Goal: Contribute content: Contribute content

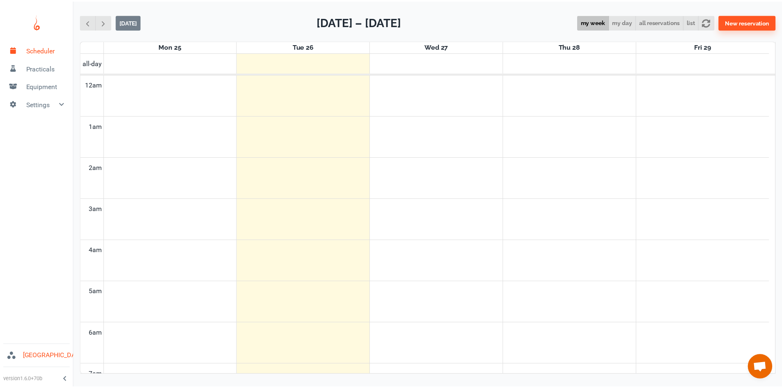
scroll to position [332, 0]
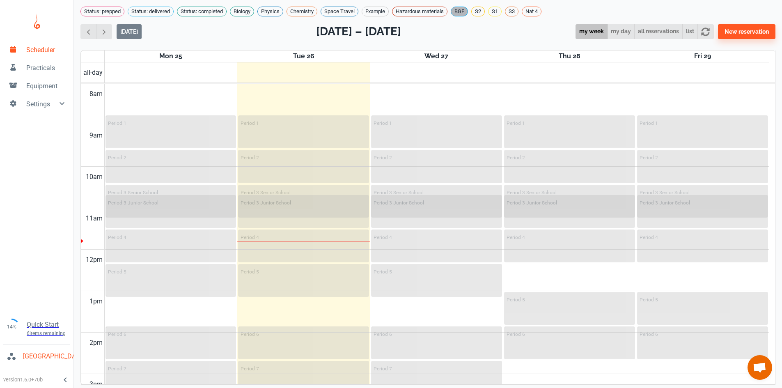
click at [467, 12] on span "BGE" at bounding box center [459, 11] width 16 height 8
click at [464, 10] on span "BGE" at bounding box center [458, 11] width 16 height 8
click at [37, 65] on span "Practicals" at bounding box center [46, 68] width 41 height 10
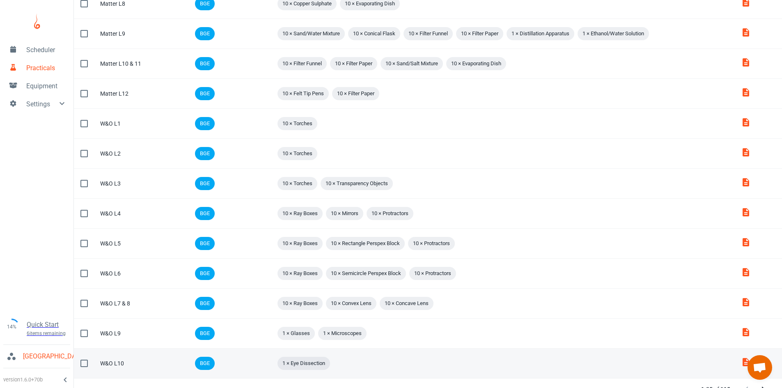
scroll to position [464, 0]
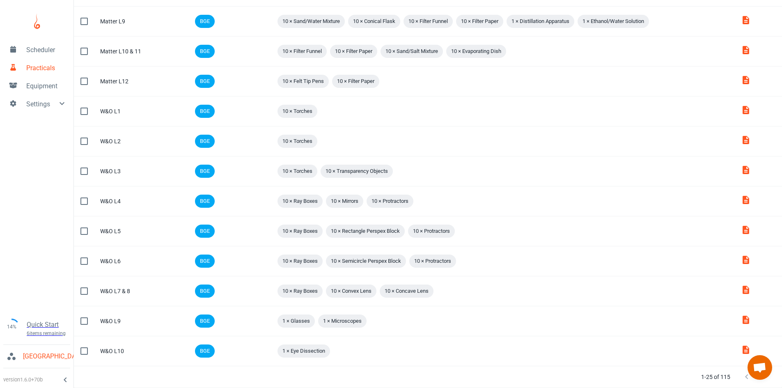
click at [757, 380] on button "Next Page" at bounding box center [763, 376] width 16 height 16
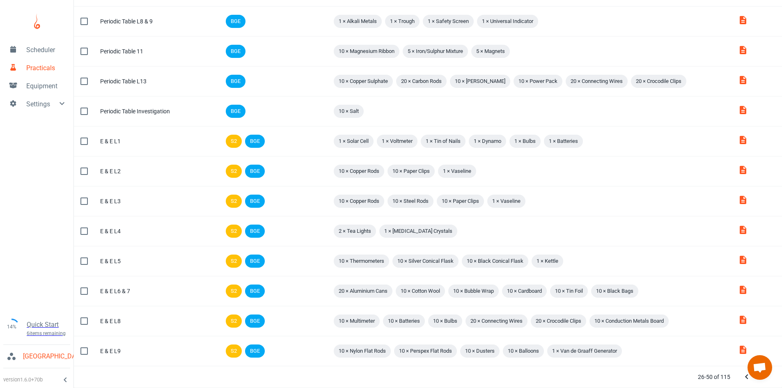
scroll to position [437, 0]
click at [757, 380] on button "Next Page" at bounding box center [763, 376] width 16 height 16
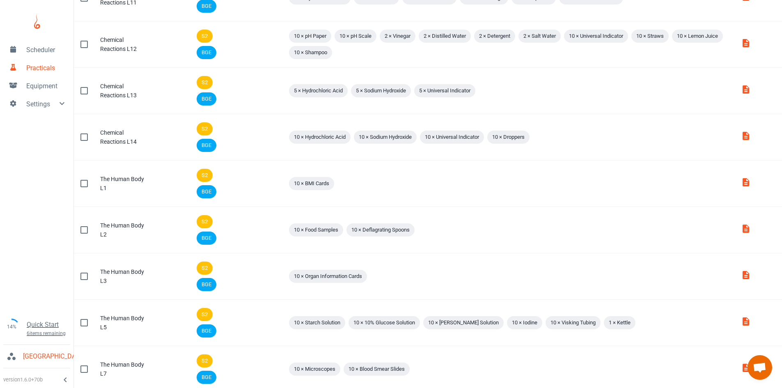
click at [757, 380] on td "Attachments" at bounding box center [758, 369] width 48 height 46
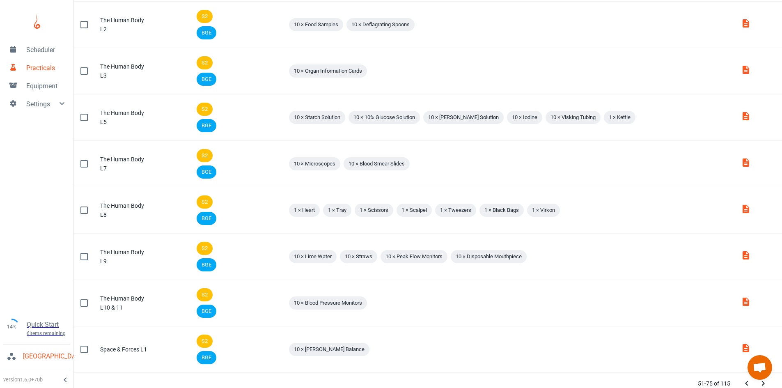
scroll to position [833, 0]
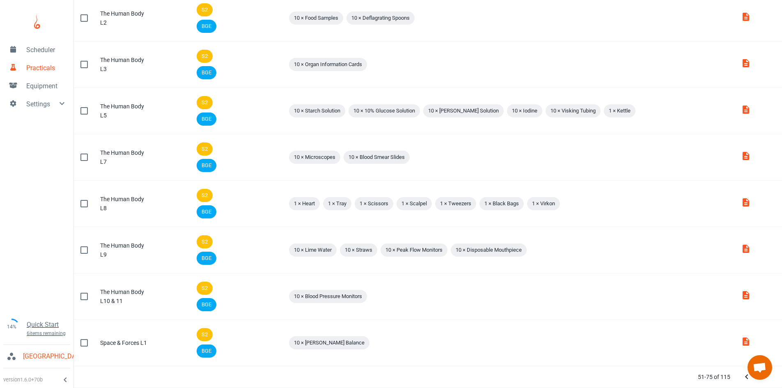
click at [766, 381] on icon "Next Page" at bounding box center [763, 377] width 10 height 10
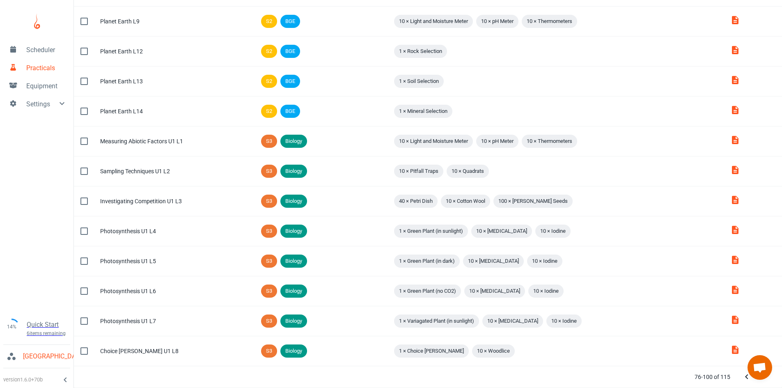
scroll to position [437, 0]
click at [766, 381] on icon "Next Page" at bounding box center [763, 377] width 10 height 10
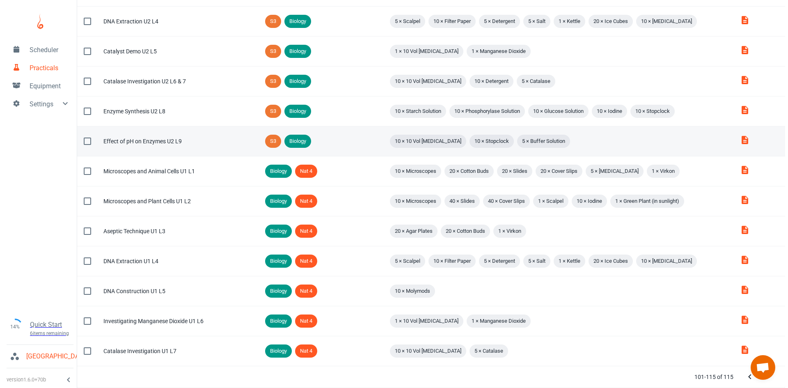
scroll to position [0, 0]
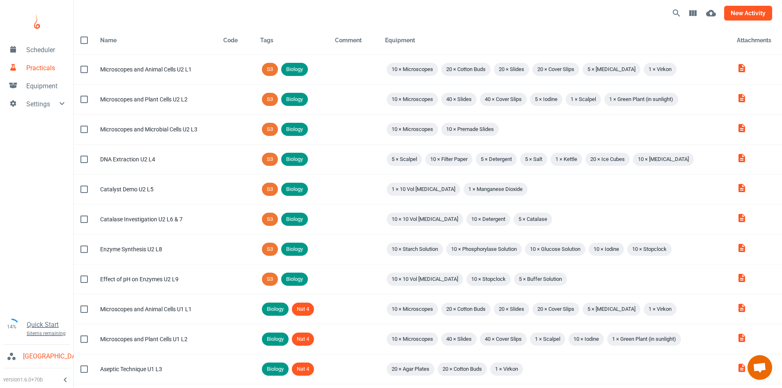
click at [736, 14] on button "new activity" at bounding box center [748, 13] width 48 height 15
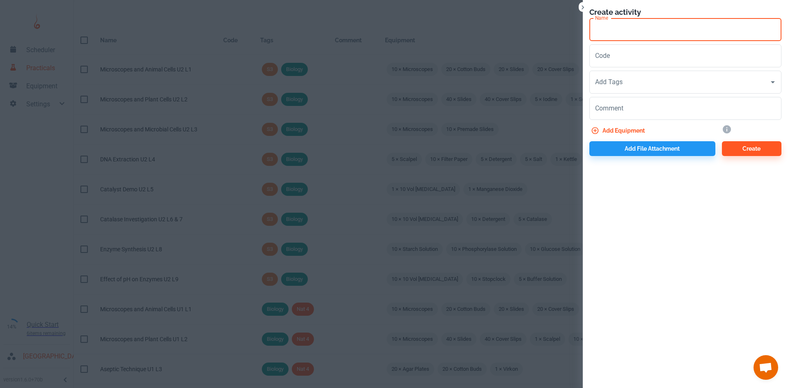
click at [637, 36] on input "Name" at bounding box center [685, 29] width 192 height 23
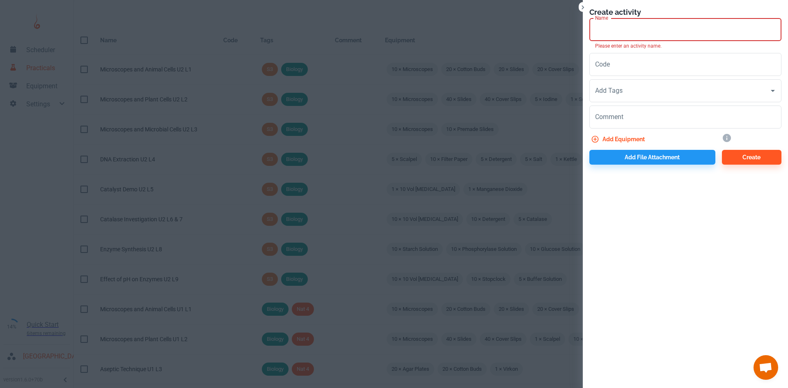
click at [645, 36] on input "Name" at bounding box center [685, 29] width 192 height 23
paste input "Specificity investigation"
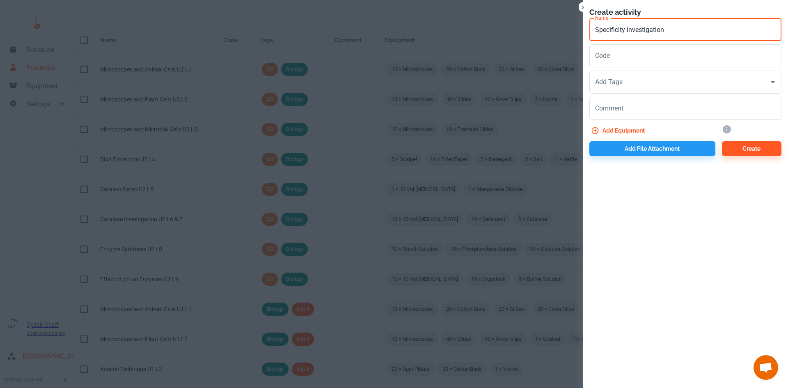
click at [628, 29] on input "Specificity investigation" at bounding box center [685, 29] width 192 height 23
click at [670, 29] on input "Specificity Investigation" at bounding box center [685, 29] width 192 height 23
type input "Specificity Investigation U1 L8"
click at [636, 80] on input "Add Tags" at bounding box center [679, 82] width 172 height 16
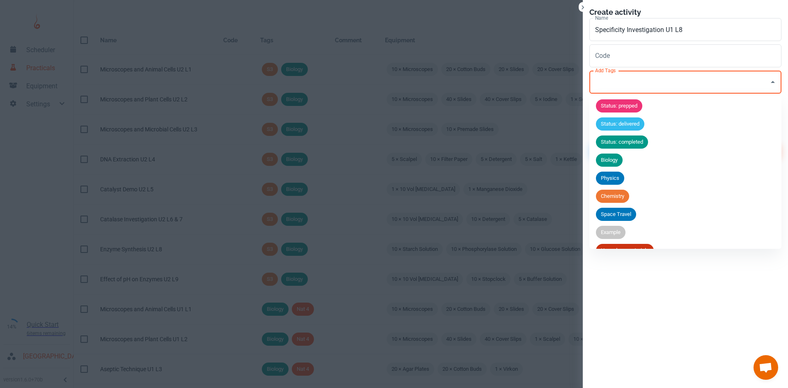
click at [613, 159] on span "Biology" at bounding box center [609, 160] width 27 height 8
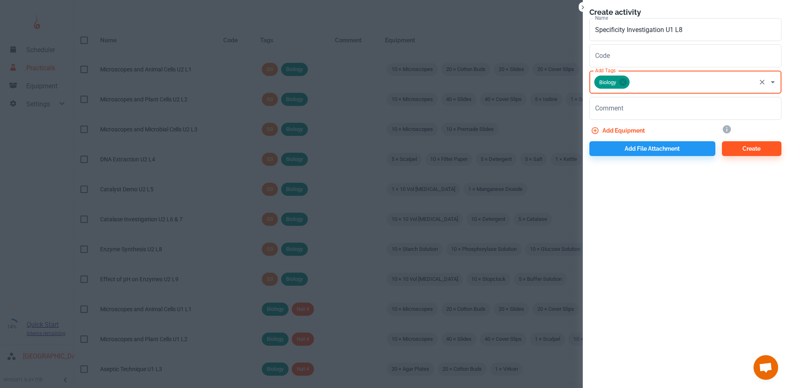
click at [648, 88] on input "Add Tags" at bounding box center [693, 82] width 124 height 16
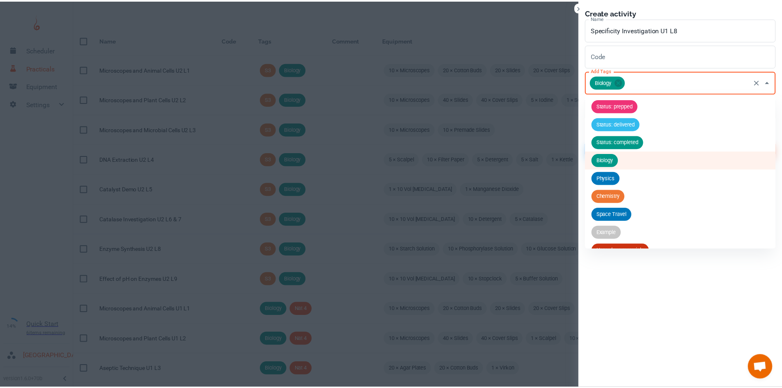
scroll to position [104, 0]
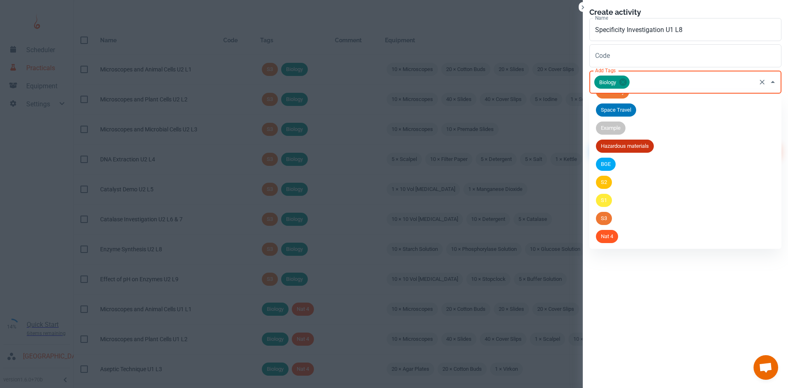
click at [615, 236] on span "Nat 4" at bounding box center [607, 236] width 22 height 8
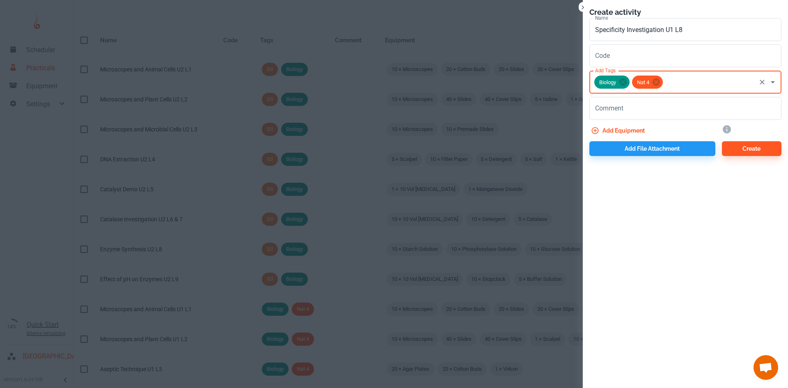
click at [620, 129] on button "Add equipment" at bounding box center [618, 130] width 59 height 15
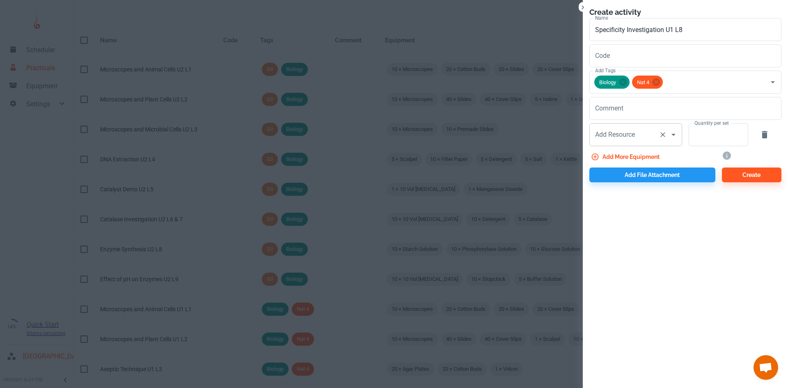
click at [625, 139] on input "Add Resource" at bounding box center [624, 135] width 62 height 16
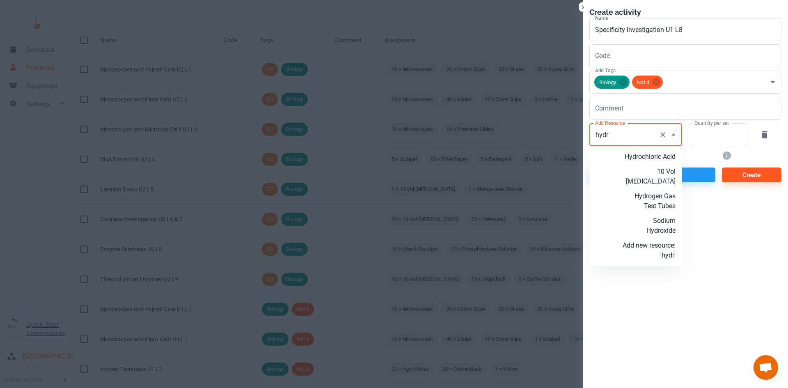
click at [665, 176] on p "10 Vol [MEDICAL_DATA]" at bounding box center [648, 177] width 53 height 20
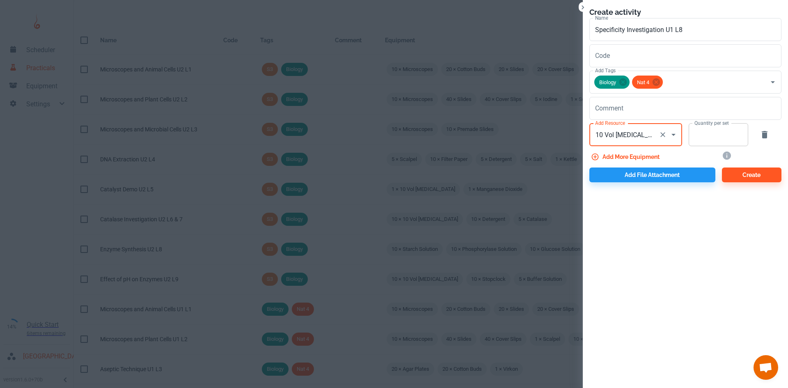
type input "10 Vol [MEDICAL_DATA]"
click at [723, 142] on input "Quantity per set" at bounding box center [713, 134] width 50 height 23
type input "10"
click at [647, 152] on button "Add more equipment" at bounding box center [625, 156] width 73 height 15
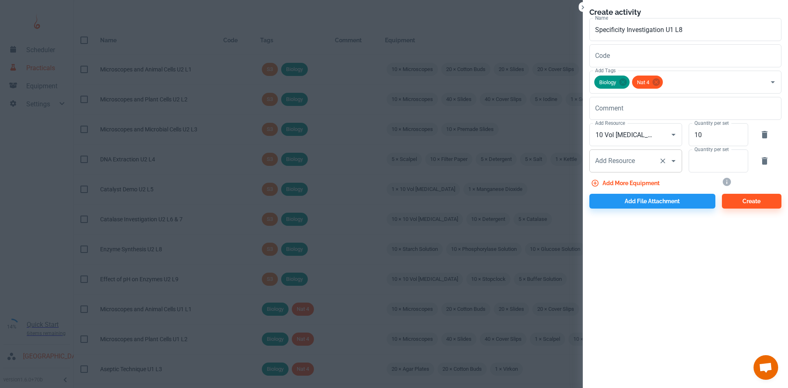
click at [623, 165] on div "Add Resource Add Resource" at bounding box center [635, 160] width 93 height 23
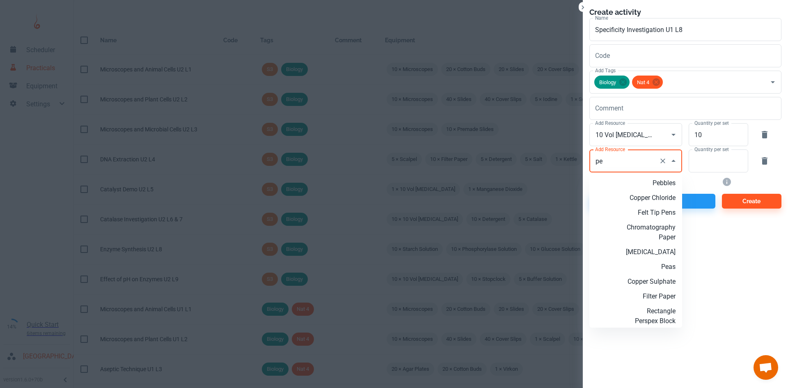
type input "p"
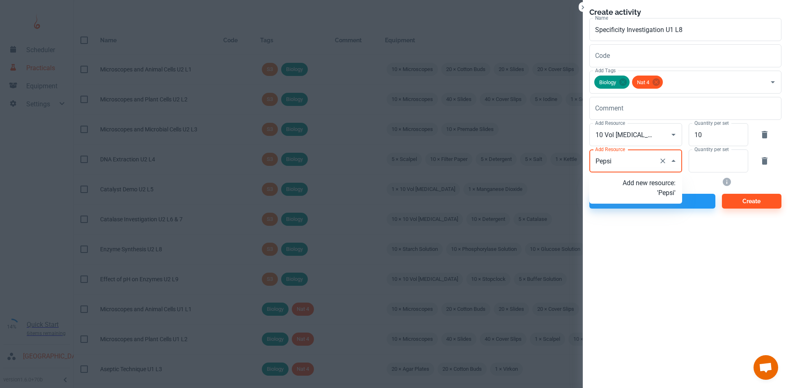
type input "Pepsin"
click at [661, 187] on p "Add new resource: 'Pepsin'" at bounding box center [648, 188] width 53 height 20
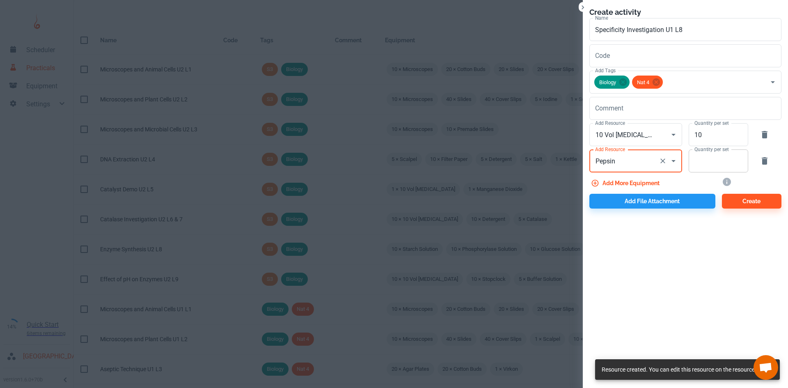
type input "Pepsin"
click at [703, 163] on input "Quantity per set" at bounding box center [713, 160] width 50 height 23
type input "5"
click at [645, 178] on button "Add more equipment" at bounding box center [625, 183] width 73 height 15
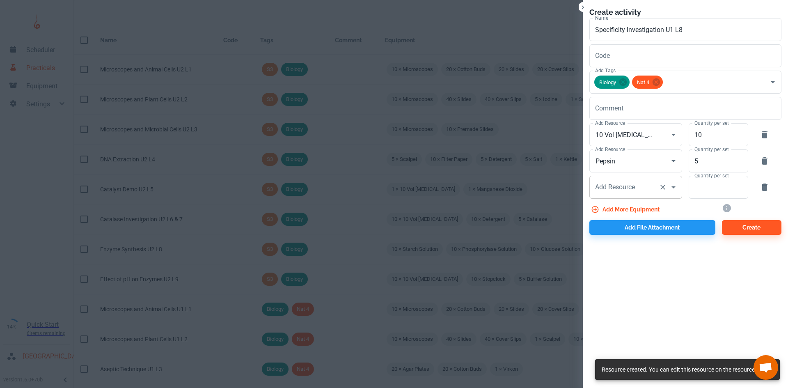
click at [626, 194] on input "Add Resource" at bounding box center [624, 187] width 62 height 16
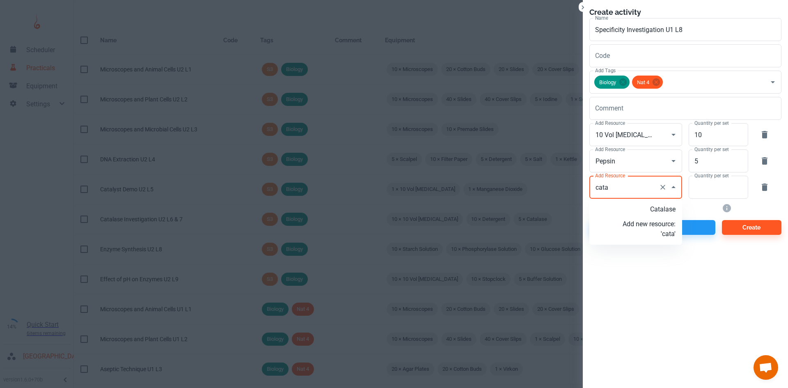
click at [655, 211] on p "Catalase" at bounding box center [648, 209] width 53 height 10
type input "Catalase"
click at [713, 194] on input "Quantity per set" at bounding box center [713, 187] width 50 height 23
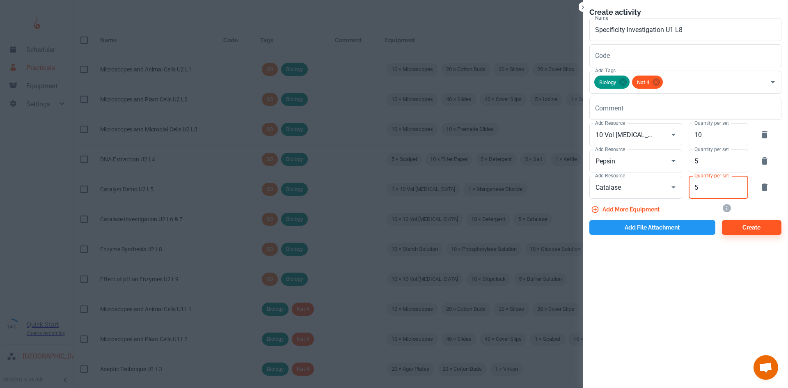
type input "5"
click at [642, 225] on button "Add file attachment" at bounding box center [652, 227] width 126 height 15
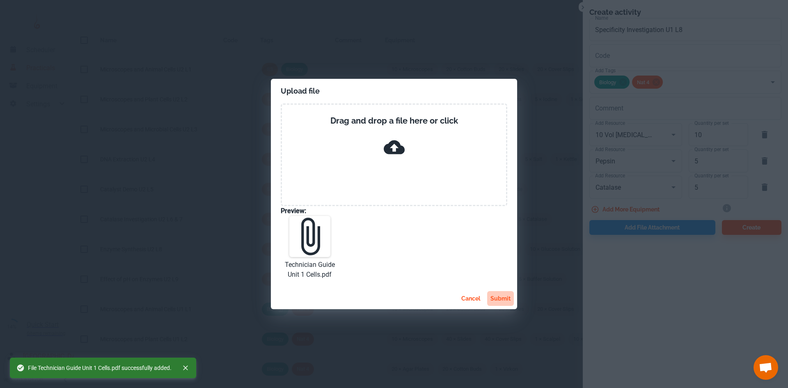
click at [498, 293] on button "submit" at bounding box center [500, 298] width 27 height 15
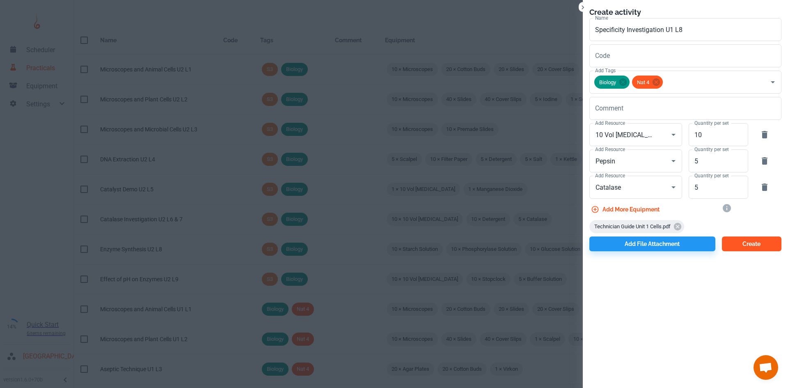
click at [741, 238] on button "Create" at bounding box center [751, 243] width 59 height 15
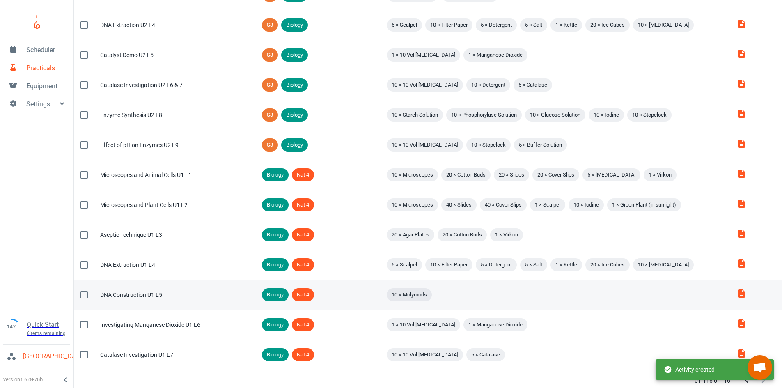
scroll to position [168, 0]
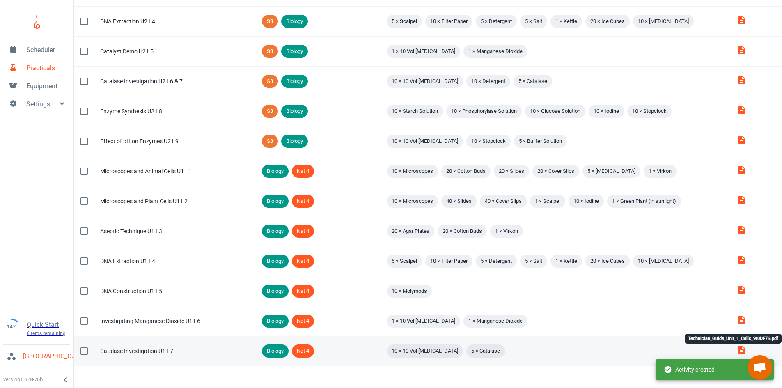
click at [742, 350] on icon "Technician_Guide_Unit_1_Cells_9t0DF7S.pdf" at bounding box center [741, 349] width 7 height 8
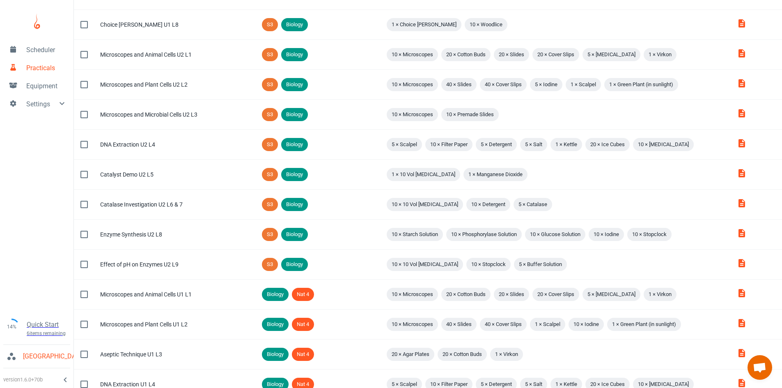
scroll to position [0, 0]
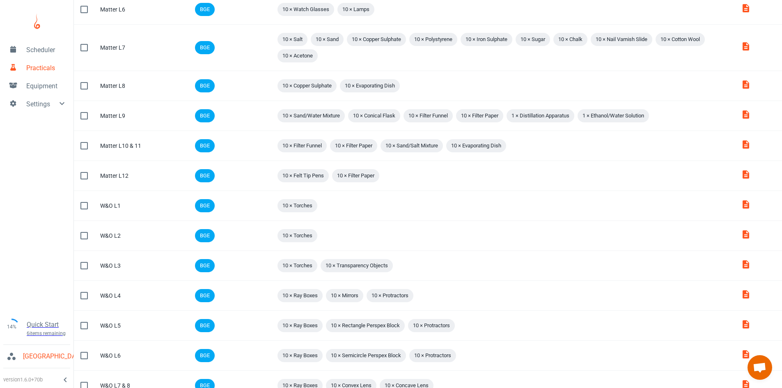
scroll to position [464, 0]
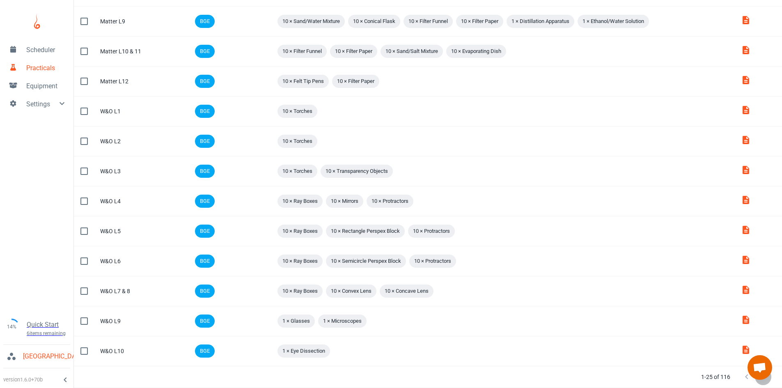
click at [766, 379] on icon "Next Page" at bounding box center [763, 377] width 10 height 10
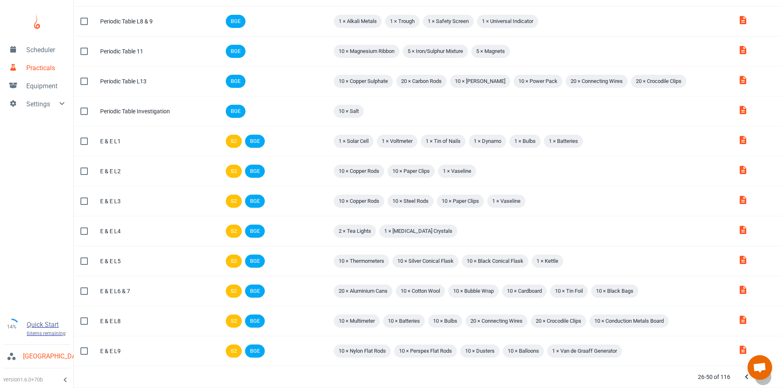
click at [766, 379] on icon "Next Page" at bounding box center [763, 377] width 10 height 10
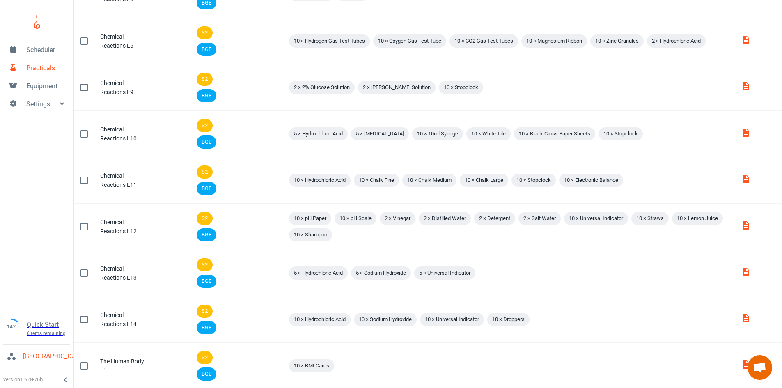
scroll to position [620, 0]
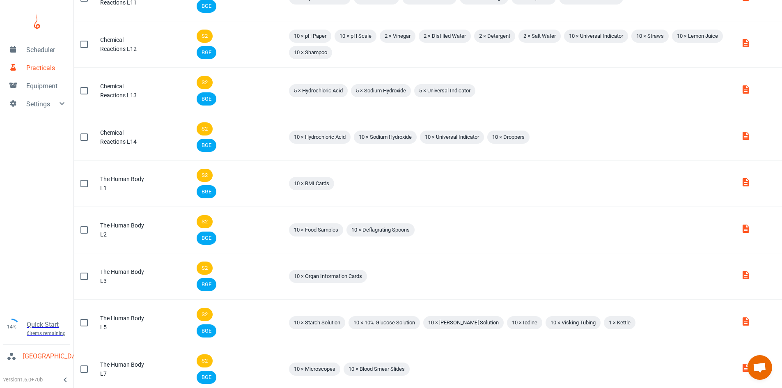
click at [766, 379] on td "Attachments" at bounding box center [758, 369] width 48 height 46
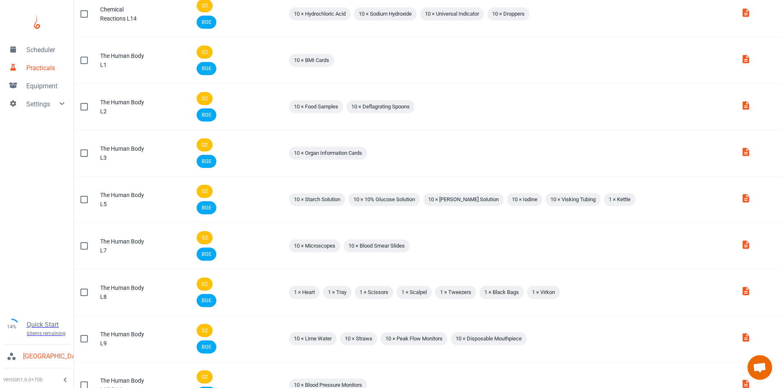
scroll to position [833, 0]
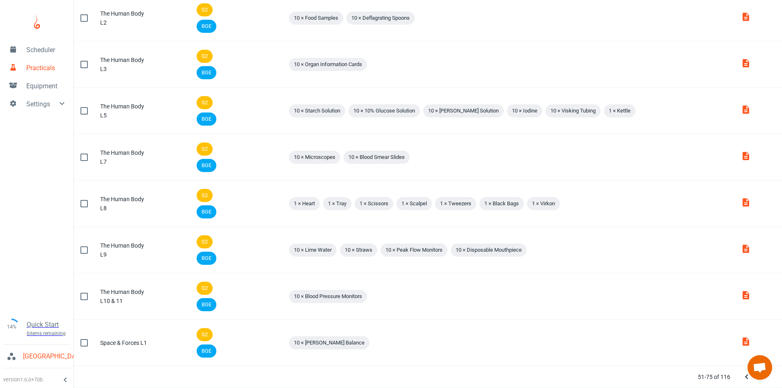
click at [761, 381] on icon "Next Page" at bounding box center [763, 377] width 10 height 10
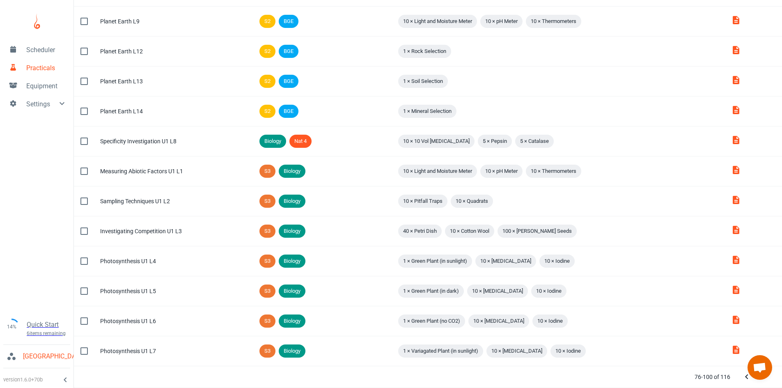
scroll to position [437, 0]
click at [761, 381] on icon "Next Page" at bounding box center [763, 377] width 10 height 10
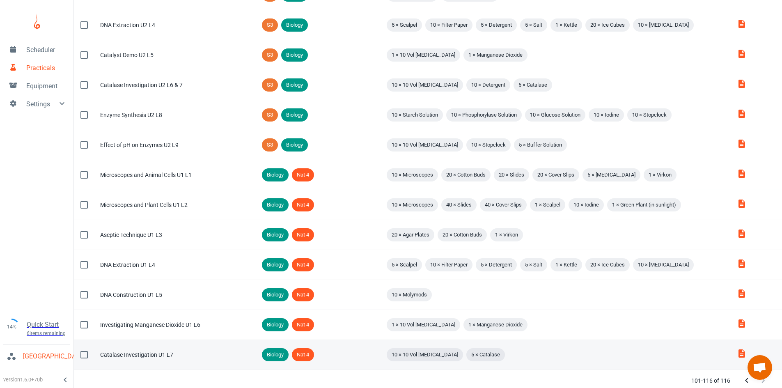
scroll to position [168, 0]
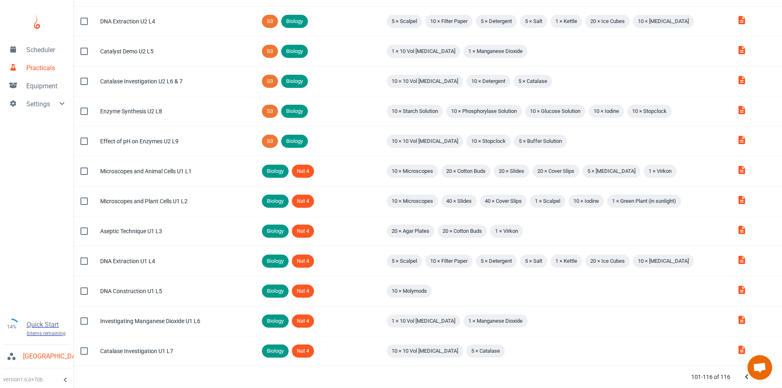
click at [744, 379] on icon "Previous Page" at bounding box center [746, 377] width 10 height 10
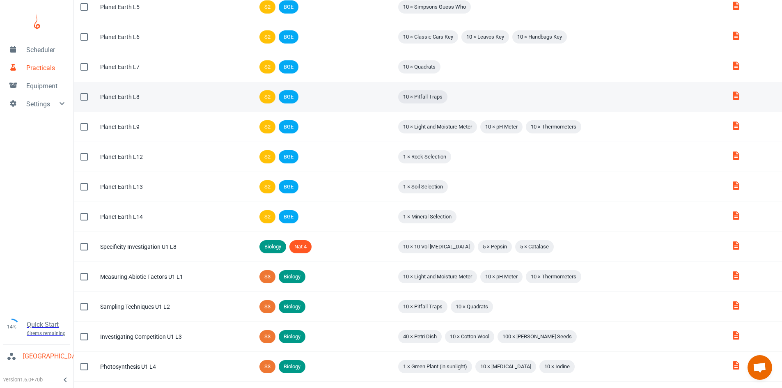
scroll to position [437, 0]
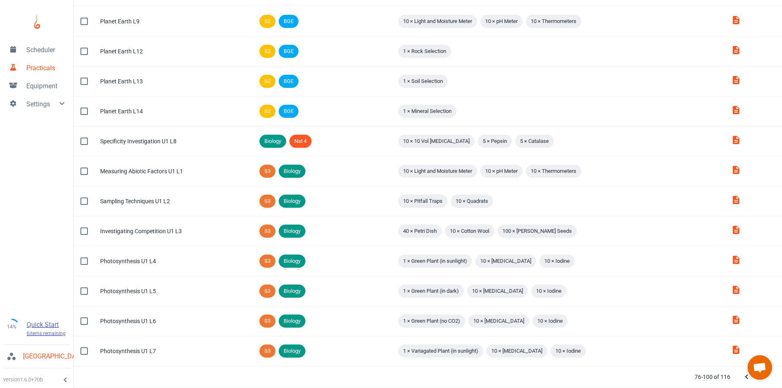
click at [766, 380] on icon "Next Page" at bounding box center [763, 377] width 10 height 10
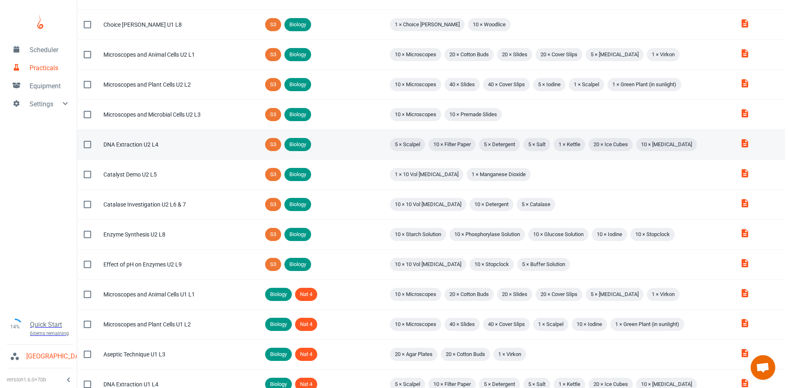
scroll to position [0, 0]
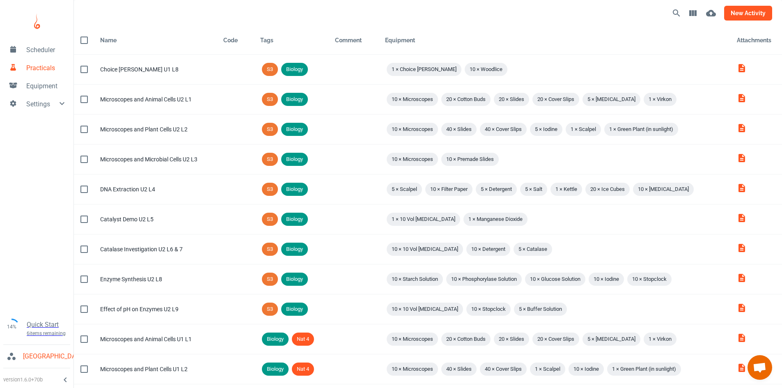
click at [745, 19] on button "new activity" at bounding box center [748, 13] width 48 height 15
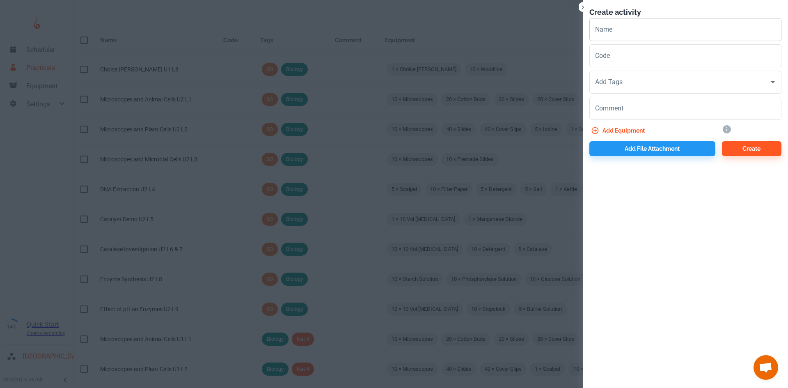
click at [623, 31] on input "Name" at bounding box center [685, 29] width 192 height 23
paste input "Amylase Investigation"
type input "Amylase Investigation U1 L9"
click at [635, 80] on input "Add Tags" at bounding box center [679, 82] width 172 height 16
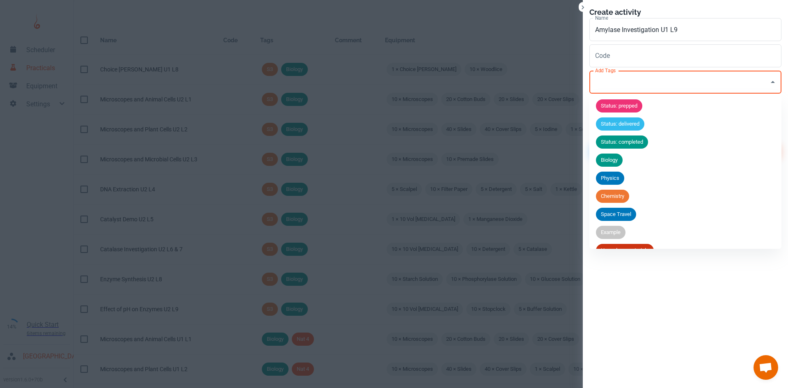
click at [610, 158] on span "Biology" at bounding box center [609, 160] width 27 height 8
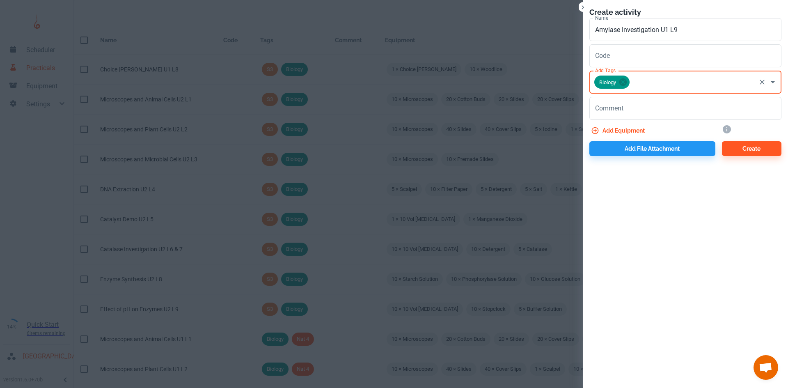
click at [643, 82] on input "Add Tags" at bounding box center [693, 82] width 124 height 16
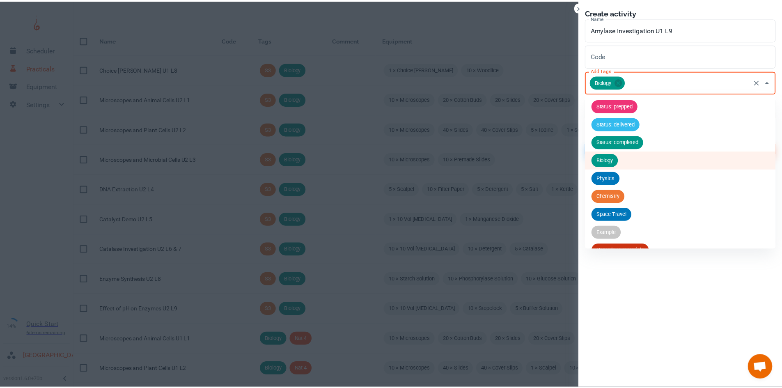
scroll to position [104, 0]
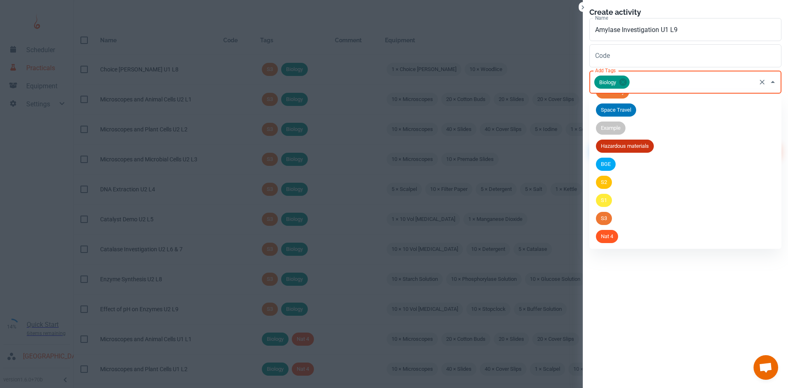
click at [602, 235] on span "Nat 4" at bounding box center [607, 236] width 22 height 8
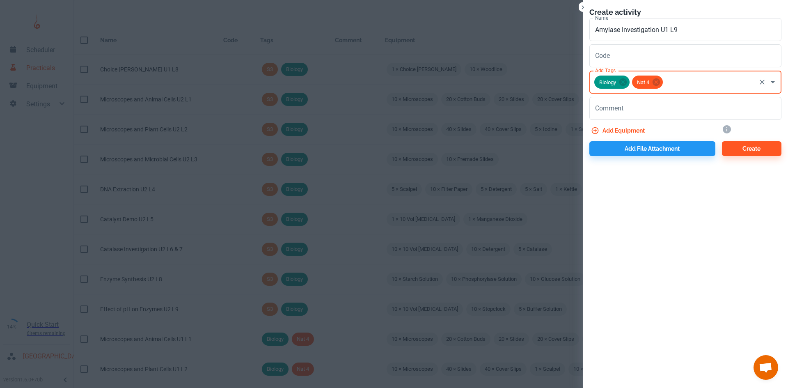
click at [626, 129] on button "Add equipment" at bounding box center [618, 130] width 59 height 15
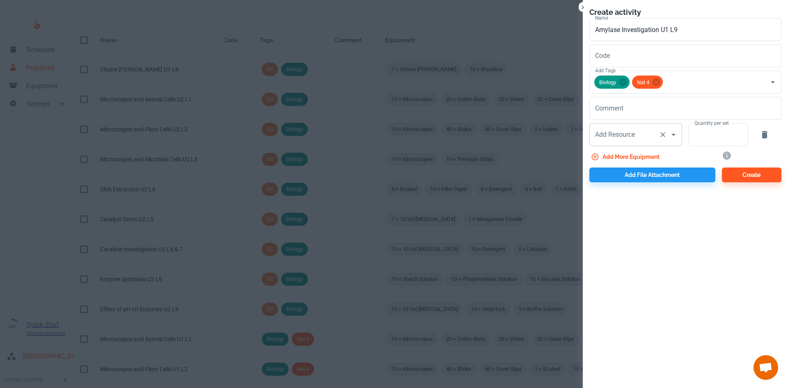
click at [624, 137] on div "Add Resource Add Resource" at bounding box center [635, 134] width 93 height 23
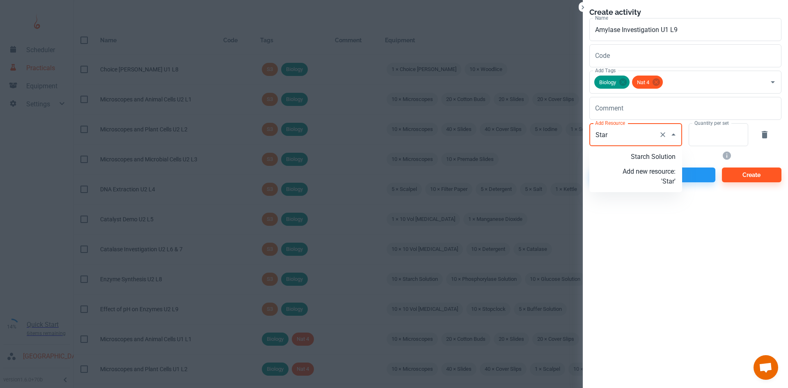
click at [647, 152] on p "Starch Solution" at bounding box center [648, 157] width 53 height 10
type input "Starch Solution"
click at [717, 143] on input "Quantity per set" at bounding box center [713, 134] width 50 height 23
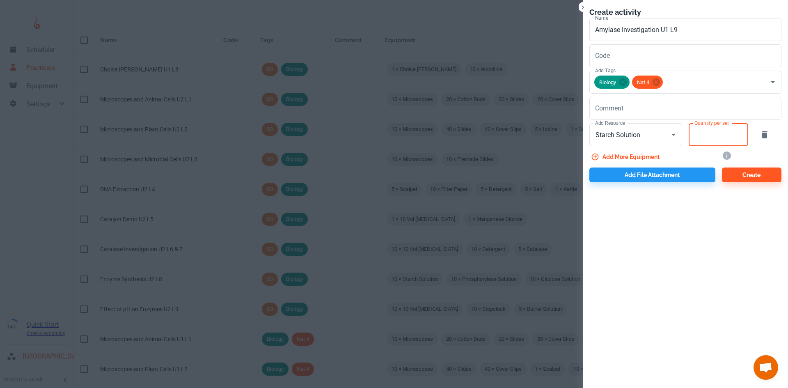
type input "0"
type input "10"
click at [634, 155] on button "Add more equipment" at bounding box center [625, 156] width 73 height 15
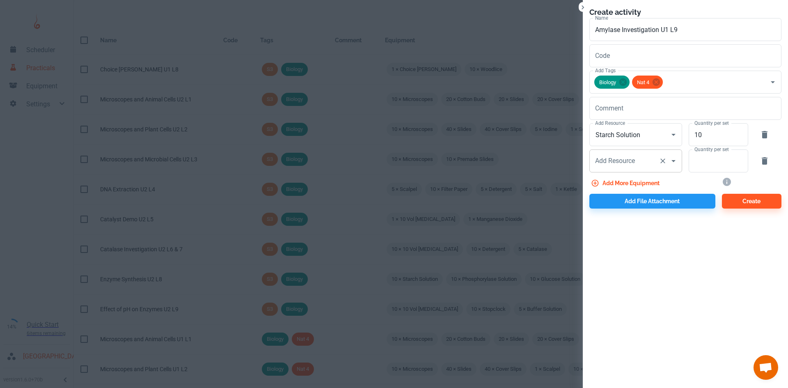
click at [615, 167] on input "Add Resource" at bounding box center [624, 161] width 62 height 16
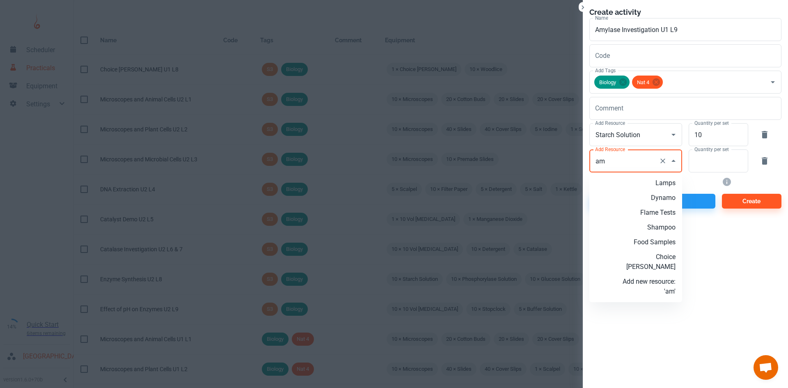
type input "a"
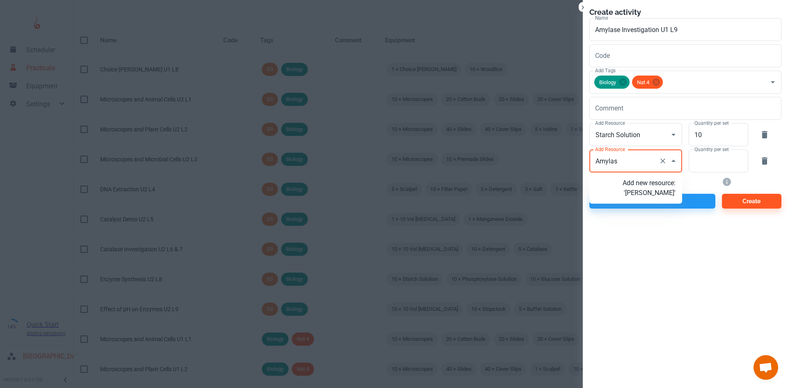
type input "Amylase"
click at [638, 187] on p "Add new resource: 'Amylase'" at bounding box center [648, 188] width 53 height 20
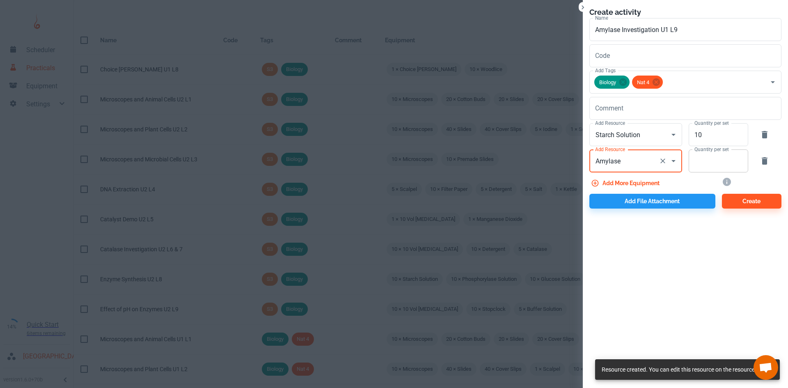
type input "Amylase"
click at [703, 161] on input "Quantity per set" at bounding box center [713, 160] width 50 height 23
type input "5"
click at [653, 181] on button "Add more equipment" at bounding box center [625, 183] width 73 height 15
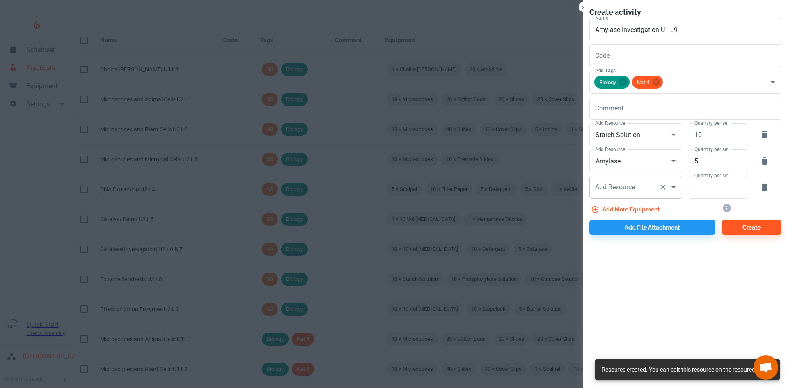
click at [615, 184] on div "Add Resource Add Resource" at bounding box center [635, 187] width 93 height 23
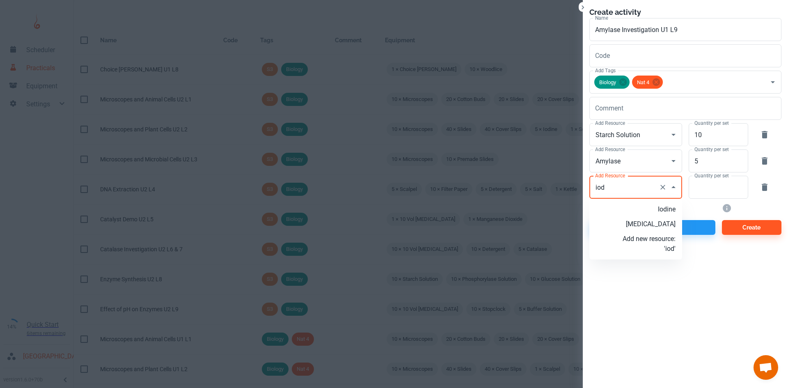
click at [657, 207] on p "Iodine" at bounding box center [648, 209] width 53 height 10
type input "Iodine"
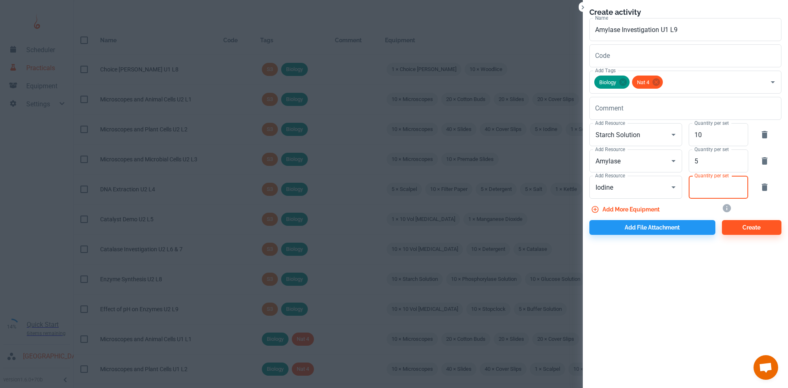
click at [704, 192] on input "Quantity per set" at bounding box center [713, 187] width 50 height 23
type input "10"
click at [625, 211] on button "Add more equipment" at bounding box center [625, 209] width 73 height 15
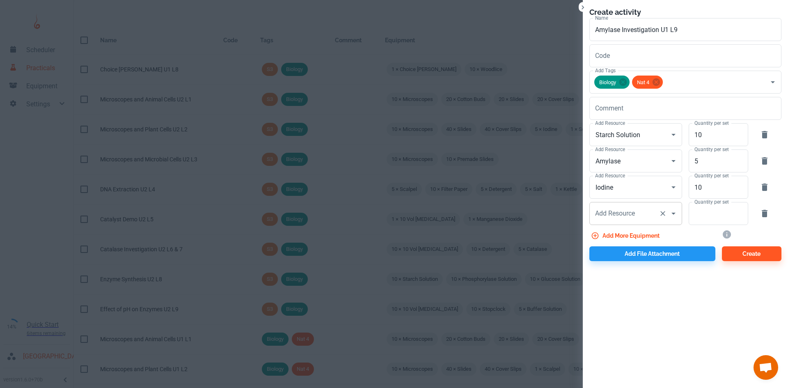
click at [631, 222] on div "Add Resource" at bounding box center [635, 213] width 93 height 23
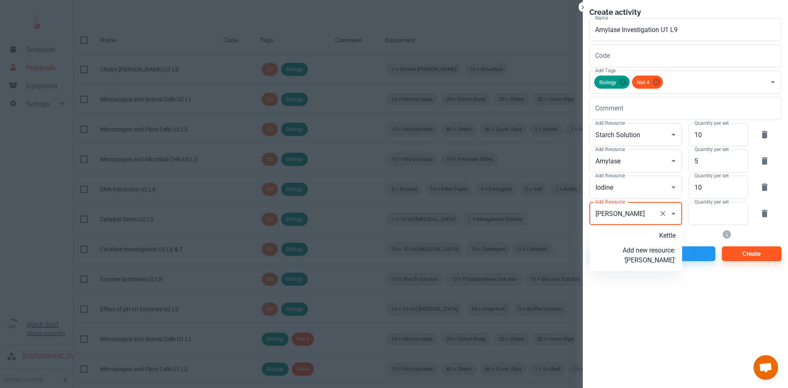
click at [654, 233] on p "Kettle" at bounding box center [648, 236] width 53 height 10
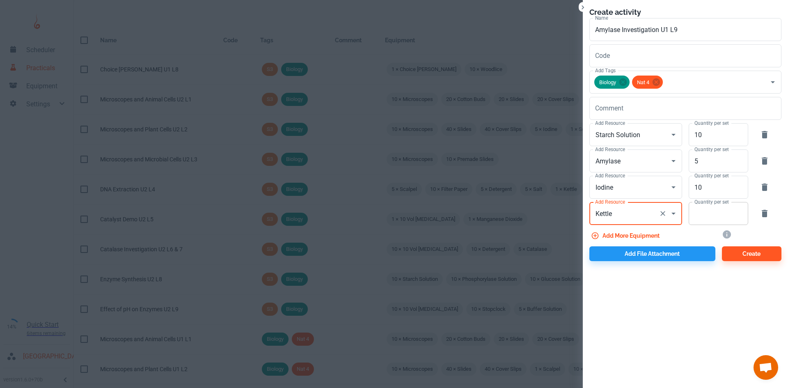
type input "Kettle"
click at [701, 220] on input "Quantity per set" at bounding box center [713, 213] width 50 height 23
type input "1"
click at [643, 229] on button "Add more equipment" at bounding box center [625, 235] width 73 height 15
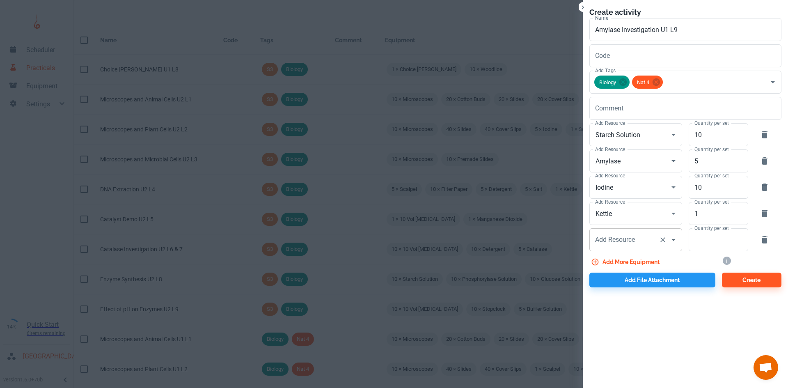
click at [643, 241] on input "Add Resource" at bounding box center [624, 240] width 62 height 16
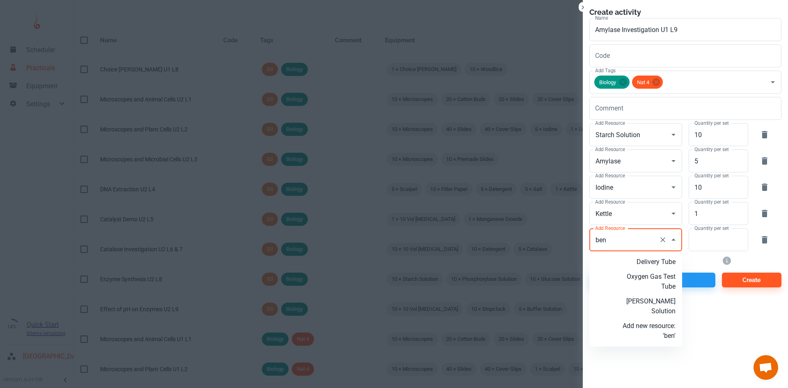
click at [672, 307] on p "[PERSON_NAME] Solution" at bounding box center [648, 306] width 53 height 20
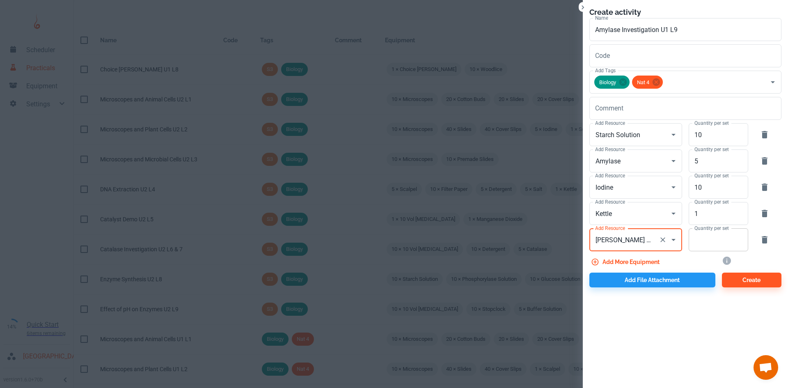
type input "[PERSON_NAME] Solution"
click at [710, 239] on input "Quantity per set" at bounding box center [713, 239] width 50 height 23
type input "5"
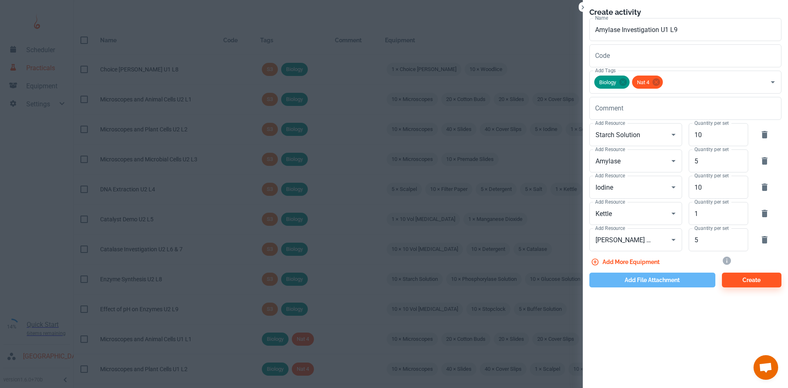
click at [635, 279] on button "Add file attachment" at bounding box center [652, 279] width 126 height 15
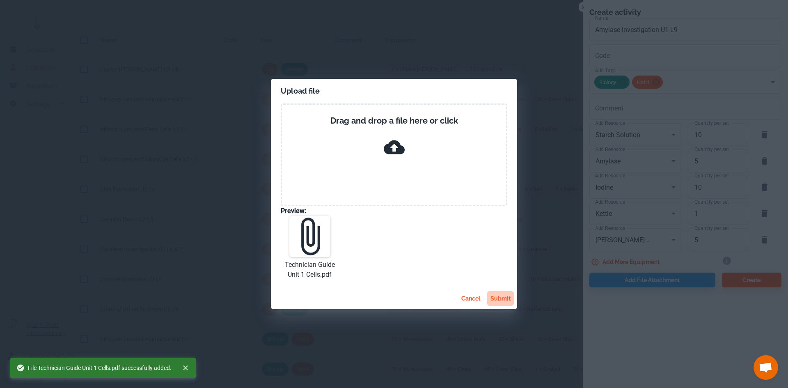
click at [497, 294] on button "submit" at bounding box center [500, 298] width 27 height 15
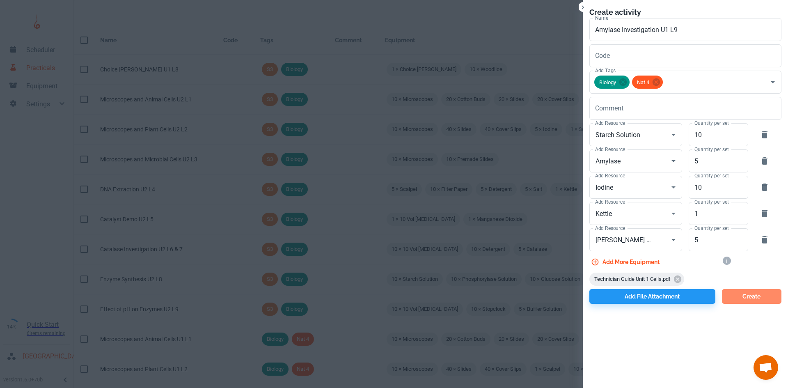
click at [766, 298] on button "Create" at bounding box center [751, 296] width 59 height 15
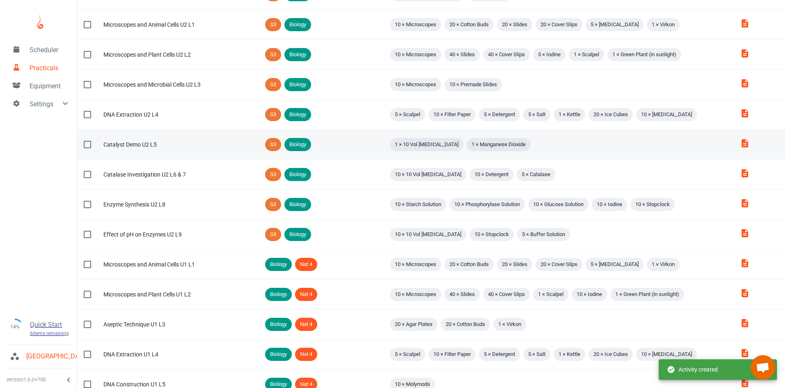
scroll to position [0, 0]
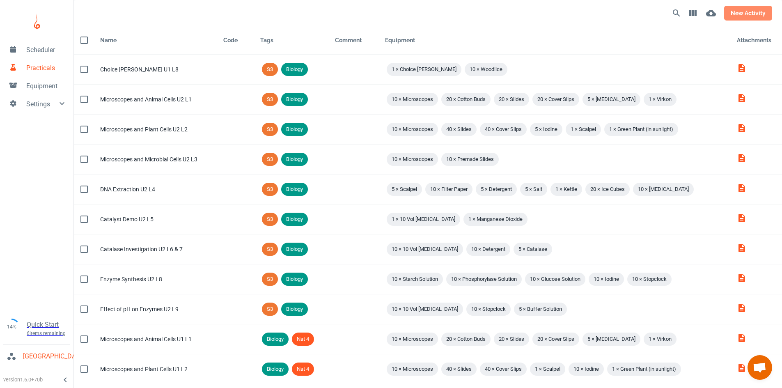
click at [741, 16] on button "new activity" at bounding box center [748, 13] width 48 height 15
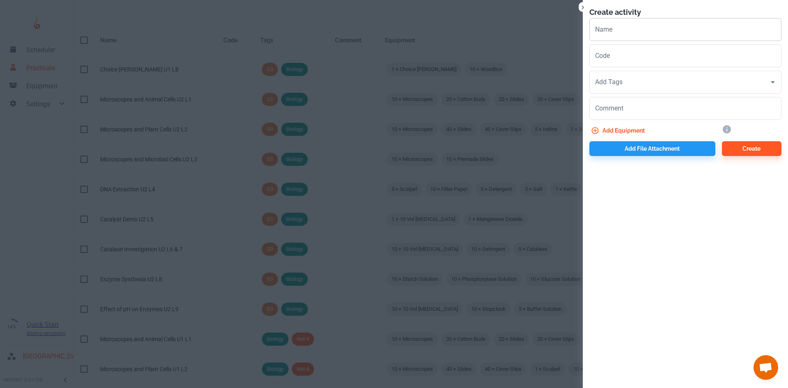
click at [620, 29] on input "Name" at bounding box center [685, 29] width 192 height 23
paste input "Enzyme synthesis"
click at [631, 86] on input "Add Tags" at bounding box center [679, 82] width 172 height 16
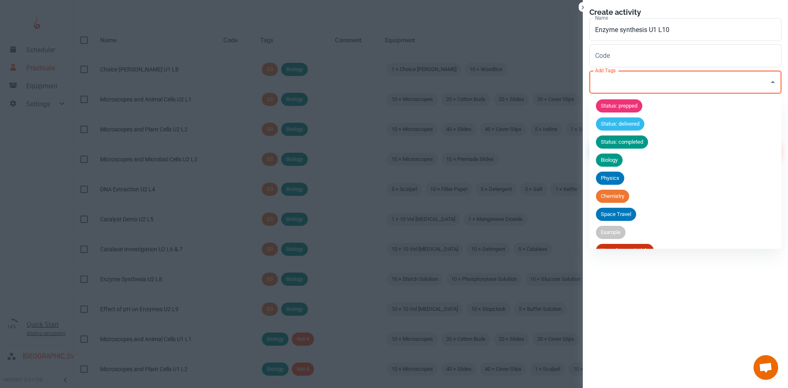
click at [611, 158] on span "Biology" at bounding box center [609, 160] width 27 height 8
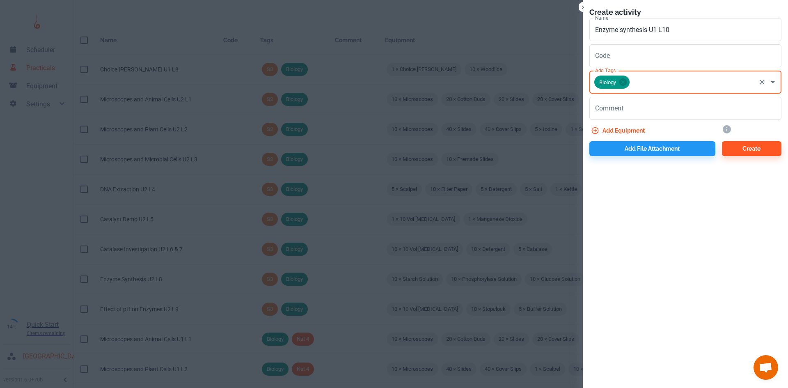
click at [635, 84] on input "Add Tags" at bounding box center [693, 82] width 124 height 16
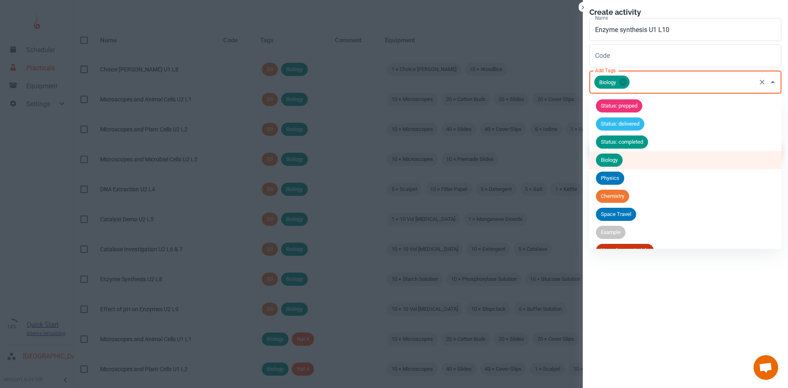
scroll to position [104, 0]
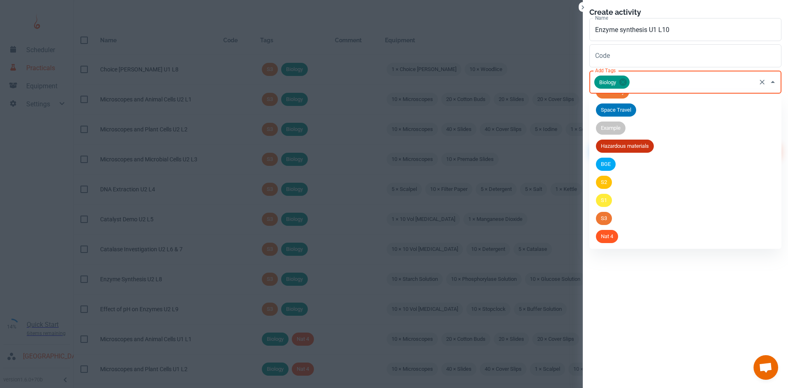
click at [610, 238] on span "Nat 4" at bounding box center [607, 236] width 22 height 8
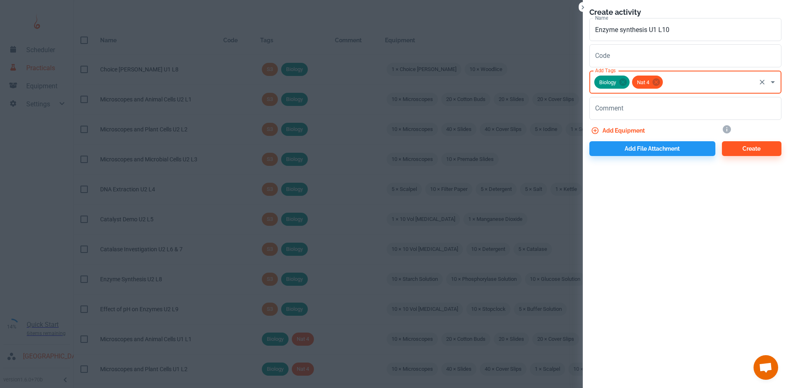
click at [617, 134] on button "Add equipment" at bounding box center [618, 130] width 59 height 15
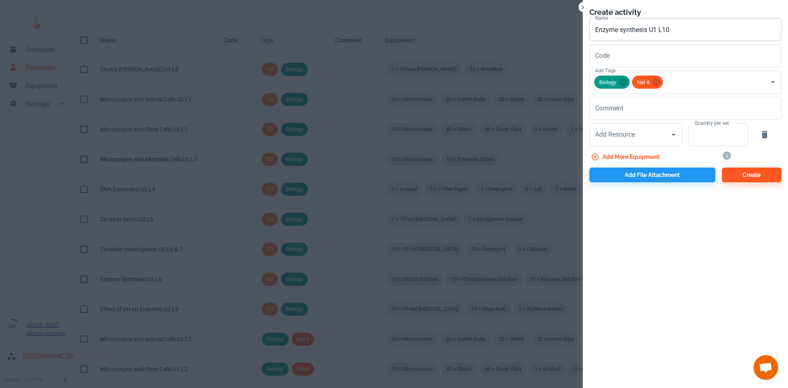
click at [674, 34] on input "Enzyme synthesis U1 L10" at bounding box center [685, 29] width 192 height 23
type input "Enzyme synthesis U1 L11"
click at [633, 135] on div "Add Resource Add Resource" at bounding box center [635, 134] width 93 height 23
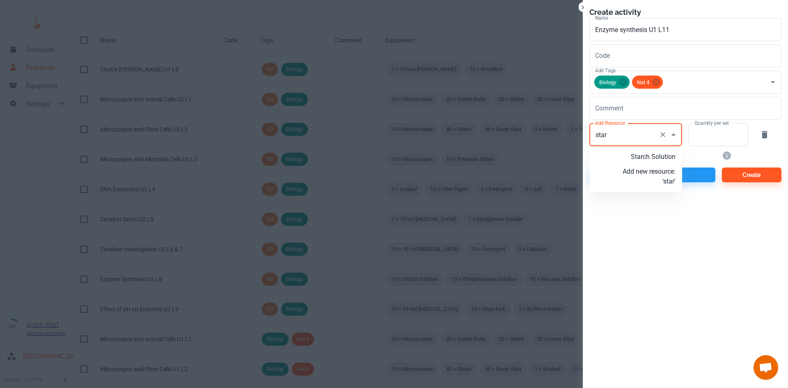
click at [649, 153] on p "Starch Solution" at bounding box center [648, 157] width 53 height 10
type input "Starch Solution"
click at [721, 128] on input "Quantity per set" at bounding box center [713, 134] width 50 height 23
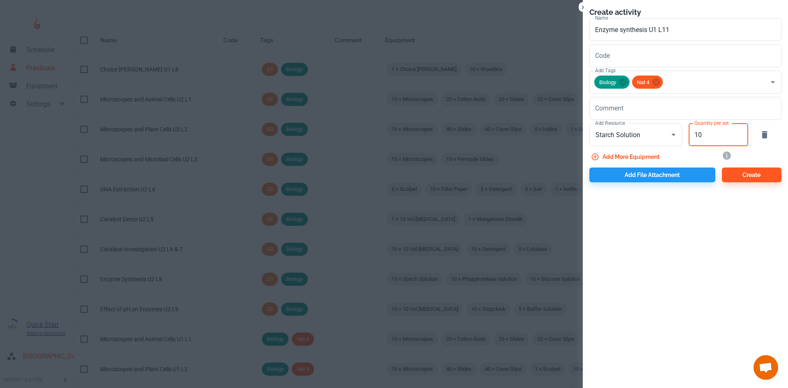
type input "10"
click at [648, 158] on button "Add more equipment" at bounding box center [625, 156] width 73 height 15
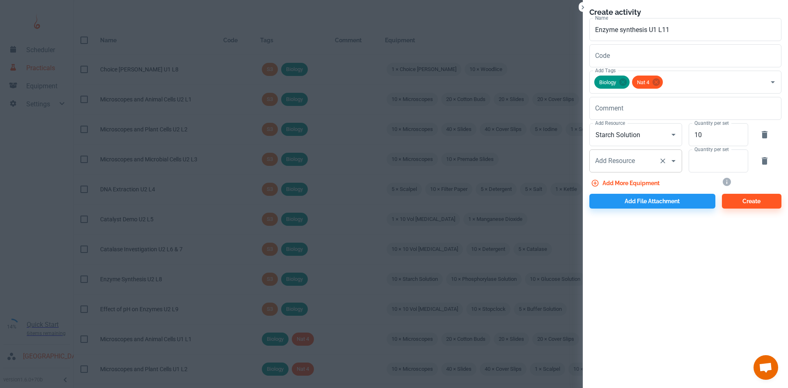
click at [609, 163] on div "Add Resource Add Resource" at bounding box center [635, 160] width 93 height 23
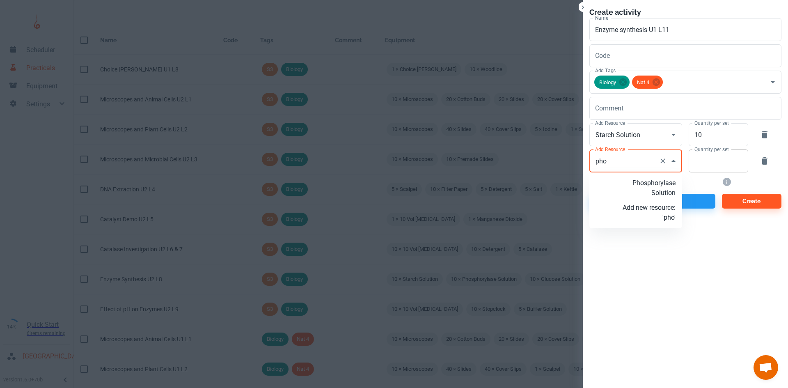
drag, startPoint x: 641, startPoint y: 182, endPoint x: 696, endPoint y: 169, distance: 56.6
click at [642, 183] on p "Phosphorylase Solution" at bounding box center [648, 188] width 53 height 20
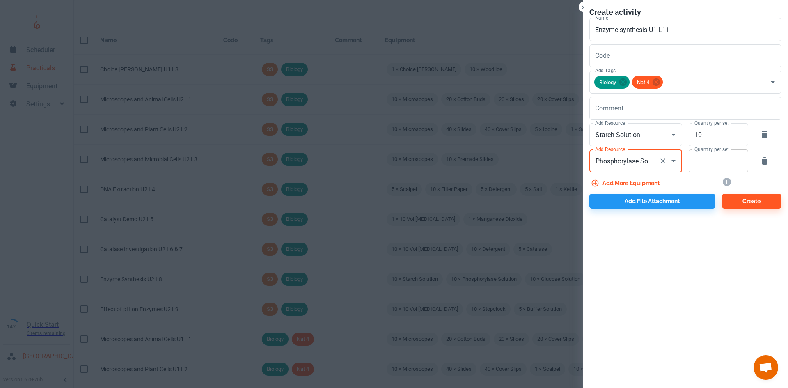
type input "Phosphorylase Solution"
click at [709, 164] on input "Quantity per set" at bounding box center [713, 160] width 50 height 23
type input "10"
click at [654, 182] on button "Add more equipment" at bounding box center [625, 183] width 73 height 15
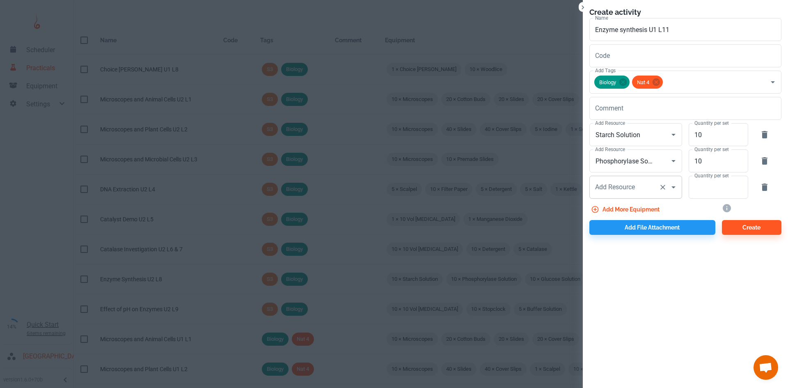
click at [602, 184] on div "Add Resource Add Resource" at bounding box center [635, 187] width 93 height 23
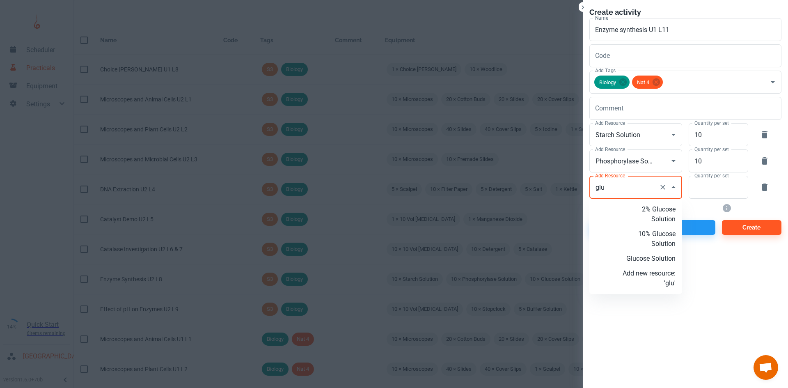
click at [649, 252] on li "Glucose Solution" at bounding box center [635, 258] width 93 height 15
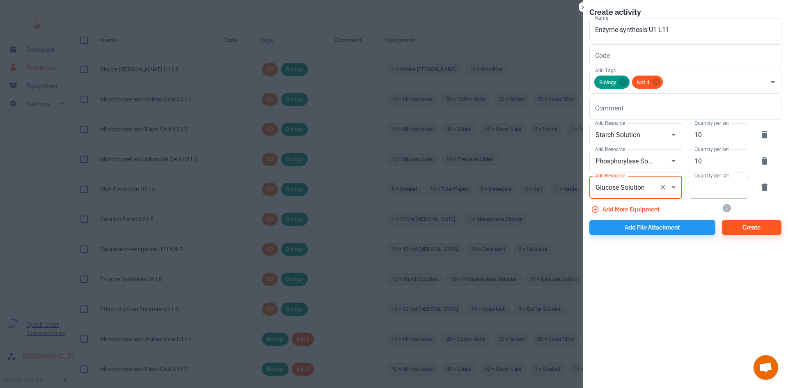
type input "Glucose Solution"
click at [706, 186] on input "Quantity per set" at bounding box center [713, 187] width 50 height 23
type input "10"
click at [654, 208] on button "Add more equipment" at bounding box center [625, 209] width 73 height 15
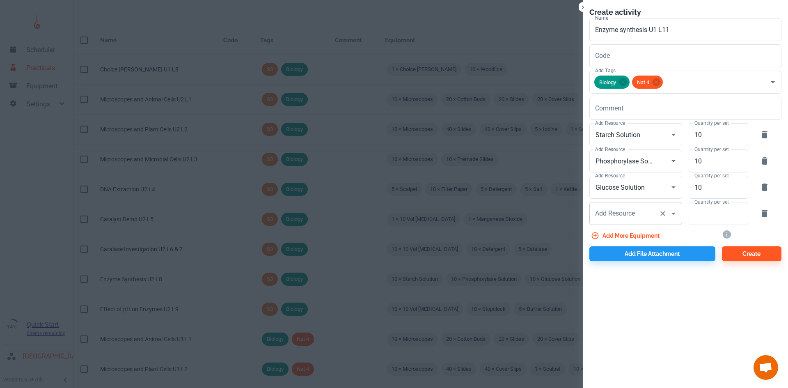
click at [623, 212] on div "Add Resource Add Resource" at bounding box center [635, 213] width 93 height 23
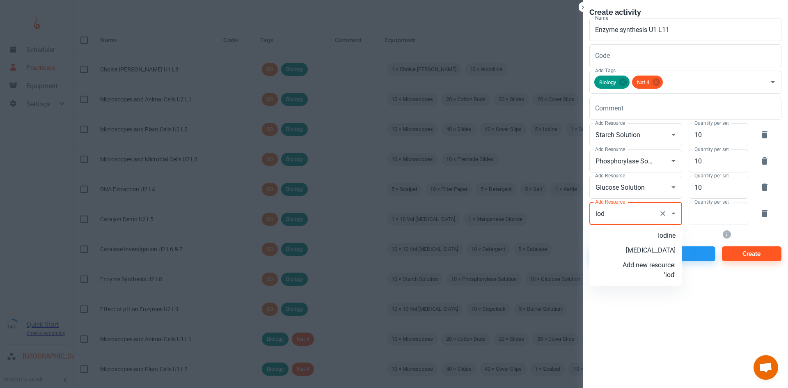
click at [645, 237] on p "Iodine" at bounding box center [648, 236] width 53 height 10
type input "Iodine"
click at [704, 211] on input "Quantity per set" at bounding box center [713, 213] width 50 height 23
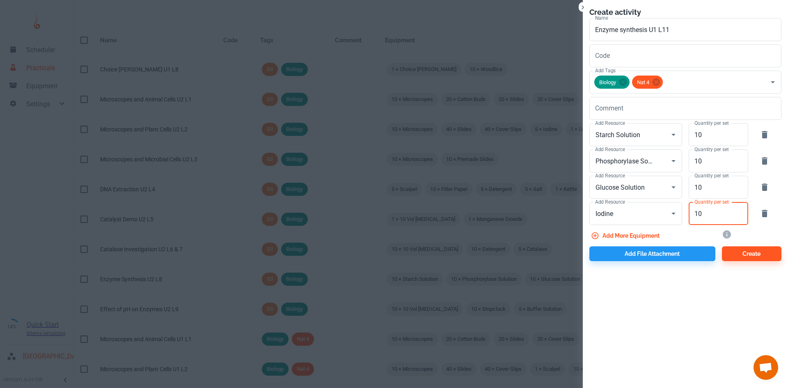
type input "10"
click at [656, 236] on button "Add more equipment" at bounding box center [625, 235] width 73 height 15
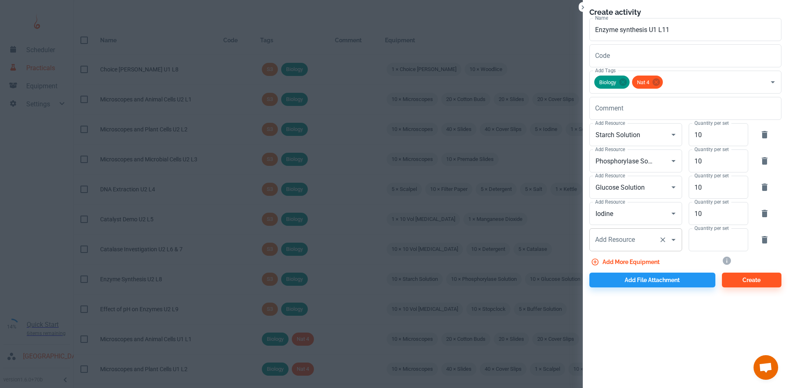
click at [636, 237] on input "Add Resource" at bounding box center [624, 240] width 62 height 16
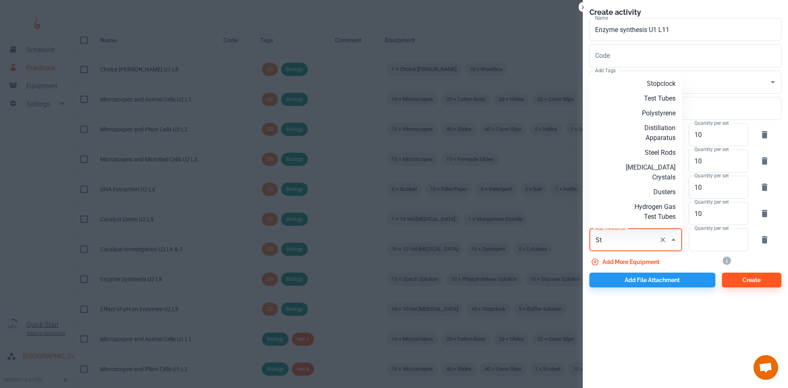
click at [649, 83] on p "Stopclock" at bounding box center [648, 84] width 53 height 10
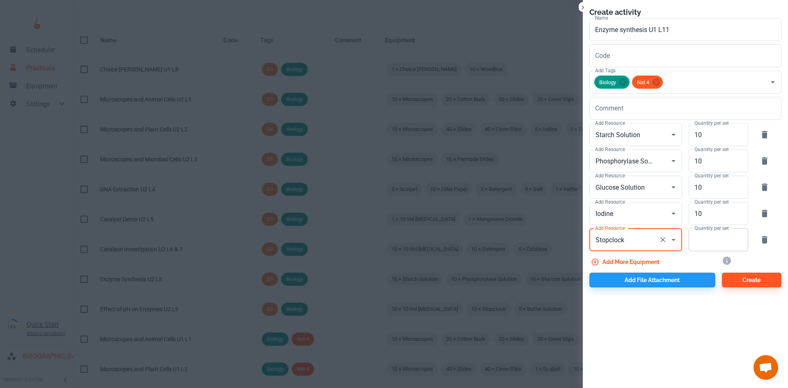
type input "Stopclock"
click at [710, 235] on input "Quantity per set" at bounding box center [713, 239] width 50 height 23
type input "10"
click at [657, 282] on button "Add file attachment" at bounding box center [652, 279] width 126 height 15
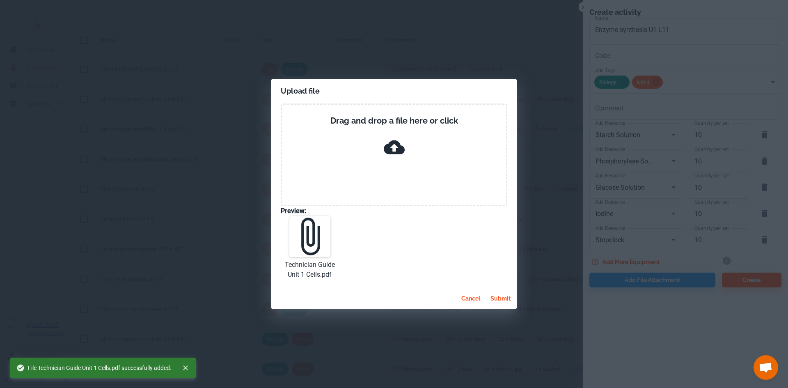
click at [506, 295] on button "submit" at bounding box center [500, 298] width 27 height 15
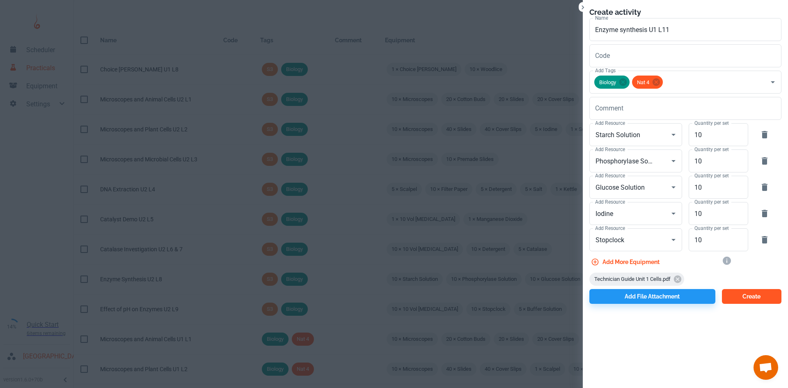
click at [754, 295] on button "Create" at bounding box center [751, 296] width 59 height 15
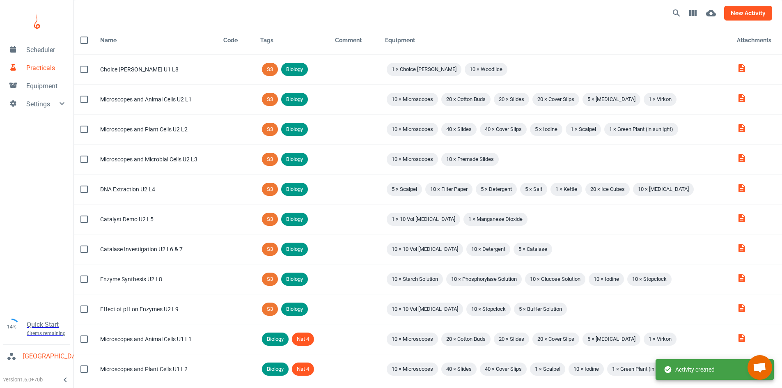
click at [748, 10] on button "new activity" at bounding box center [748, 13] width 48 height 15
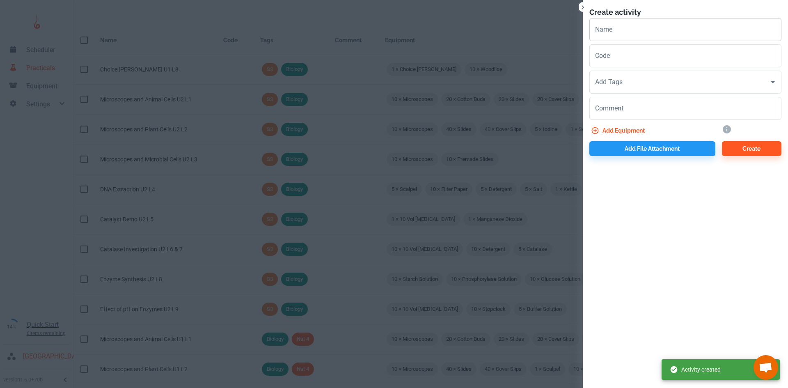
click at [612, 31] on input "Name" at bounding box center [685, 29] width 192 height 23
paste input "Effect of temperature on enzymes"
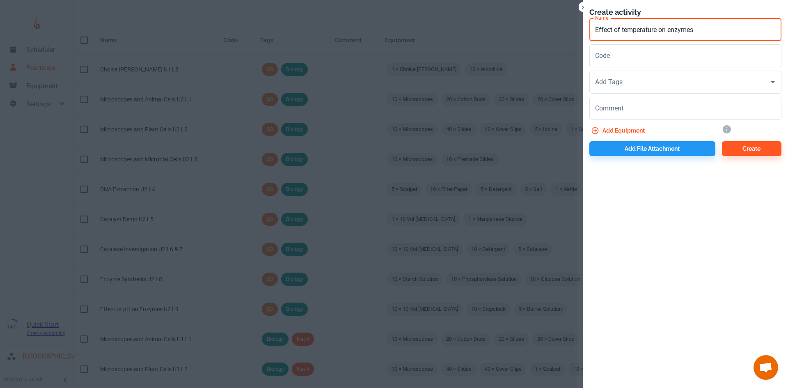
click at [624, 28] on input "Effect of temperature on enzymes" at bounding box center [685, 29] width 192 height 23
drag, startPoint x: 658, startPoint y: 32, endPoint x: 637, endPoint y: 35, distance: 21.5
click at [637, 35] on input "Effect of Temperature on enzymes" at bounding box center [685, 29] width 192 height 23
click at [650, 30] on input "Effect of Temp on enzymes" at bounding box center [685, 29] width 192 height 23
click at [694, 27] on input "Effect of Temp on Enzymes" at bounding box center [685, 29] width 192 height 23
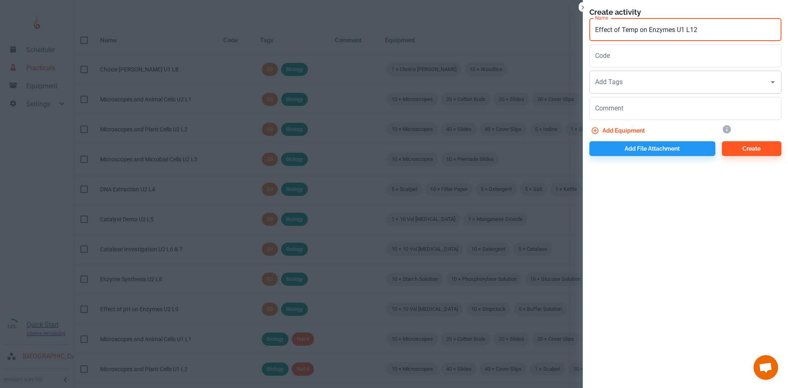
type input "Effect of Temp on Enzymes U1 L12"
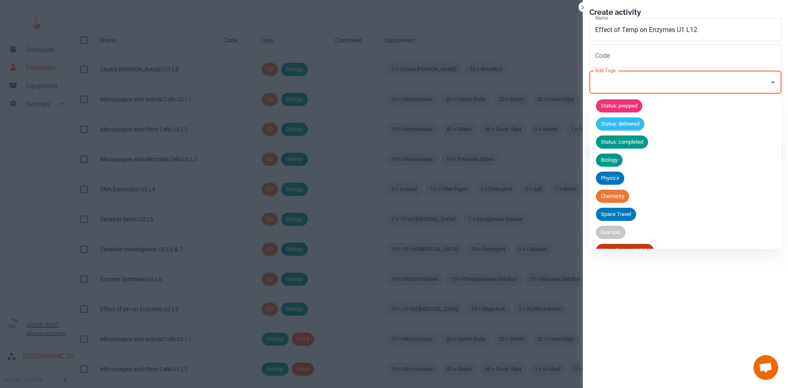
click at [672, 85] on input "Add Tags" at bounding box center [679, 82] width 172 height 16
click at [614, 157] on span "Biology" at bounding box center [609, 160] width 27 height 8
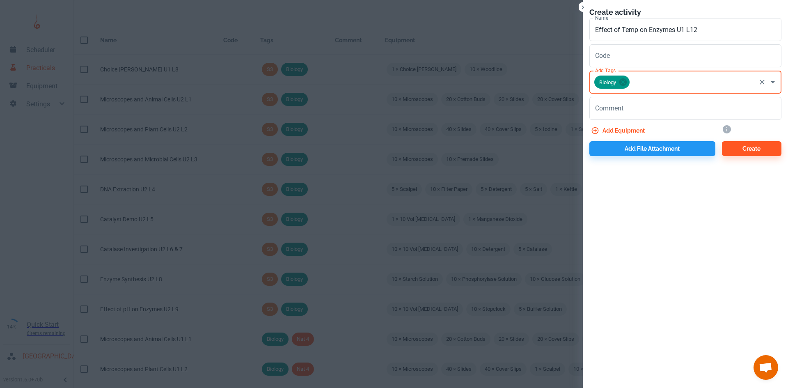
click at [647, 80] on input "Add Tags" at bounding box center [693, 82] width 124 height 16
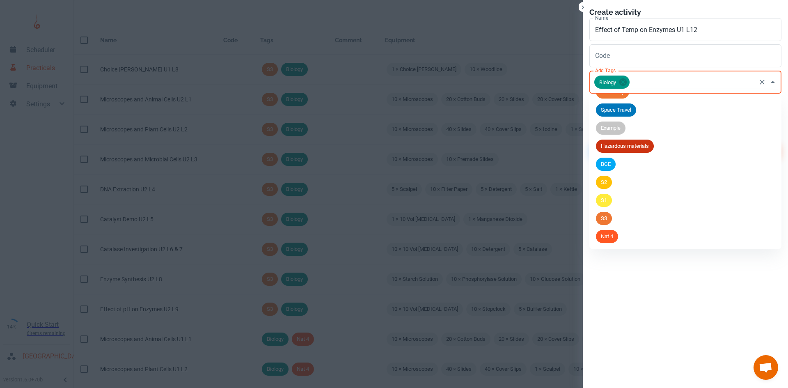
drag, startPoint x: 613, startPoint y: 234, endPoint x: 616, endPoint y: 211, distance: 22.7
click at [613, 234] on span "Nat 4" at bounding box center [607, 236] width 22 height 8
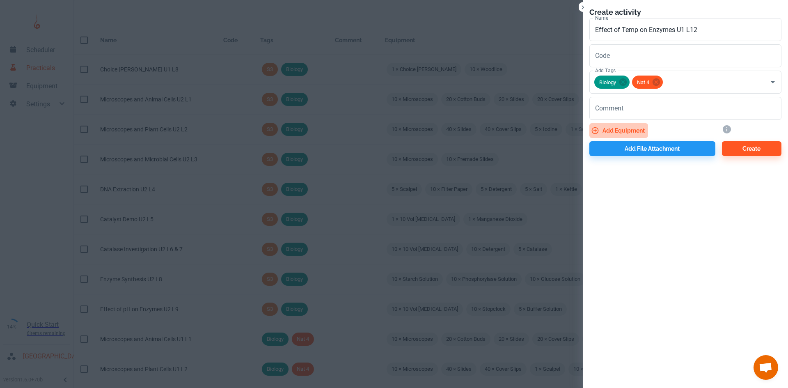
click at [628, 126] on button "Add equipment" at bounding box center [618, 130] width 59 height 15
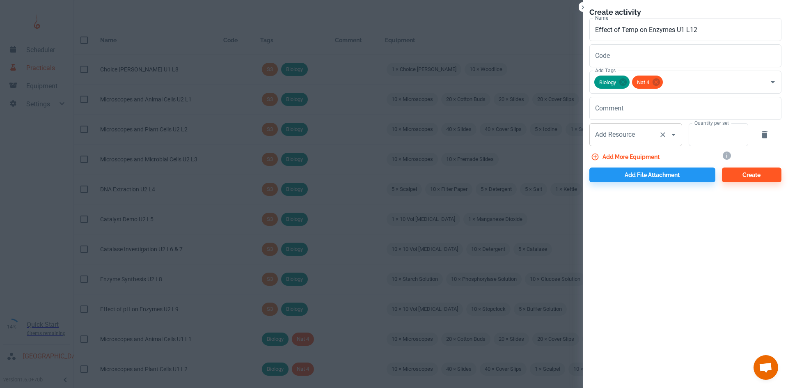
click at [622, 128] on input "Add Resource" at bounding box center [624, 135] width 62 height 16
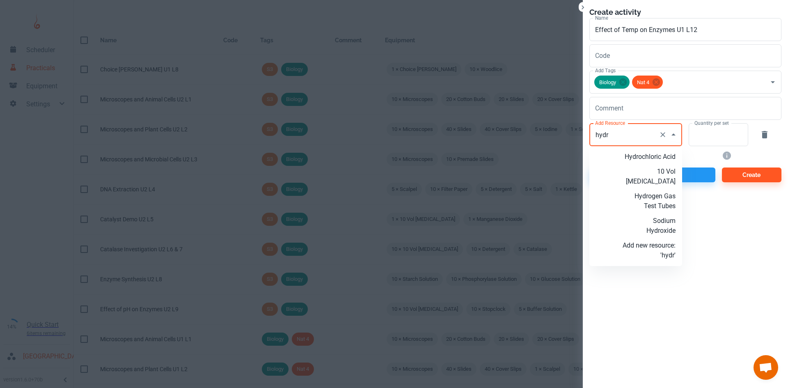
click at [656, 175] on p "10 Vol [MEDICAL_DATA]" at bounding box center [648, 177] width 53 height 20
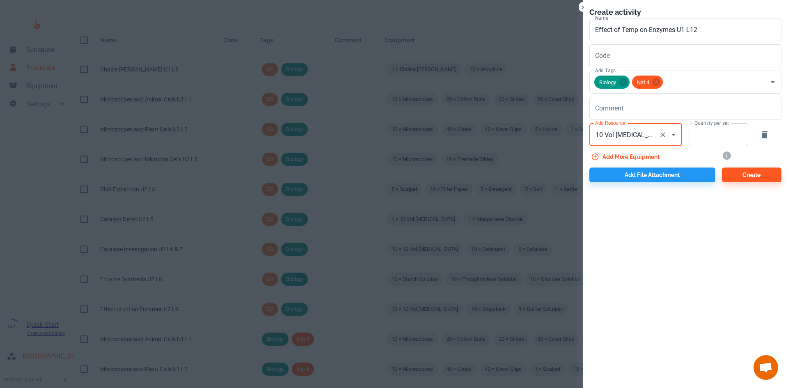
type input "10 Vol [MEDICAL_DATA]"
click at [724, 141] on input "Quantity per set" at bounding box center [713, 134] width 50 height 23
type input "10"
click at [653, 155] on button "Add more equipment" at bounding box center [625, 156] width 73 height 15
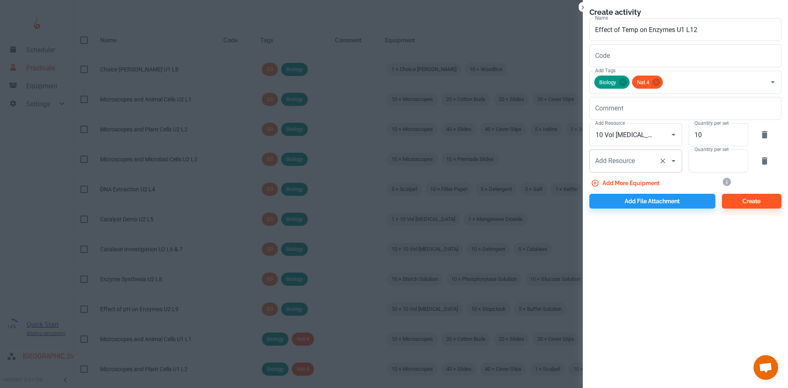
click at [633, 158] on div "Add Resource Add Resource" at bounding box center [635, 160] width 93 height 23
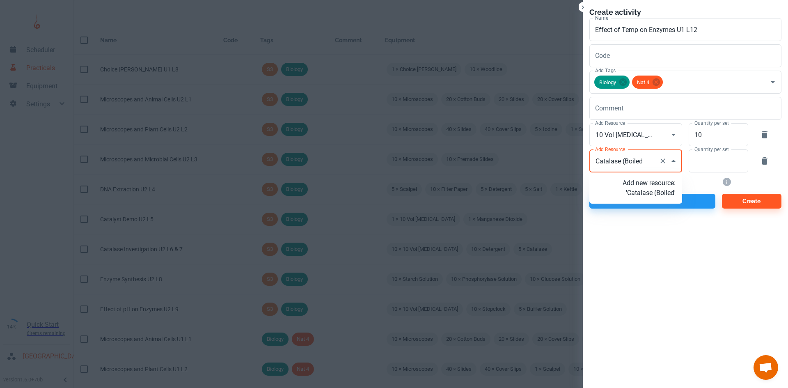
type input "Catalase (Boiled)"
click at [649, 195] on p "Add new resource: 'Catalase (Boiled)'" at bounding box center [648, 188] width 53 height 20
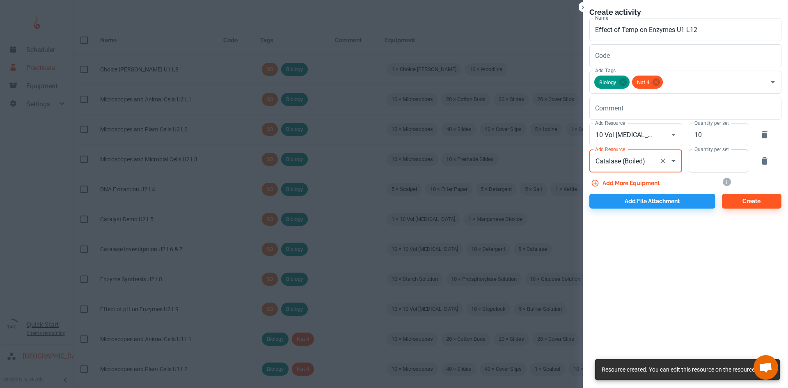
type input "Catalase (Boiled)"
click at [696, 162] on input "Quantity per set" at bounding box center [713, 160] width 50 height 23
type input "10"
click at [645, 182] on button "Add more equipment" at bounding box center [625, 183] width 73 height 15
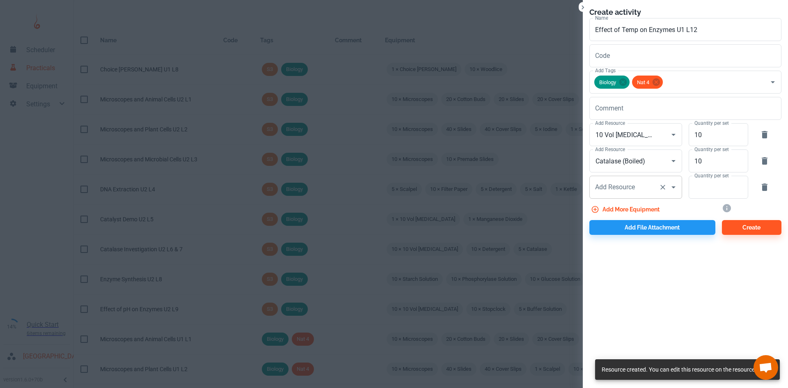
click at [605, 189] on div "Add Resource Add Resource" at bounding box center [635, 187] width 93 height 23
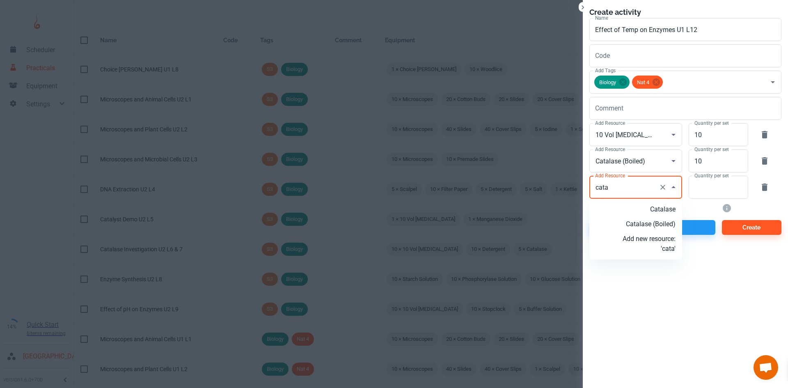
click at [639, 210] on p "Catalase" at bounding box center [648, 209] width 53 height 10
type input "Catalase"
click at [702, 190] on input "Quantity per set" at bounding box center [713, 187] width 50 height 23
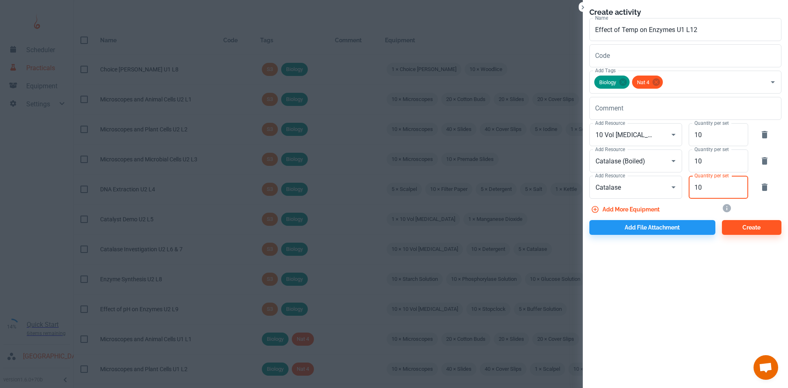
type input "10"
click at [645, 214] on button "Add more equipment" at bounding box center [625, 209] width 73 height 15
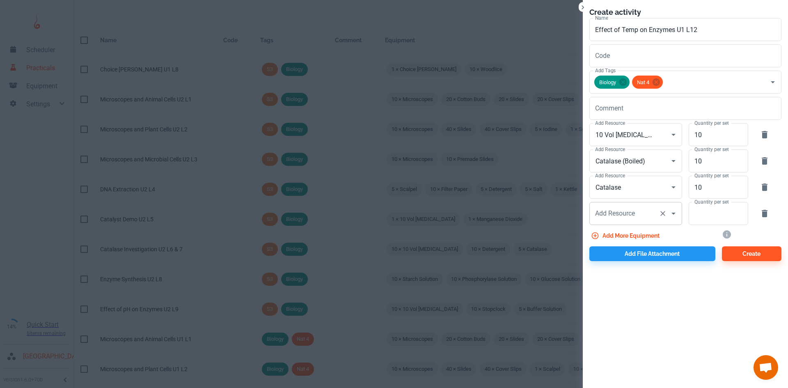
click at [632, 215] on div "Add Resource Add Resource" at bounding box center [635, 213] width 93 height 23
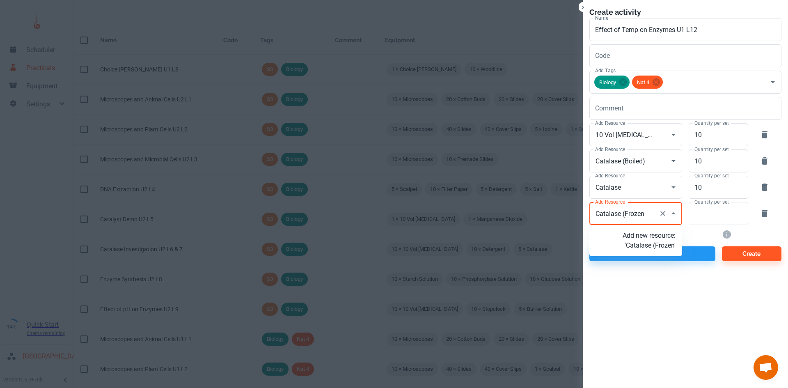
type input "Catalase (Frozen)"
click at [655, 254] on p "Add new resource: 'Catalase (Frozen)'" at bounding box center [648, 246] width 53 height 30
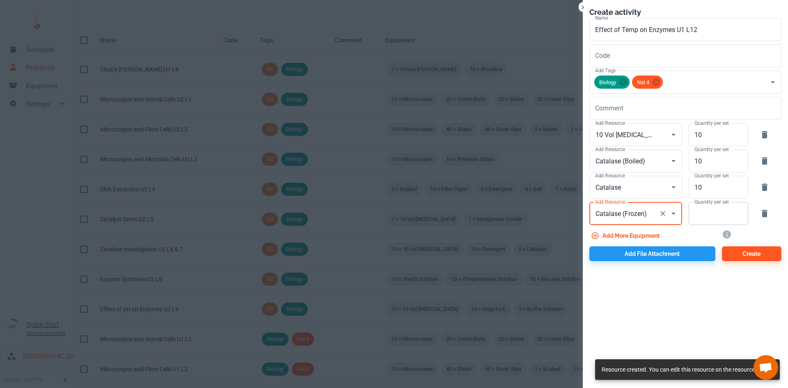
type input "Catalase (Frozen)"
click at [698, 217] on input "Quantity per set" at bounding box center [713, 213] width 50 height 23
type input "10"
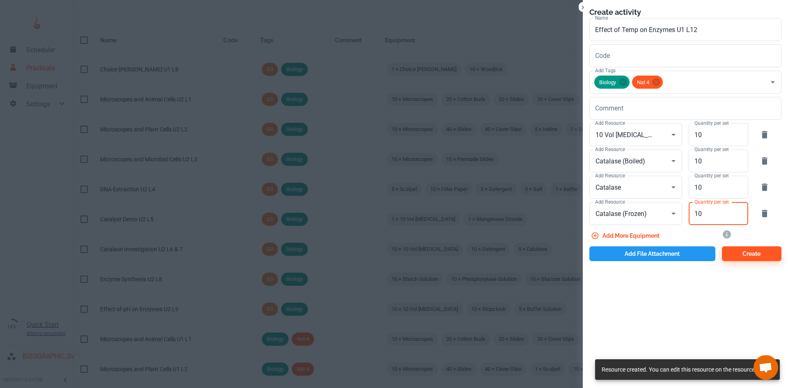
click at [650, 251] on button "Add file attachment" at bounding box center [652, 253] width 126 height 15
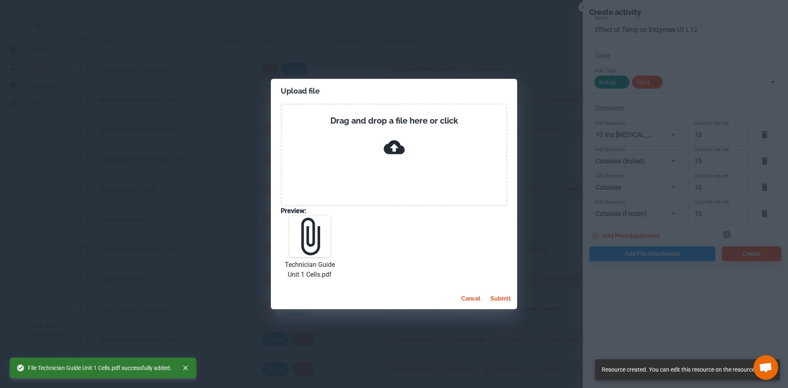
click at [501, 296] on button "submit" at bounding box center [500, 298] width 27 height 15
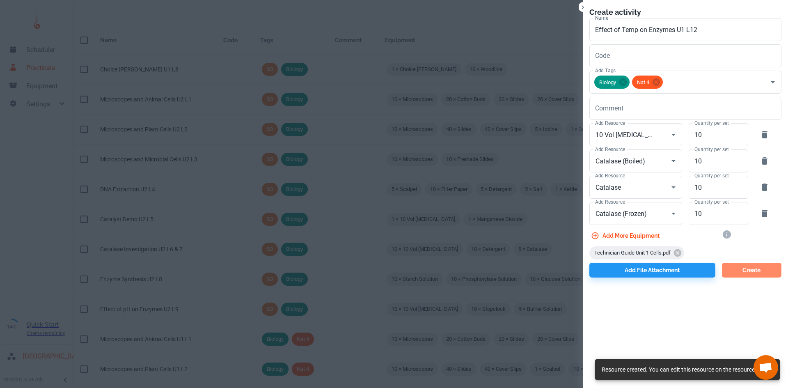
click at [743, 268] on button "Create" at bounding box center [751, 270] width 59 height 15
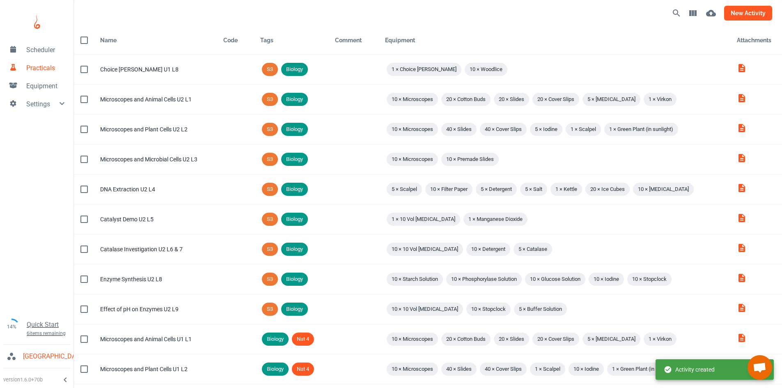
click at [738, 15] on button "new activity" at bounding box center [748, 13] width 48 height 15
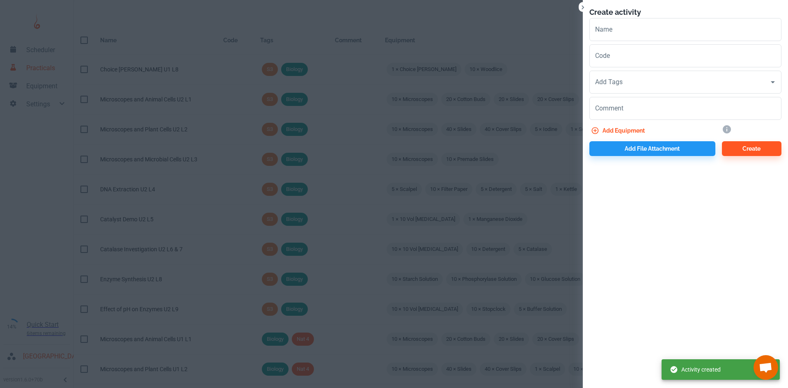
click at [607, 41] on div "Code Code" at bounding box center [682, 54] width 199 height 26
click at [611, 32] on input "Name" at bounding box center [685, 29] width 192 height 23
paste input "Detergent on stains"
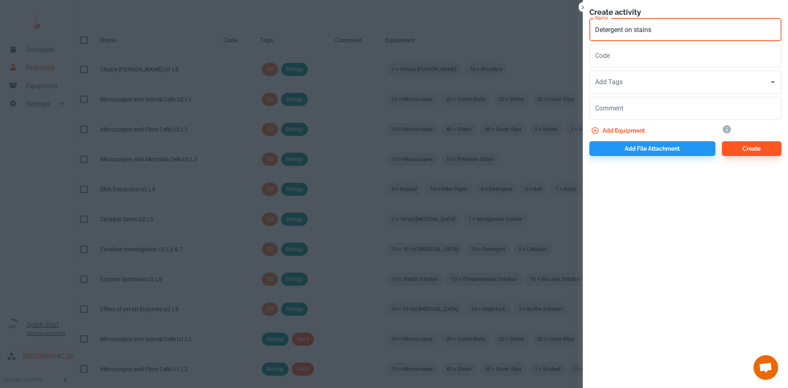
click at [637, 30] on input "Detergent on stains" at bounding box center [685, 29] width 192 height 23
type input "Detergent on Stains"
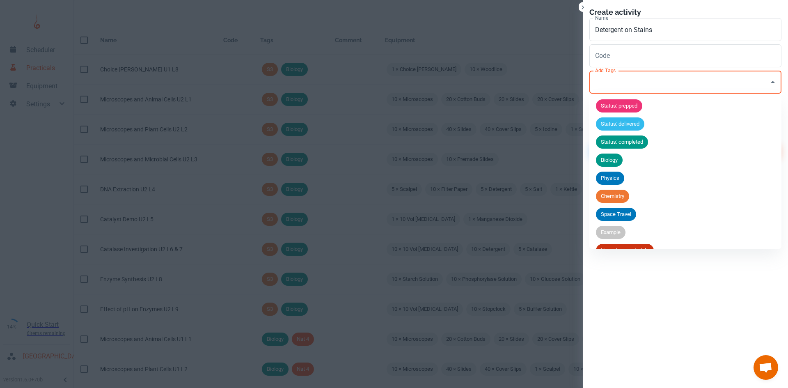
click at [622, 79] on input "Add Tags" at bounding box center [679, 82] width 172 height 16
click at [614, 160] on span "Biology" at bounding box center [609, 160] width 27 height 8
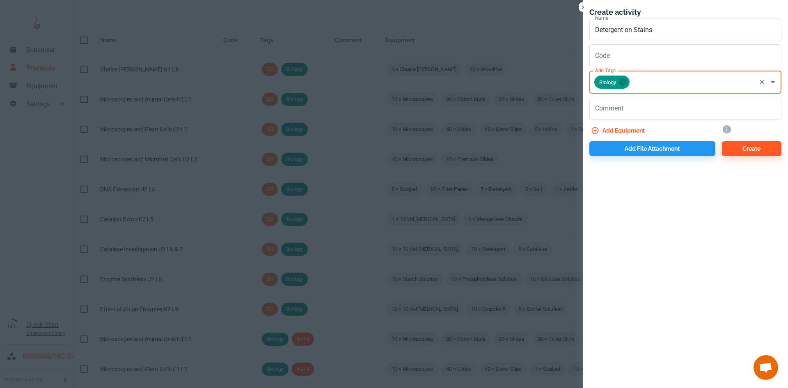
click at [641, 85] on input "Add Tags" at bounding box center [693, 82] width 124 height 16
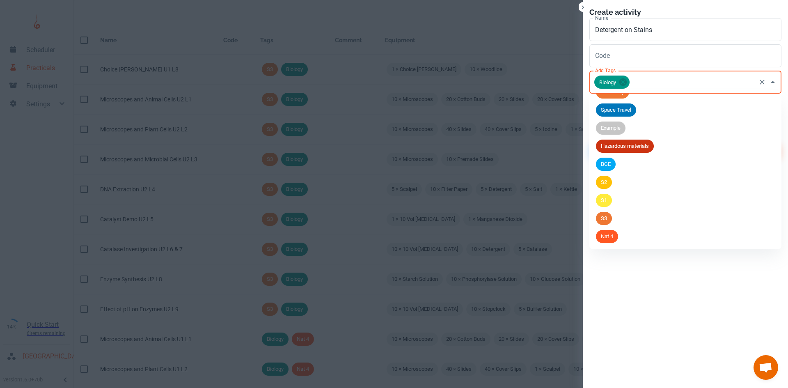
click at [609, 236] on span "Nat 4" at bounding box center [607, 236] width 22 height 8
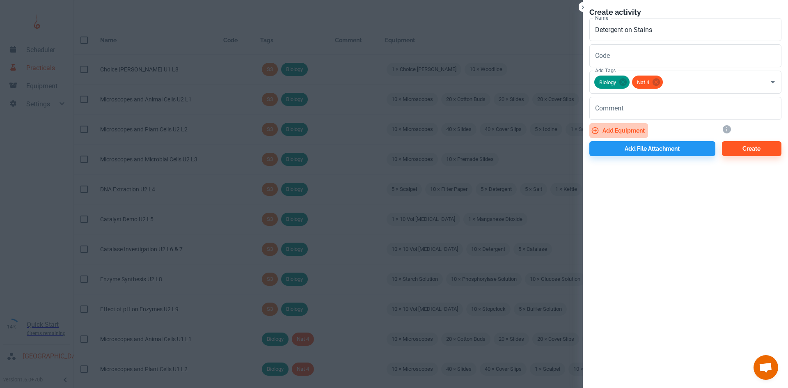
click at [624, 131] on button "Add equipment" at bounding box center [618, 130] width 59 height 15
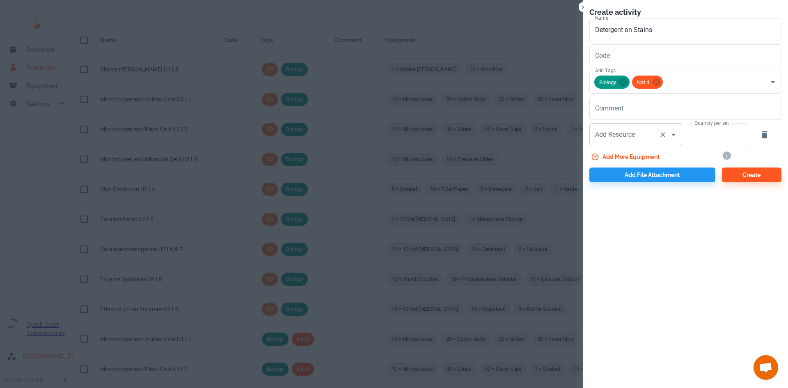
click at [617, 137] on div "Add Resource Add Resource" at bounding box center [635, 134] width 93 height 23
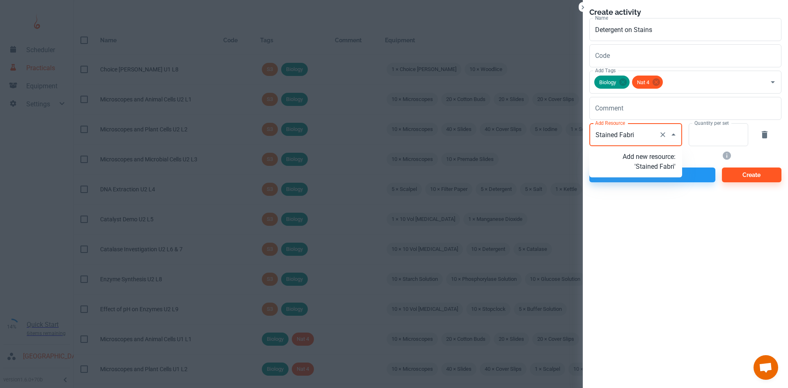
type input "Stained Fabric"
click at [652, 167] on p "Add new resource: 'Stained Fabric'" at bounding box center [648, 162] width 53 height 20
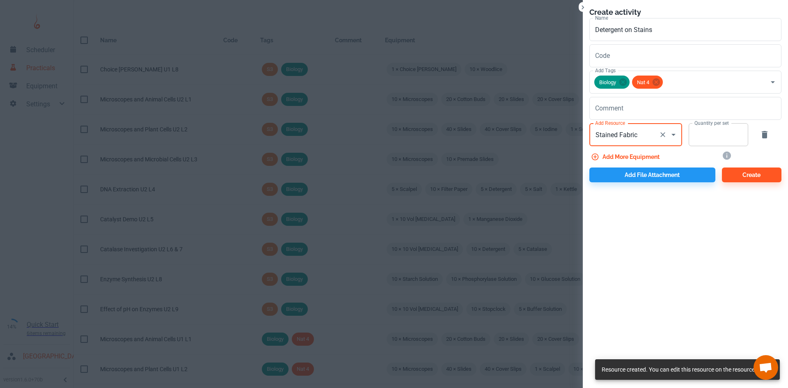
type input "Stained Fabric"
click at [691, 137] on input "Quantity per set" at bounding box center [713, 134] width 50 height 23
type input "10"
click at [634, 155] on button "Add more equipment" at bounding box center [625, 156] width 73 height 15
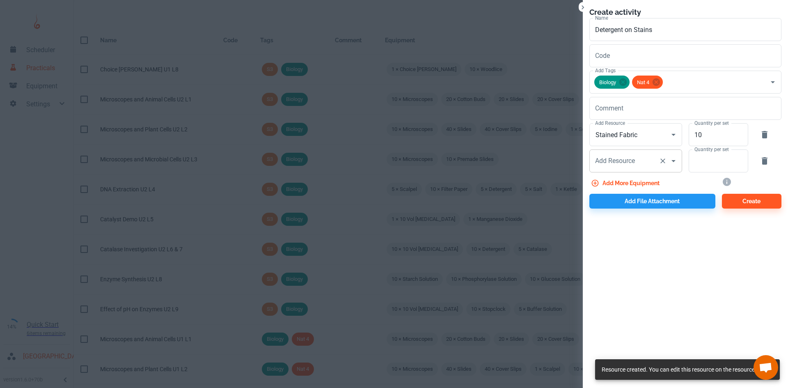
click at [626, 159] on div "Add Resource Add Resource" at bounding box center [635, 160] width 93 height 23
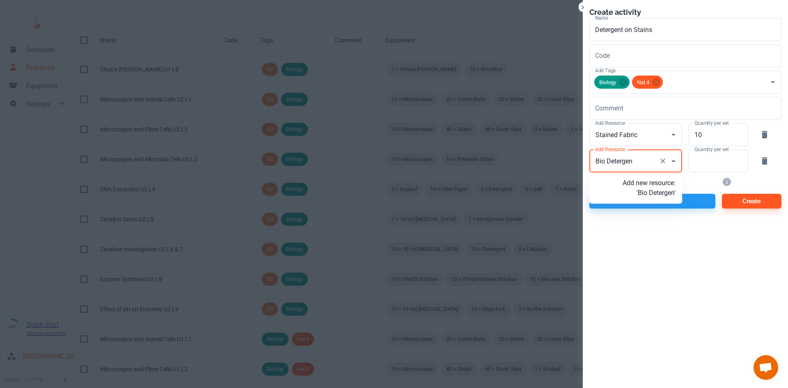
type input "Bio Detergent"
click at [649, 195] on p "Add new resource: 'Bio Detergent'" at bounding box center [648, 188] width 53 height 20
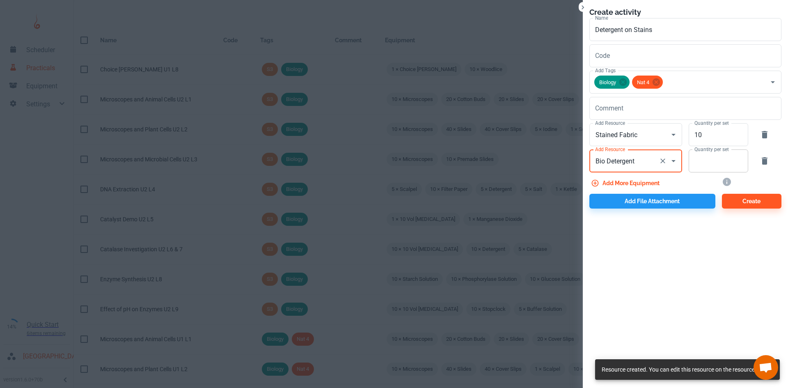
type input "Bio Detergent"
click at [706, 168] on input "Quantity per set" at bounding box center [713, 160] width 50 height 23
type input "10"
click at [648, 180] on button "Add more equipment" at bounding box center [625, 183] width 73 height 15
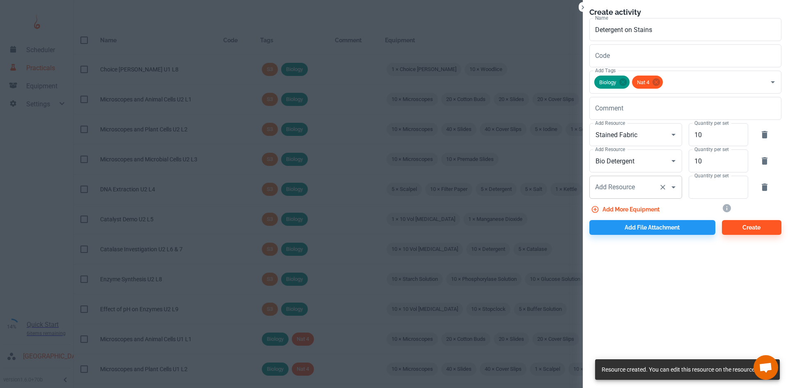
click at [597, 189] on div "Add Resource Add Resource" at bounding box center [635, 187] width 93 height 23
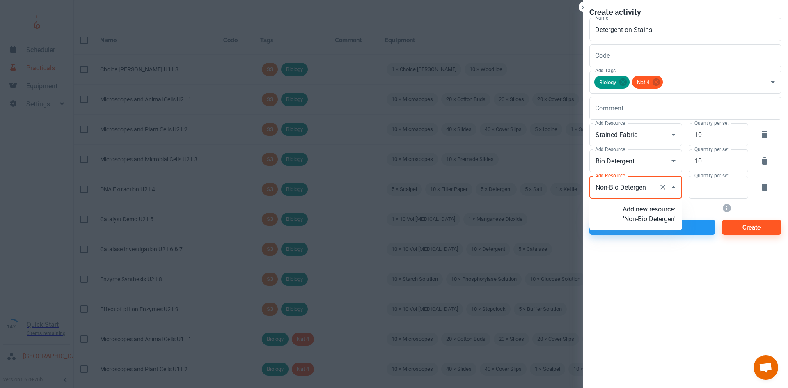
type input "Non-Bio Detergent"
click at [653, 222] on p "Add new resource: 'Non-Bio Detergent'" at bounding box center [648, 219] width 53 height 30
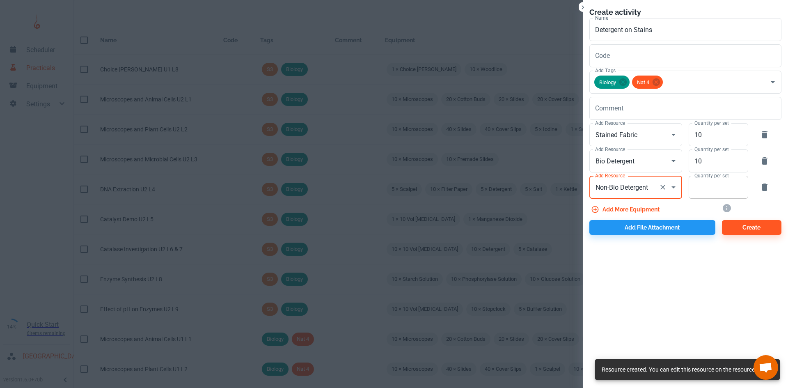
type input "Non-Bio Detergent"
click at [710, 197] on input "Quantity per set" at bounding box center [713, 187] width 50 height 23
type input "10"
click at [694, 233] on button "Add file attachment" at bounding box center [652, 227] width 126 height 15
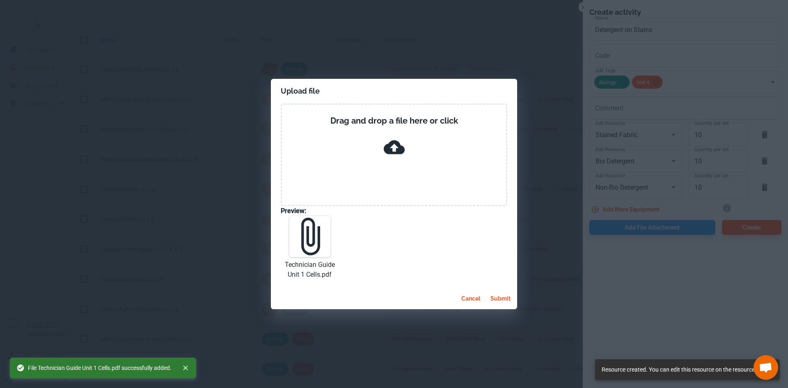
click at [502, 299] on button "submit" at bounding box center [500, 298] width 27 height 15
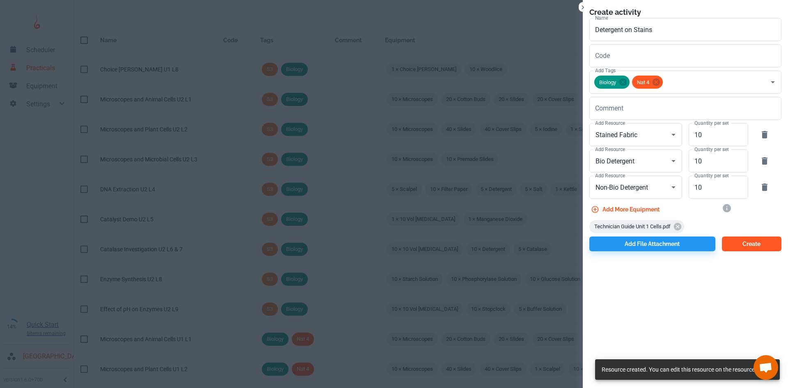
click at [752, 248] on button "Create" at bounding box center [751, 243] width 59 height 15
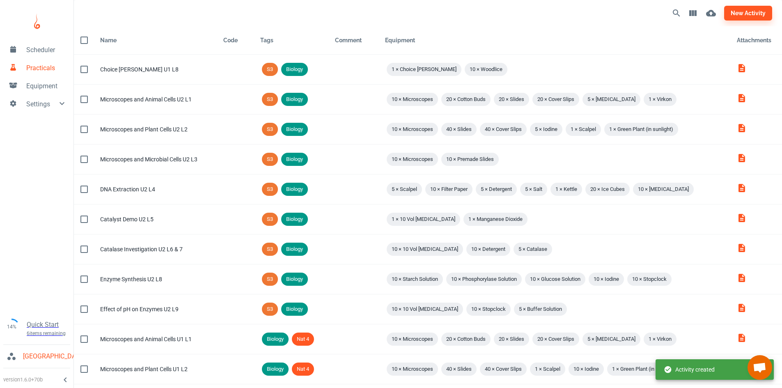
click at [746, 5] on div "new activity" at bounding box center [574, 13] width 396 height 20
click at [746, 8] on button "new activity" at bounding box center [748, 13] width 48 height 15
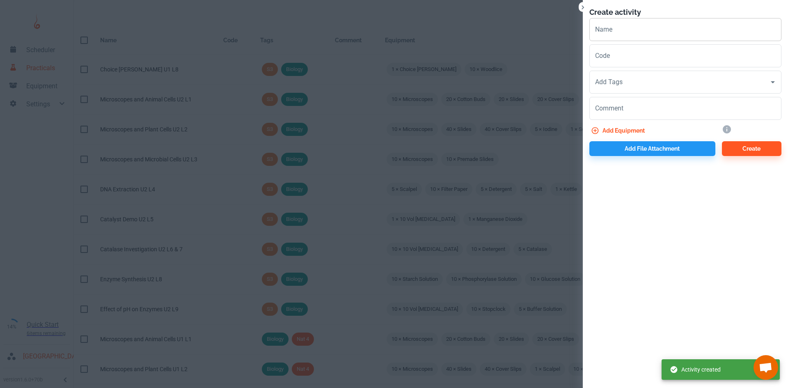
click at [605, 31] on input "Name" at bounding box center [685, 29] width 192 height 23
paste input "Photographic Film Experiment"
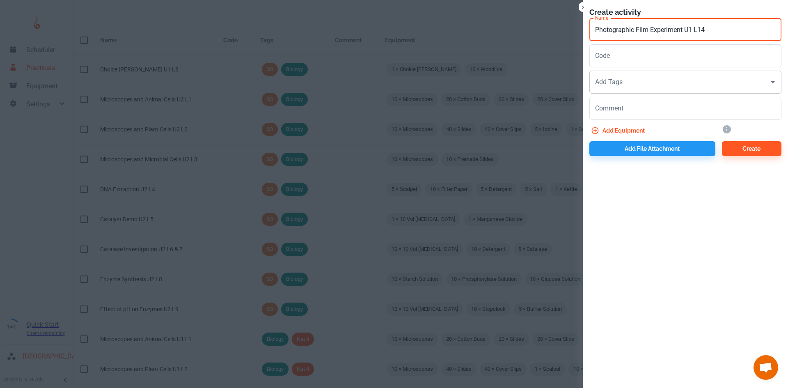
type input "Photographic Film Experiment U1 L14"
click at [621, 86] on input "Add Tags" at bounding box center [679, 82] width 172 height 16
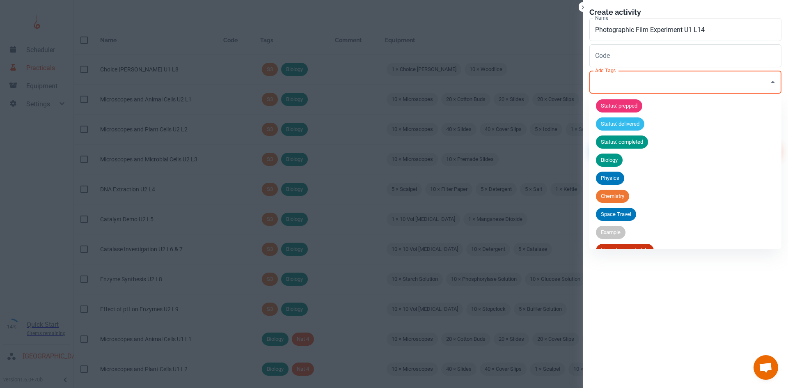
click at [609, 162] on span "Biology" at bounding box center [609, 160] width 27 height 8
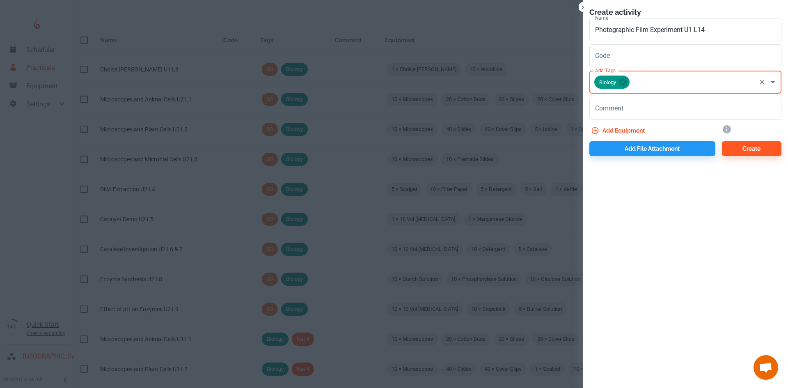
click at [639, 80] on input "Add Tags" at bounding box center [693, 82] width 124 height 16
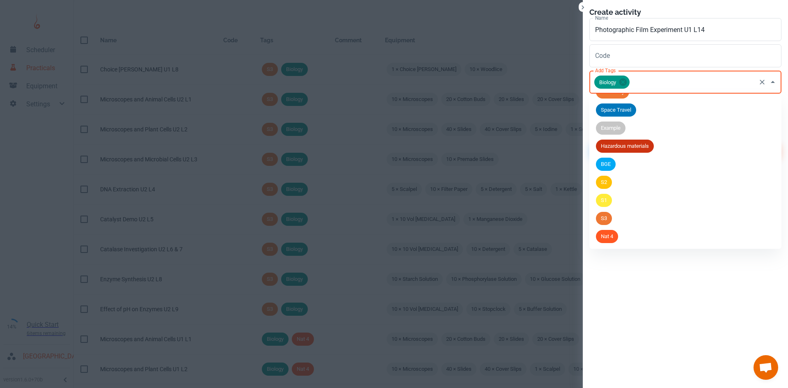
click at [612, 231] on div "Nat 4" at bounding box center [607, 236] width 22 height 13
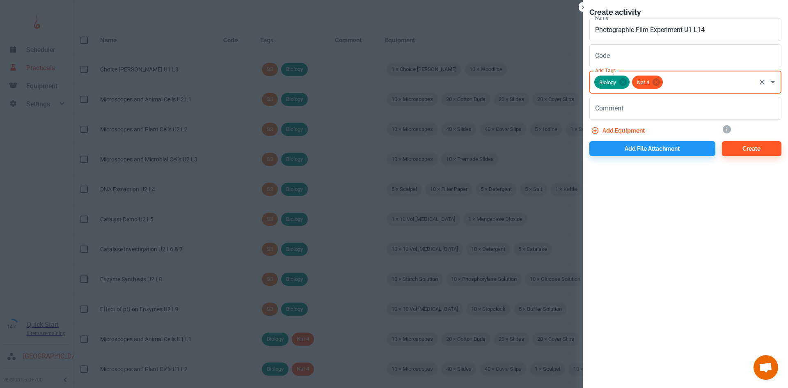
click at [620, 125] on button "Add equipment" at bounding box center [618, 130] width 59 height 15
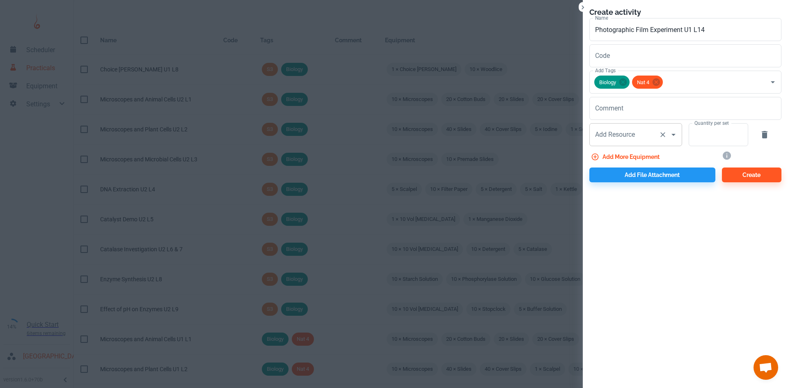
click at [604, 144] on div "Add Resource" at bounding box center [635, 134] width 93 height 23
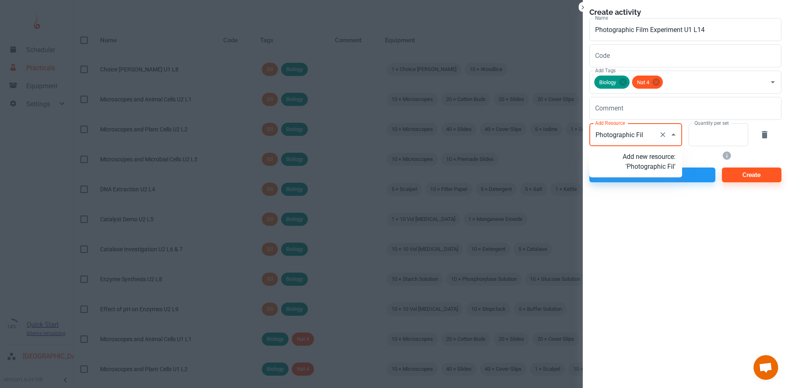
type input "Photographic Film"
click at [650, 172] on p "Add new resource: 'Photographic Film'" at bounding box center [648, 167] width 53 height 30
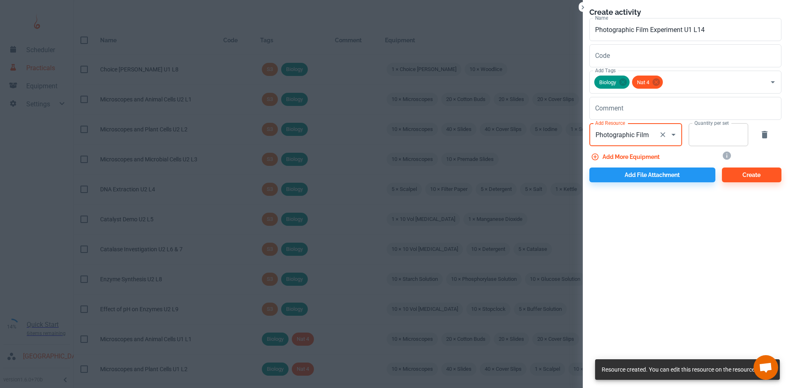
type input "Photographic Film"
click at [690, 141] on input "Quantity per set" at bounding box center [713, 134] width 50 height 23
type input "10"
click at [656, 155] on button "Add more equipment" at bounding box center [625, 156] width 73 height 15
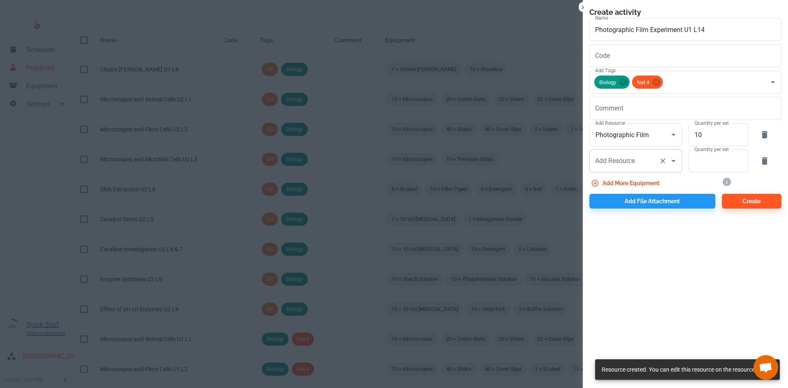
click at [606, 165] on div "Add Resource Add Resource" at bounding box center [635, 160] width 93 height 23
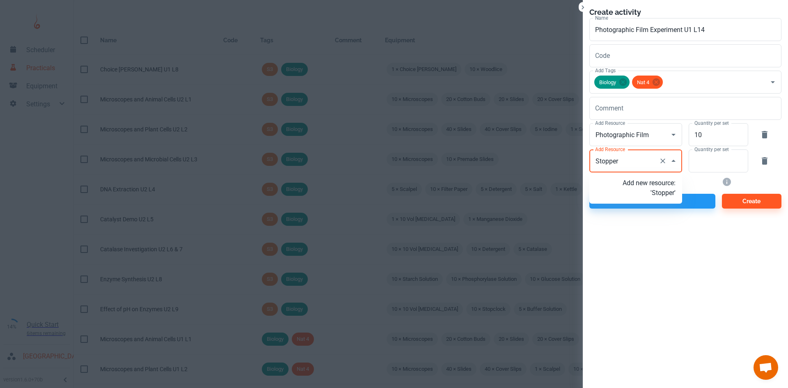
type input "Stoppers"
click at [666, 196] on p "Add new resource: 'Stoppers'" at bounding box center [648, 188] width 53 height 20
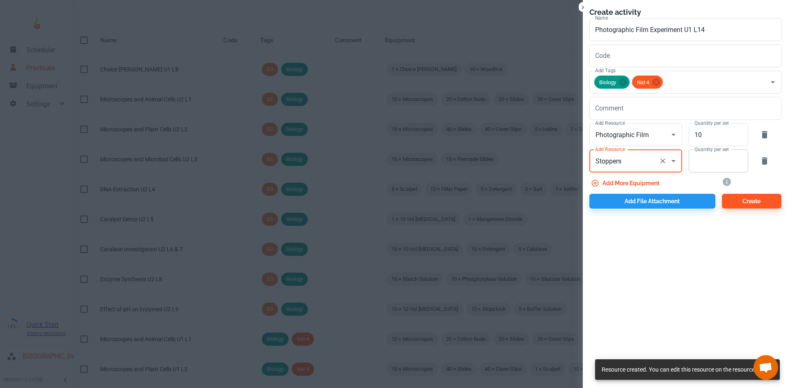
type input "Stoppers"
click at [701, 165] on input "Quantity per set" at bounding box center [713, 160] width 50 height 23
type input "10"
click at [628, 181] on button "Add more equipment" at bounding box center [625, 183] width 73 height 15
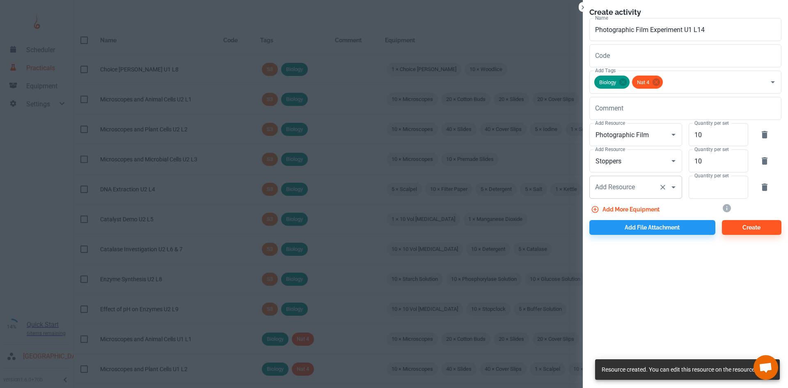
click at [623, 183] on div "Add Resource Add Resource" at bounding box center [635, 187] width 93 height 23
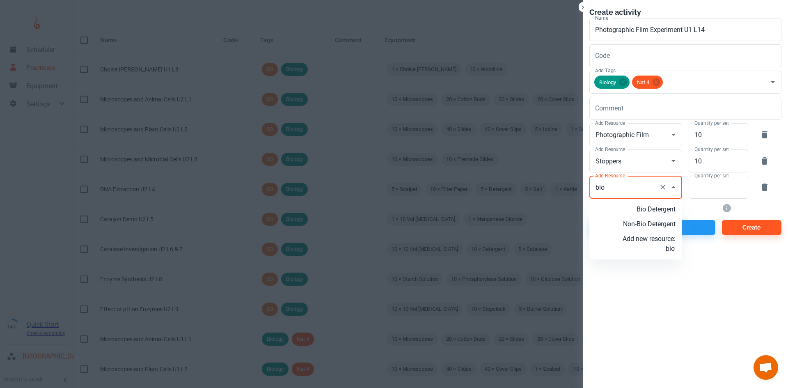
click at [657, 211] on p "Bio Detergent" at bounding box center [648, 209] width 53 height 10
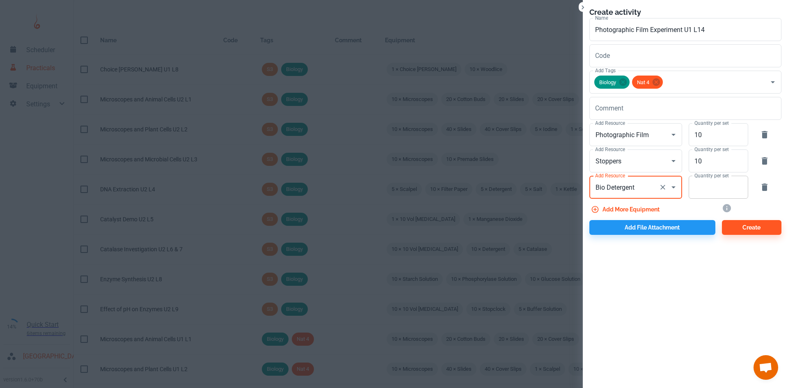
type input "Bio Detergent"
click at [732, 187] on input "Quantity per set" at bounding box center [713, 187] width 50 height 23
type input "10"
click at [619, 210] on button "Add more equipment" at bounding box center [625, 209] width 73 height 15
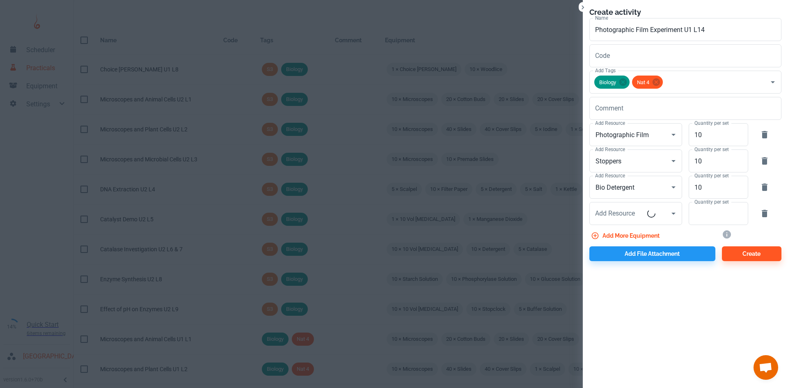
click at [619, 210] on div "Add Resource Add Resource" at bounding box center [635, 213] width 93 height 23
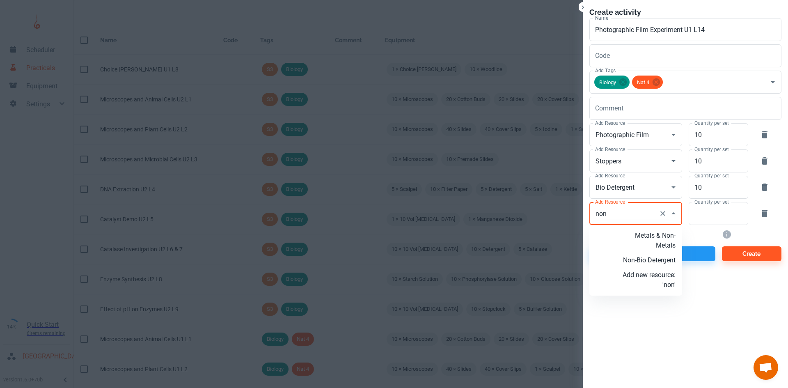
click at [653, 263] on p "Non-Bio Detergent" at bounding box center [648, 260] width 53 height 10
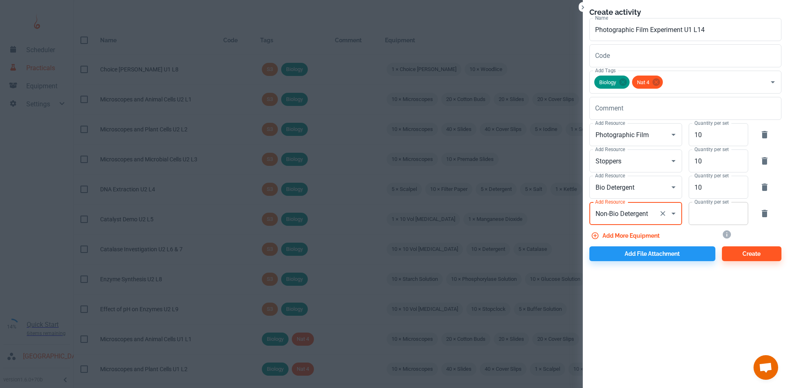
type input "Non-Bio Detergent"
click at [700, 217] on input "Quantity per set" at bounding box center [713, 213] width 50 height 23
type input "10"
click at [654, 235] on button "Add more equipment" at bounding box center [625, 235] width 73 height 15
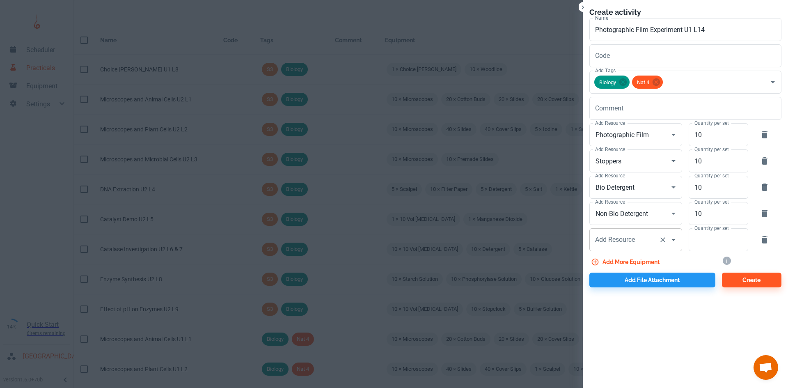
click at [620, 243] on div "Add Resource Add Resource" at bounding box center [635, 239] width 93 height 23
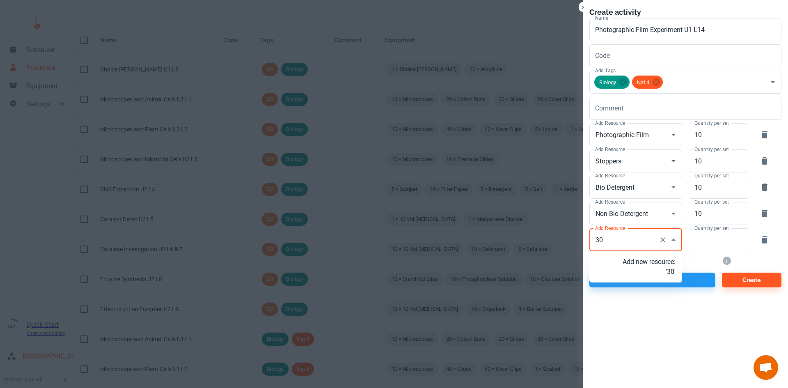
type input "30"
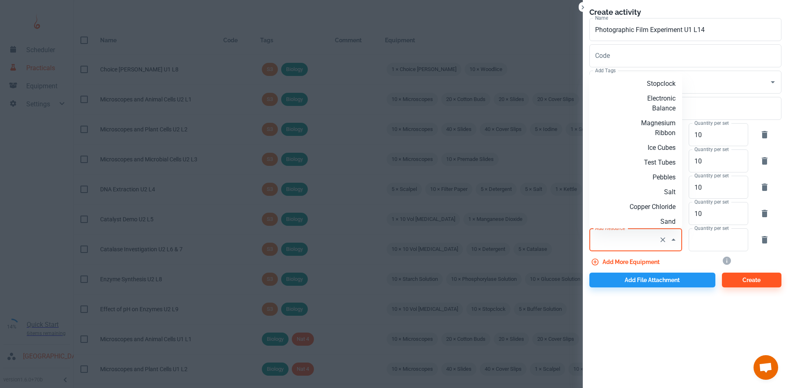
click at [632, 241] on input "Add Resource" at bounding box center [624, 240] width 62 height 16
paste input "°C"
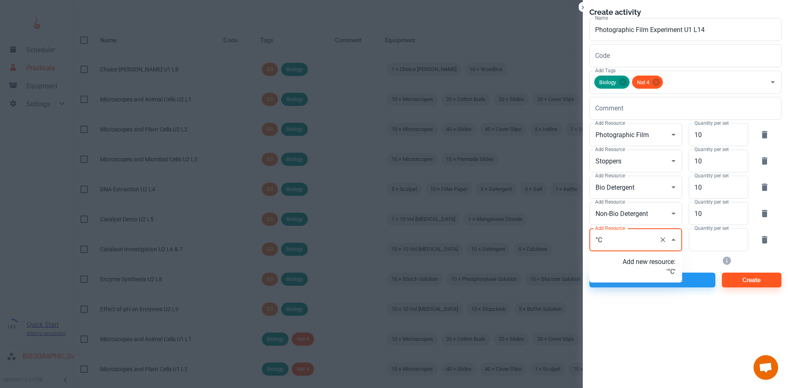
click at [596, 237] on input "°C" at bounding box center [624, 240] width 62 height 16
click at [639, 240] on input "30°C" at bounding box center [624, 240] width 62 height 16
type input "30°C Water Bath"
click at [654, 265] on p "Add new resource: '30°C Water Bath'" at bounding box center [648, 267] width 53 height 20
type input "30°C Water Bath"
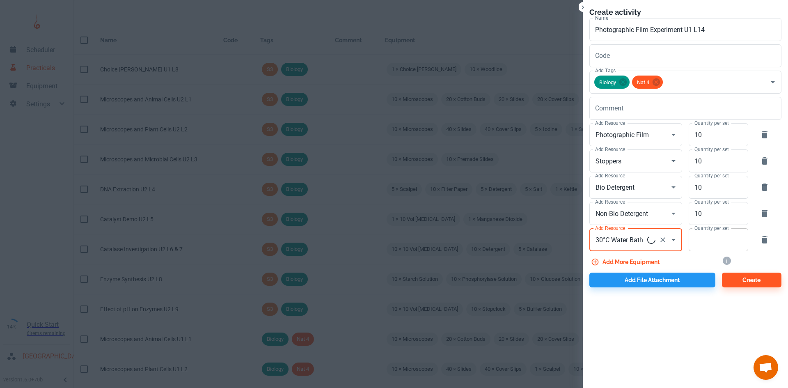
click at [723, 241] on input "Quantity per set" at bounding box center [713, 239] width 50 height 23
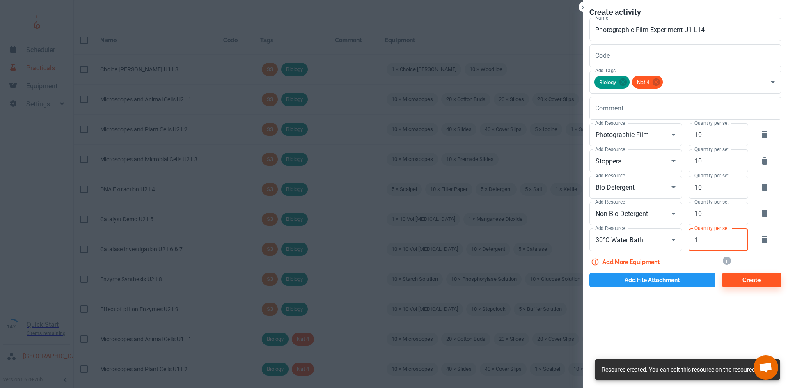
type input "1"
click at [650, 282] on button "Add file attachment" at bounding box center [652, 279] width 126 height 15
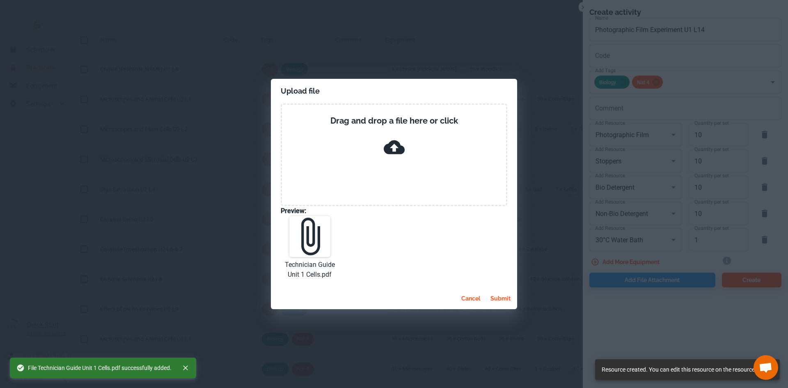
click at [499, 294] on button "submit" at bounding box center [500, 298] width 27 height 15
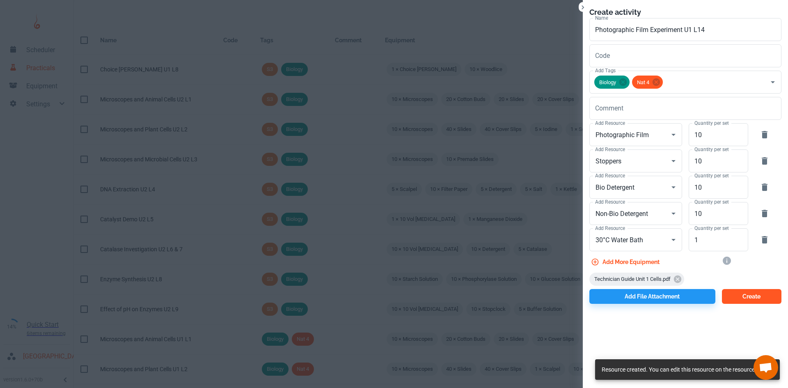
click at [748, 293] on button "Create" at bounding box center [751, 296] width 59 height 15
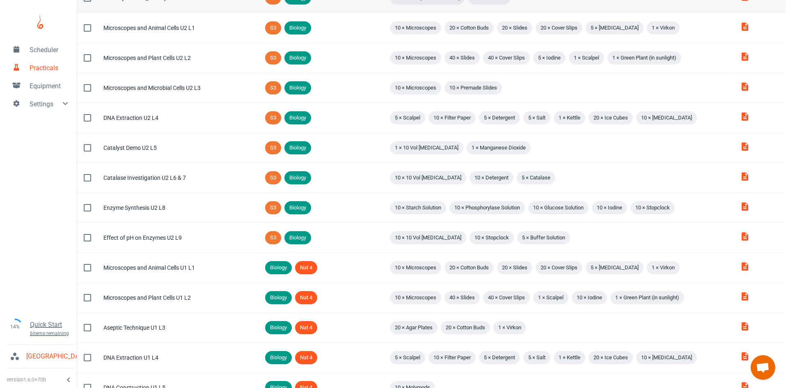
scroll to position [0, 0]
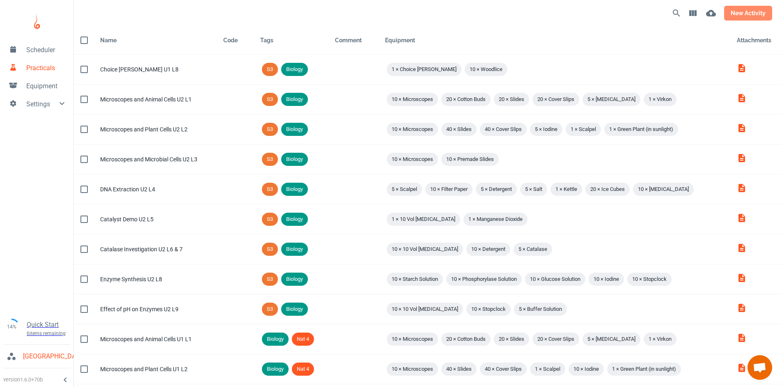
click at [756, 16] on button "new activity" at bounding box center [748, 13] width 48 height 15
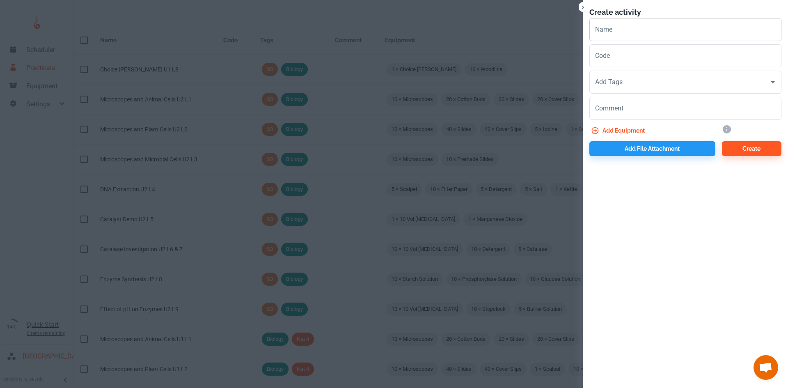
click at [619, 34] on input "Name" at bounding box center [685, 29] width 192 height 23
type input "Dough & Temp U1 L15"
click at [620, 59] on input "Code" at bounding box center [685, 55] width 192 height 23
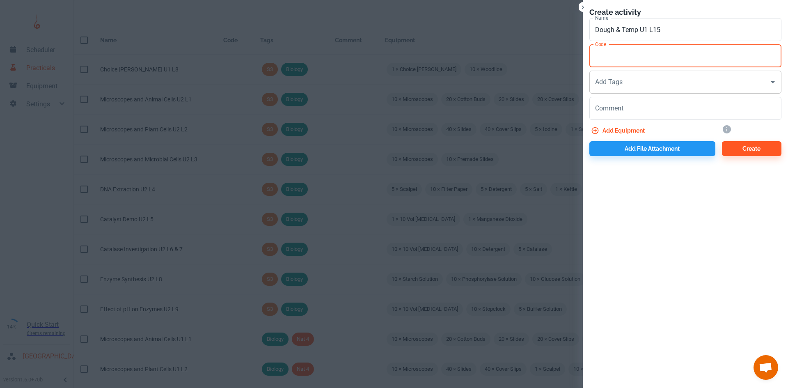
click at [629, 84] on input "Add Tags" at bounding box center [679, 82] width 172 height 16
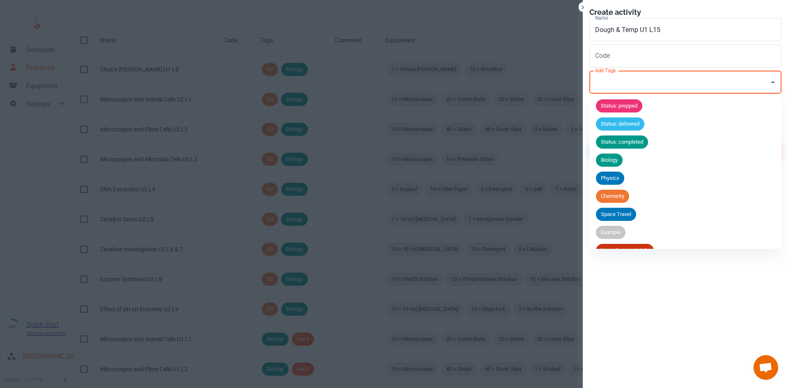
click at [629, 152] on li "Biology" at bounding box center [685, 160] width 192 height 18
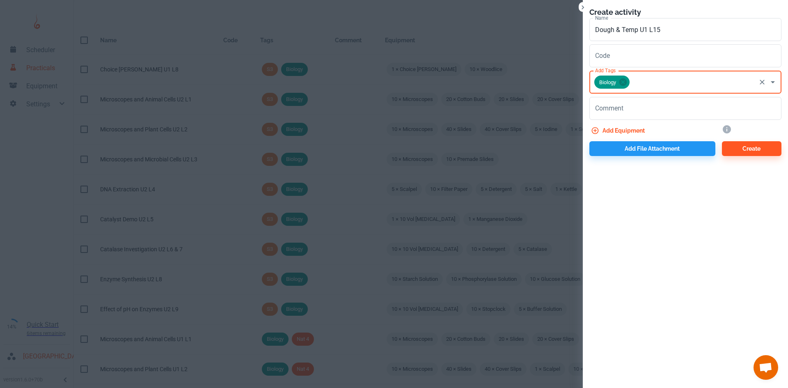
click at [645, 86] on input "Add Tags" at bounding box center [693, 82] width 124 height 16
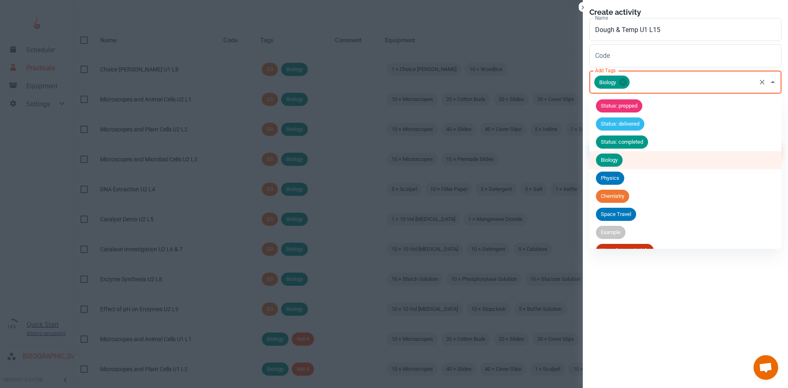
scroll to position [104, 0]
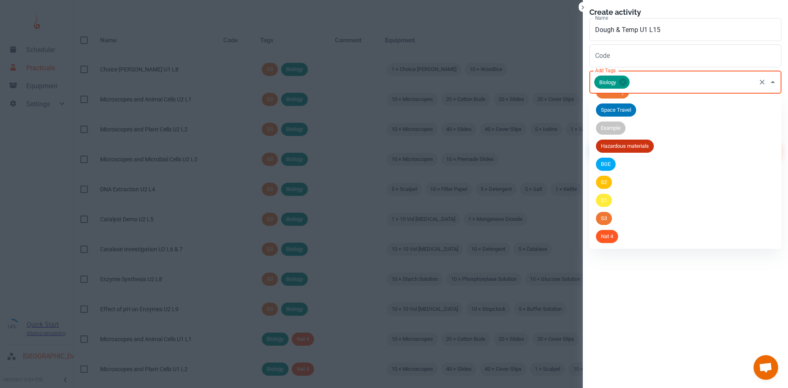
click at [616, 236] on span "Nat 4" at bounding box center [607, 236] width 22 height 8
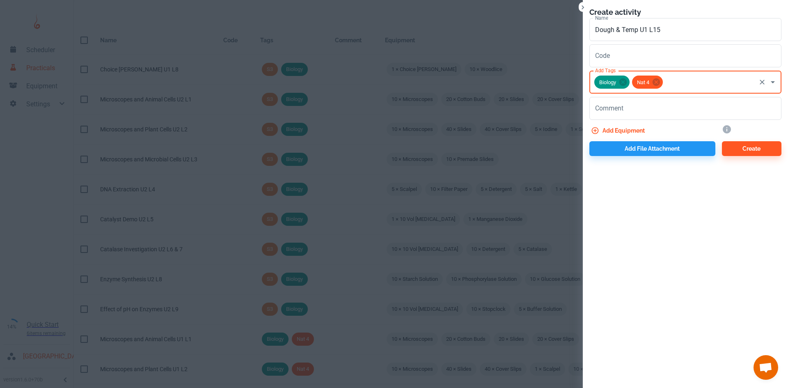
click at [634, 125] on button "Add equipment" at bounding box center [618, 130] width 59 height 15
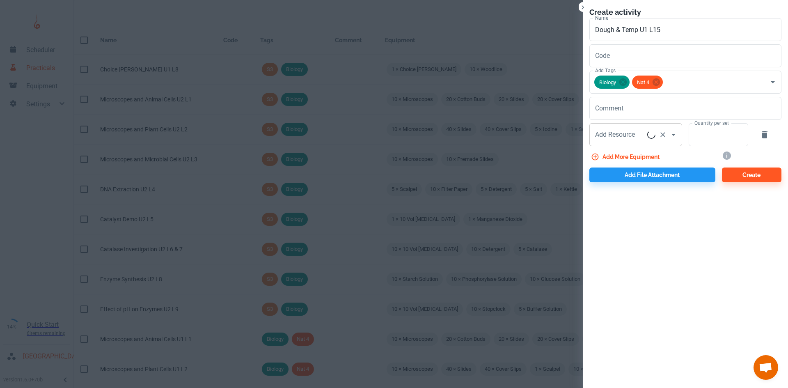
click at [631, 138] on div "Add Resource Add Resource" at bounding box center [635, 134] width 93 height 23
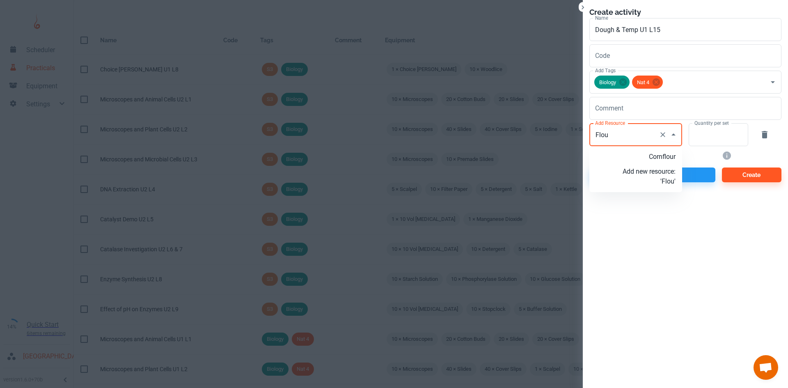
type input "Flour"
click at [640, 171] on p "Add new resource: 'Flour'" at bounding box center [648, 177] width 53 height 20
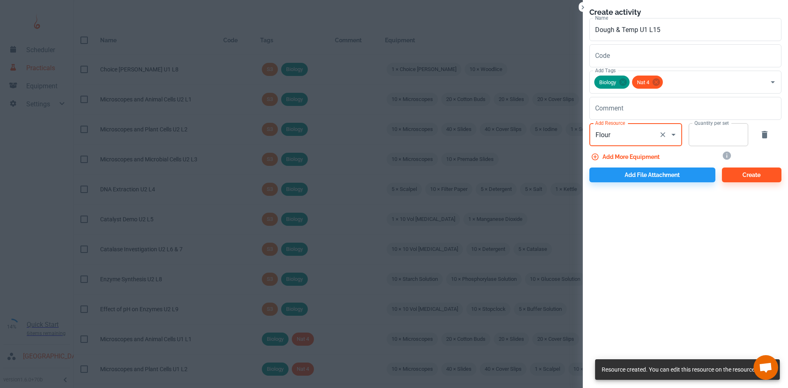
type input "Flour"
click at [701, 139] on input "Quantity per set" at bounding box center [713, 134] width 50 height 23
type input "10"
click at [668, 170] on button "Add file attachment" at bounding box center [652, 174] width 126 height 15
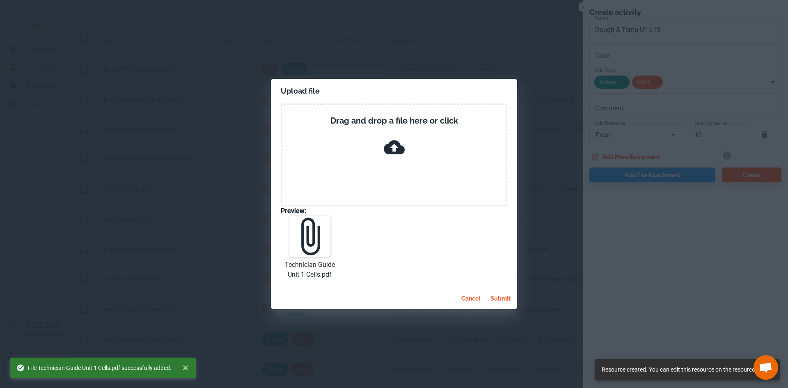
click at [494, 294] on button "submit" at bounding box center [500, 298] width 27 height 15
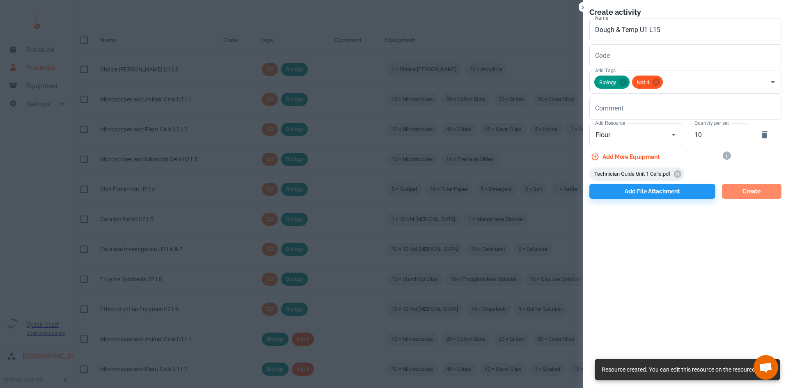
click at [755, 196] on button "Create" at bounding box center [751, 191] width 59 height 15
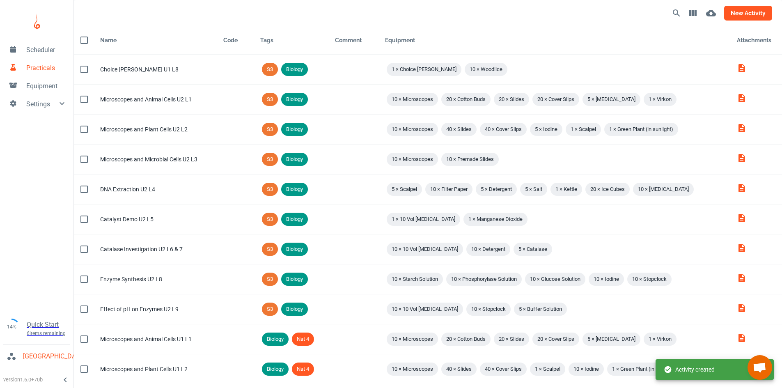
click at [750, 12] on button "new activity" at bounding box center [748, 13] width 48 height 15
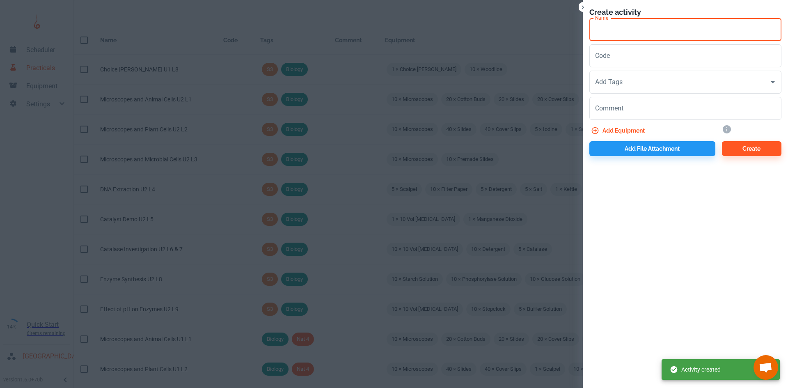
drag, startPoint x: 614, startPoint y: 31, endPoint x: 621, endPoint y: 27, distance: 8.1
click at [614, 31] on input "Name" at bounding box center [685, 29] width 192 height 23
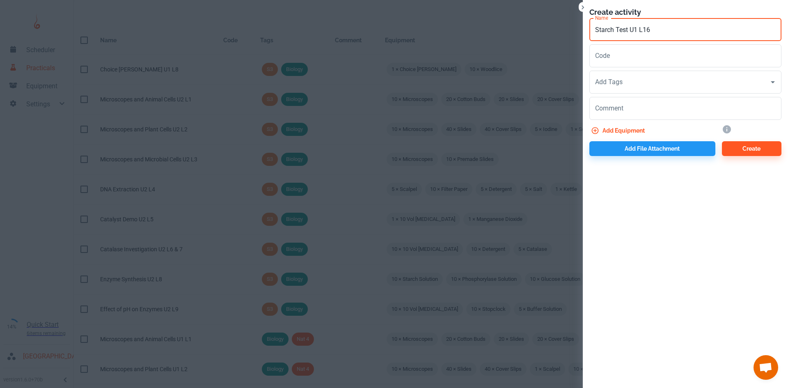
type input "Starch Test U1 L16"
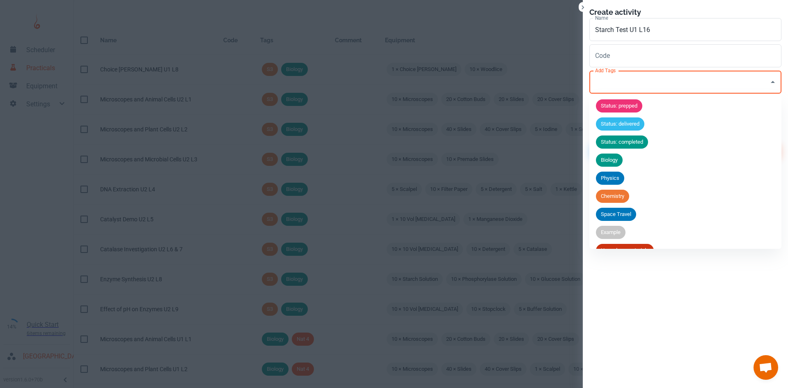
click at [621, 79] on input "Add Tags" at bounding box center [679, 82] width 172 height 16
click at [620, 148] on div "Status: completed" at bounding box center [622, 141] width 52 height 13
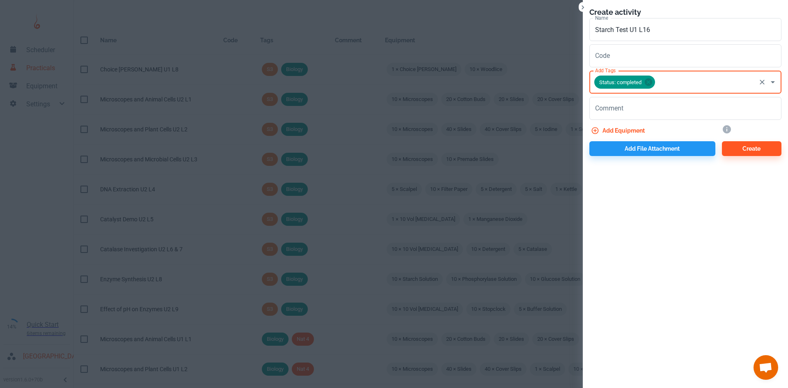
click at [648, 87] on div "Status: completed" at bounding box center [624, 81] width 61 height 13
click at [645, 82] on icon at bounding box center [648, 82] width 9 height 9
click at [645, 82] on input "Add Tags" at bounding box center [679, 82] width 172 height 16
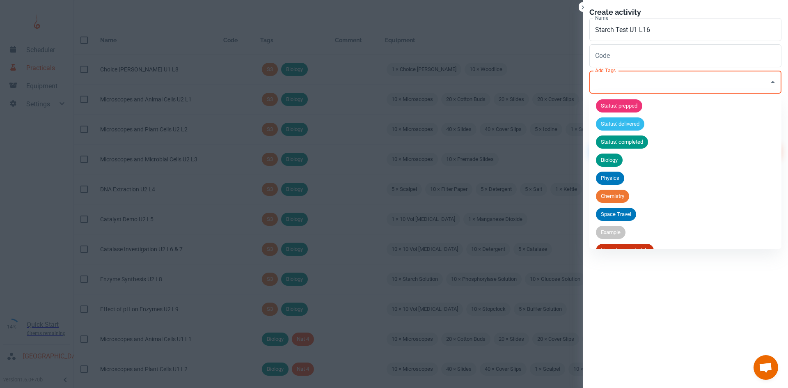
click at [612, 160] on span "Biology" at bounding box center [609, 160] width 27 height 8
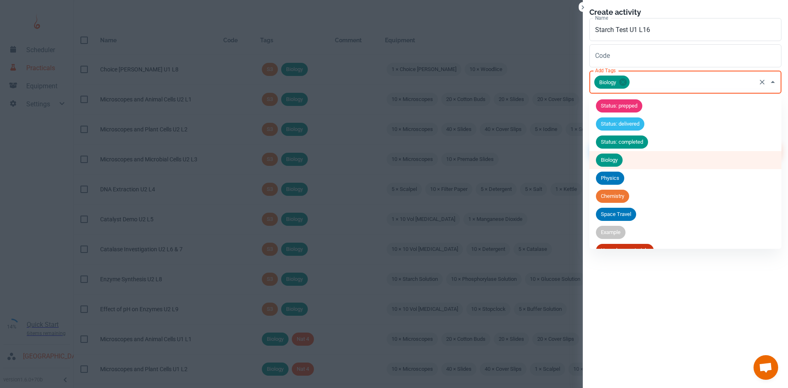
click at [655, 78] on input "Add Tags" at bounding box center [693, 82] width 124 height 16
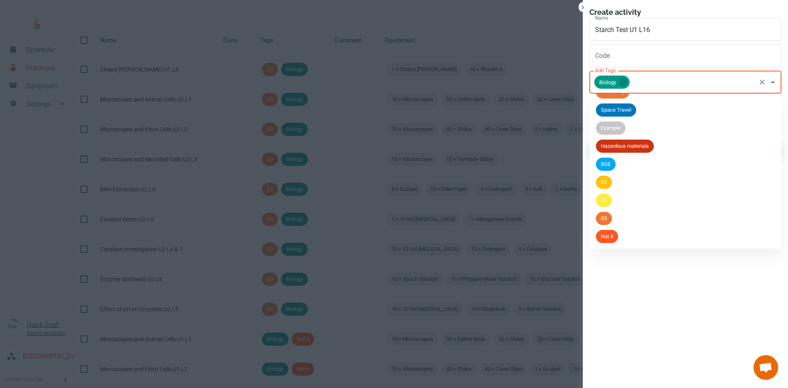
click at [611, 239] on span "Nat 4" at bounding box center [607, 236] width 22 height 8
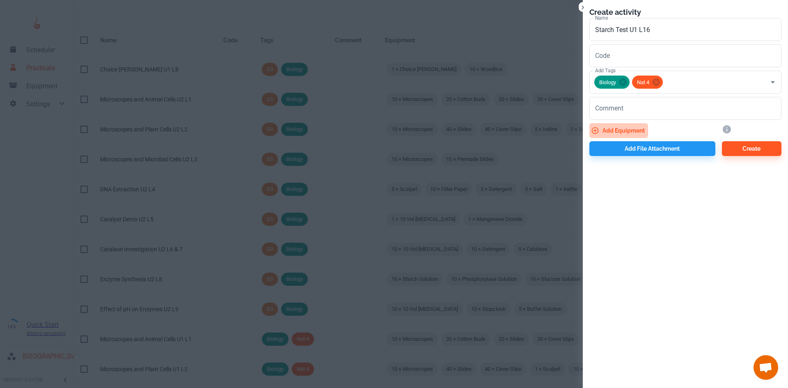
click at [623, 127] on button "Add equipment" at bounding box center [618, 130] width 59 height 15
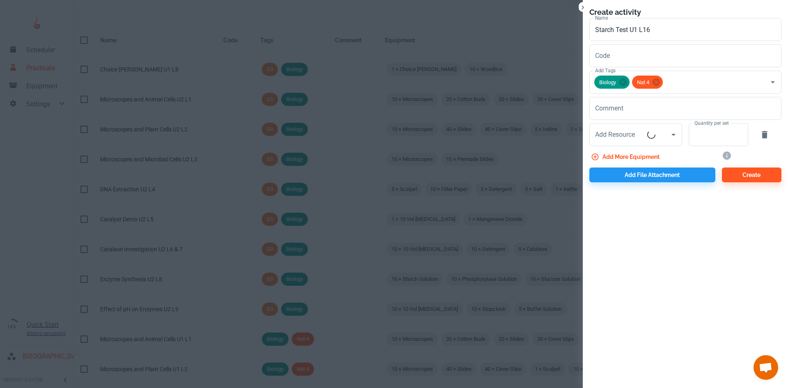
click at [624, 134] on input "Add Resource" at bounding box center [620, 135] width 54 height 16
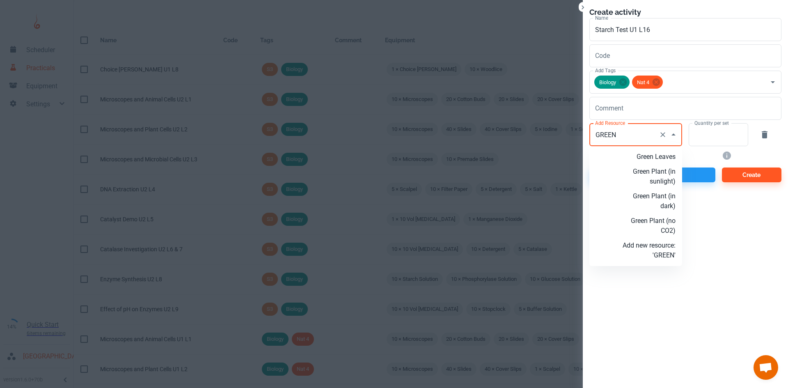
click at [660, 177] on p "Green Plant (in sunlight)" at bounding box center [648, 177] width 53 height 20
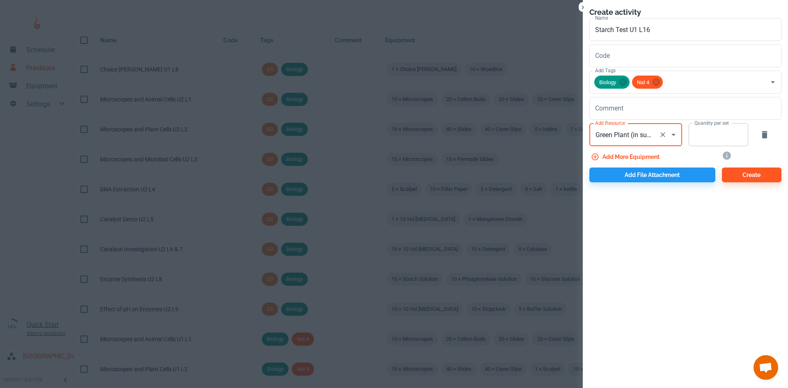
type input "Green Plant (in sunlight)"
click at [710, 133] on input "Quantity per set" at bounding box center [713, 134] width 50 height 23
type input "1"
click at [624, 156] on button "Add more equipment" at bounding box center [625, 156] width 73 height 15
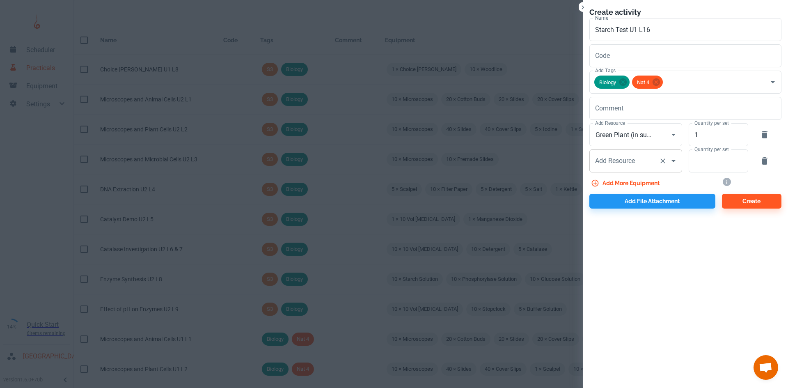
click at [633, 158] on div "Add Resource Add Resource" at bounding box center [635, 160] width 93 height 23
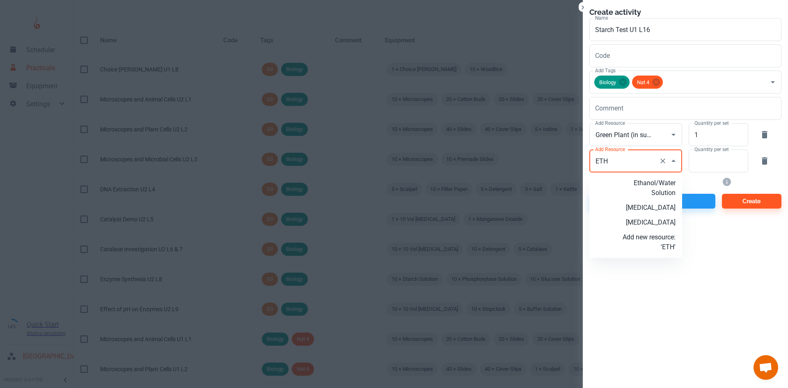
click at [664, 224] on p "[MEDICAL_DATA]" at bounding box center [648, 222] width 53 height 10
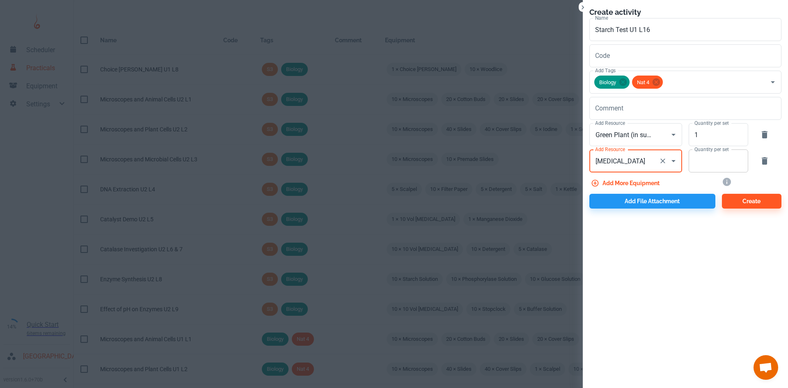
type input "[MEDICAL_DATA]"
click at [697, 167] on input "Quantity per set" at bounding box center [713, 160] width 50 height 23
type input "10"
click at [645, 185] on button "Add more equipment" at bounding box center [625, 183] width 73 height 15
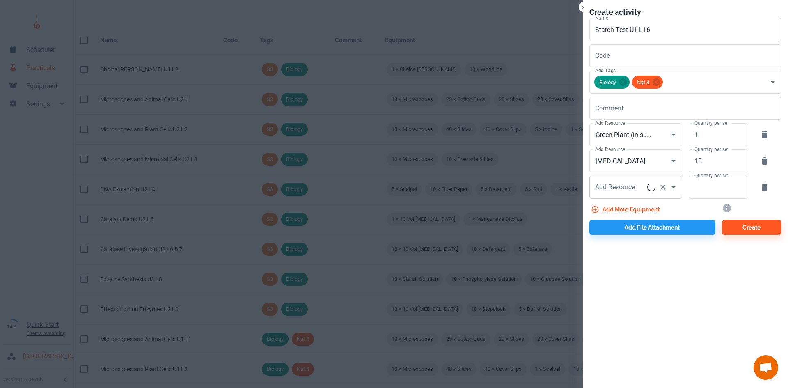
click at [617, 183] on div "Add Resource Add Resource" at bounding box center [635, 187] width 93 height 23
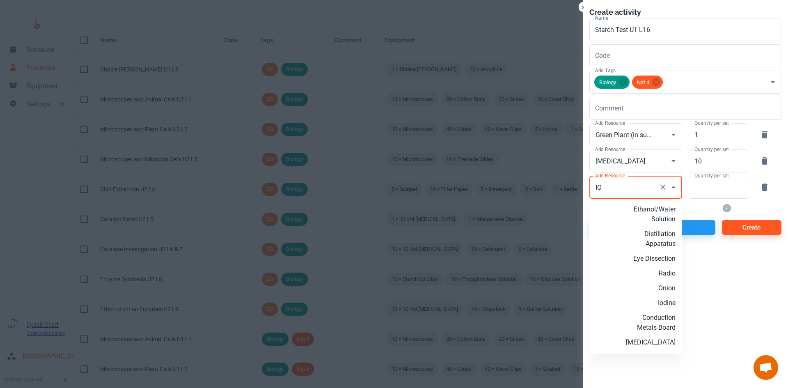
click at [656, 300] on p "Iodine" at bounding box center [648, 303] width 53 height 10
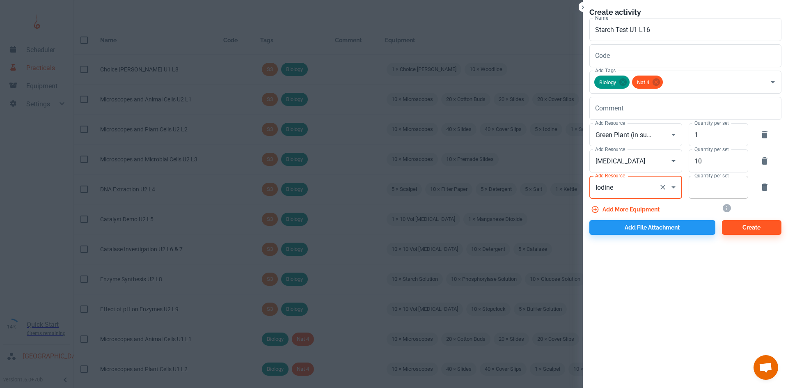
type input "Iodine"
click at [718, 190] on input "Quantity per set" at bounding box center [713, 187] width 50 height 23
type input "10"
click at [651, 229] on button "Add file attachment" at bounding box center [652, 227] width 126 height 15
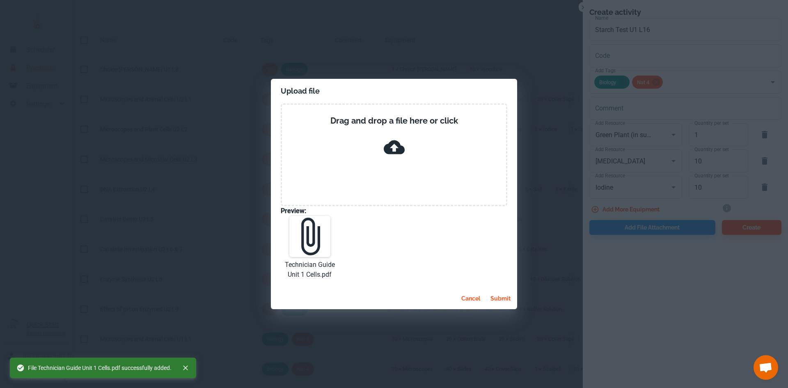
click at [498, 294] on button "submit" at bounding box center [500, 298] width 27 height 15
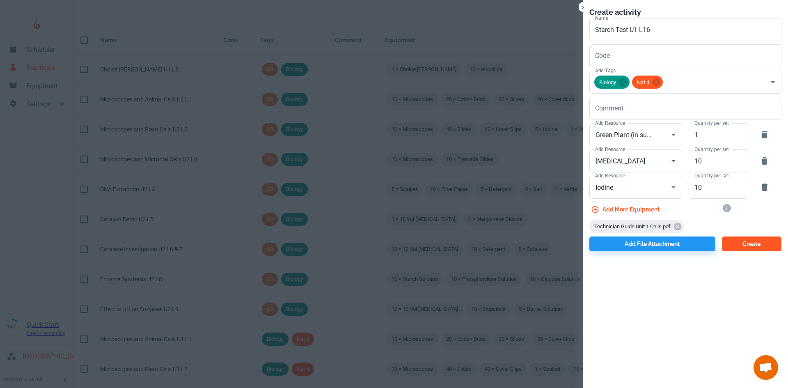
click at [753, 242] on button "Create" at bounding box center [751, 243] width 59 height 15
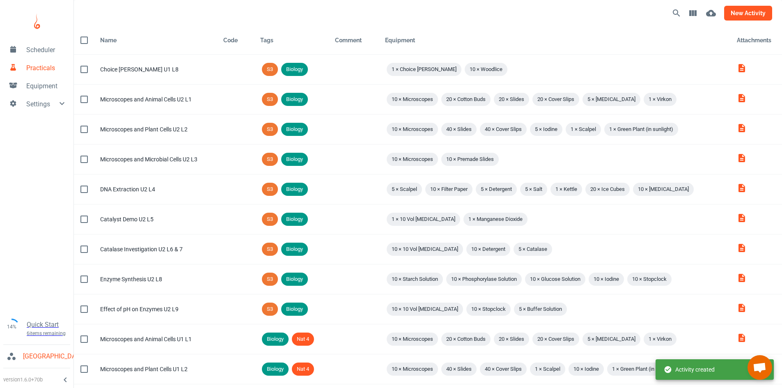
click at [758, 9] on button "new activity" at bounding box center [748, 13] width 48 height 15
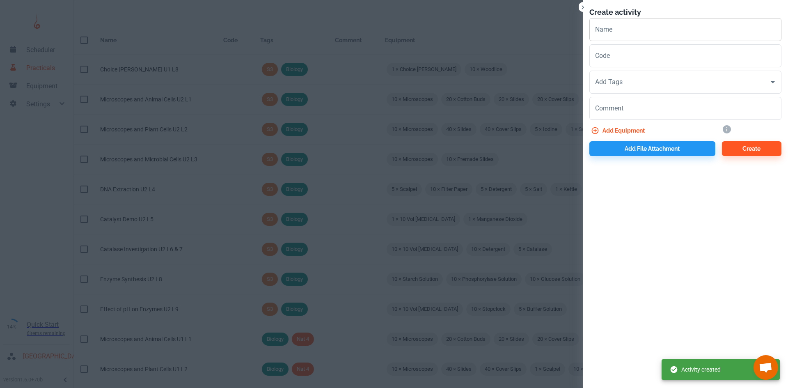
click at [624, 34] on input "Name" at bounding box center [685, 29] width 192 height 23
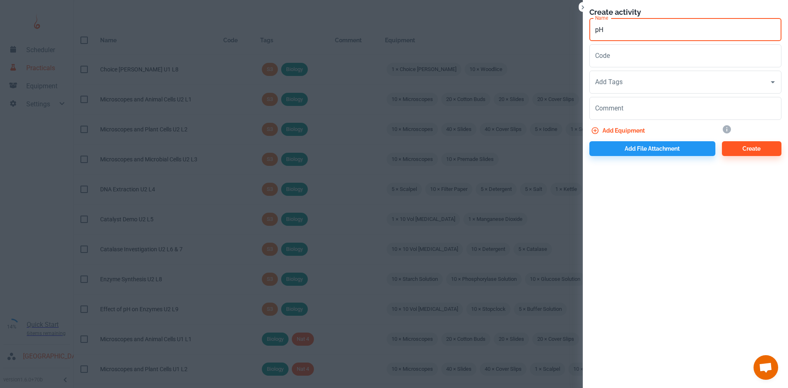
type input "p"
type input "Photosynthesis U1 L17"
click at [692, 83] on input "Add Tags" at bounding box center [679, 82] width 172 height 16
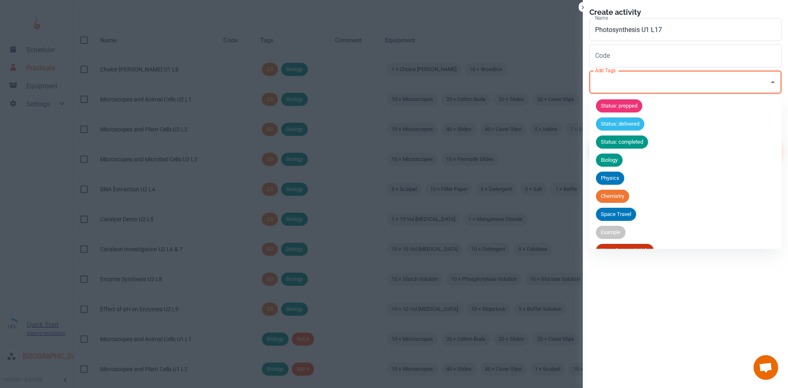
click at [626, 156] on li "Biology" at bounding box center [685, 160] width 192 height 18
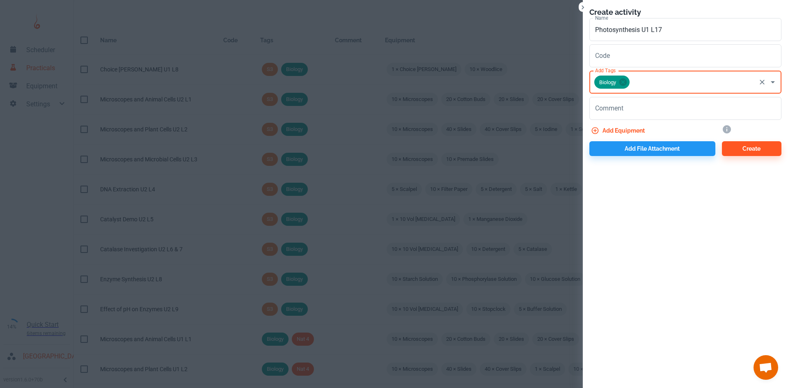
click at [661, 87] on input "Add Tags" at bounding box center [693, 82] width 124 height 16
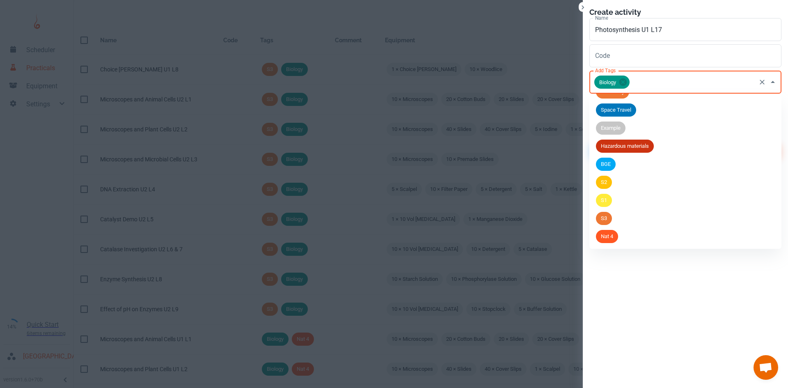
click at [608, 230] on div "Nat 4" at bounding box center [607, 236] width 22 height 13
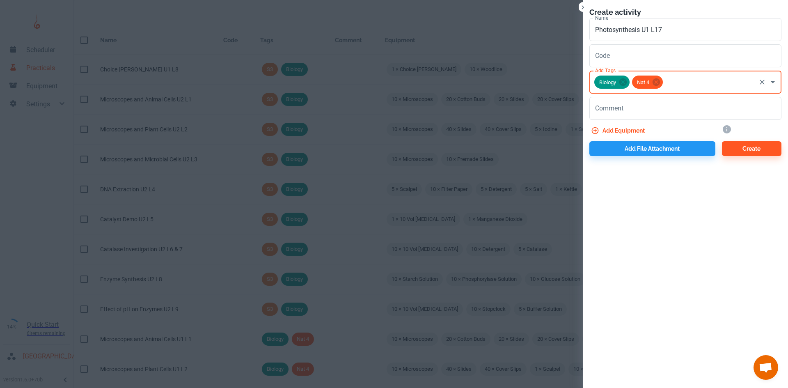
click at [617, 127] on button "Add equipment" at bounding box center [618, 130] width 59 height 15
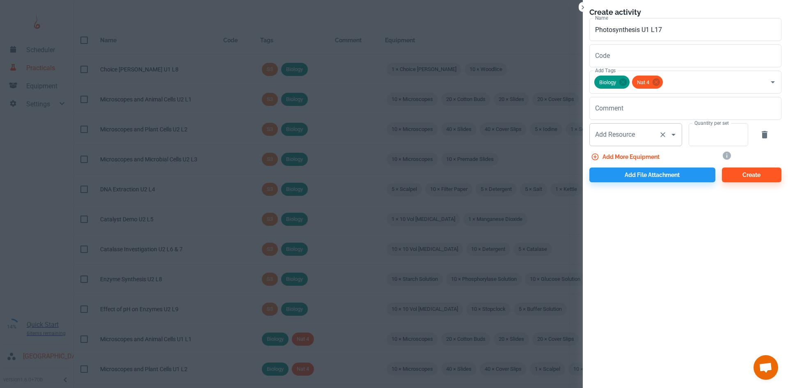
click at [622, 141] on input "Add Resource" at bounding box center [624, 135] width 62 height 16
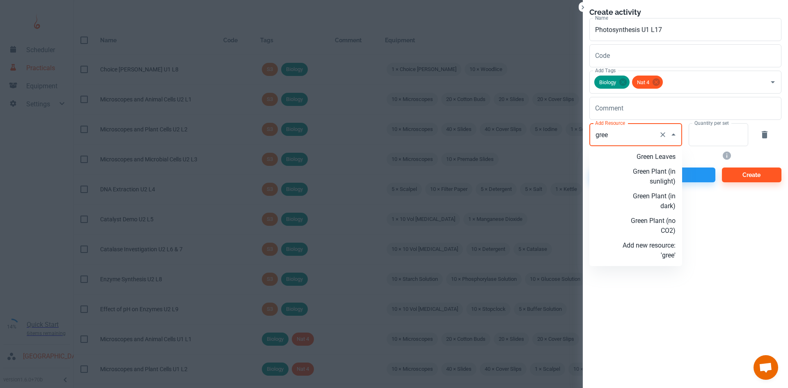
click at [655, 199] on p "Green Plant (in dark)" at bounding box center [648, 201] width 53 height 20
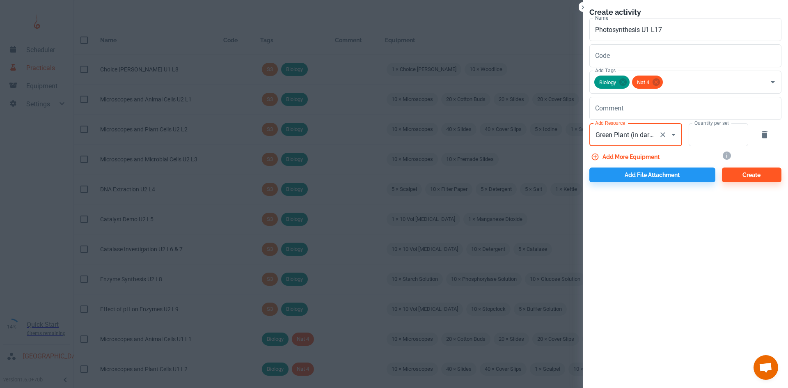
type input "Green Plant (in dark)"
click at [688, 141] on div "Quantity per set Quantity per set" at bounding box center [715, 133] width 66 height 26
click at [700, 139] on input "Quantity per set" at bounding box center [713, 134] width 50 height 23
type input "10"
click at [647, 158] on button "Add more equipment" at bounding box center [625, 156] width 73 height 15
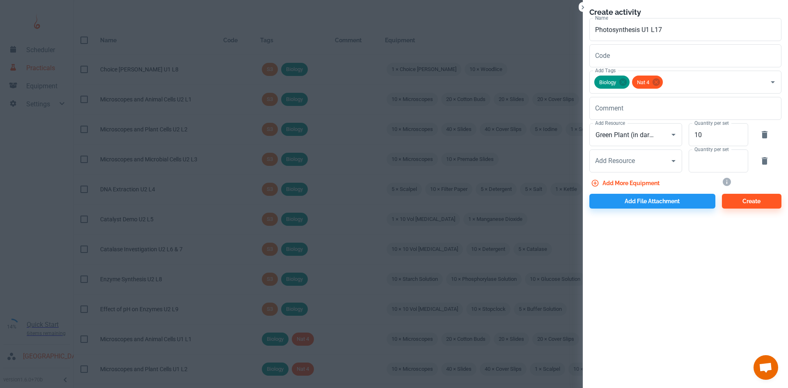
click at [647, 158] on input "Add Resource" at bounding box center [624, 161] width 62 height 16
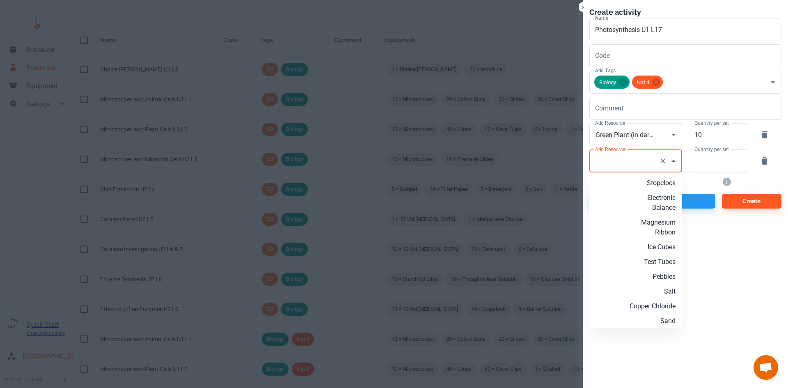
click at [646, 158] on input "Add Resource" at bounding box center [624, 161] width 62 height 16
click at [652, 222] on p "[MEDICAL_DATA]" at bounding box center [648, 222] width 53 height 10
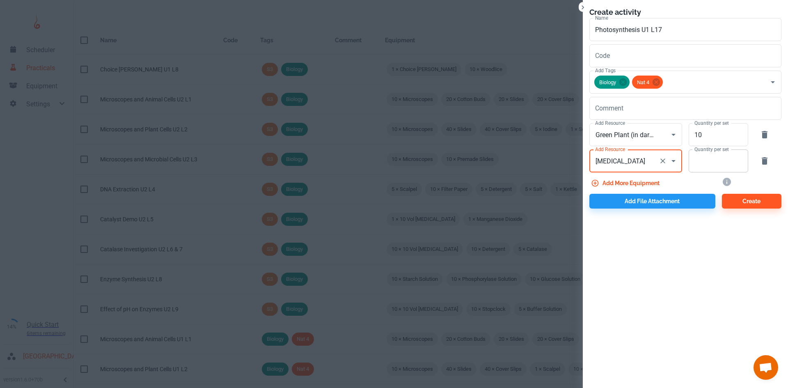
type input "[MEDICAL_DATA]"
click at [720, 160] on input "Quantity per set" at bounding box center [713, 160] width 50 height 23
type input "10"
click at [640, 181] on button "Add more equipment" at bounding box center [625, 183] width 73 height 15
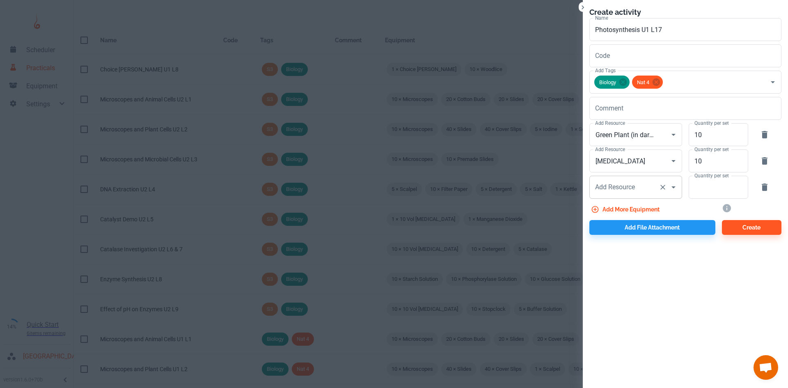
click at [611, 178] on div "Add Resource" at bounding box center [635, 187] width 93 height 23
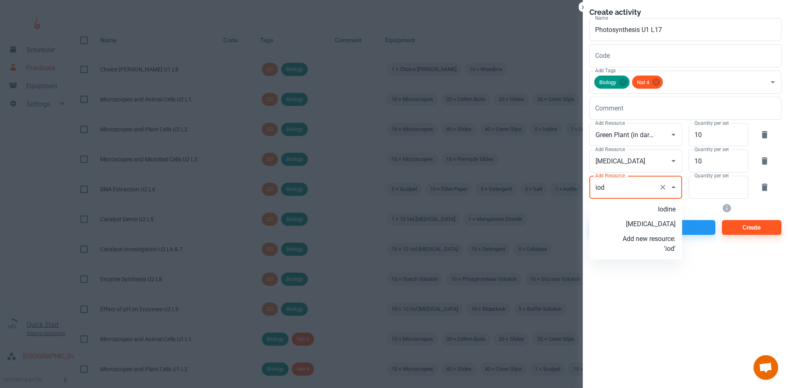
click at [641, 207] on p "Iodine" at bounding box center [648, 209] width 53 height 10
type input "Iodine"
click at [724, 182] on input "Quantity per set" at bounding box center [713, 187] width 50 height 23
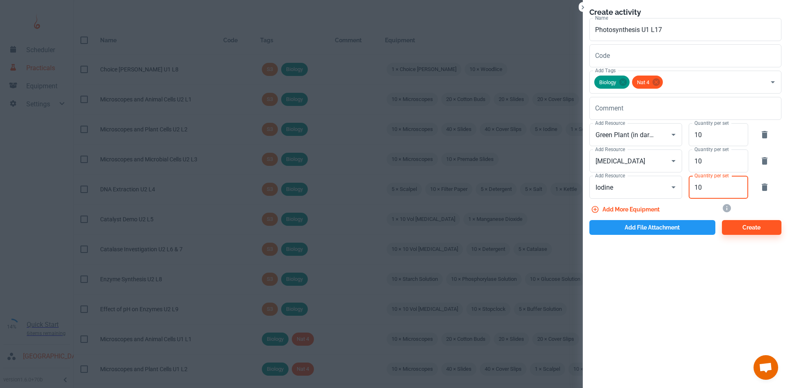
type input "10"
click at [657, 222] on button "Add file attachment" at bounding box center [652, 227] width 126 height 15
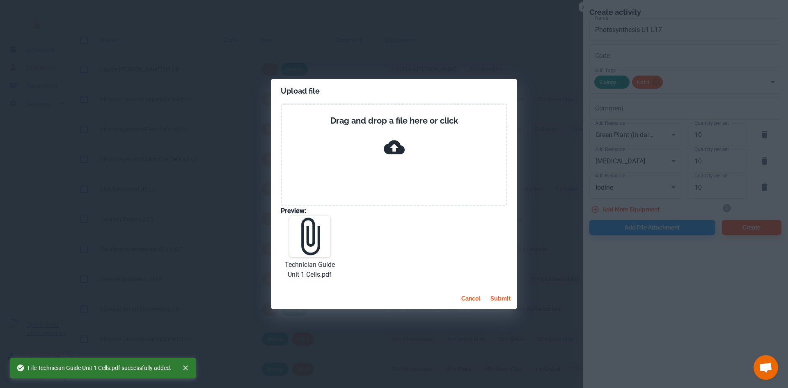
click at [498, 298] on button "submit" at bounding box center [500, 298] width 27 height 15
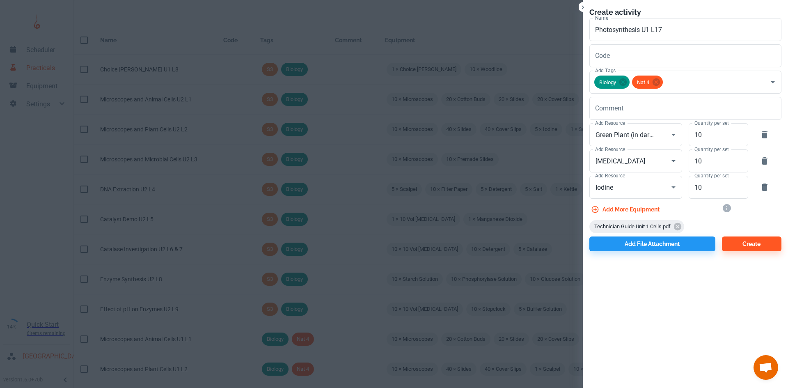
click at [754, 244] on button "Create" at bounding box center [751, 243] width 59 height 15
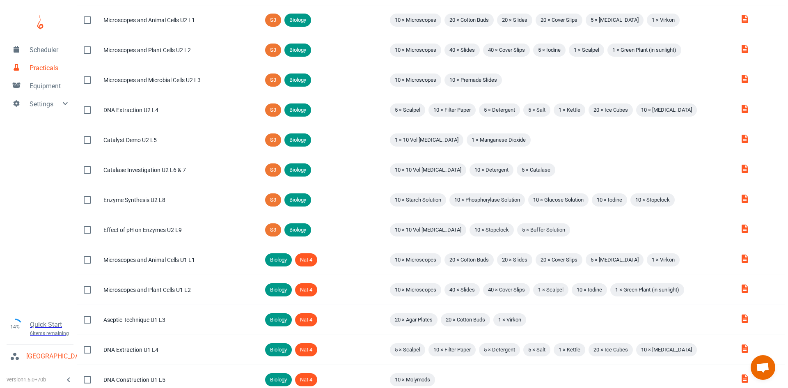
scroll to position [0, 0]
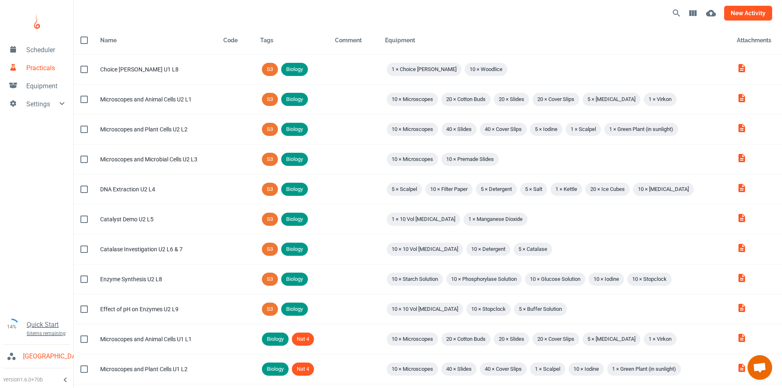
click at [745, 18] on button "new activity" at bounding box center [748, 13] width 48 height 15
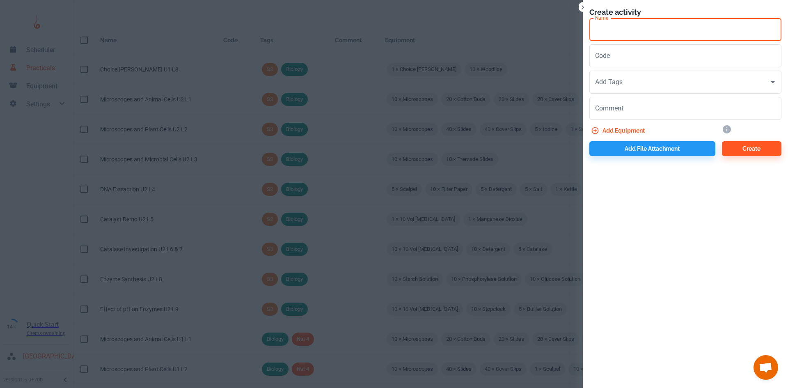
click at [681, 35] on input "Name" at bounding box center [685, 29] width 192 height 23
type input "Photosynthesis U1 L18"
click at [628, 86] on input "Add Tags" at bounding box center [679, 82] width 172 height 16
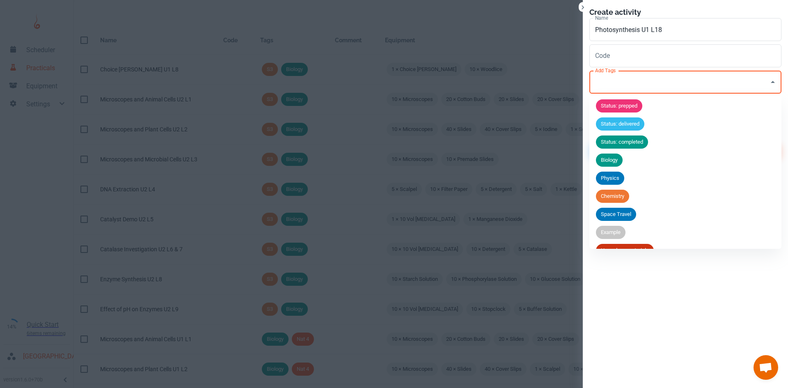
click at [612, 156] on span "Biology" at bounding box center [609, 160] width 27 height 8
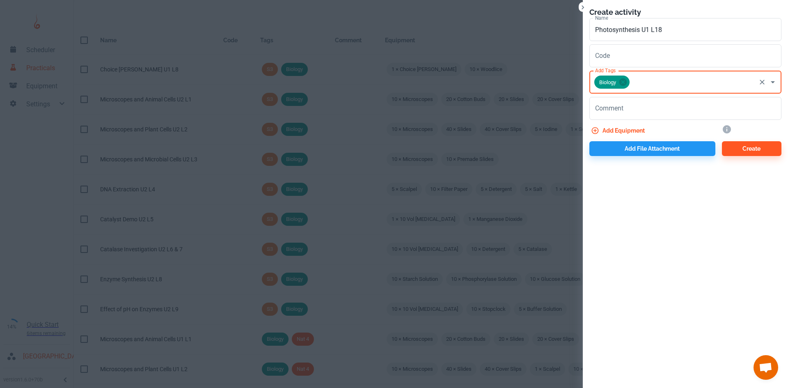
click at [632, 82] on input "Add Tags" at bounding box center [693, 82] width 124 height 16
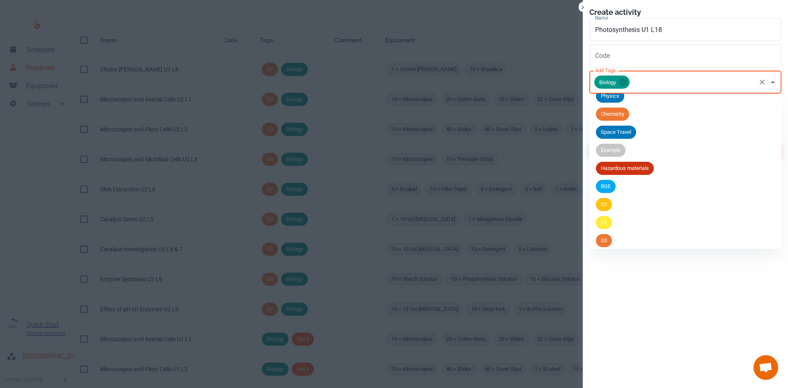
scroll to position [104, 0]
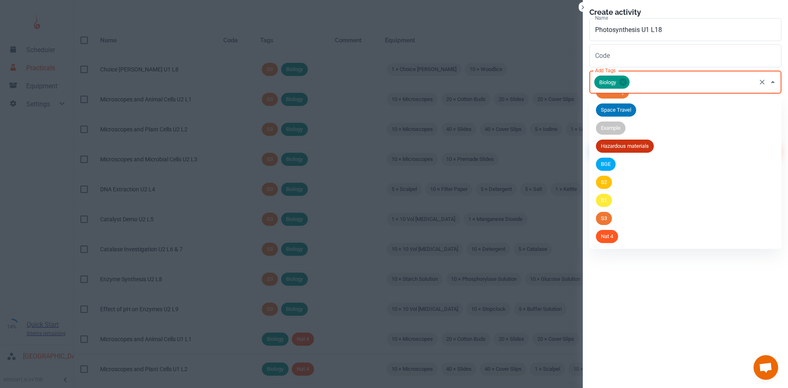
click at [613, 234] on span "Nat 4" at bounding box center [607, 236] width 22 height 8
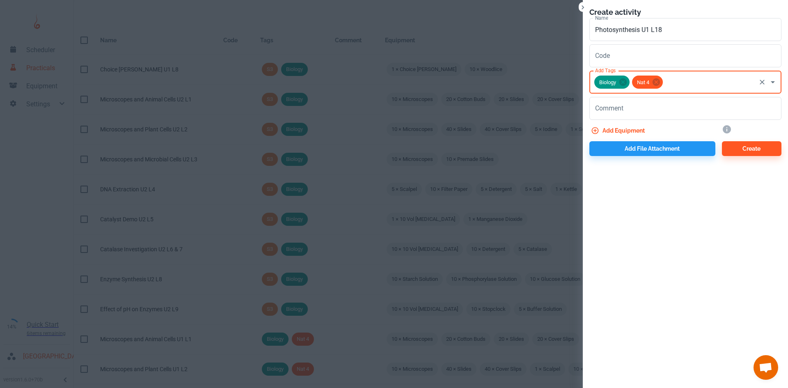
click at [626, 128] on button "Add equipment" at bounding box center [618, 130] width 59 height 15
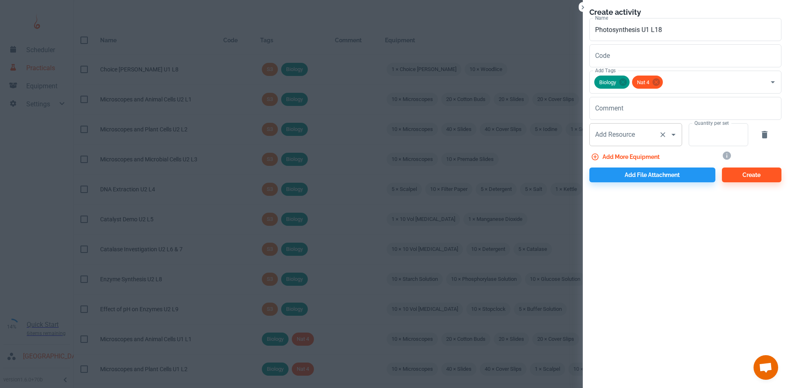
click at [641, 136] on input "Add Resource" at bounding box center [624, 135] width 62 height 16
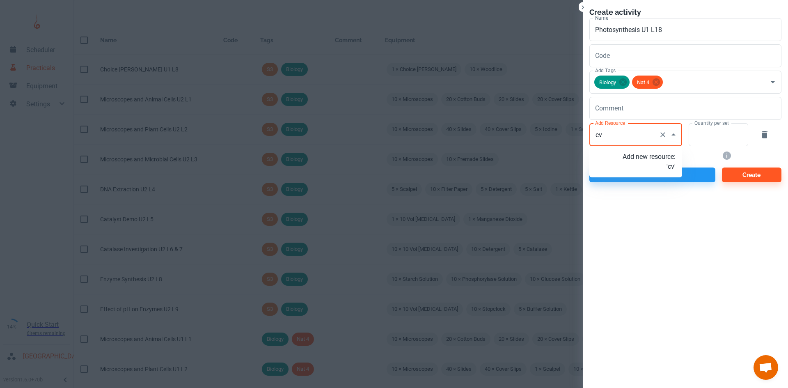
type input "c"
click at [657, 187] on p "Variagated Plant (in sunlight)" at bounding box center [648, 191] width 53 height 20
type input "Variagated Plant (in sunlight)"
click at [695, 137] on input "Quantity per set" at bounding box center [713, 134] width 50 height 23
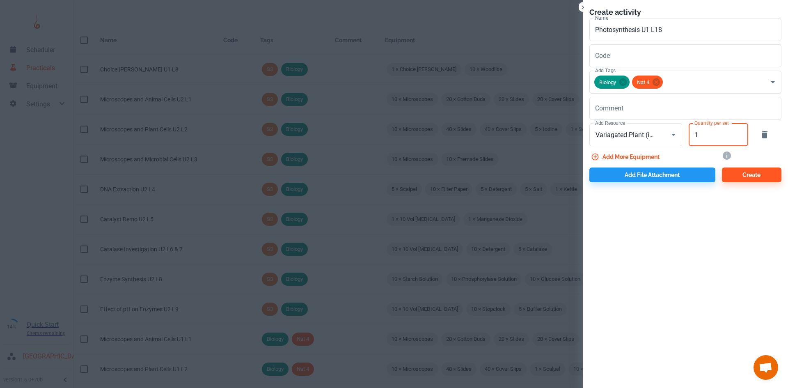
type input "1"
click at [645, 157] on button "Add more equipment" at bounding box center [625, 156] width 73 height 15
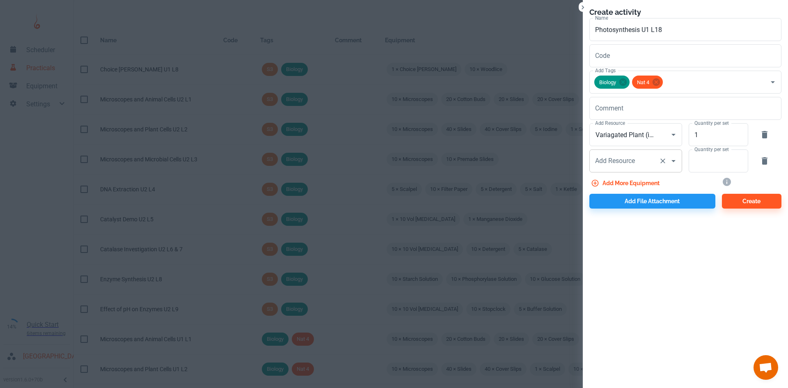
click at [631, 168] on input "Add Resource" at bounding box center [624, 161] width 62 height 16
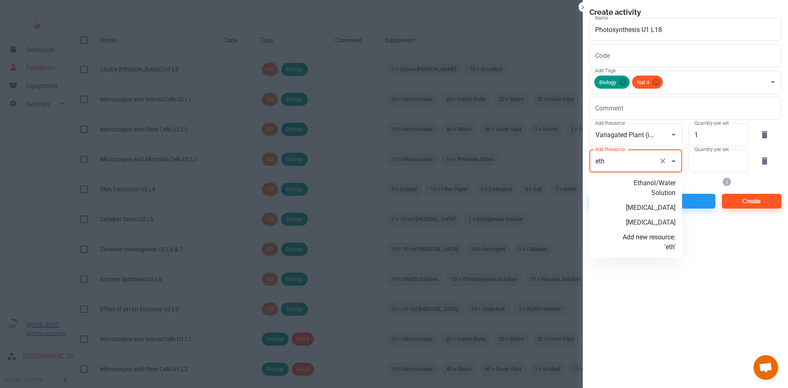
click at [657, 226] on p "[MEDICAL_DATA]" at bounding box center [648, 222] width 53 height 10
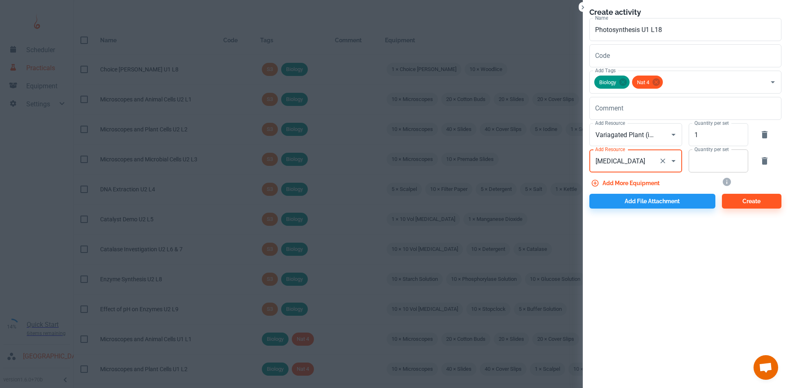
type input "[MEDICAL_DATA]"
click at [709, 168] on input "Quantity per set" at bounding box center [713, 160] width 50 height 23
type input "10"
click at [645, 180] on button "Add more equipment" at bounding box center [625, 183] width 73 height 15
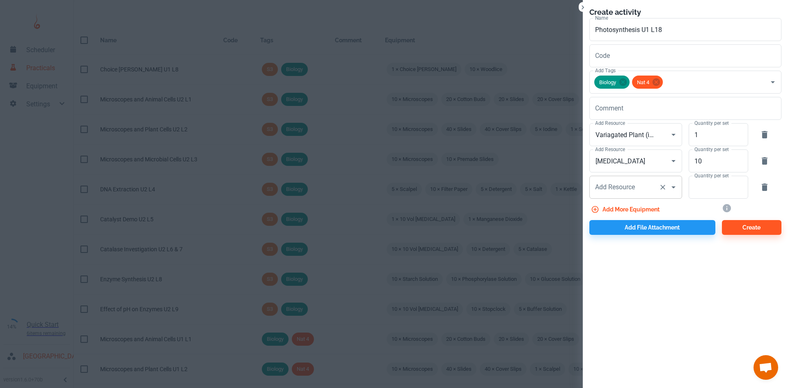
click at [627, 191] on div "Add Resource Add Resource" at bounding box center [635, 187] width 93 height 23
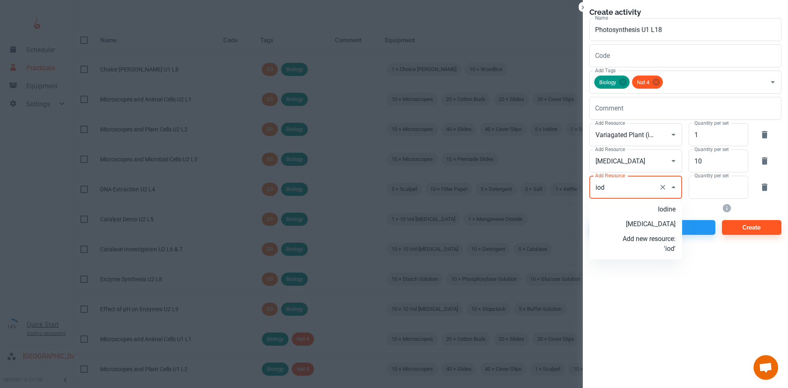
click at [645, 207] on p "Iodine" at bounding box center [648, 209] width 53 height 10
type input "Iodine"
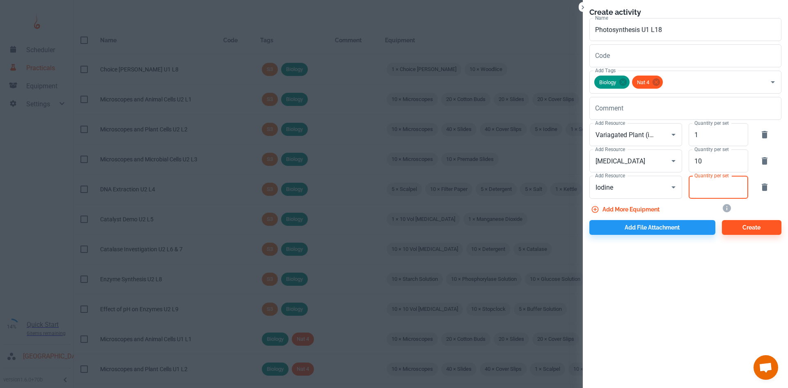
click at [709, 190] on input "Quantity per set" at bounding box center [713, 187] width 50 height 23
type input "10"
click at [639, 232] on button "Add file attachment" at bounding box center [652, 227] width 126 height 15
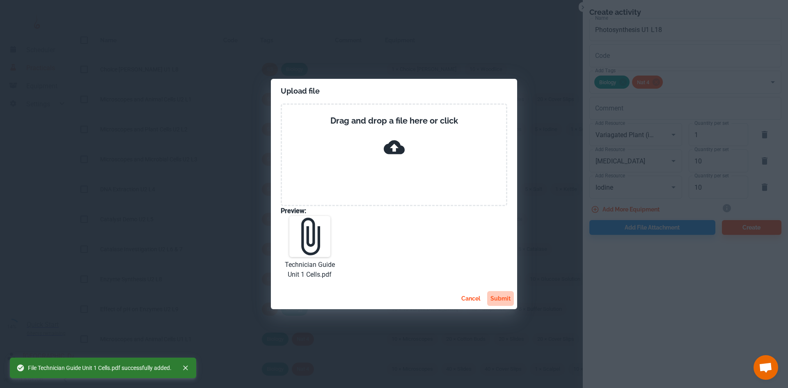
click at [494, 297] on button "submit" at bounding box center [500, 298] width 27 height 15
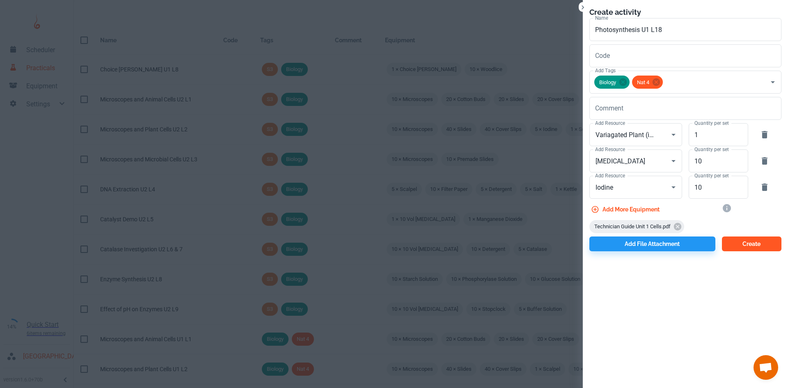
click at [759, 246] on button "Create" at bounding box center [751, 243] width 59 height 15
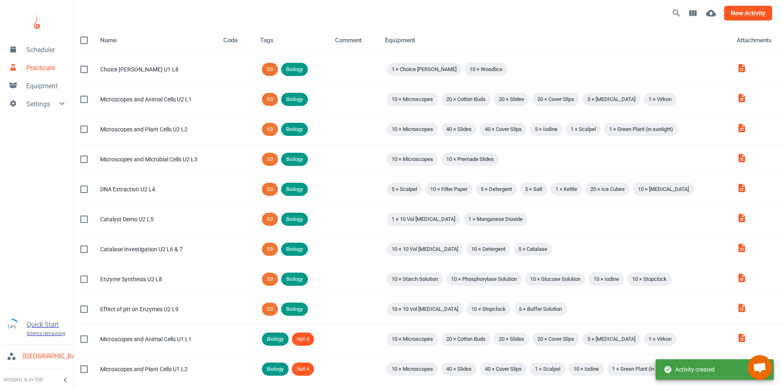
click at [752, 11] on button "new activity" at bounding box center [748, 13] width 48 height 15
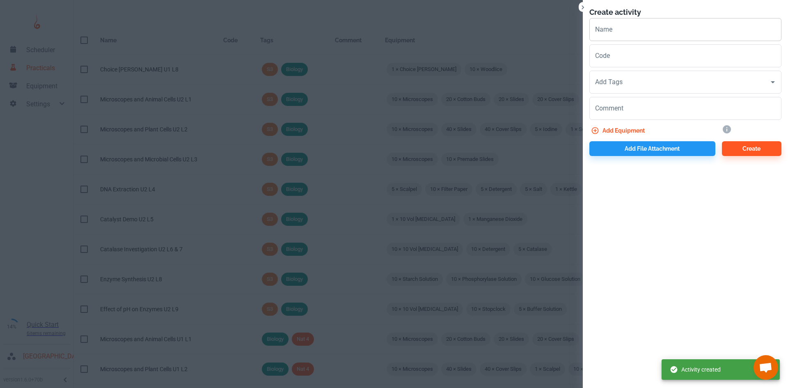
click at [611, 34] on input "Name" at bounding box center [685, 29] width 192 height 23
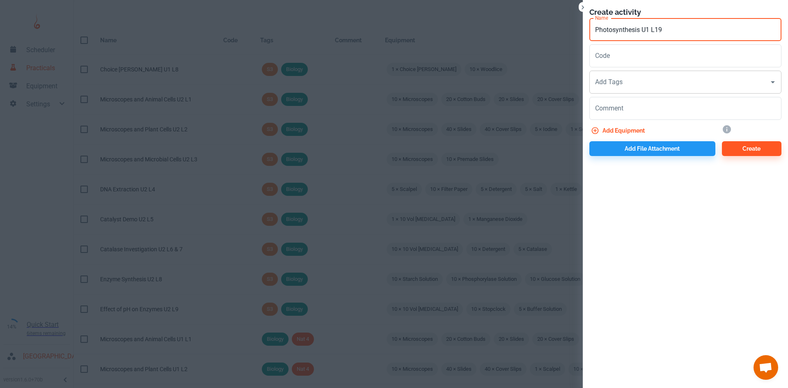
type input "Photosynthesis U1 L19"
click at [616, 81] on div "Add Tags Add Tags" at bounding box center [685, 82] width 192 height 23
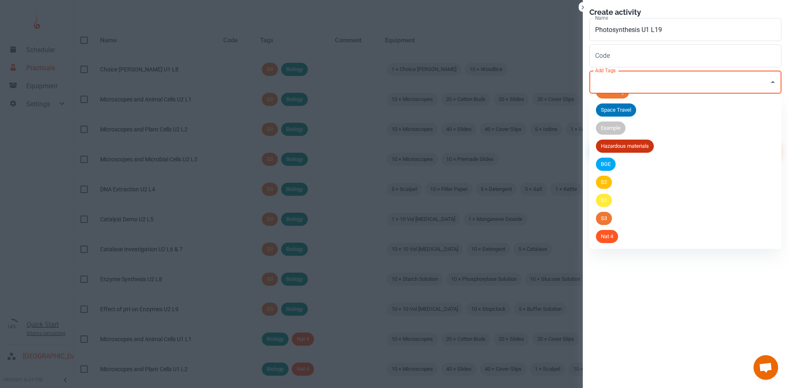
scroll to position [0, 0]
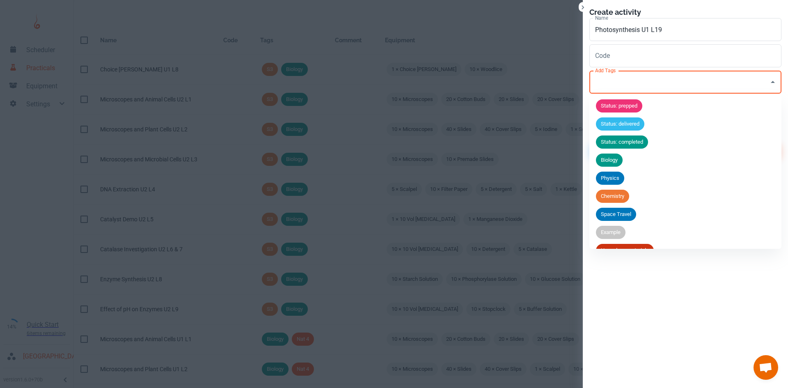
click at [613, 159] on span "Biology" at bounding box center [609, 160] width 27 height 8
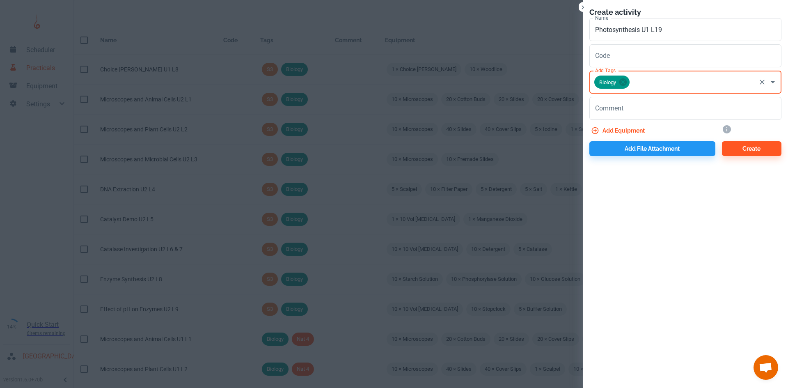
click at [652, 76] on input "Add Tags" at bounding box center [693, 82] width 124 height 16
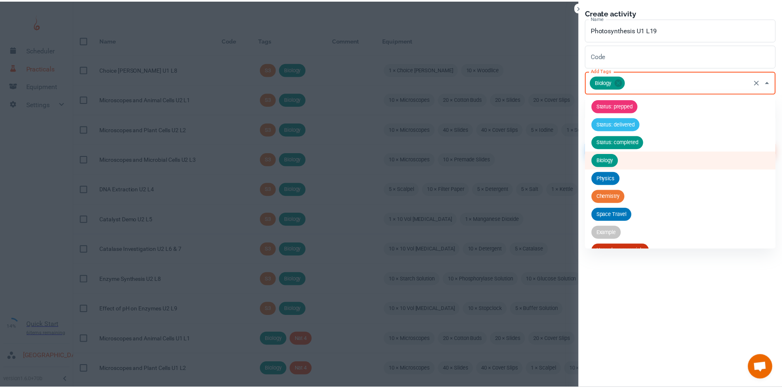
scroll to position [104, 0]
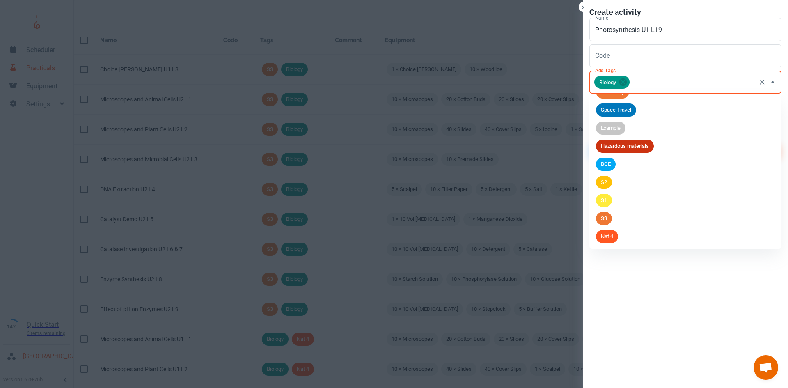
click at [602, 236] on span "Nat 4" at bounding box center [607, 236] width 22 height 8
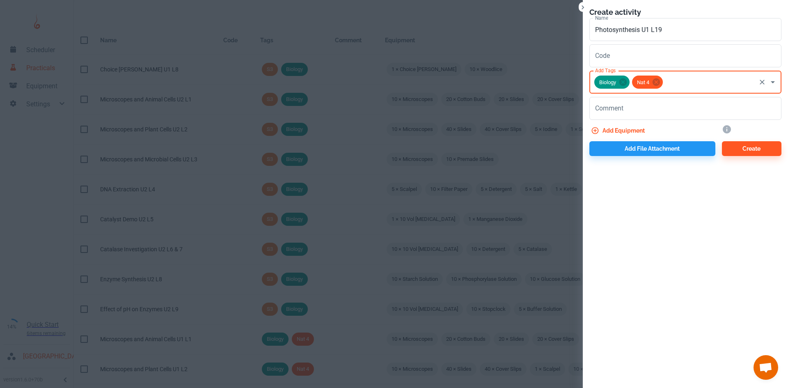
click at [624, 133] on button "Add equipment" at bounding box center [618, 130] width 59 height 15
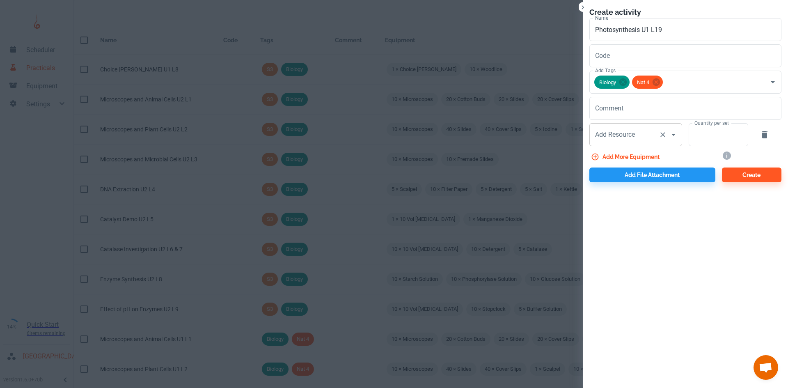
click at [622, 129] on input "Add Resource" at bounding box center [624, 135] width 62 height 16
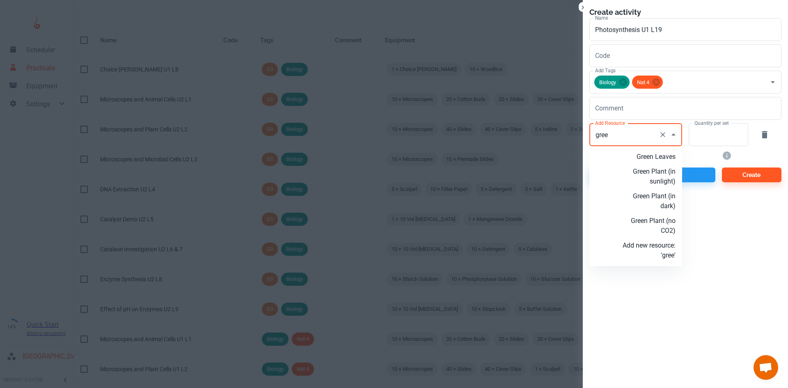
click at [663, 221] on p "Green Plant (no CO2)" at bounding box center [648, 226] width 53 height 20
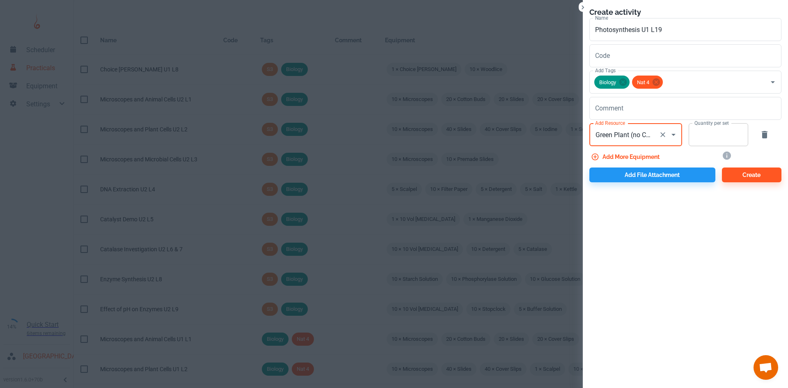
type input "Green Plant (no CO2)"
click at [712, 129] on input "Quantity per set" at bounding box center [713, 134] width 50 height 23
type input "1"
click at [632, 156] on button "Add more equipment" at bounding box center [625, 156] width 73 height 15
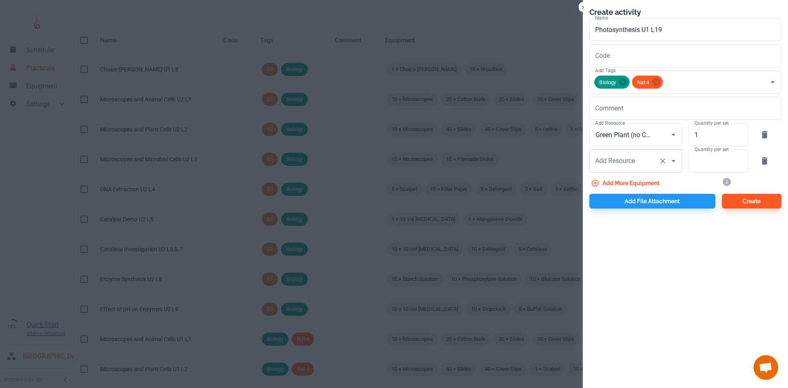
click at [626, 169] on div "Add Resource" at bounding box center [635, 160] width 93 height 23
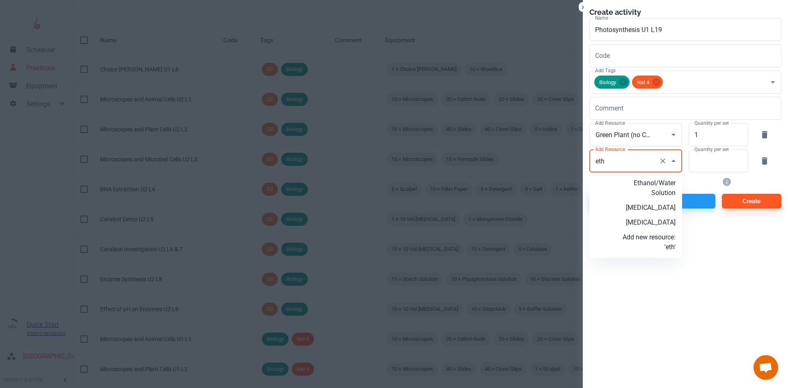
click at [645, 218] on p "[MEDICAL_DATA]" at bounding box center [648, 222] width 53 height 10
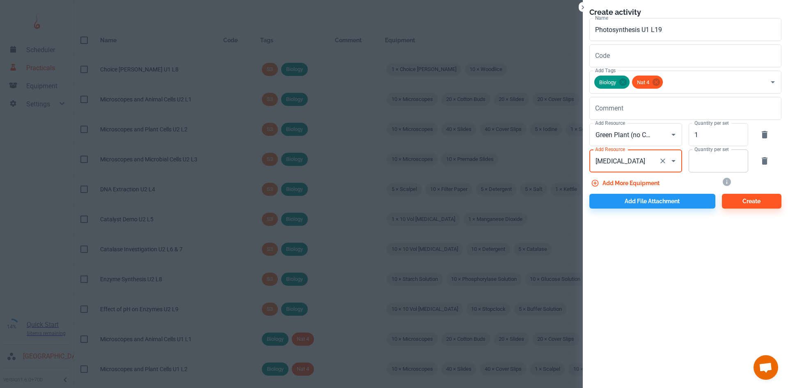
type input "[MEDICAL_DATA]"
click at [695, 158] on input "Quantity per set" at bounding box center [713, 160] width 50 height 23
type input "10"
click at [656, 181] on button "Add more equipment" at bounding box center [625, 183] width 73 height 15
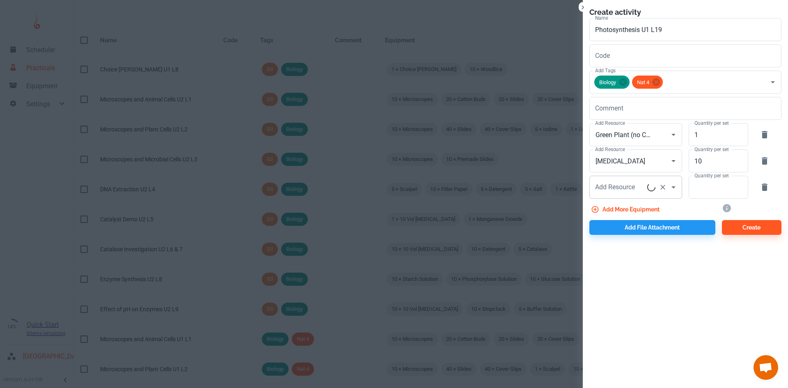
click at [611, 188] on div "Add Resource Add Resource" at bounding box center [635, 187] width 93 height 23
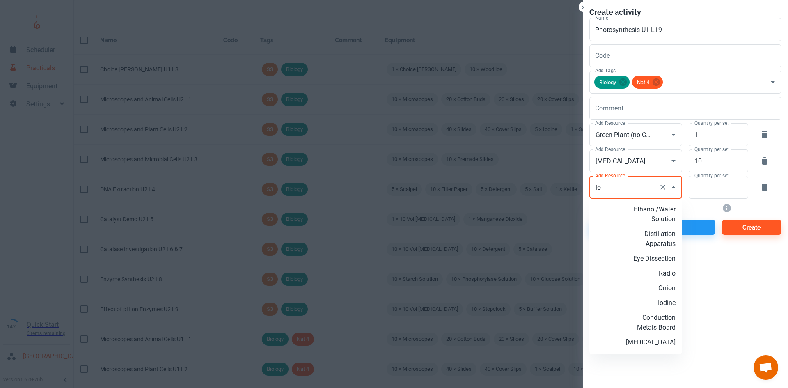
drag, startPoint x: 666, startPoint y: 303, endPoint x: 672, endPoint y: 300, distance: 7.2
click at [666, 303] on p "Iodine" at bounding box center [648, 303] width 53 height 10
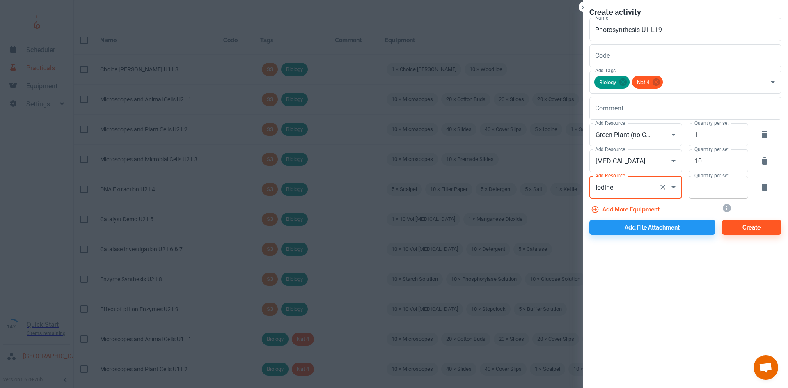
type input "Iodine"
click at [721, 183] on input "Quantity per set" at bounding box center [713, 187] width 50 height 23
type input "10"
click at [665, 278] on div "Create activity Name Photosynthesis U1 L19 Name Code Code Add Tags Biology Nat …" at bounding box center [685, 194] width 205 height 388
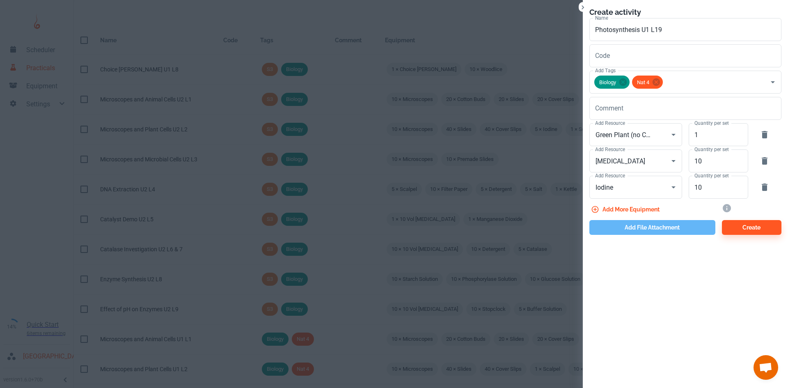
click at [609, 232] on button "Add file attachment" at bounding box center [652, 227] width 126 height 15
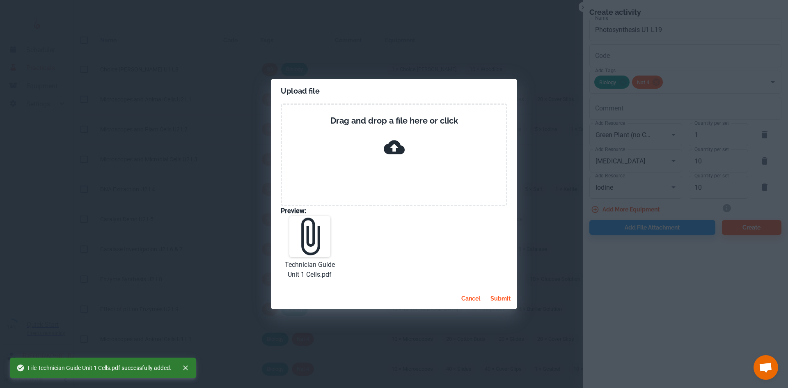
click at [497, 298] on button "submit" at bounding box center [500, 298] width 27 height 15
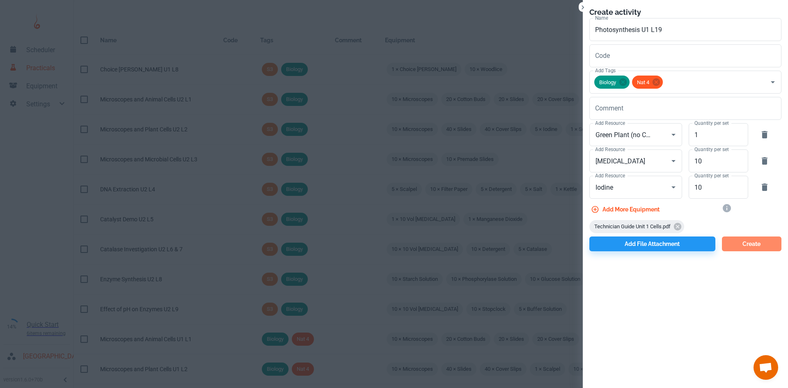
click at [748, 243] on button "Create" at bounding box center [751, 243] width 59 height 15
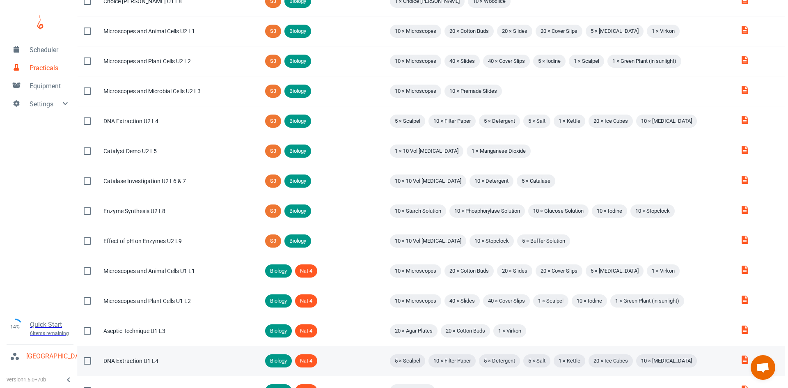
scroll to position [0, 0]
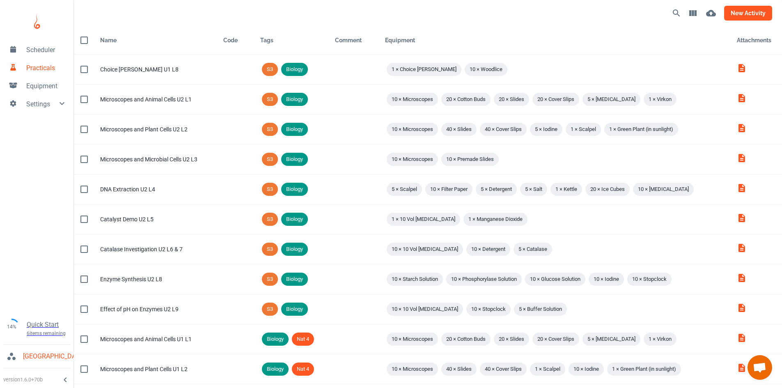
click at [758, 13] on button "new activity" at bounding box center [748, 13] width 48 height 15
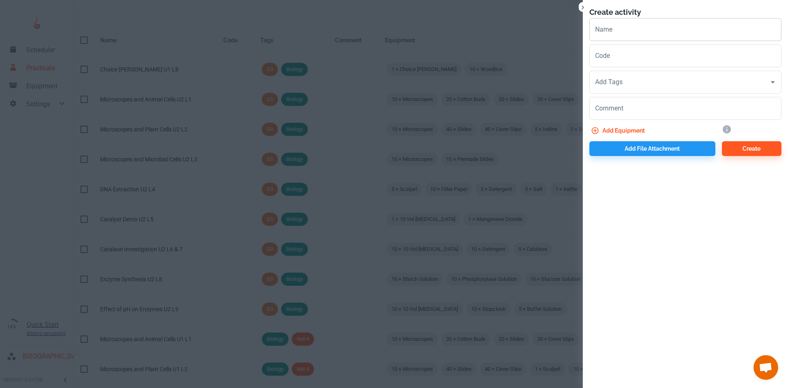
click at [621, 27] on input "Name" at bounding box center [685, 29] width 192 height 23
type input "Respiration U1 L20"
click at [610, 77] on div "Add Tags Add Tags" at bounding box center [685, 82] width 192 height 23
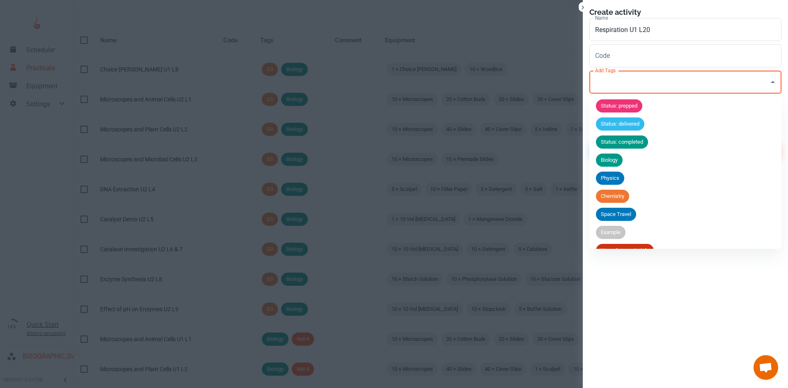
click at [619, 158] on span "Biology" at bounding box center [609, 160] width 27 height 8
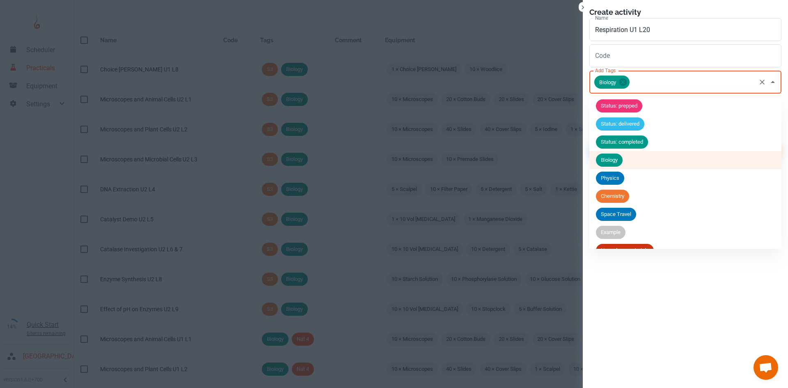
click at [641, 89] on input "Add Tags" at bounding box center [693, 82] width 124 height 16
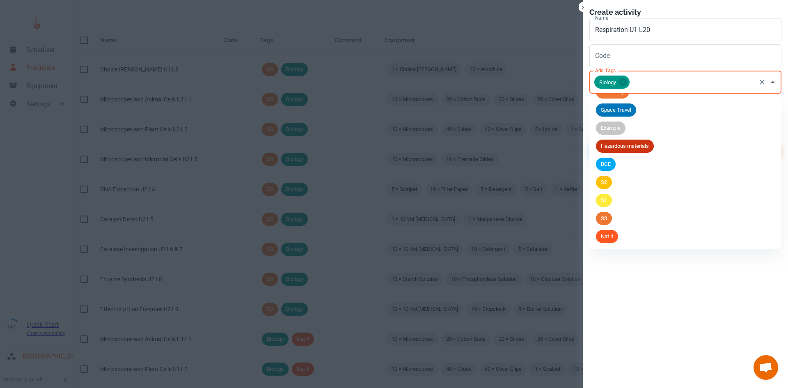
click at [616, 236] on span "Nat 4" at bounding box center [607, 236] width 22 height 8
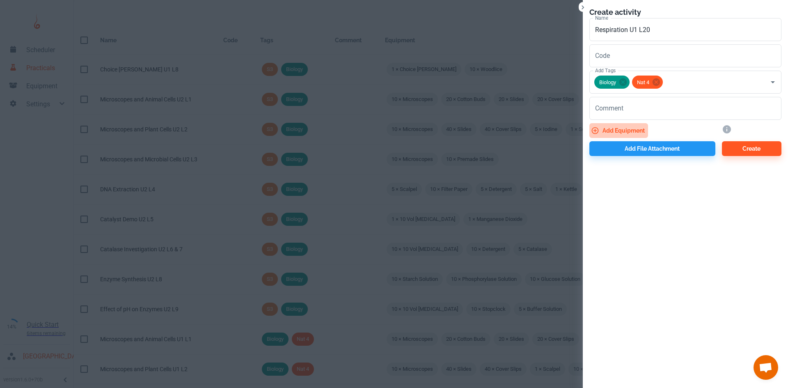
click at [621, 124] on button "Add equipment" at bounding box center [618, 130] width 59 height 15
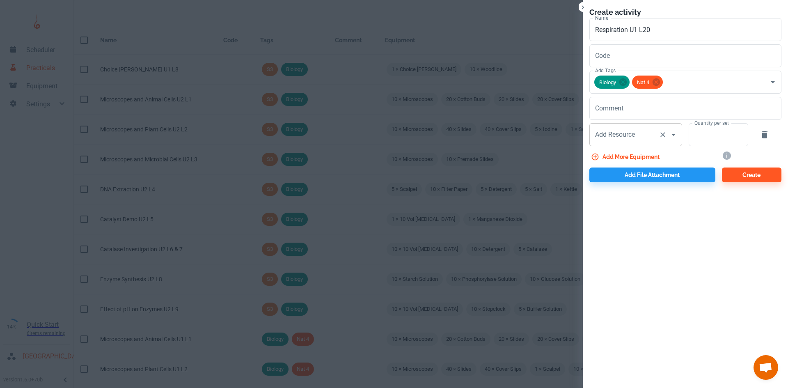
click at [604, 133] on div "Add Resource Add Resource" at bounding box center [635, 134] width 93 height 23
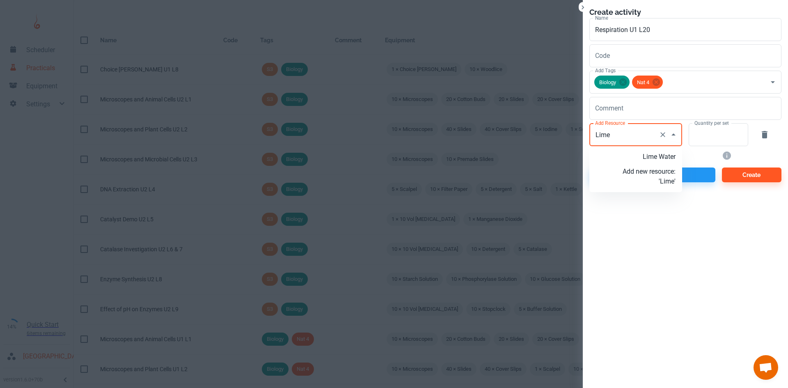
click at [649, 160] on p "Lime Water" at bounding box center [648, 157] width 53 height 10
type input "Lime Water"
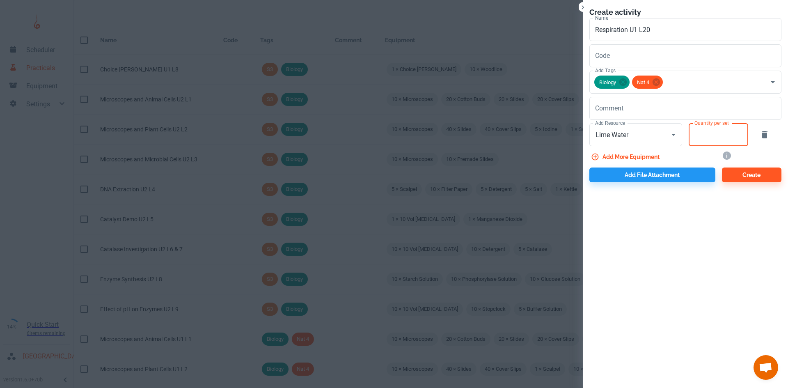
click at [697, 136] on input "Quantity per set" at bounding box center [713, 134] width 50 height 23
type input "10"
click at [649, 155] on button "Add more equipment" at bounding box center [625, 156] width 73 height 15
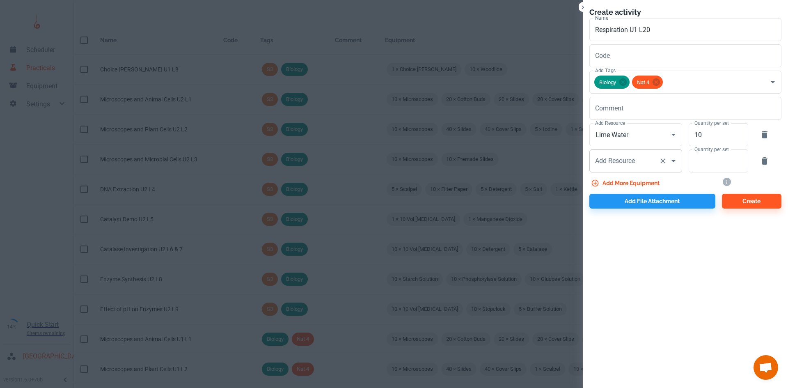
click at [637, 169] on div "Add Resource" at bounding box center [635, 160] width 93 height 23
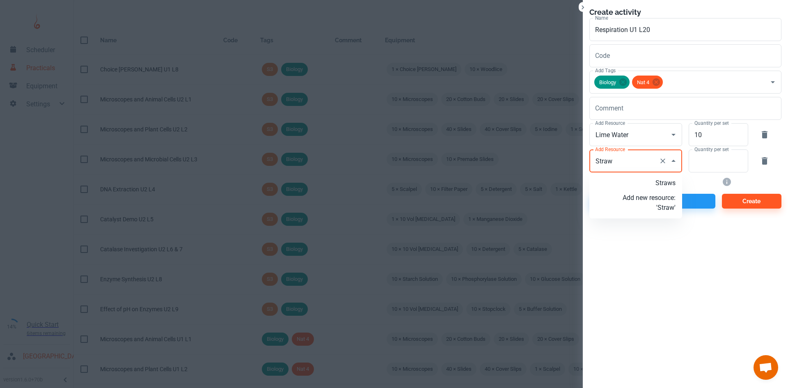
click at [662, 181] on p "Straws" at bounding box center [648, 183] width 53 height 10
type input "Straws"
click at [704, 165] on input "Quantity per set" at bounding box center [713, 160] width 50 height 23
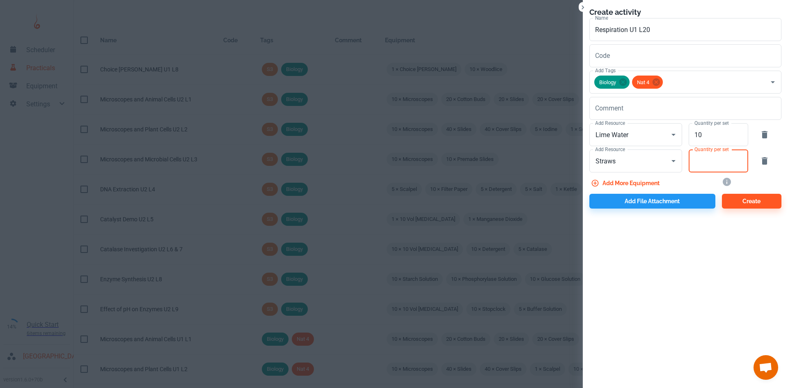
type input "0"
type input "20"
click at [650, 182] on button "Add more equipment" at bounding box center [625, 183] width 73 height 15
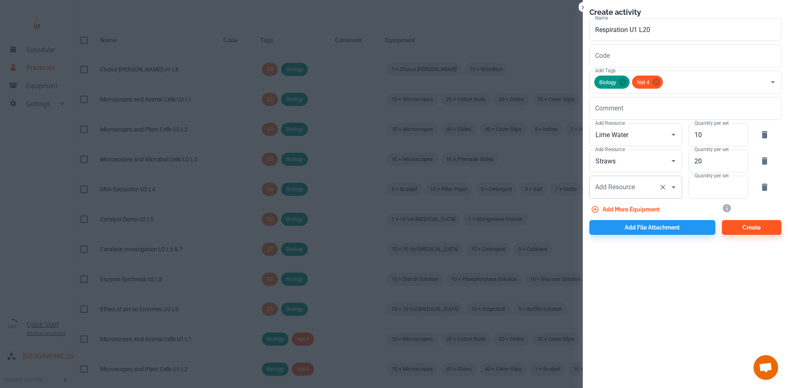
click at [639, 180] on input "Add Resource" at bounding box center [624, 187] width 62 height 16
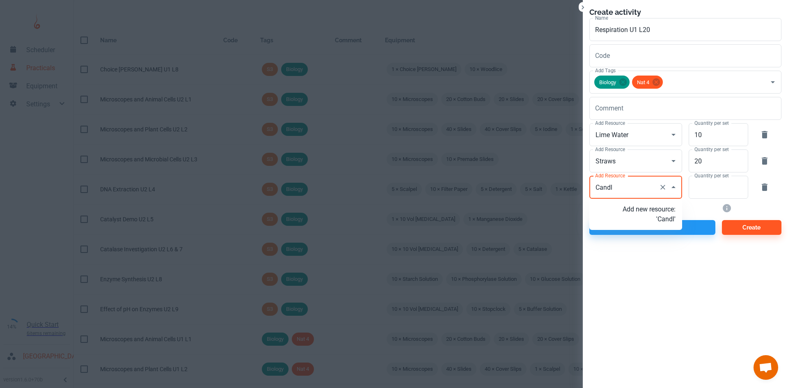
type input "Candle"
click at [653, 213] on p "Add new resource: 'Candle'" at bounding box center [648, 214] width 53 height 20
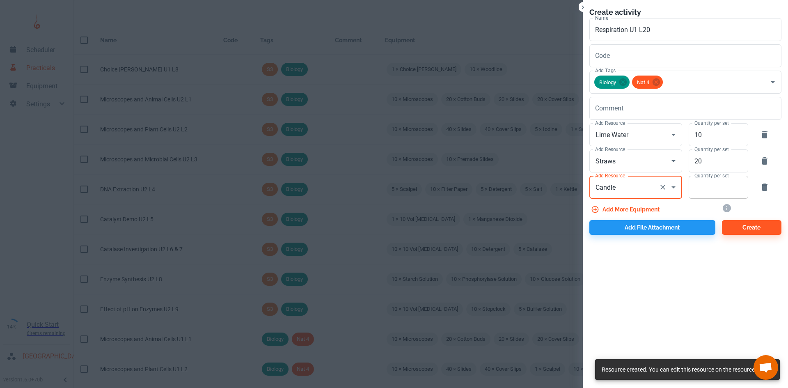
type input "Candle"
click at [711, 189] on input "Quantity per set" at bounding box center [713, 187] width 50 height 23
type input "1"
click at [640, 206] on button "Add more equipment" at bounding box center [625, 209] width 73 height 15
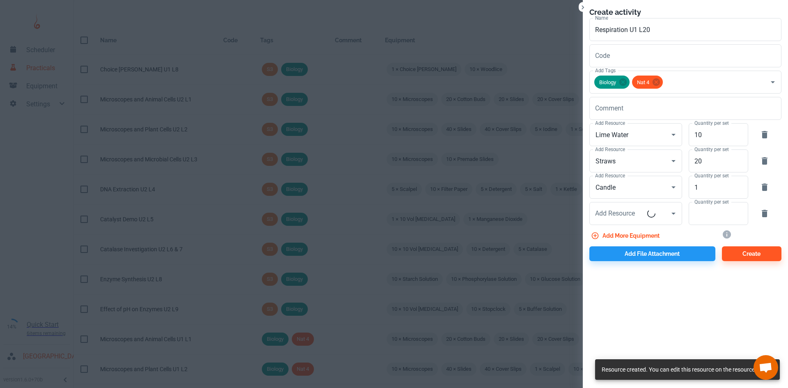
click at [634, 201] on div "Add Resource Add Resource" at bounding box center [632, 212] width 99 height 26
click at [628, 213] on div "Add Resource Add Resource" at bounding box center [635, 213] width 93 height 23
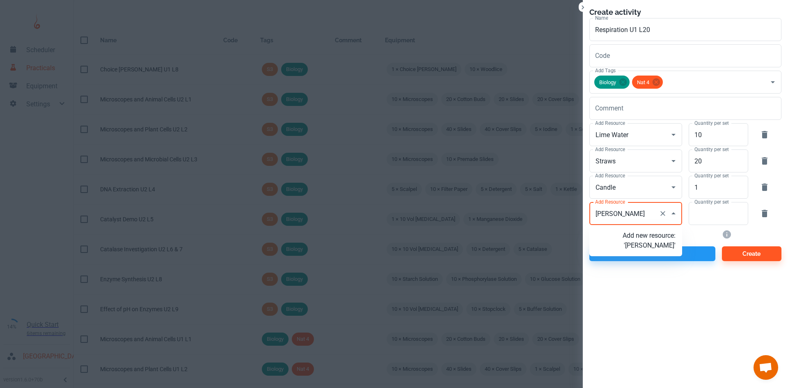
type input "Bell Jar"
click at [646, 247] on p "Add new resource: 'Bell Jar'" at bounding box center [648, 241] width 53 height 20
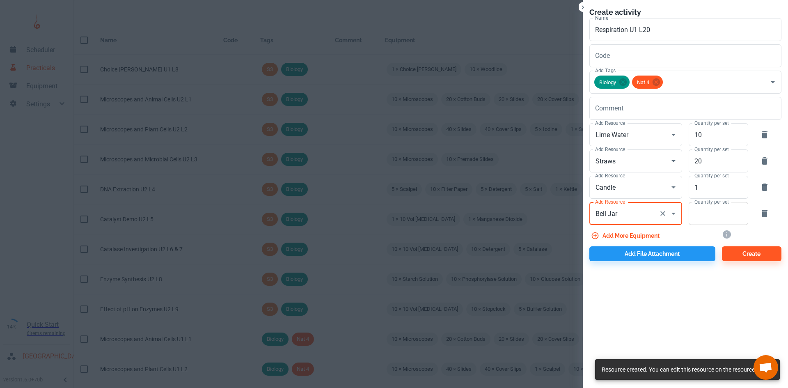
type input "Bell Jar"
click at [711, 213] on input "Quantity per set" at bounding box center [713, 213] width 50 height 23
type input "4"
type input "1"
click at [626, 245] on div "Add file attachment" at bounding box center [649, 252] width 133 height 18
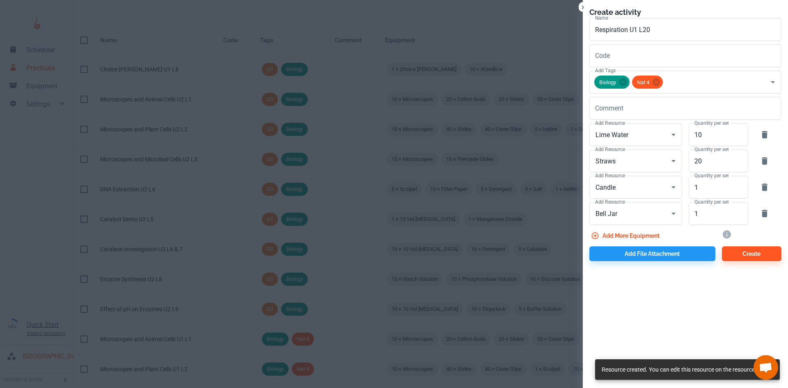
click at [624, 237] on button "Add more equipment" at bounding box center [625, 235] width 73 height 15
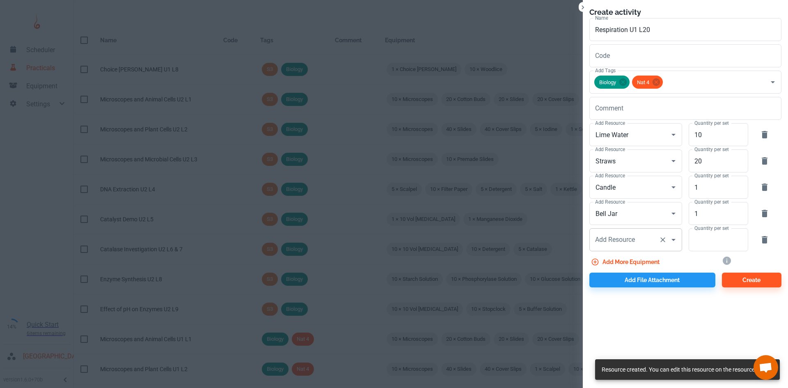
click at [620, 238] on div "Add Resource Add Resource" at bounding box center [635, 239] width 93 height 23
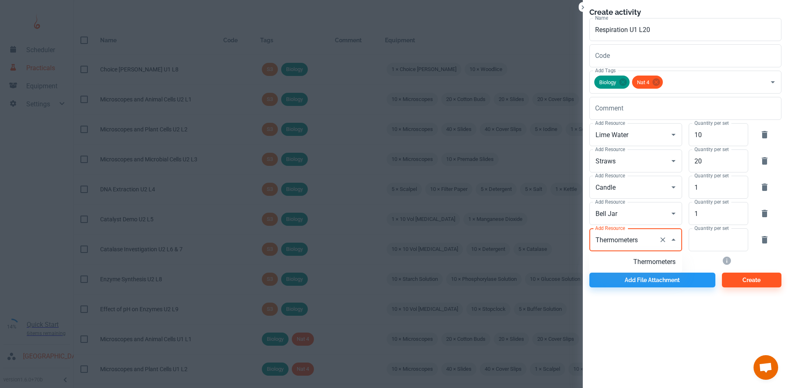
click at [638, 263] on p "Thermometers" at bounding box center [648, 262] width 53 height 10
type input "Thermometers"
click at [704, 245] on input "Quantity per set" at bounding box center [713, 239] width 50 height 23
type input "10"
click at [658, 260] on button "Add more equipment" at bounding box center [625, 261] width 73 height 15
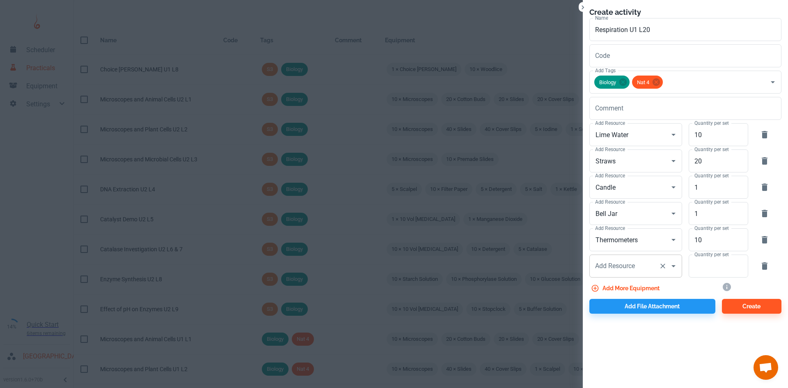
click at [619, 263] on div "Add Resource Add Resource" at bounding box center [635, 265] width 93 height 23
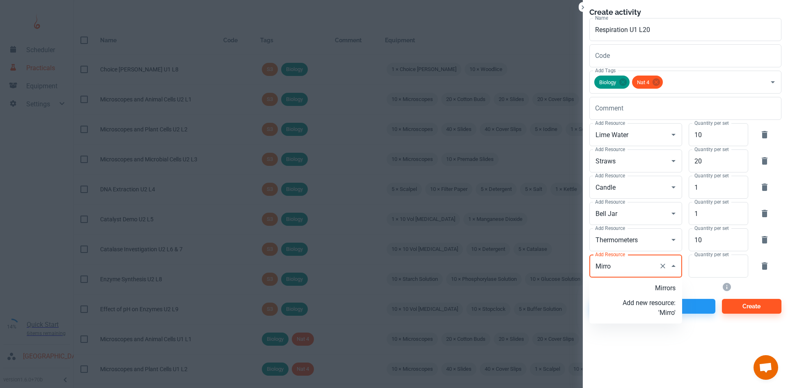
click at [652, 292] on p "Mirrors" at bounding box center [648, 288] width 53 height 10
type input "Mirrors"
click at [700, 269] on input "Quantity per set" at bounding box center [713, 265] width 50 height 23
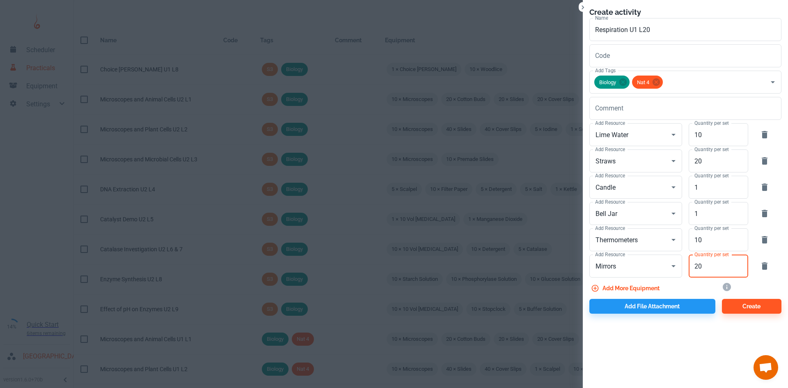
type input "20"
click at [636, 286] on button "Add more equipment" at bounding box center [625, 288] width 73 height 15
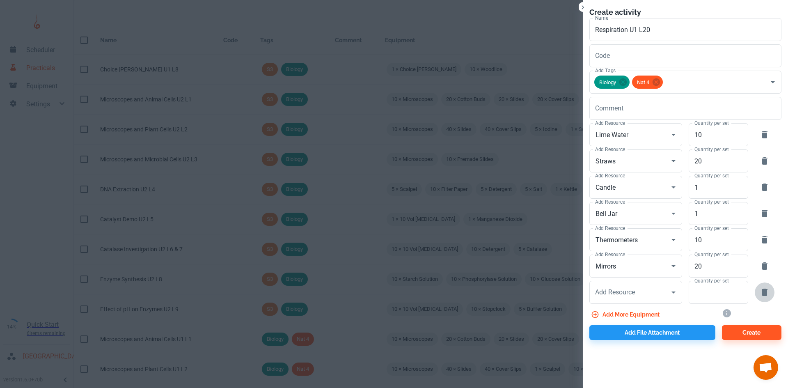
click at [765, 289] on icon "button" at bounding box center [764, 291] width 6 height 7
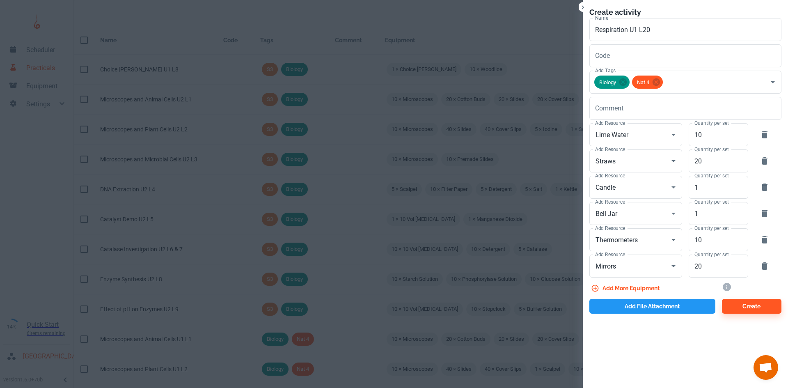
click at [622, 311] on button "Add file attachment" at bounding box center [652, 306] width 126 height 15
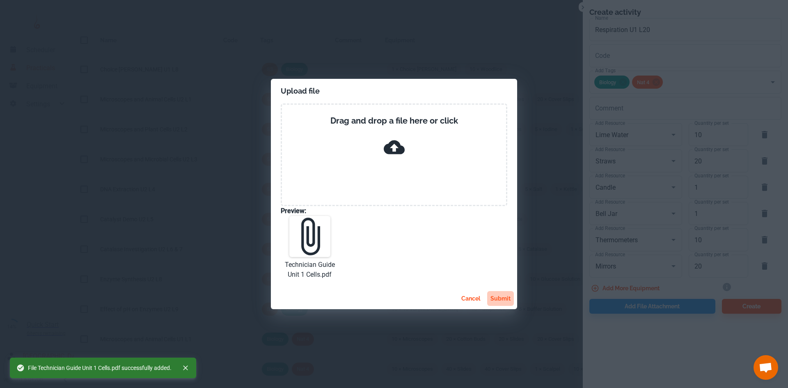
click at [505, 295] on button "submit" at bounding box center [500, 298] width 27 height 15
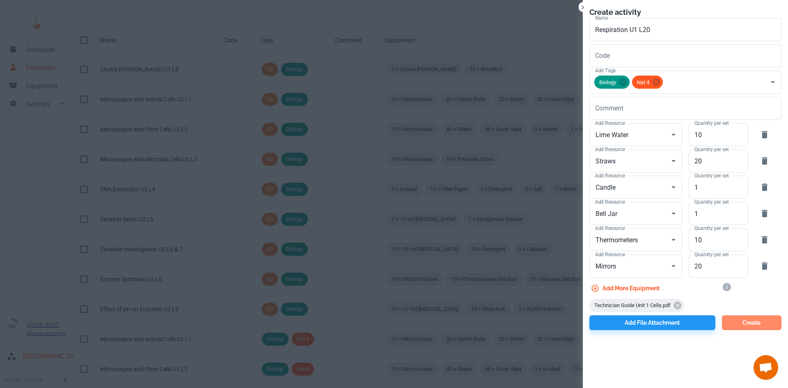
click at [755, 325] on button "Create" at bounding box center [751, 322] width 59 height 15
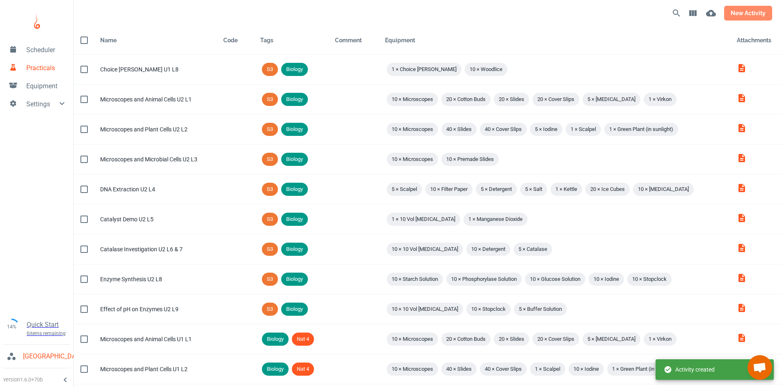
click at [738, 16] on button "new activity" at bounding box center [748, 13] width 48 height 15
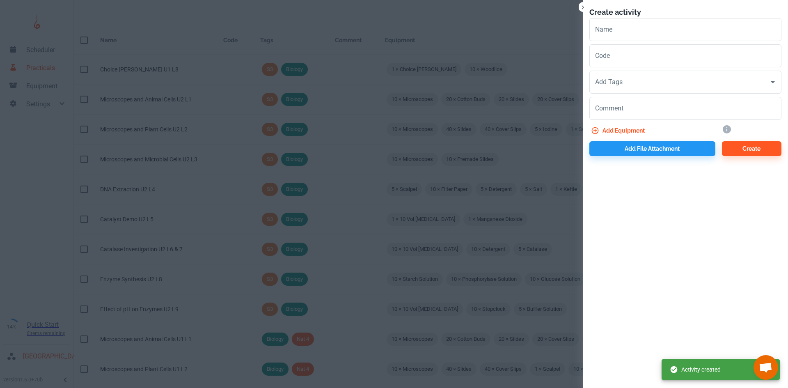
click at [624, 42] on div "Code Code" at bounding box center [682, 54] width 199 height 26
click at [629, 27] on input "Name" at bounding box center [685, 29] width 192 height 23
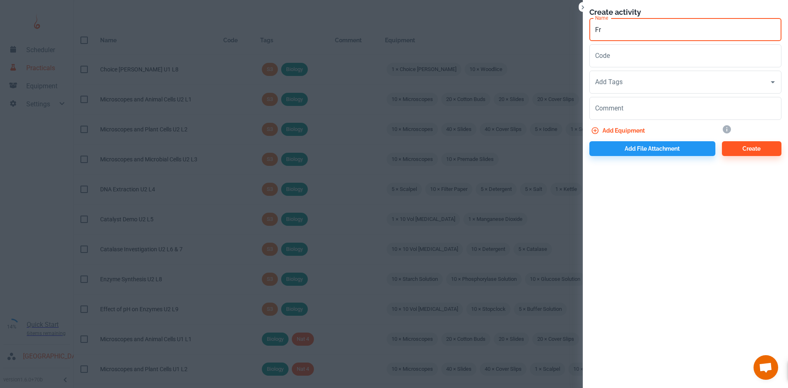
type input "F"
drag, startPoint x: 631, startPoint y: 31, endPoint x: 650, endPoint y: 32, distance: 18.9
click at [650, 32] on input "Respiration Demo U1 L21" at bounding box center [685, 29] width 192 height 23
type input "Respiration U1 L21"
click at [622, 75] on input "Add Tags" at bounding box center [679, 82] width 172 height 16
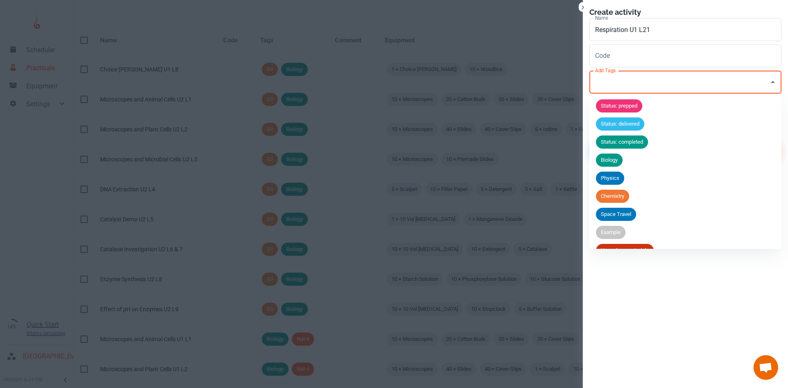
click at [616, 163] on span "Biology" at bounding box center [609, 160] width 27 height 8
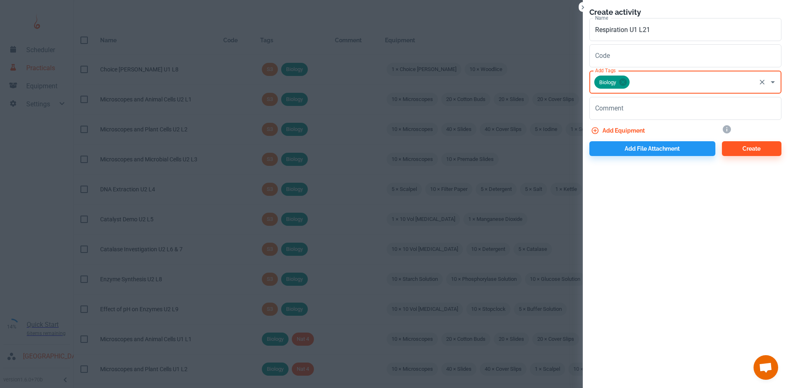
click at [656, 86] on input "Add Tags" at bounding box center [693, 82] width 124 height 16
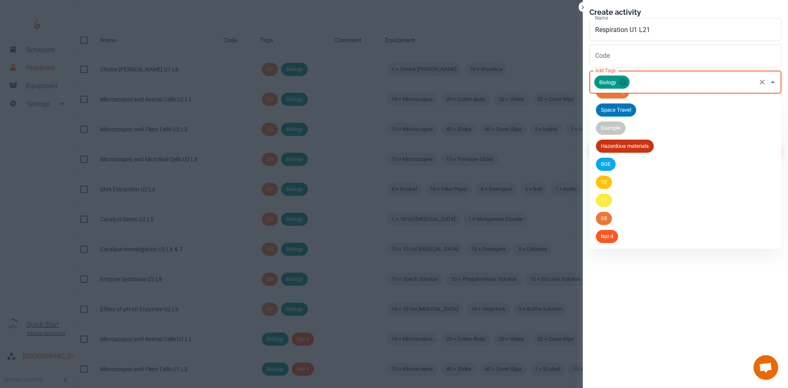
click at [620, 238] on li "Nat 4" at bounding box center [685, 236] width 192 height 18
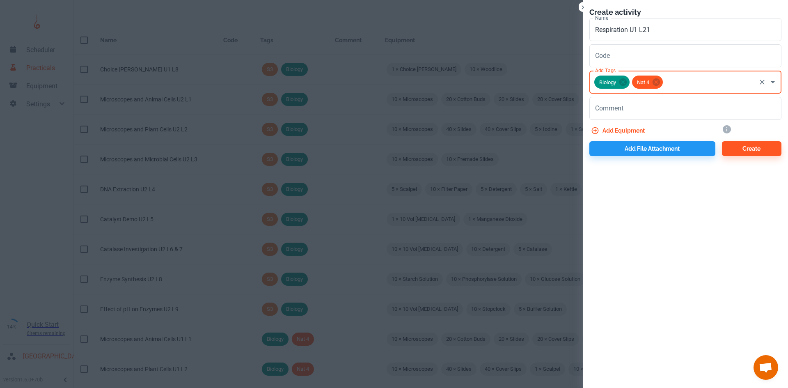
click at [609, 128] on button "Add equipment" at bounding box center [618, 130] width 59 height 15
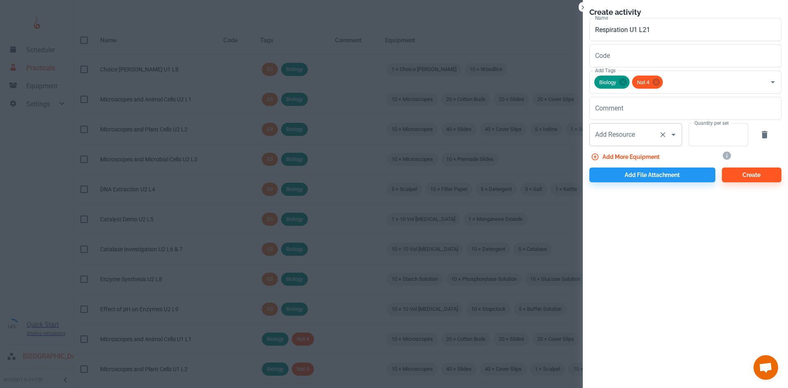
click at [619, 138] on div "Add Resource Add Resource" at bounding box center [635, 134] width 93 height 23
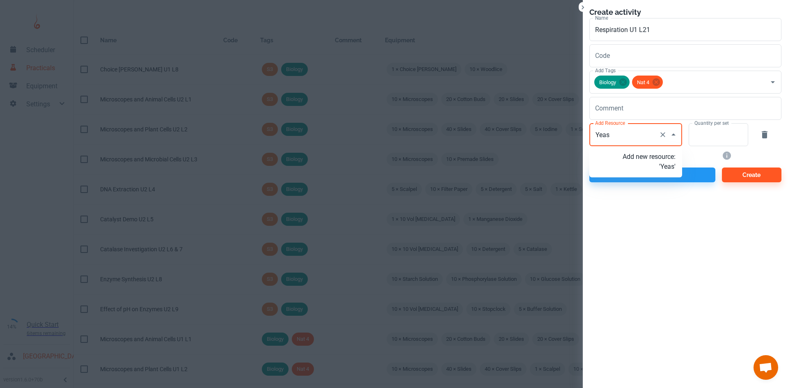
type input "Yeast"
click at [664, 167] on p "Add new resource: 'Yeast'" at bounding box center [648, 162] width 53 height 20
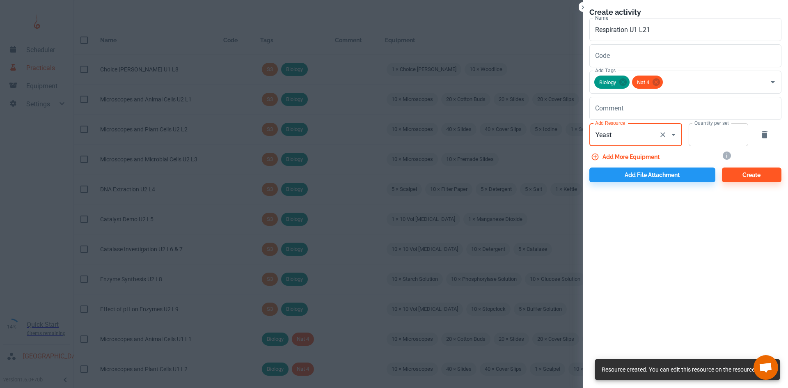
type input "Yeast"
click at [693, 140] on input "Quantity per set" at bounding box center [713, 134] width 50 height 23
type input "10"
click at [633, 154] on button "Add more equipment" at bounding box center [625, 156] width 73 height 15
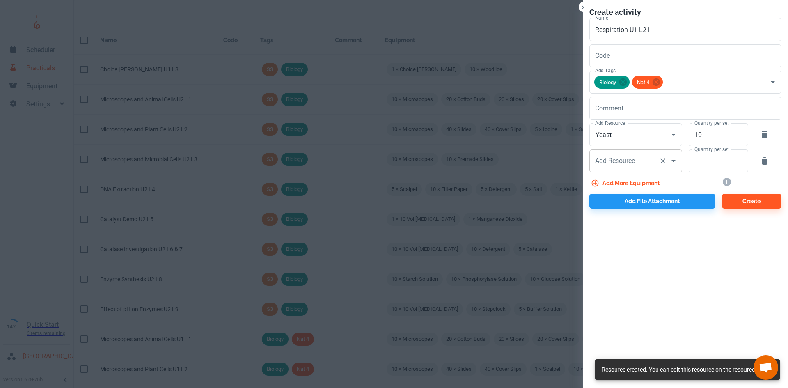
click at [608, 160] on div "Add Resource Add Resource" at bounding box center [635, 160] width 93 height 23
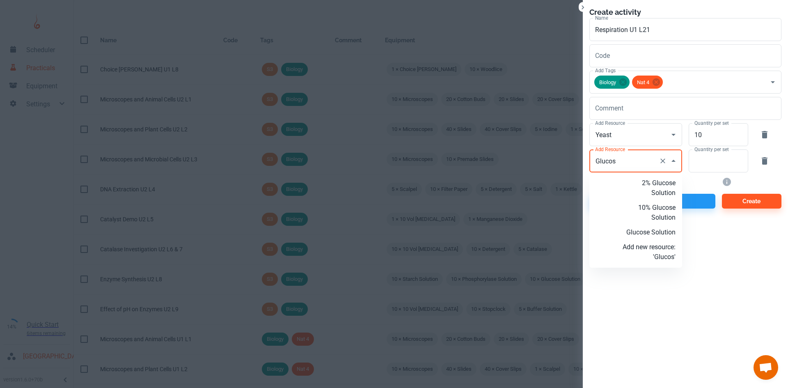
type input "Glucose"
click at [656, 262] on p "Add new resource: 'Glucose'" at bounding box center [648, 252] width 53 height 20
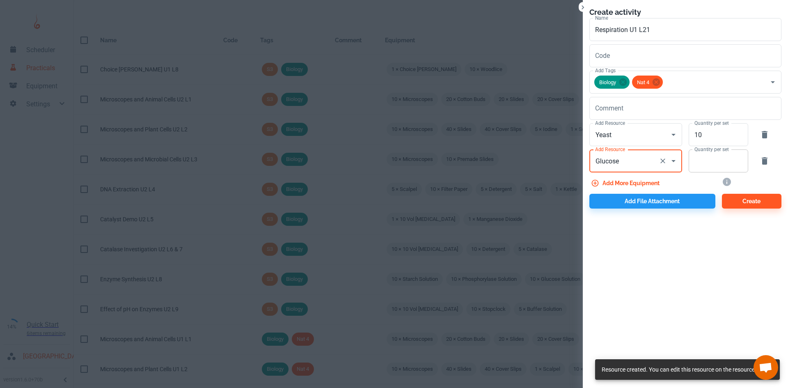
type input "Glucose"
click at [733, 162] on input "Quantity per set" at bounding box center [713, 160] width 50 height 23
type input "10"
click at [650, 183] on button "Add more equipment" at bounding box center [625, 183] width 73 height 15
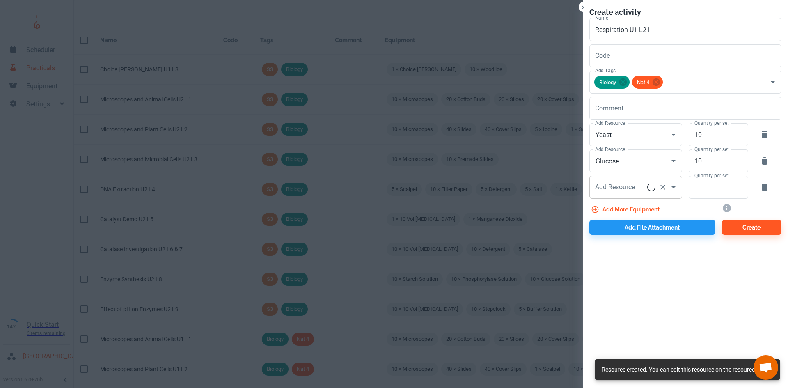
click at [633, 190] on div "Add Resource Add Resource" at bounding box center [635, 187] width 93 height 23
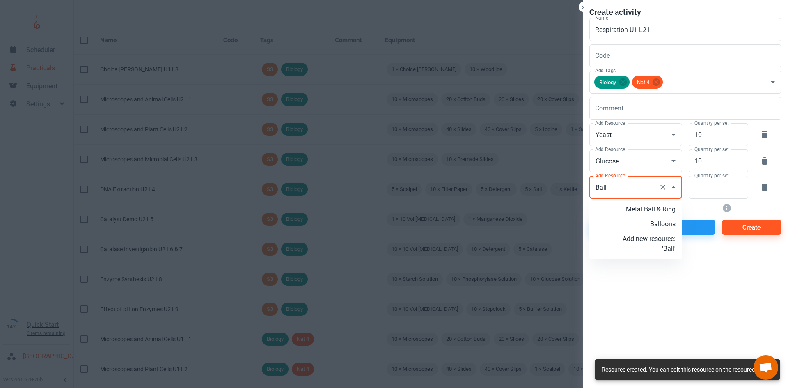
click at [664, 229] on li "Balloons" at bounding box center [635, 224] width 93 height 15
type input "Balloons"
click at [705, 194] on input "Quantity per set" at bounding box center [713, 187] width 50 height 23
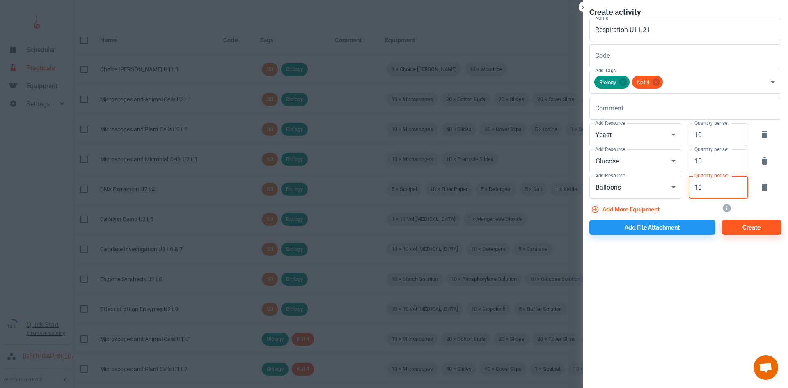
type input "10"
click at [645, 224] on button "Add file attachment" at bounding box center [652, 227] width 126 height 15
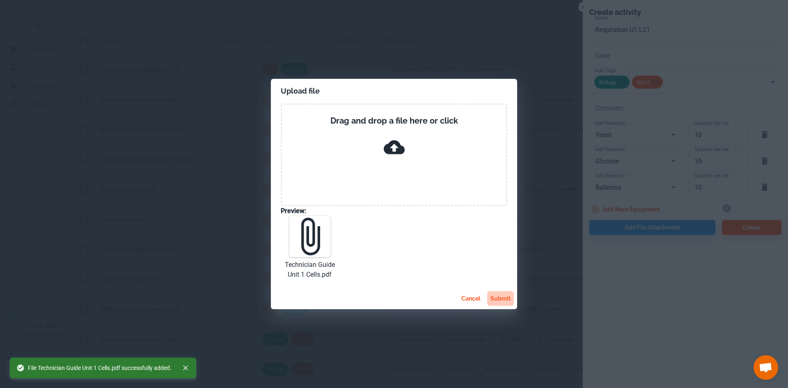
click at [498, 299] on button "submit" at bounding box center [500, 298] width 27 height 15
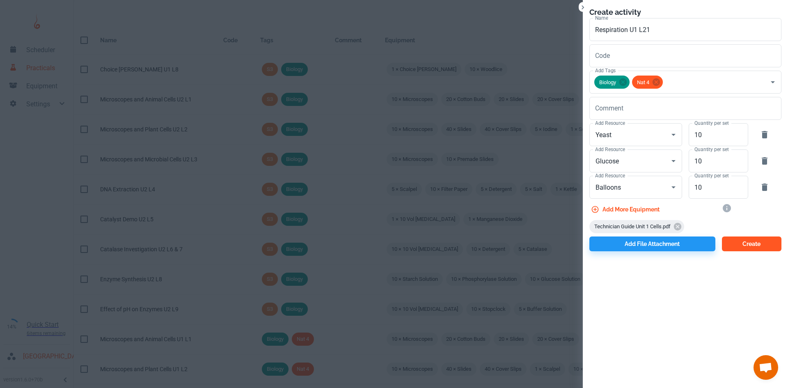
click at [724, 239] on button "Create" at bounding box center [751, 243] width 59 height 15
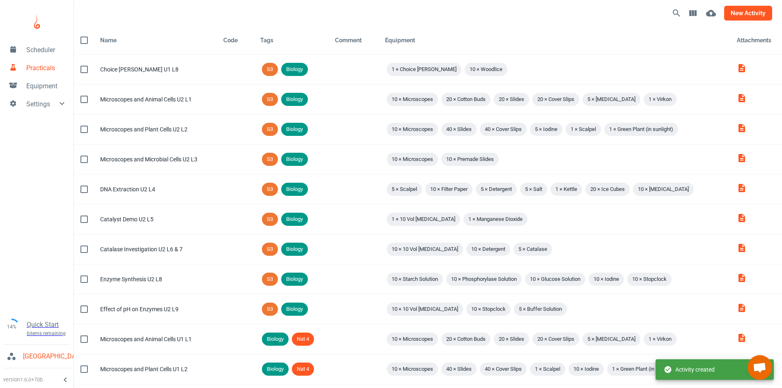
click at [746, 17] on button "new activity" at bounding box center [748, 13] width 48 height 15
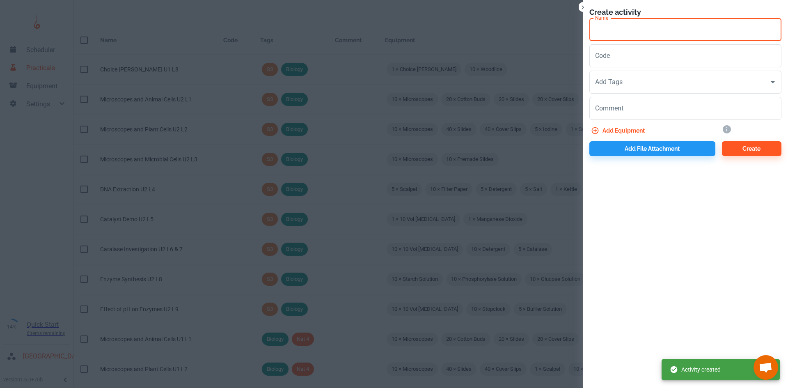
click at [594, 28] on input "Name" at bounding box center [685, 29] width 192 height 23
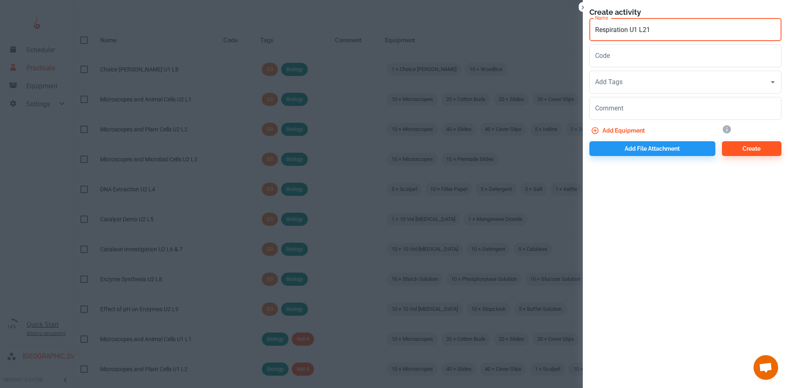
click at [629, 26] on input "Respiration U1 L21" at bounding box center [685, 29] width 192 height 23
click at [679, 27] on input "Respiration Demo U1 L21" at bounding box center [685, 29] width 192 height 23
type input "Respiration Demo U1 L22"
click at [626, 109] on textarea "Comment" at bounding box center [685, 108] width 181 height 9
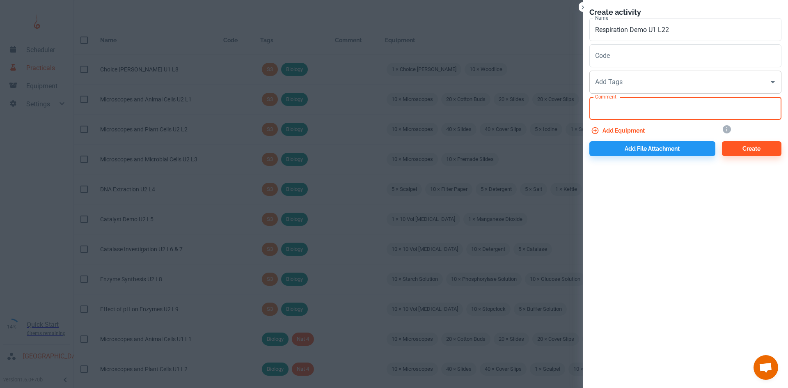
click at [612, 80] on div "Add Tags Add Tags" at bounding box center [685, 82] width 192 height 23
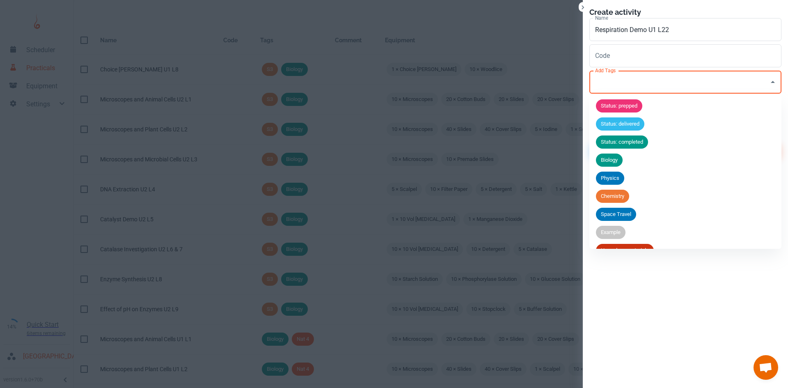
click at [620, 154] on div "Biology" at bounding box center [609, 159] width 27 height 13
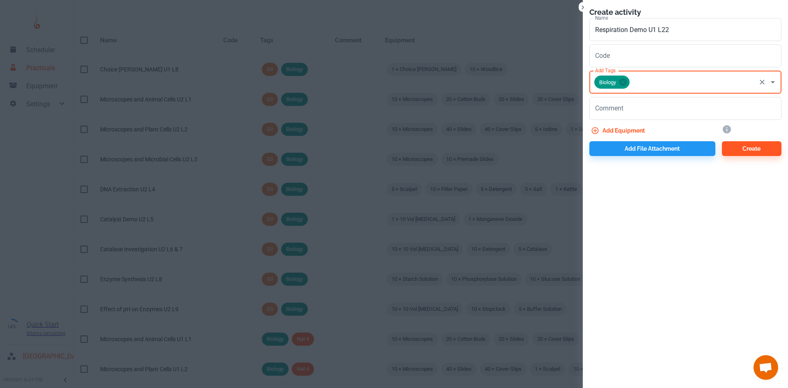
click at [647, 78] on input "Add Tags" at bounding box center [693, 82] width 124 height 16
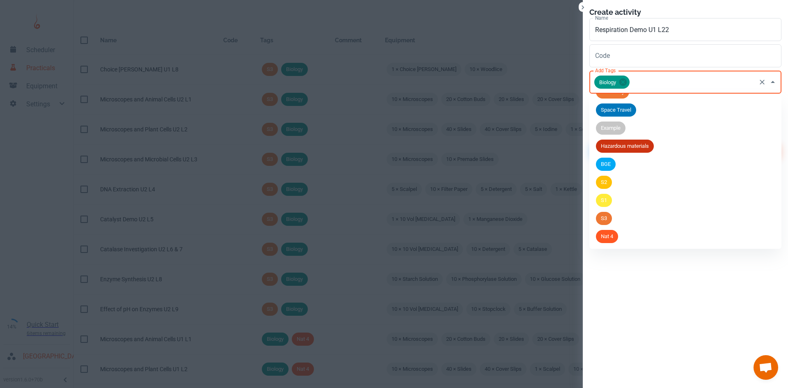
click at [620, 236] on li "Nat 4" at bounding box center [685, 236] width 192 height 18
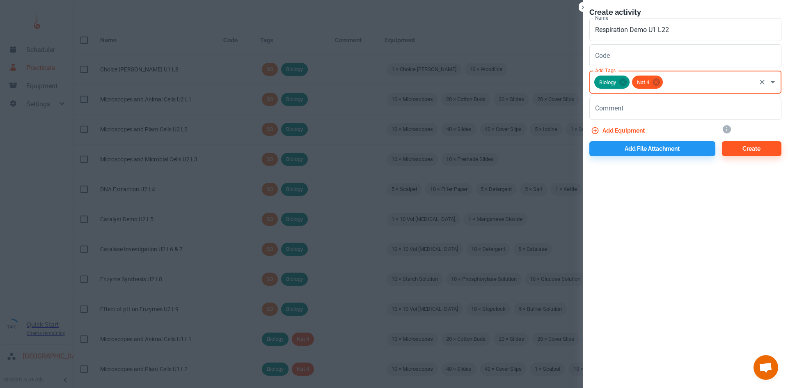
click at [626, 135] on button "Add equipment" at bounding box center [618, 130] width 59 height 15
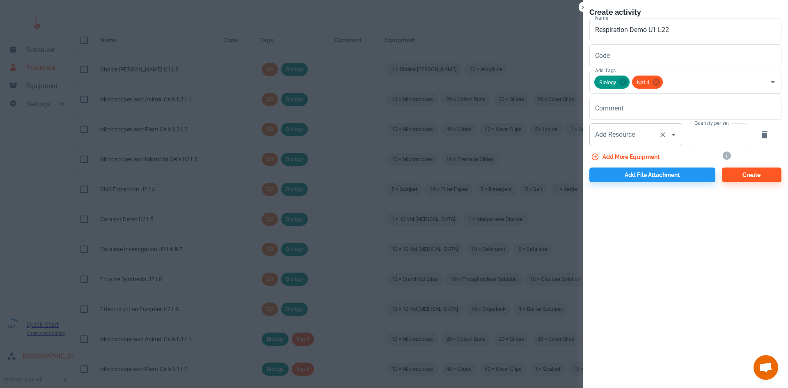
click at [611, 140] on input "Add Resource" at bounding box center [624, 135] width 62 height 16
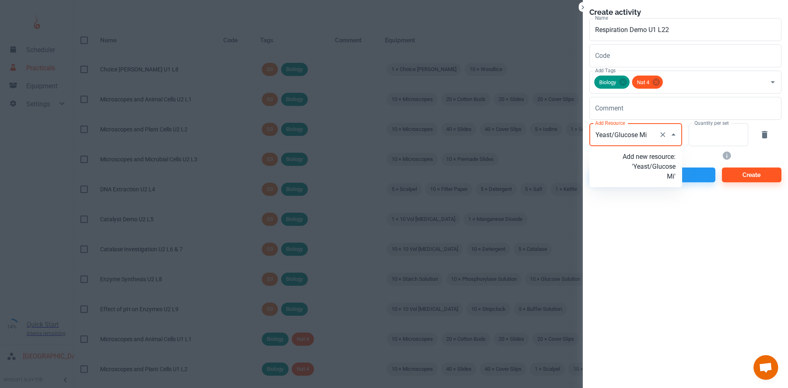
type input "Yeast/Glucose Mix"
click at [657, 181] on p "Add new resource: 'Yeast/Glucose Mix'" at bounding box center [648, 167] width 53 height 30
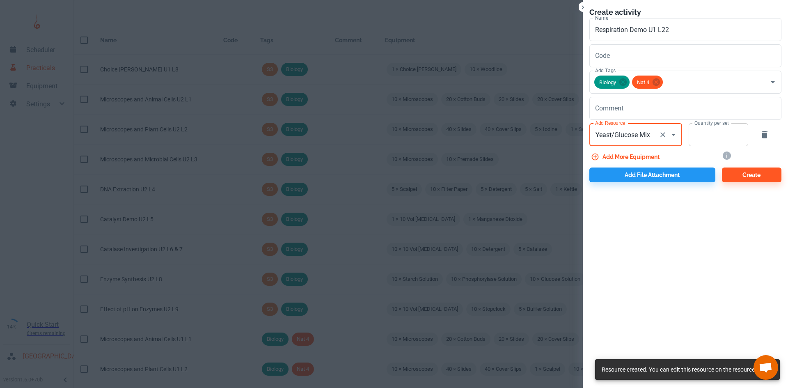
type input "Yeast/Glucose Mix"
click at [709, 141] on input "Quantity per set" at bounding box center [713, 134] width 50 height 23
type input "1"
click at [634, 149] on button "Add more equipment" at bounding box center [625, 156] width 73 height 15
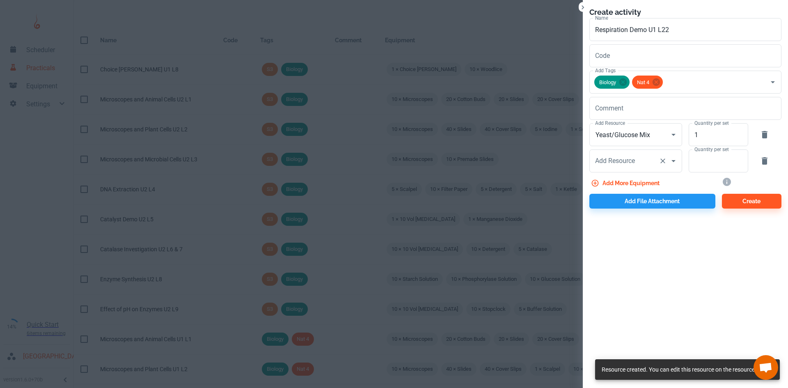
click at [613, 162] on div "Add Resource Add Resource" at bounding box center [635, 160] width 93 height 23
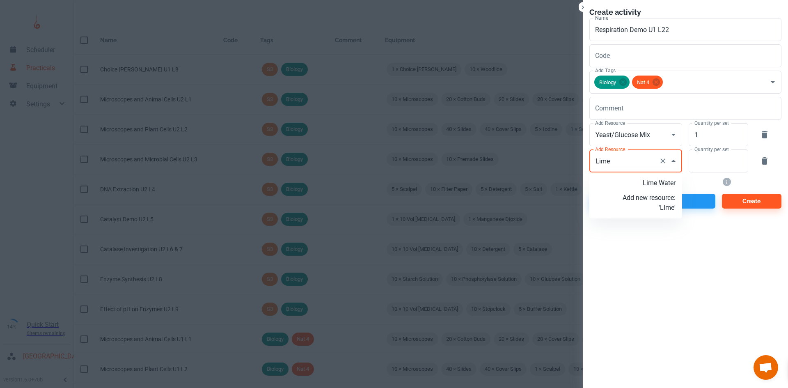
click at [666, 178] on p "Lime Water" at bounding box center [648, 183] width 53 height 10
type input "Lime Water"
click at [699, 173] on div "Add more equipment" at bounding box center [649, 181] width 133 height 18
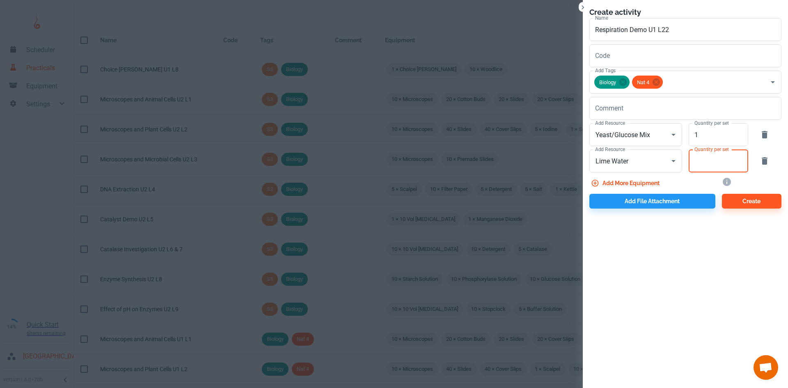
click at [706, 159] on input "Quantity per set" at bounding box center [713, 160] width 50 height 23
type input "1"
click at [640, 187] on button "Add more equipment" at bounding box center [625, 183] width 73 height 15
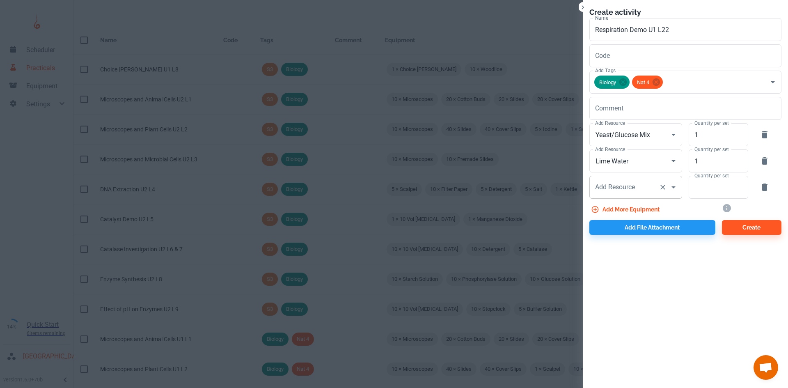
click at [612, 186] on div "Add Resource Add Resource" at bounding box center [635, 187] width 93 height 23
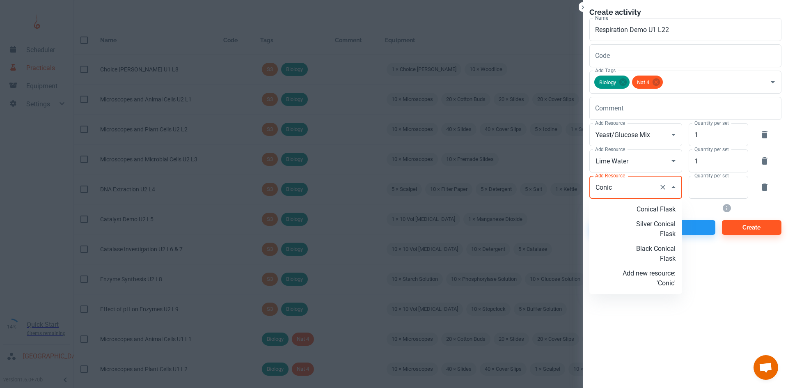
click at [637, 211] on p "Conical Flask" at bounding box center [648, 209] width 53 height 10
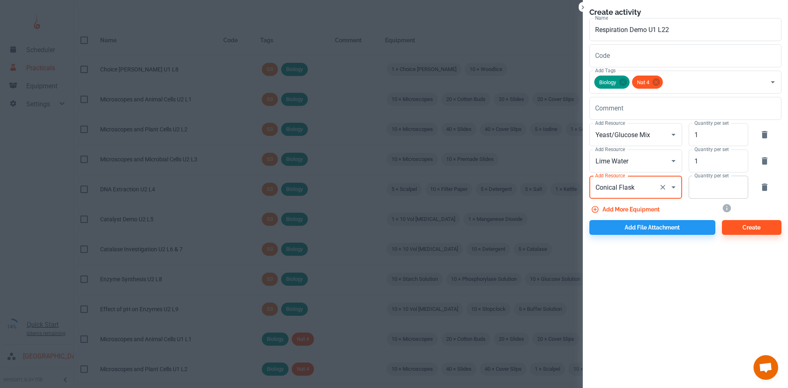
type input "Conical Flask"
click at [695, 194] on input "Quantity per set" at bounding box center [713, 187] width 50 height 23
type input "1"
click at [645, 208] on button "Add more equipment" at bounding box center [625, 209] width 73 height 15
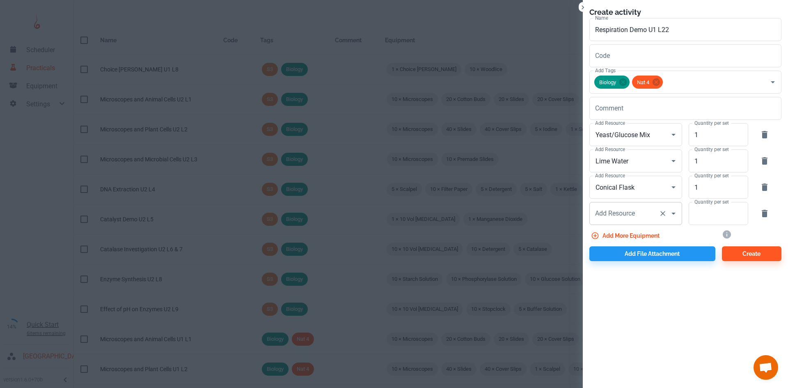
click at [602, 214] on div "Add Resource Add Resource" at bounding box center [635, 213] width 93 height 23
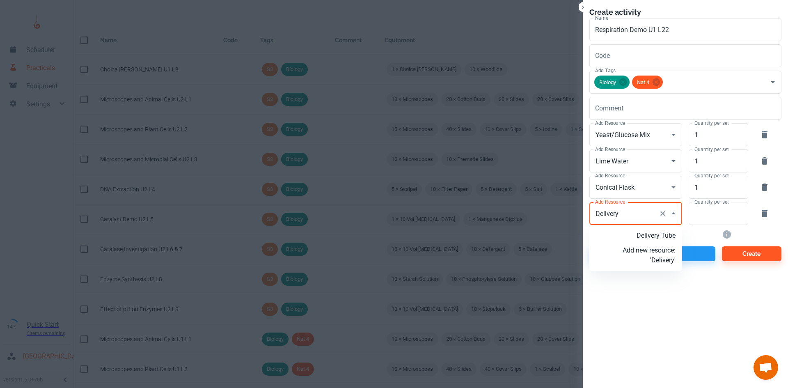
click at [654, 236] on p "Delivery Tube" at bounding box center [648, 236] width 53 height 10
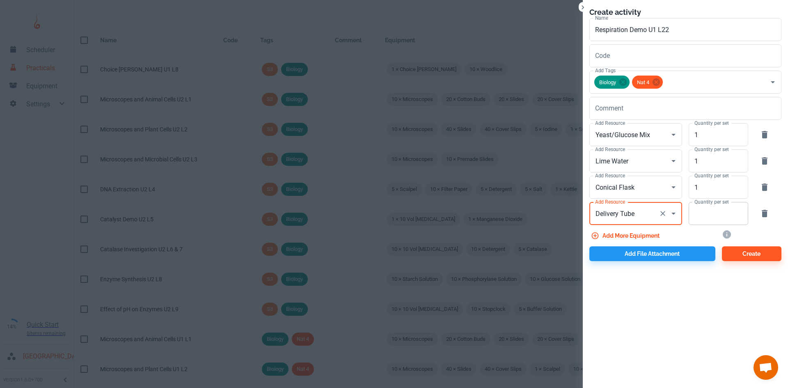
type input "Delivery Tube"
click at [722, 210] on input "Quantity per set" at bounding box center [713, 213] width 50 height 23
type input "1"
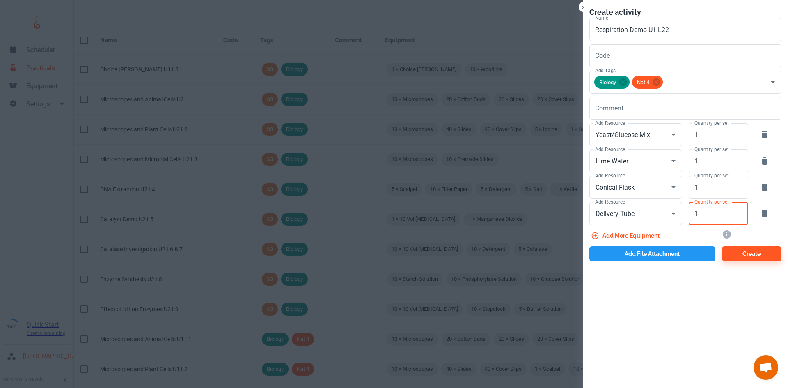
click at [626, 258] on button "Add file attachment" at bounding box center [652, 253] width 126 height 15
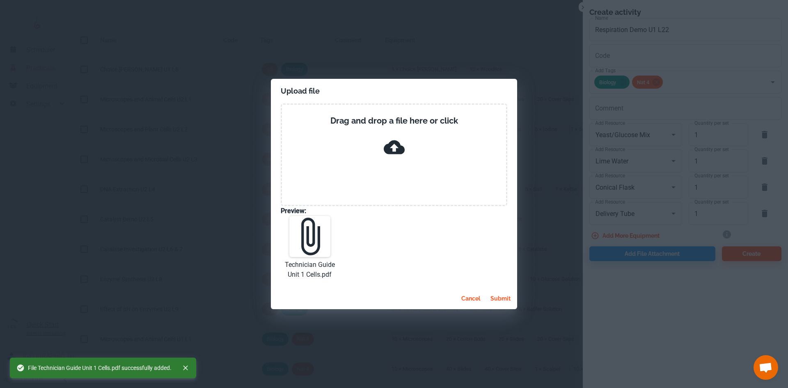
click at [500, 302] on button "submit" at bounding box center [500, 298] width 27 height 15
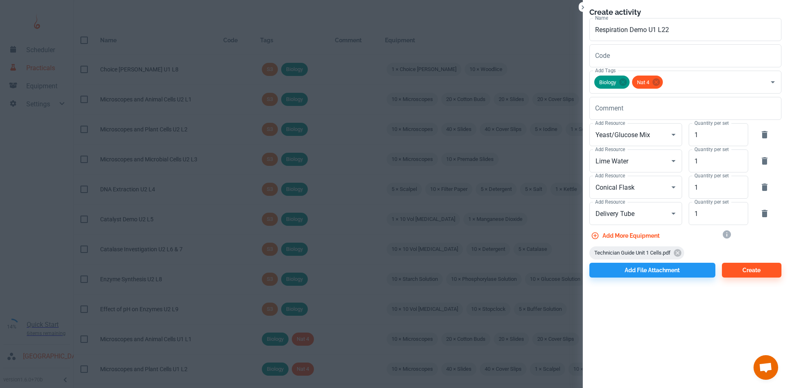
click at [743, 279] on div "Create activity Name Respiration Demo U1 L22 Name Code Code Add Tags Biology Na…" at bounding box center [685, 142] width 205 height 284
click at [744, 274] on button "Create" at bounding box center [751, 270] width 59 height 15
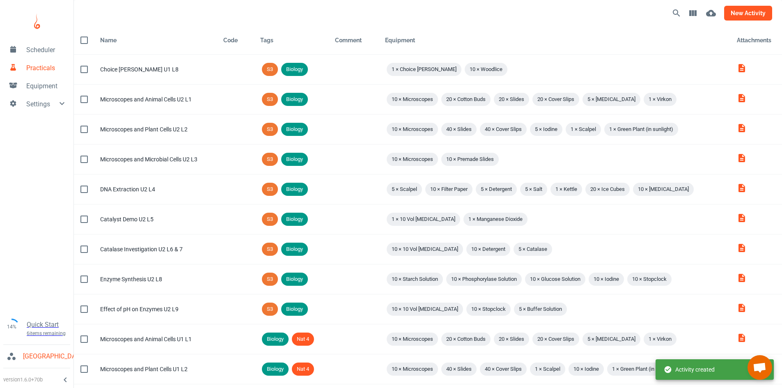
click at [739, 16] on button "new activity" at bounding box center [748, 13] width 48 height 15
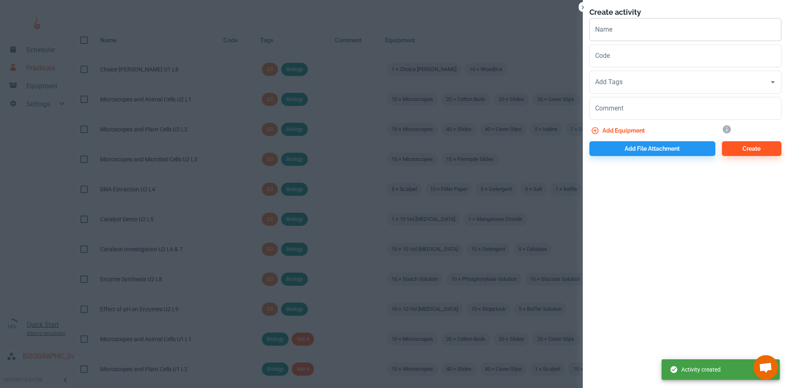
click at [635, 32] on input "Name" at bounding box center [685, 29] width 192 height 23
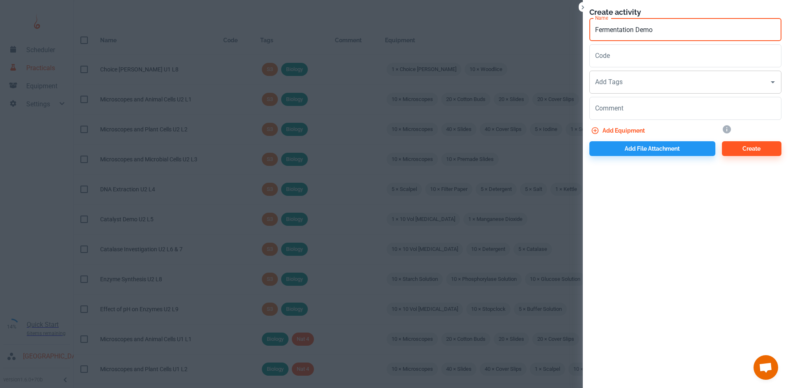
type input "Fermentation Demo"
click at [626, 80] on input "Add Tags" at bounding box center [679, 82] width 172 height 16
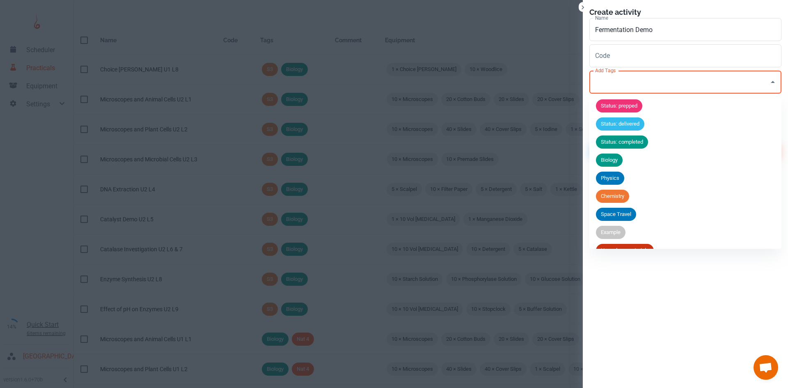
click at [618, 163] on span "Biology" at bounding box center [609, 160] width 27 height 8
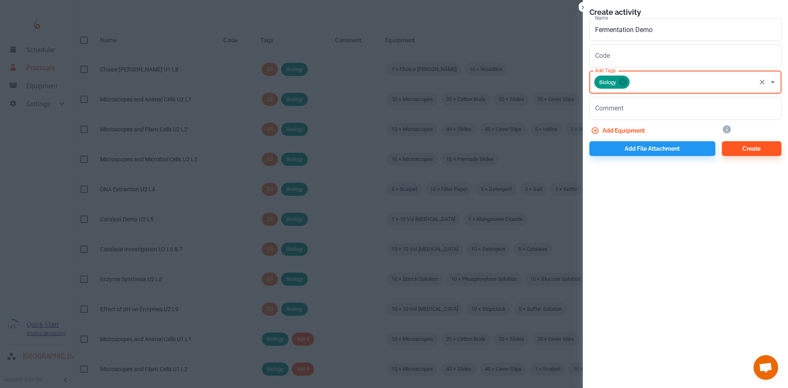
click at [636, 82] on input "Add Tags" at bounding box center [693, 82] width 124 height 16
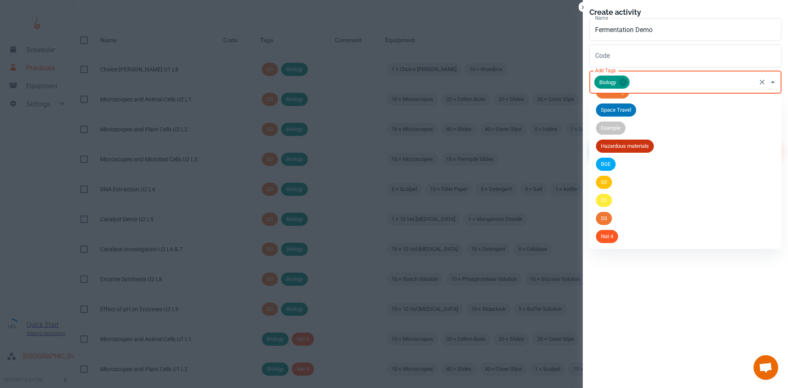
click at [625, 236] on li "Nat 4" at bounding box center [685, 236] width 192 height 18
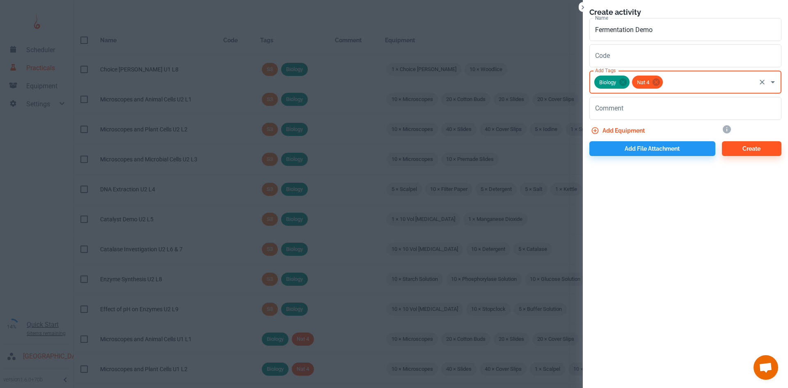
click at [626, 131] on button "Add equipment" at bounding box center [618, 130] width 59 height 15
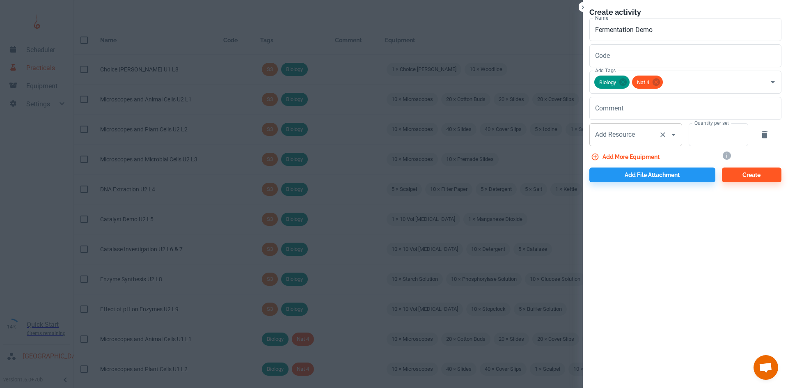
click at [606, 133] on div "Add Resource Add Resource" at bounding box center [635, 134] width 93 height 23
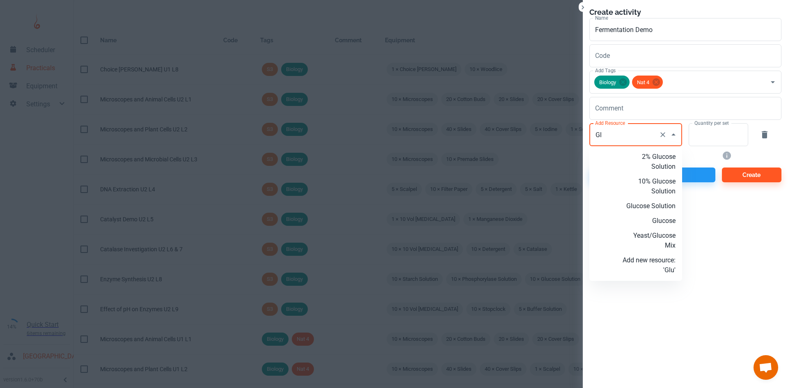
type input "G"
click at [653, 172] on p "Yeast/Glucose Mix" at bounding box center [648, 177] width 53 height 20
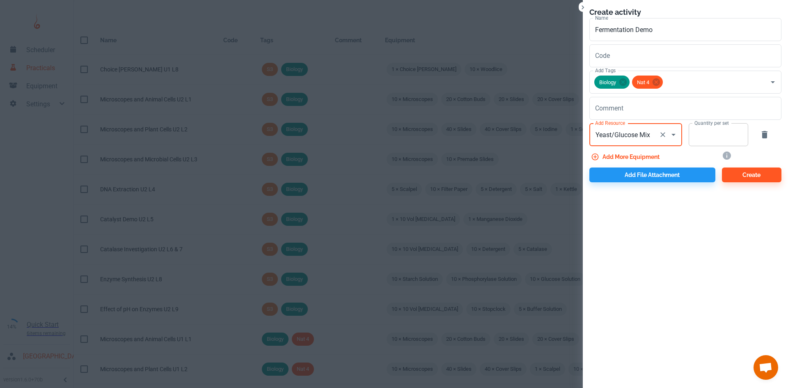
type input "Yeast/Glucose Mix"
click at [707, 137] on input "Quantity per set" at bounding box center [713, 134] width 50 height 23
type input "1"
click at [646, 152] on button "Add more equipment" at bounding box center [625, 156] width 73 height 15
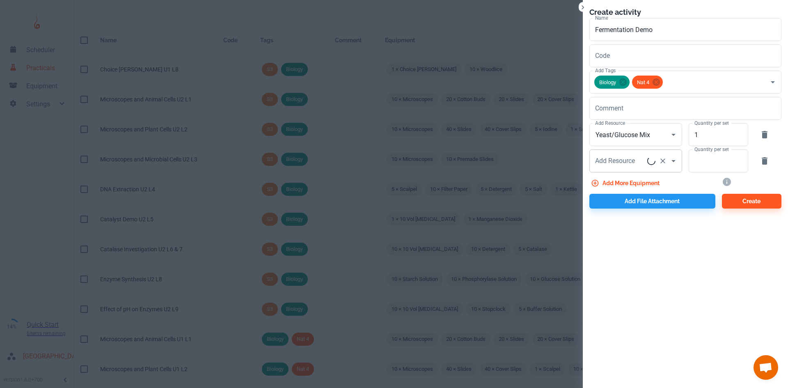
click at [638, 157] on input "Add Resource" at bounding box center [620, 161] width 54 height 16
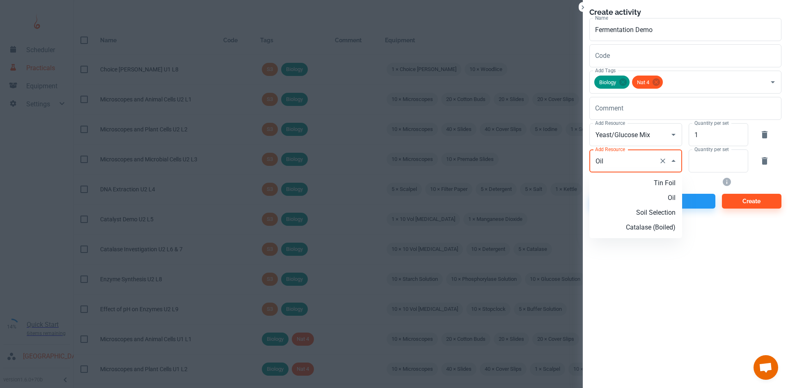
click at [671, 199] on p "Oil" at bounding box center [648, 198] width 53 height 10
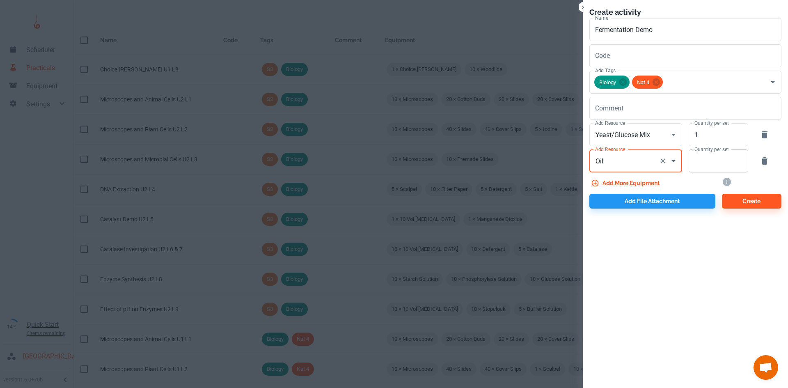
type input "Oil"
click at [694, 169] on input "Quantity per set" at bounding box center [713, 160] width 50 height 23
type input "1"
click at [635, 183] on button "Add more equipment" at bounding box center [625, 183] width 73 height 15
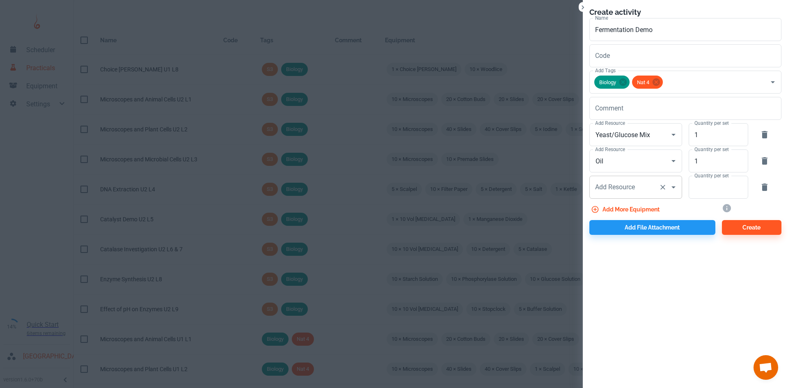
click at [611, 183] on div "Add Resource Add Resource" at bounding box center [635, 187] width 93 height 23
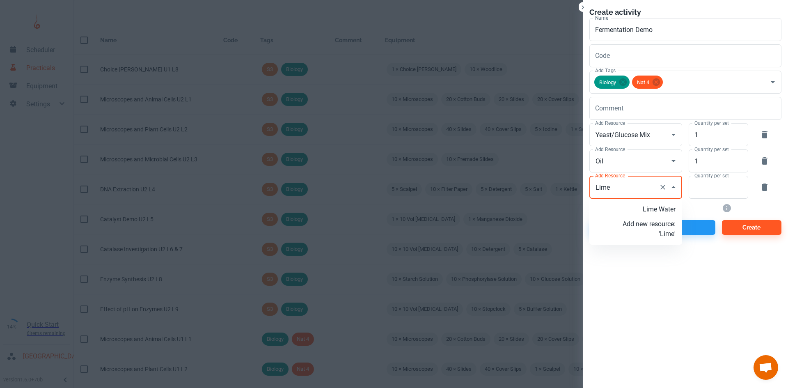
click at [649, 208] on p "Lime Water" at bounding box center [648, 209] width 53 height 10
type input "Lime Water"
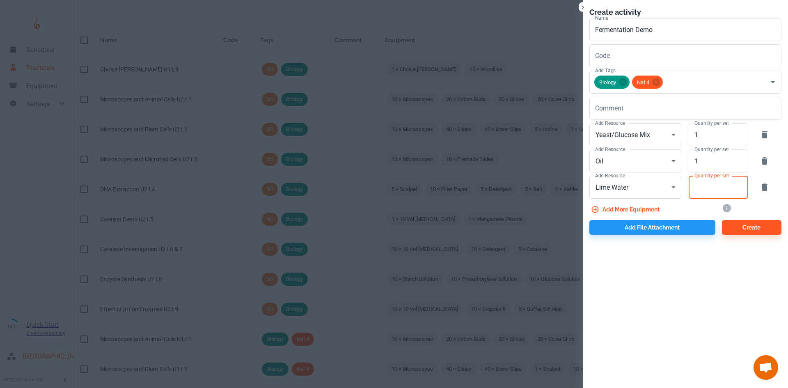
click at [711, 194] on input "Quantity per set" at bounding box center [713, 187] width 50 height 23
type input "1"
click at [665, 229] on button "Add file attachment" at bounding box center [652, 227] width 126 height 15
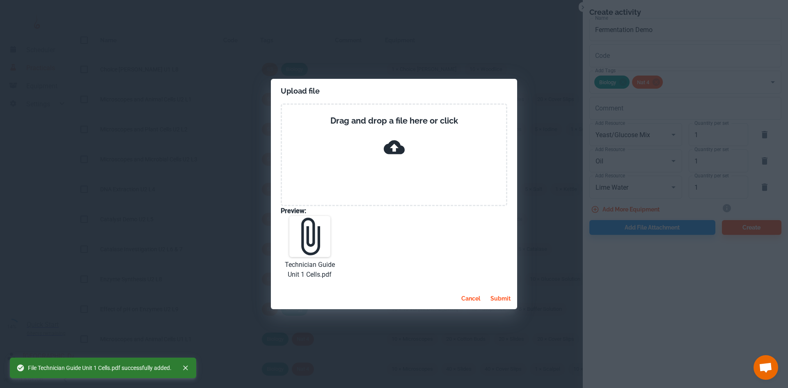
click at [507, 302] on button "submit" at bounding box center [500, 298] width 27 height 15
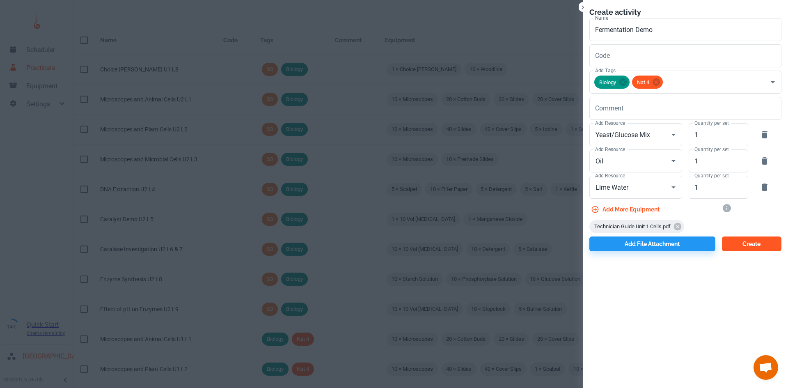
click at [743, 240] on button "Create" at bounding box center [751, 243] width 59 height 15
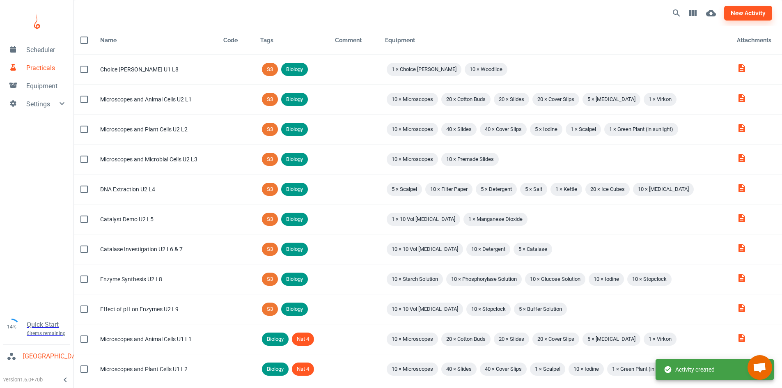
click at [546, 25] on div "new activity" at bounding box center [428, 13] width 708 height 26
click at [748, 11] on button "new activity" at bounding box center [748, 13] width 48 height 15
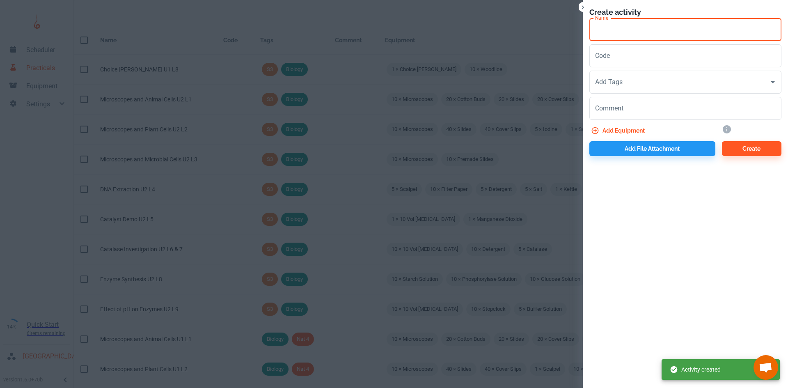
click at [612, 28] on input "Name" at bounding box center [685, 29] width 192 height 23
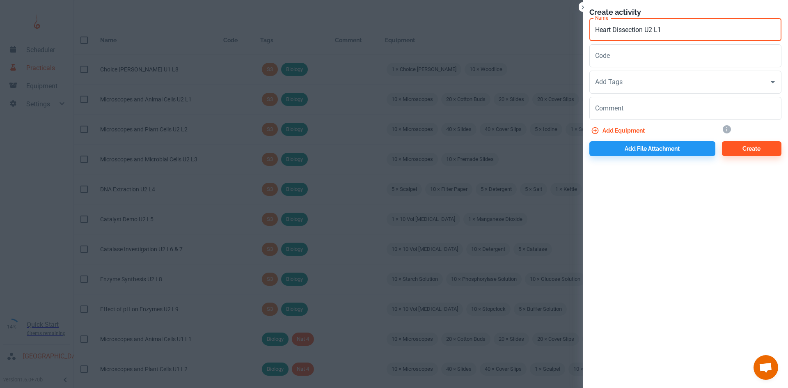
type input "Heart Dissection U2 L1"
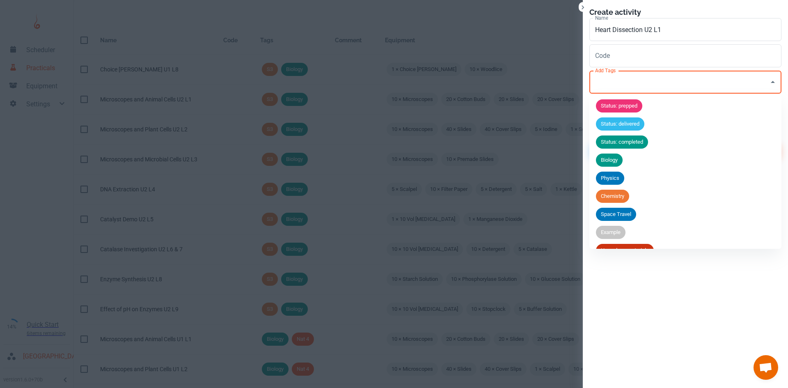
click at [621, 80] on input "Add Tags" at bounding box center [679, 82] width 172 height 16
click at [611, 160] on span "Biology" at bounding box center [609, 160] width 27 height 8
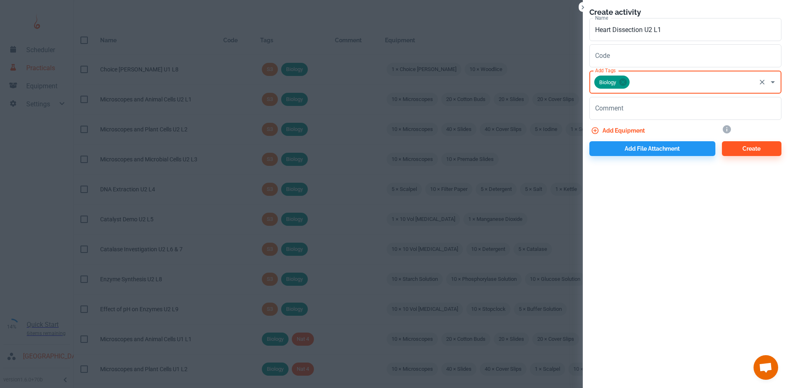
click at [649, 83] on input "Add Tags" at bounding box center [693, 82] width 124 height 16
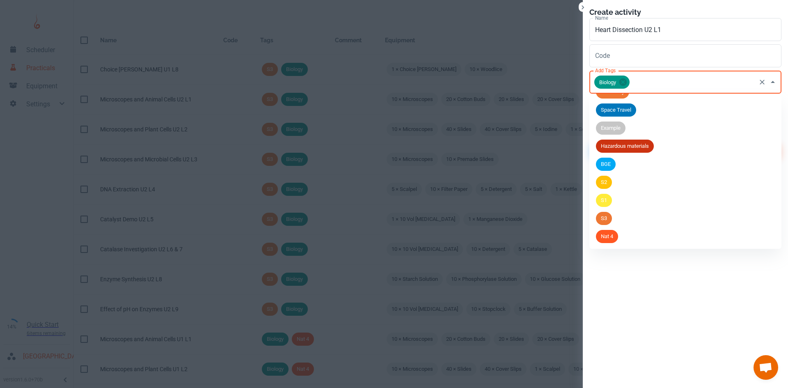
click at [612, 237] on span "Nat 4" at bounding box center [607, 236] width 22 height 8
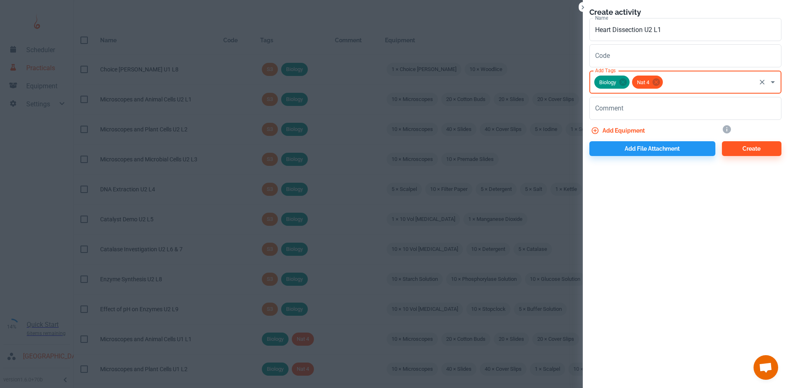
click at [615, 128] on button "Add equipment" at bounding box center [618, 130] width 59 height 15
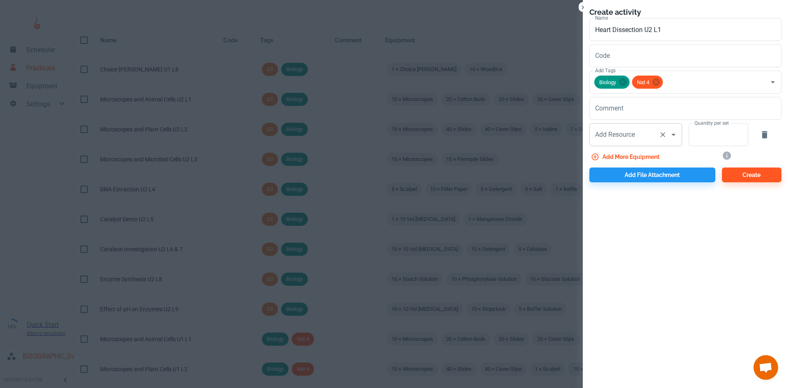
click at [616, 137] on div "Add Resource Add Resource" at bounding box center [635, 134] width 93 height 23
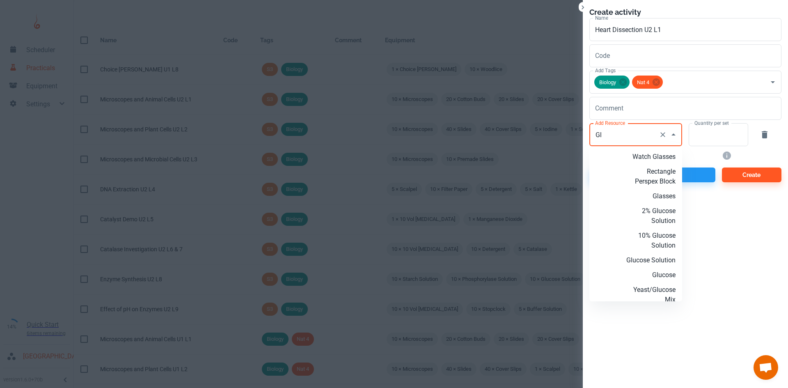
type input "G"
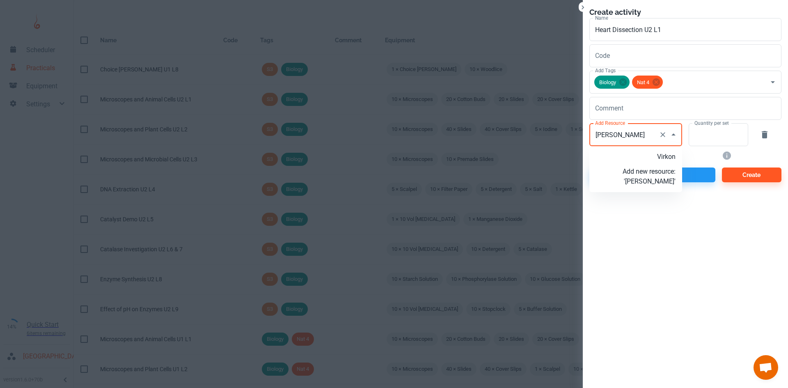
click at [643, 155] on p "Virkon" at bounding box center [648, 157] width 53 height 10
type input "Virkon"
click at [702, 138] on input "Quantity per set" at bounding box center [713, 134] width 50 height 23
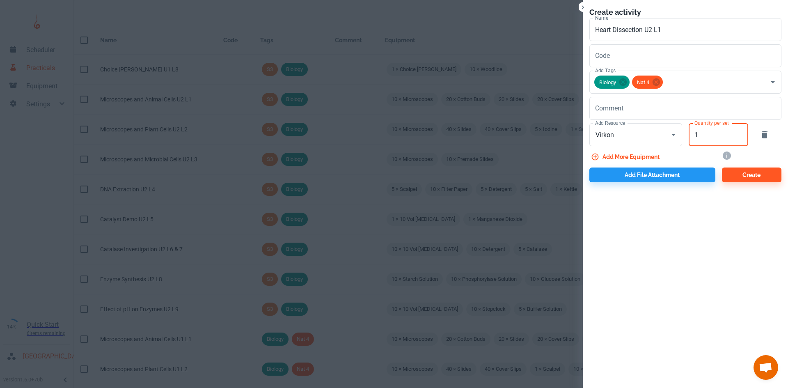
type input "1"
click at [645, 153] on button "Add more equipment" at bounding box center [625, 156] width 73 height 15
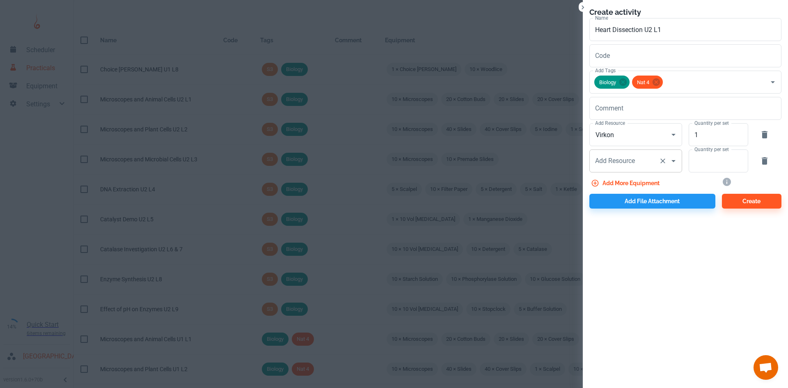
click at [645, 160] on input "Add Resource" at bounding box center [624, 161] width 62 height 16
click at [660, 184] on p "Tray" at bounding box center [648, 183] width 53 height 10
type input "Tray"
click at [712, 157] on input "Quantity per set" at bounding box center [713, 160] width 50 height 23
type input "1"
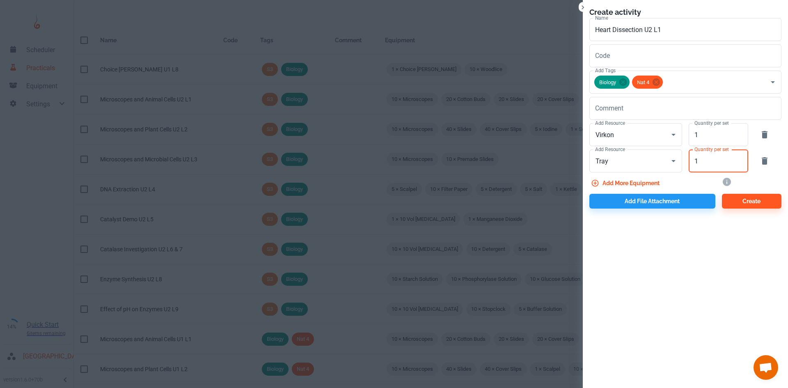
click at [647, 184] on button "Add more equipment" at bounding box center [625, 183] width 73 height 15
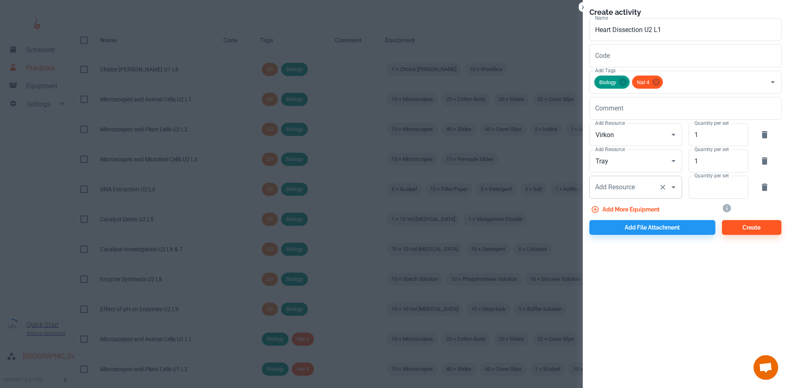
click at [626, 190] on div "Add Resource Add Resource" at bounding box center [635, 187] width 93 height 23
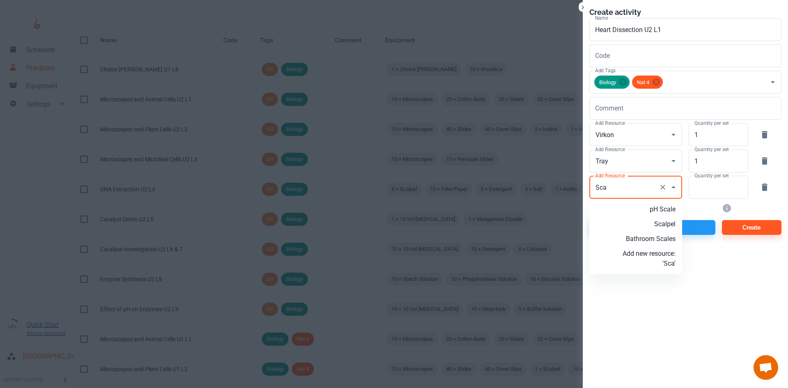
click at [655, 223] on p "Scalpel" at bounding box center [648, 224] width 53 height 10
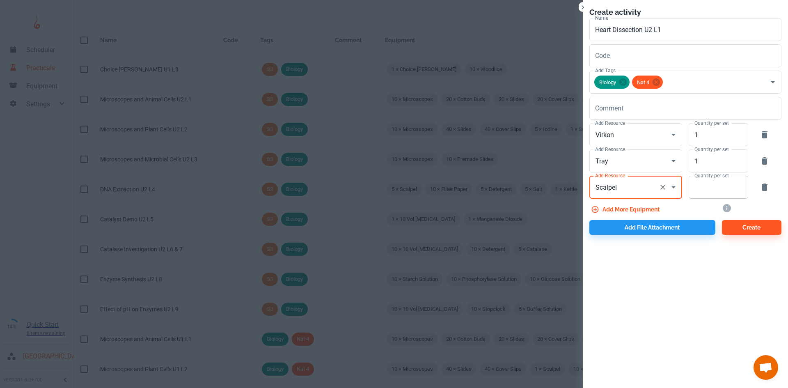
type input "Scalpel"
click at [707, 195] on input "Quantity per set" at bounding box center [713, 187] width 50 height 23
type input "1"
click at [641, 208] on button "Add more equipment" at bounding box center [625, 209] width 73 height 15
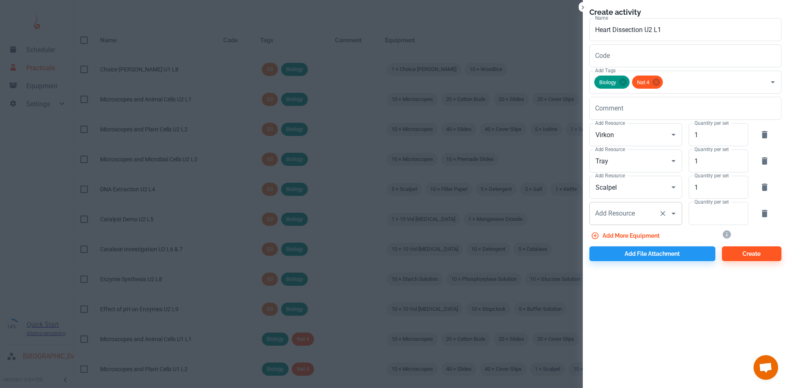
click at [635, 211] on div "Add Resource Add Resource" at bounding box center [635, 213] width 93 height 23
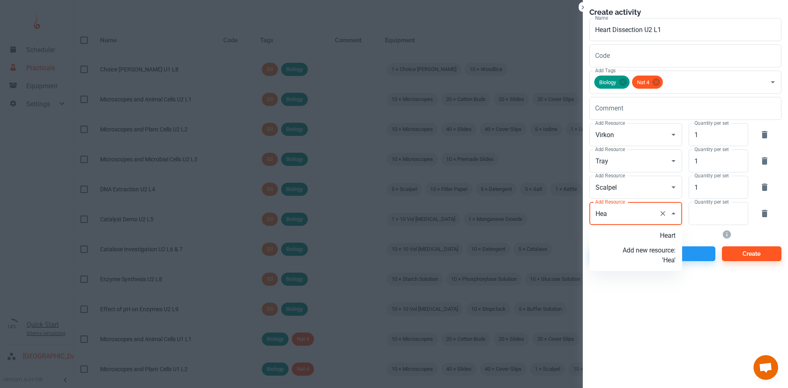
click at [668, 237] on p "Heart" at bounding box center [648, 236] width 53 height 10
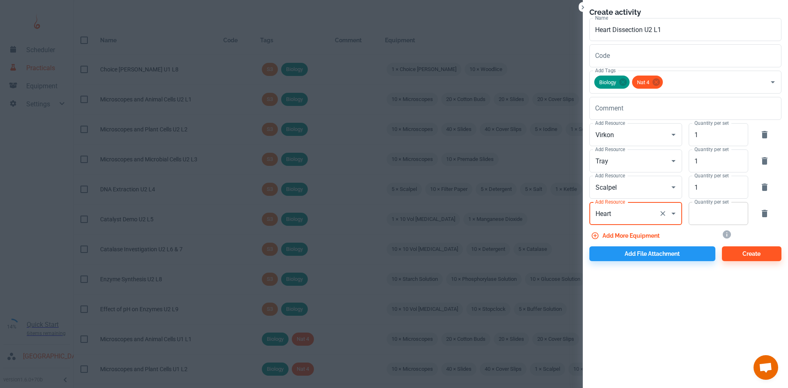
type input "Heart"
click at [700, 217] on input "Quantity per set" at bounding box center [713, 213] width 50 height 23
type input "1"
click at [622, 233] on button "Add more equipment" at bounding box center [625, 235] width 73 height 15
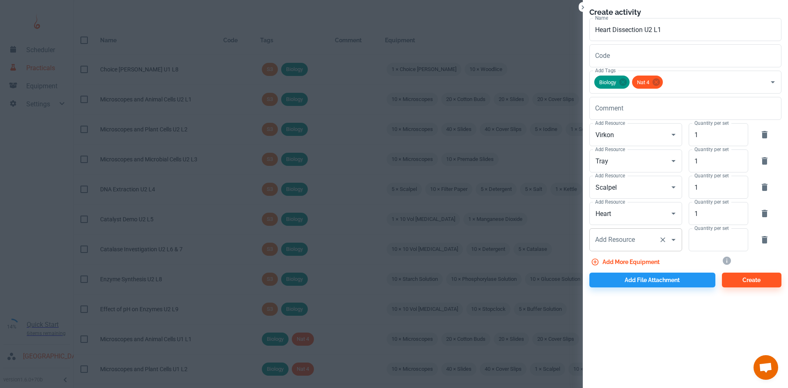
click at [618, 237] on div "Add Resource Add Resource" at bounding box center [635, 239] width 93 height 23
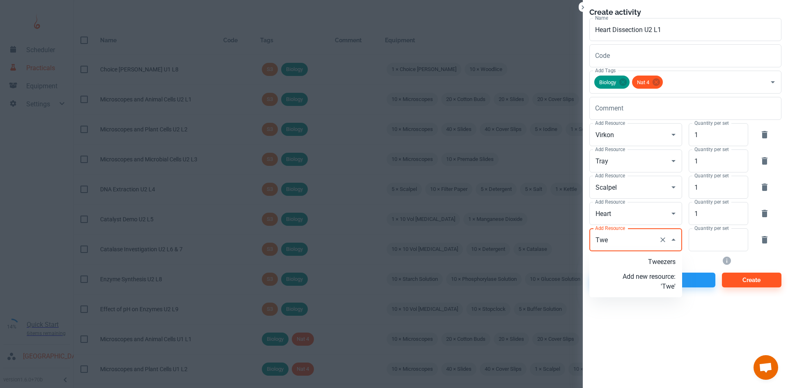
click at [649, 257] on p "Tweezers" at bounding box center [648, 262] width 53 height 10
type input "Tweezers"
click at [692, 240] on input "Quantity per set" at bounding box center [713, 239] width 50 height 23
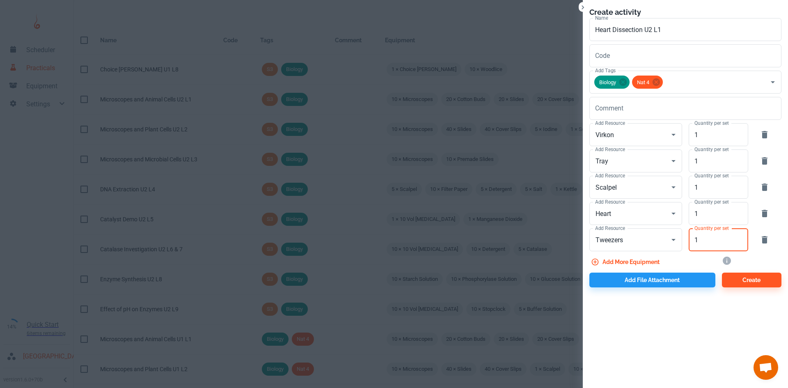
type input "1"
click at [657, 259] on button "Add more equipment" at bounding box center [625, 261] width 73 height 15
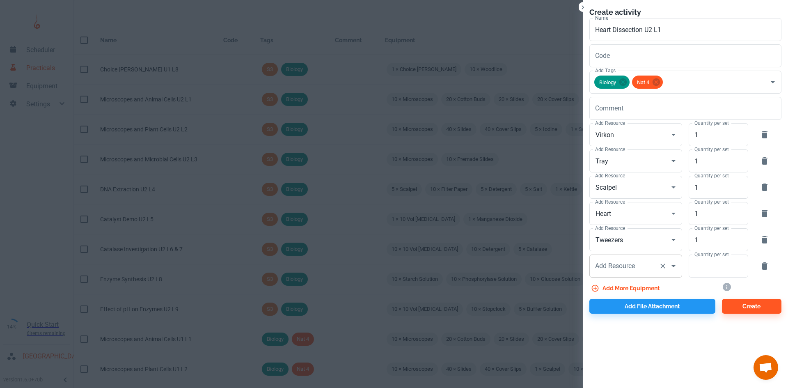
click at [642, 262] on input "Add Resource" at bounding box center [624, 266] width 62 height 16
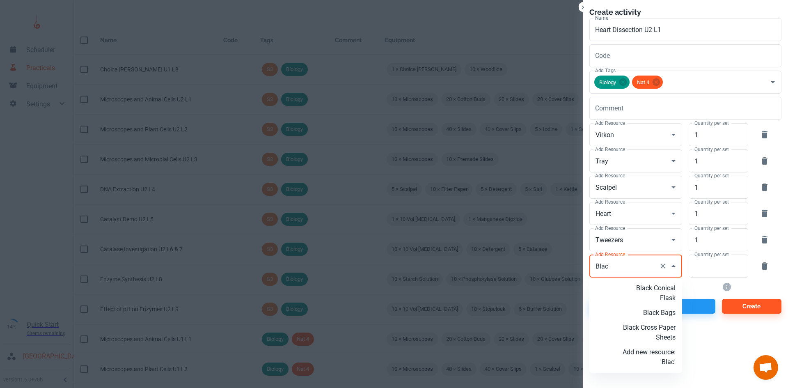
click at [658, 311] on p "Black Bags" at bounding box center [648, 313] width 53 height 10
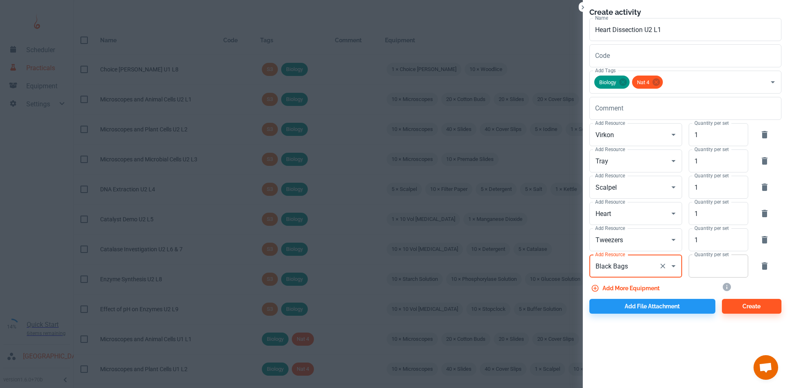
type input "Black Bags"
click at [699, 277] on input "Quantity per set" at bounding box center [713, 265] width 50 height 23
type input "1"
click at [636, 302] on button "Add file attachment" at bounding box center [652, 306] width 126 height 15
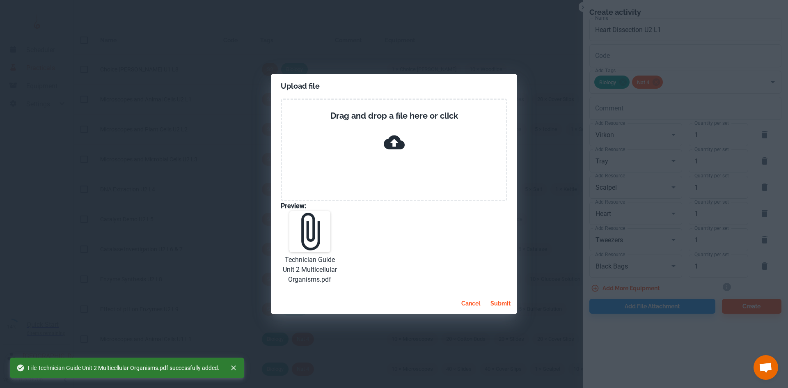
click at [497, 302] on button "submit" at bounding box center [500, 303] width 27 height 15
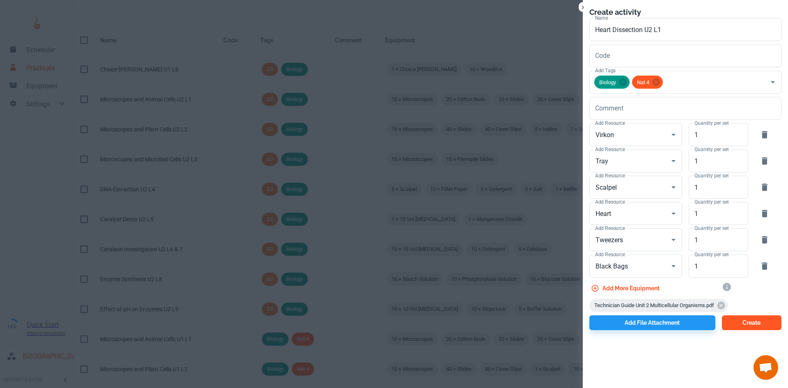
click at [773, 322] on button "Create" at bounding box center [751, 322] width 59 height 15
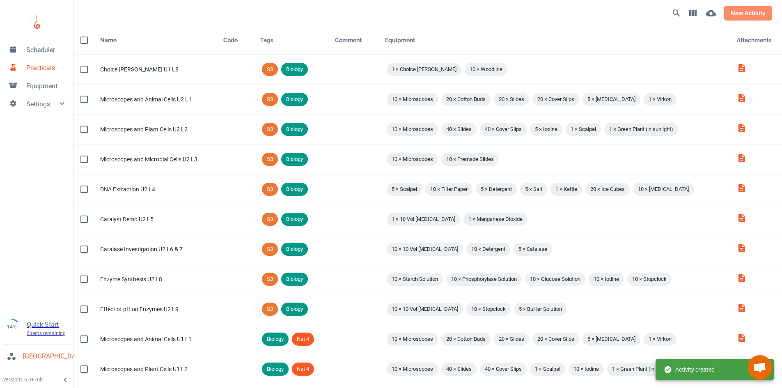
click at [744, 11] on button "new activity" at bounding box center [748, 13] width 48 height 15
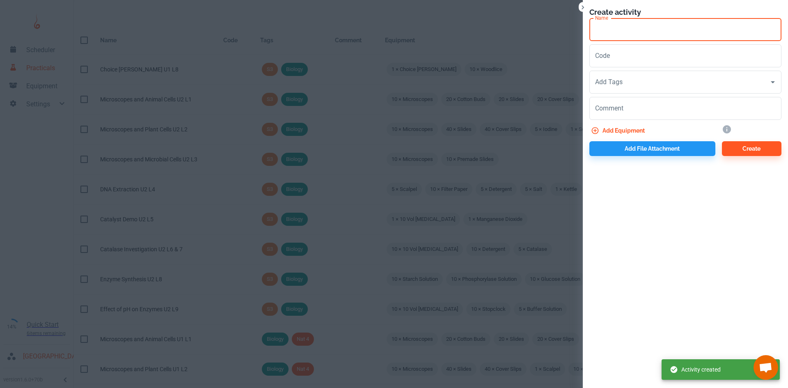
click at [613, 37] on input "Name" at bounding box center [685, 29] width 192 height 23
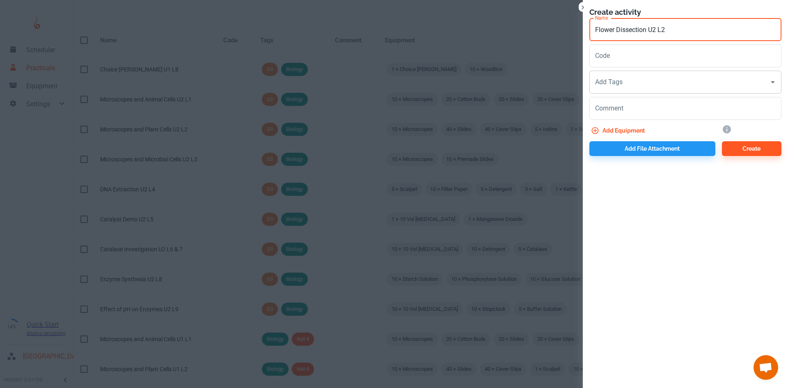
type input "Flower Dissection U2 L2"
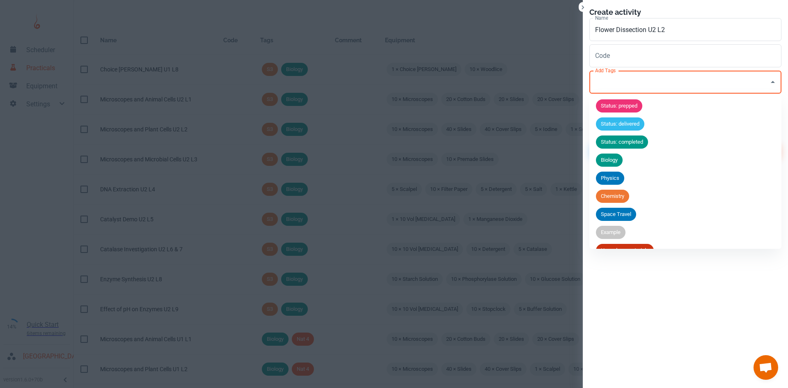
click at [630, 89] on input "Add Tags" at bounding box center [679, 82] width 172 height 16
click at [609, 160] on span "Biology" at bounding box center [609, 160] width 27 height 8
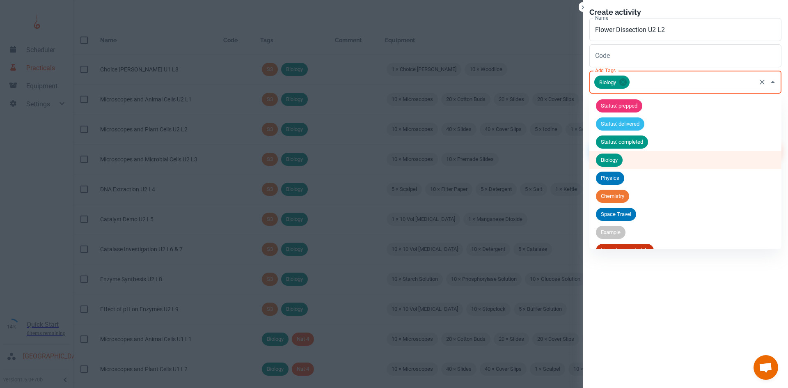
click at [640, 81] on input "Add Tags" at bounding box center [693, 82] width 124 height 16
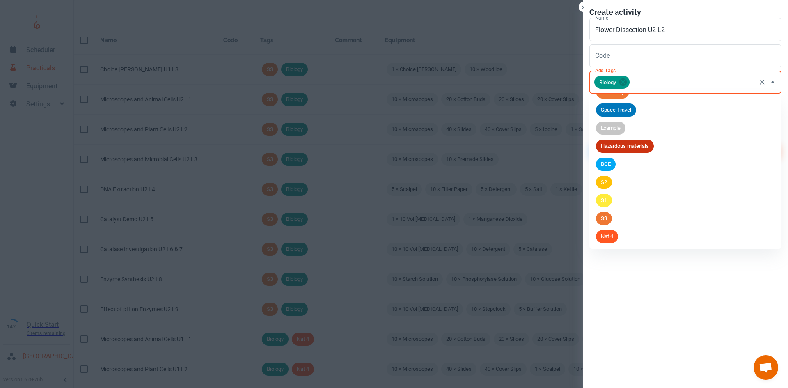
click at [622, 233] on li "Nat 4" at bounding box center [685, 236] width 192 height 18
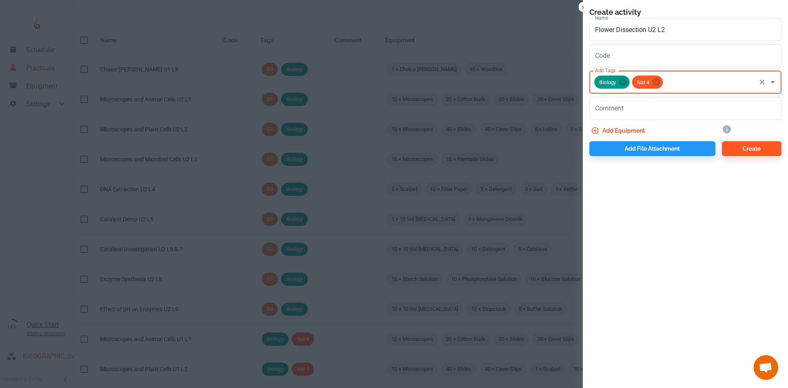
click at [613, 125] on button "Add equipment" at bounding box center [618, 130] width 59 height 15
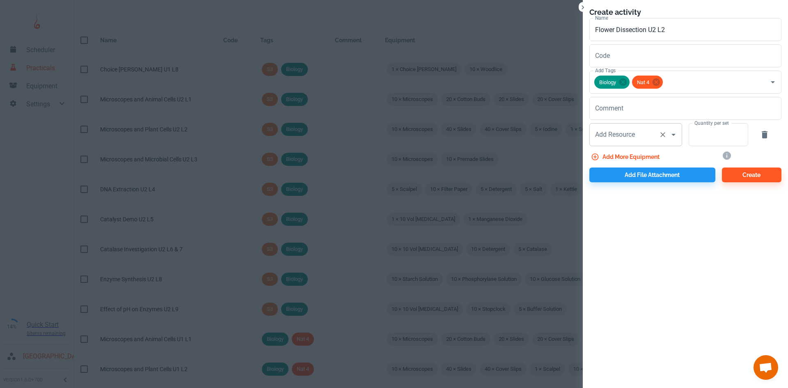
click at [617, 132] on div "Add Resource Add Resource" at bounding box center [635, 134] width 93 height 23
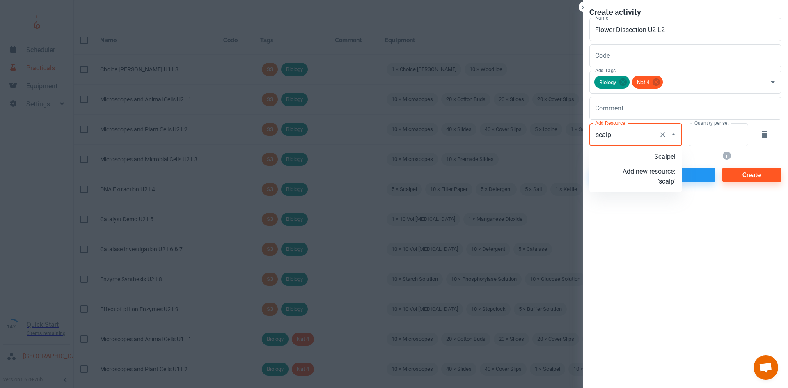
click at [657, 160] on p "Scalpel" at bounding box center [648, 157] width 53 height 10
type input "Scalpel"
click at [710, 134] on input "Quantity per set" at bounding box center [713, 134] width 50 height 23
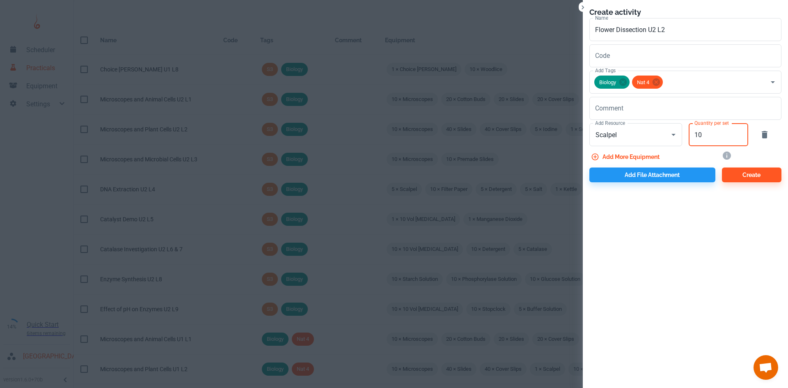
type input "10"
click at [649, 159] on button "Add more equipment" at bounding box center [625, 156] width 73 height 15
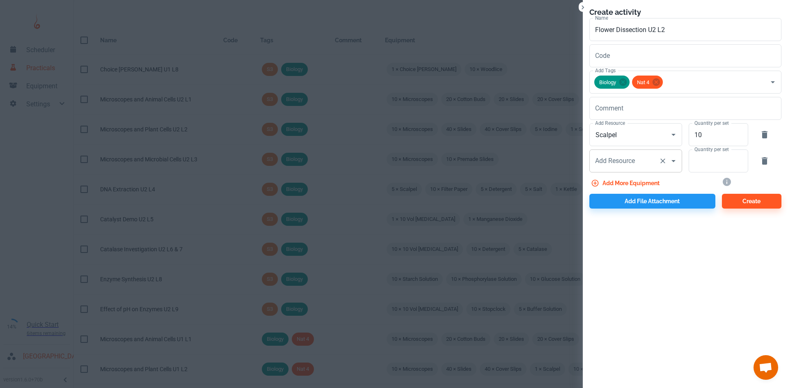
click at [619, 161] on div "Add Resource Add Resource" at bounding box center [635, 160] width 93 height 23
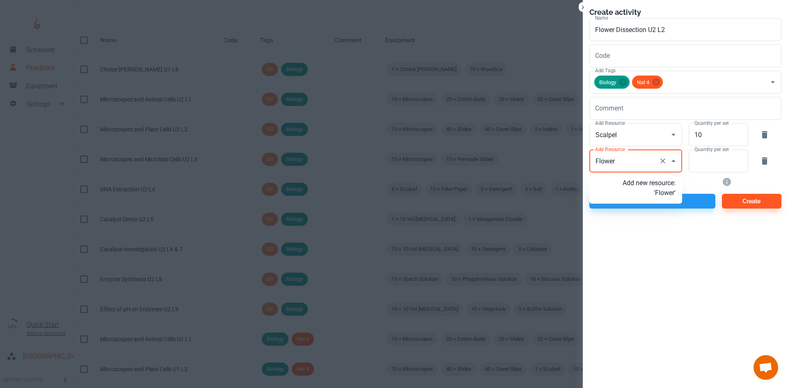
type input "Flowers"
click at [646, 190] on p "Add new resource: 'Flowers'" at bounding box center [648, 188] width 53 height 20
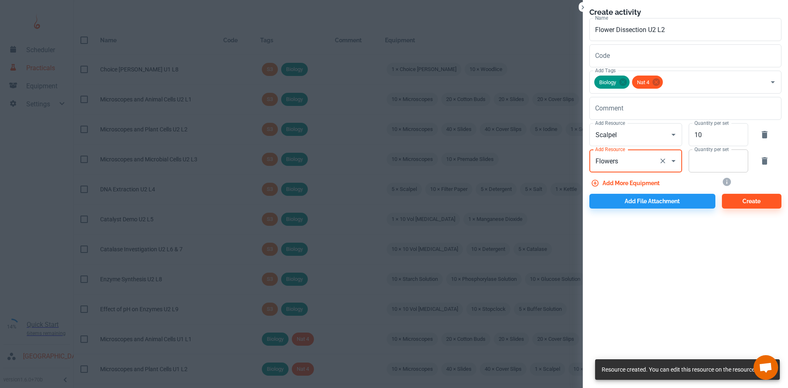
type input "Flowers"
click at [718, 162] on input "Quantity per set" at bounding box center [713, 160] width 50 height 23
type input "10"
click at [650, 201] on button "Add file attachment" at bounding box center [652, 201] width 126 height 15
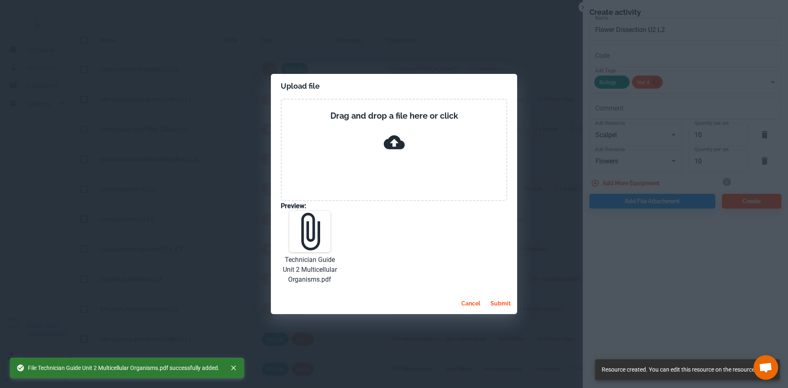
click at [499, 303] on button "submit" at bounding box center [500, 303] width 27 height 15
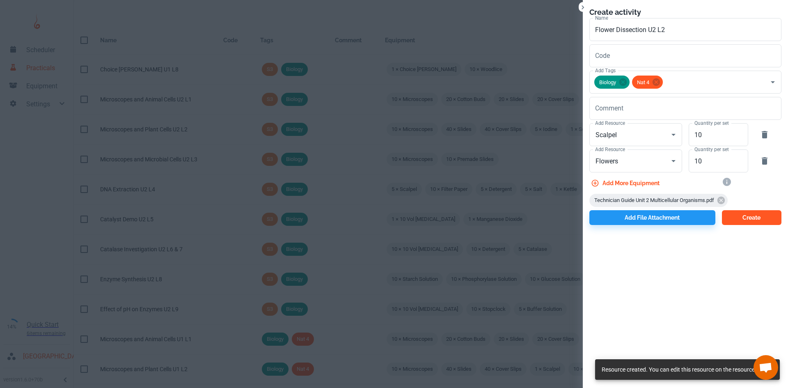
click at [767, 219] on button "Create" at bounding box center [751, 217] width 59 height 15
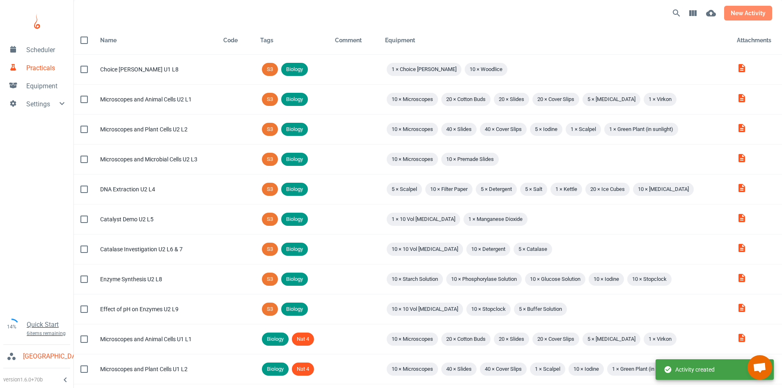
click at [751, 15] on button "new activity" at bounding box center [748, 13] width 48 height 15
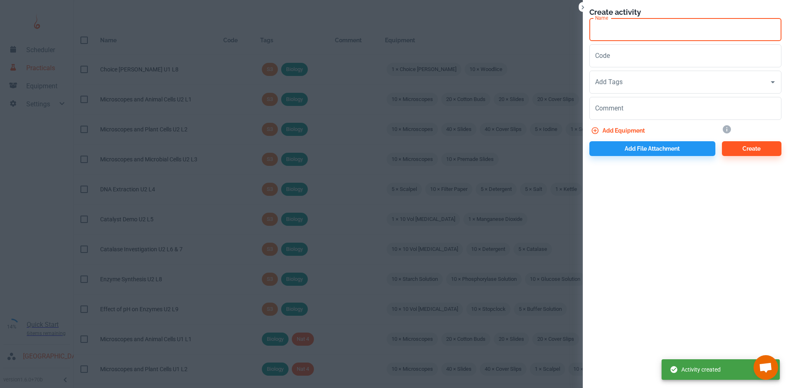
click at [649, 31] on input "Name" at bounding box center [685, 29] width 192 height 23
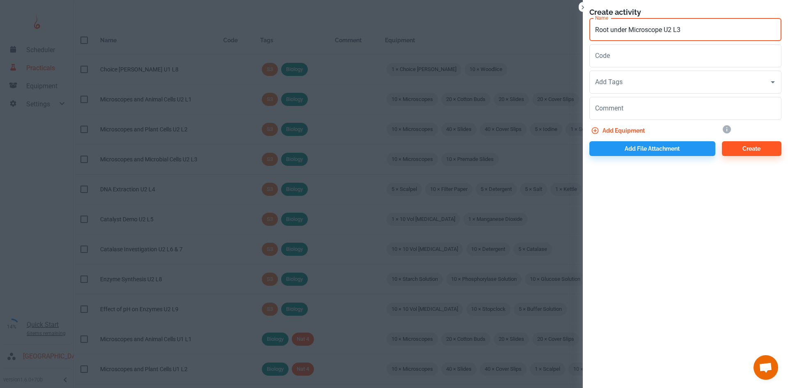
click at [617, 33] on input "Root under Microscope U2 L3" at bounding box center [685, 29] width 192 height 23
click at [709, 30] on input "Root Under Microscope U2 L3" at bounding box center [685, 29] width 192 height 23
click at [643, 91] on div "Add Tags" at bounding box center [685, 82] width 192 height 23
type input "Root Under Microscope U2 L3"
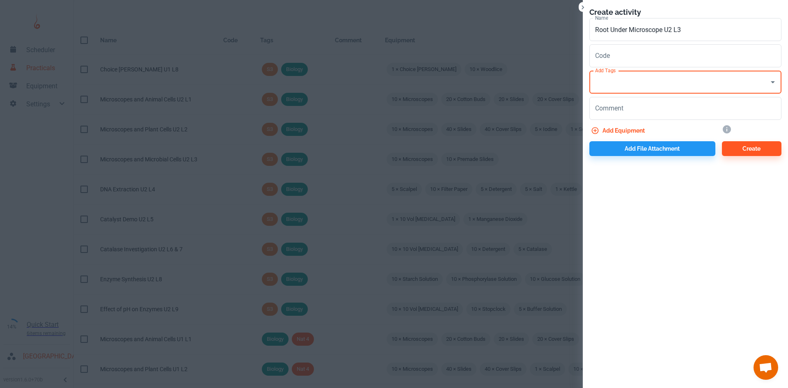
click at [616, 93] on div "Add Tags" at bounding box center [685, 82] width 192 height 23
click at [631, 75] on input "Add Tags" at bounding box center [679, 82] width 172 height 16
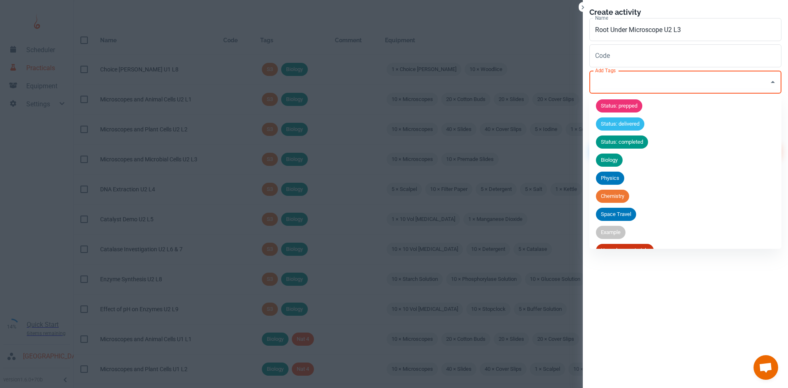
click at [613, 160] on span "Biology" at bounding box center [609, 160] width 27 height 8
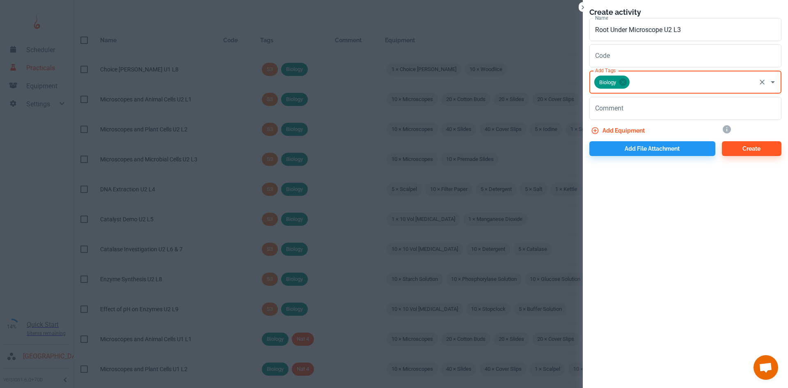
click at [650, 82] on input "Add Tags" at bounding box center [693, 82] width 124 height 16
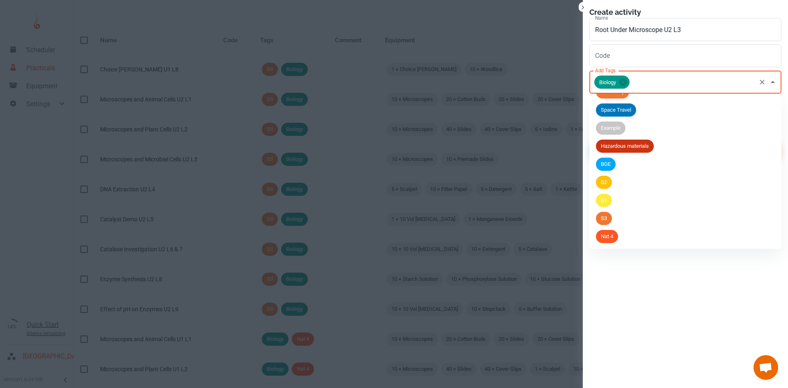
click at [615, 231] on div "Nat 4" at bounding box center [607, 236] width 22 height 13
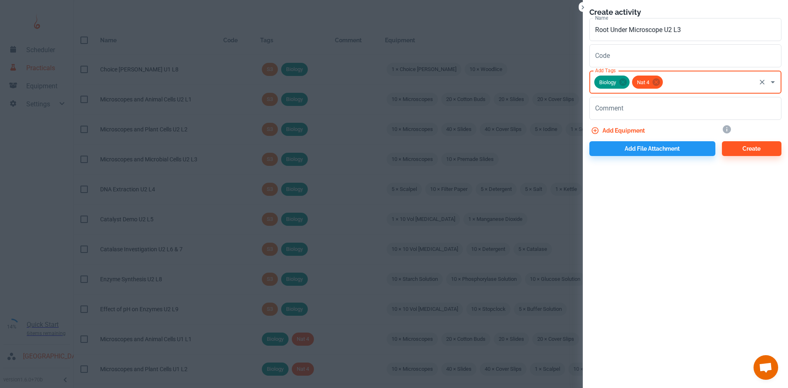
click at [620, 128] on button "Add equipment" at bounding box center [618, 130] width 59 height 15
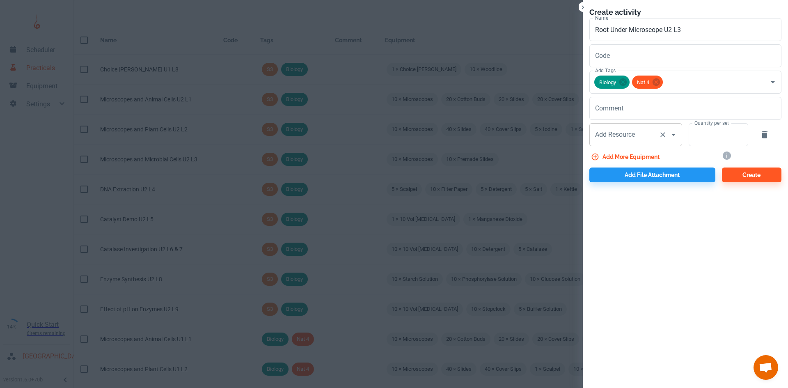
click at [614, 135] on div "Add Resource Add Resource" at bounding box center [635, 134] width 93 height 23
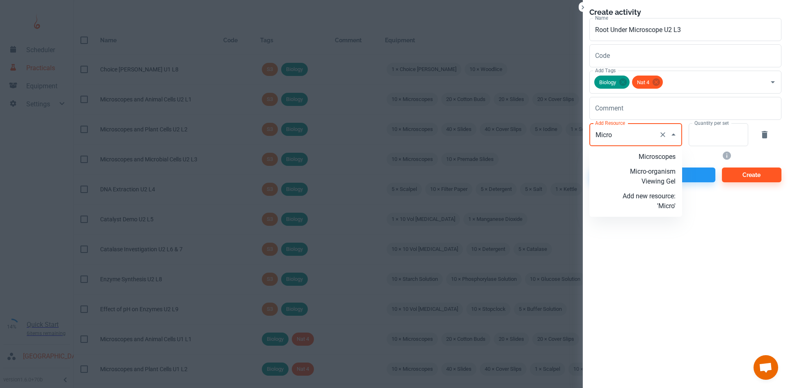
click at [653, 155] on p "Microscopes" at bounding box center [648, 157] width 53 height 10
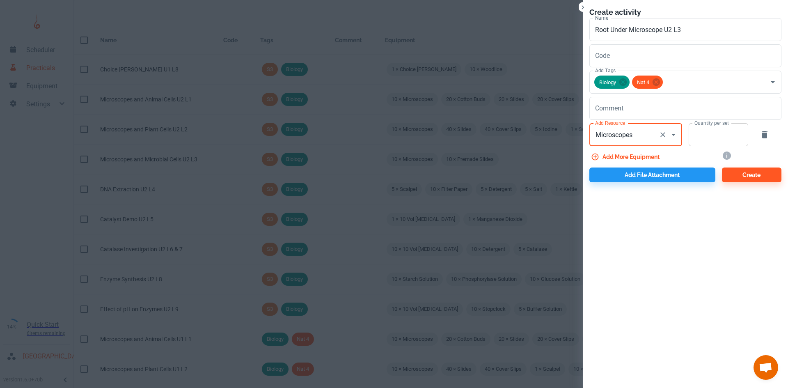
type input "Microscopes"
click at [705, 139] on input "Quantity per set" at bounding box center [713, 134] width 50 height 23
type input "10"
click at [644, 159] on button "Add more equipment" at bounding box center [625, 156] width 73 height 15
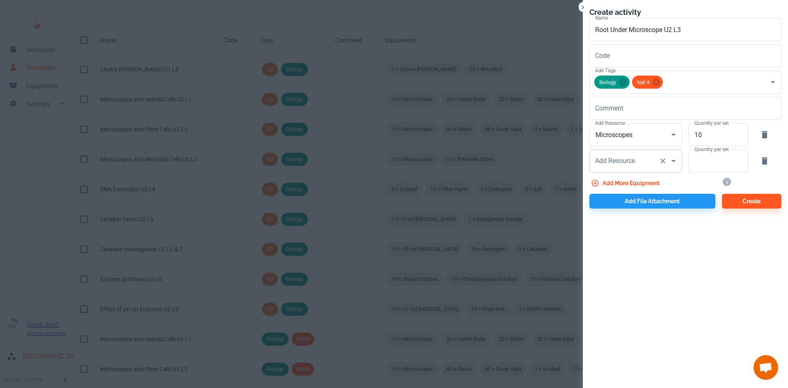
click at [635, 169] on div "Add Resource" at bounding box center [635, 160] width 93 height 23
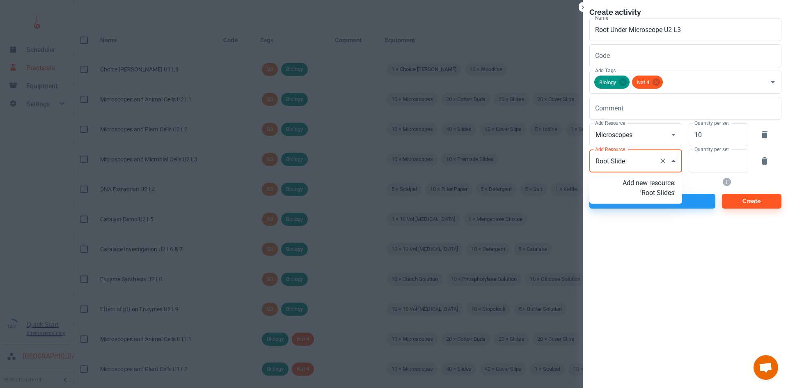
type input "Root Slides"
click at [652, 190] on p "Add new resource: 'Root Slides'" at bounding box center [648, 188] width 53 height 20
type input "Root Slides"
click at [720, 163] on input "Quantity per set" at bounding box center [713, 160] width 50 height 23
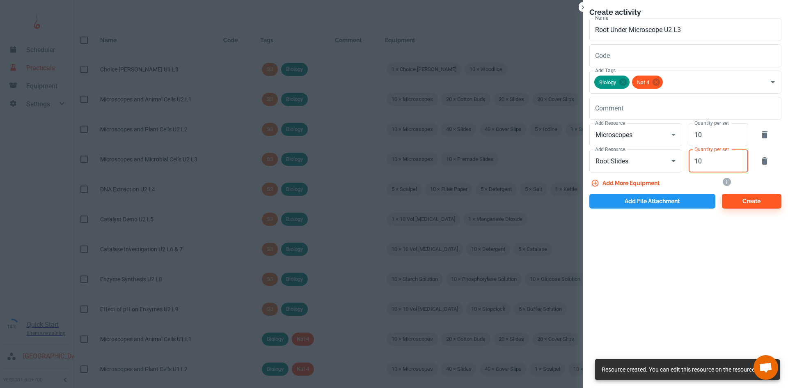
type input "10"
click at [674, 197] on button "Add file attachment" at bounding box center [652, 201] width 126 height 15
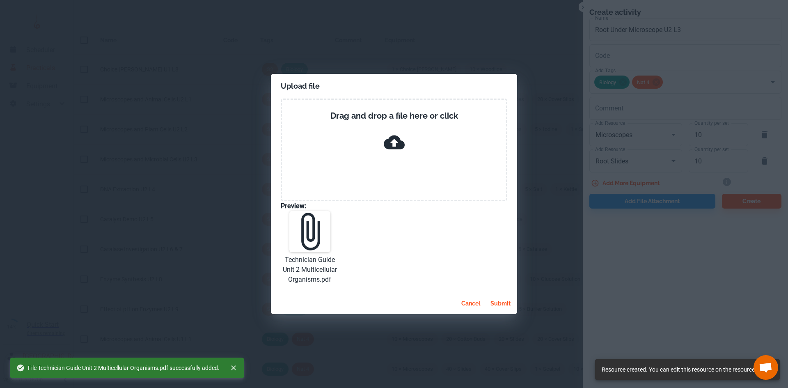
click at [505, 302] on button "submit" at bounding box center [500, 303] width 27 height 15
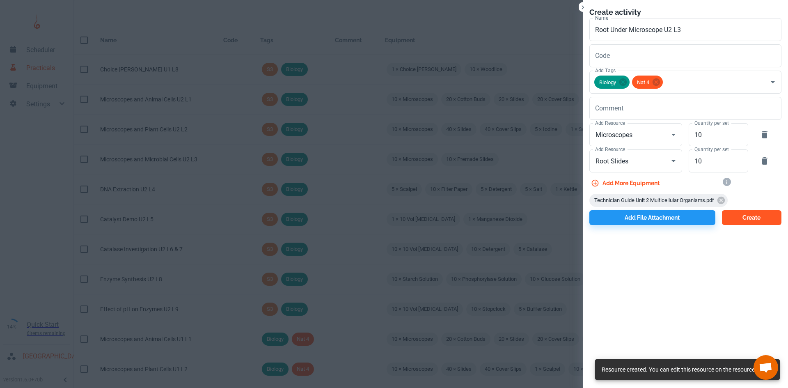
click at [770, 220] on button "Create" at bounding box center [751, 217] width 59 height 15
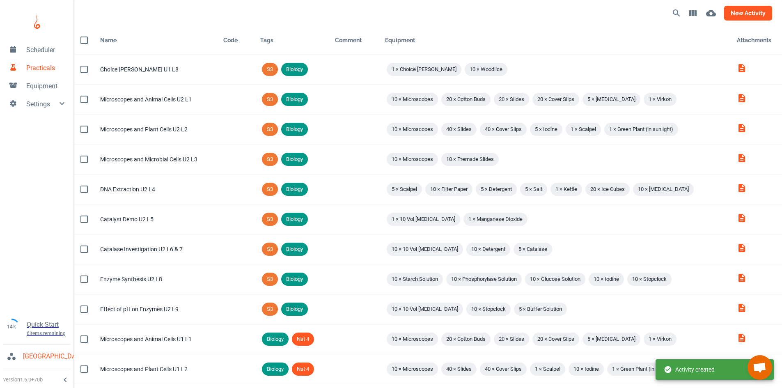
click at [743, 17] on button "new activity" at bounding box center [748, 13] width 48 height 15
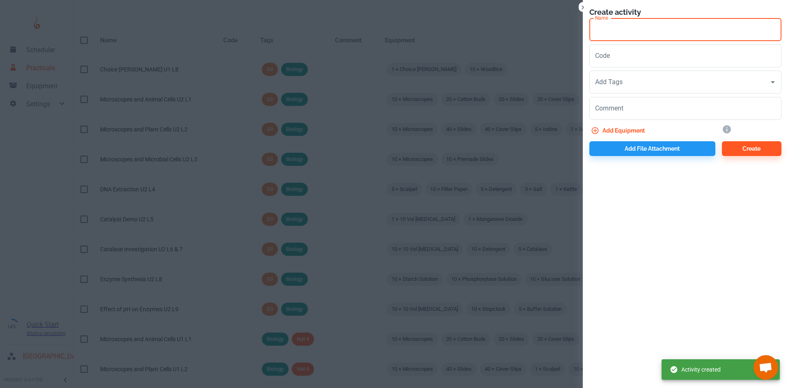
click at [615, 25] on input "Name" at bounding box center [685, 29] width 192 height 23
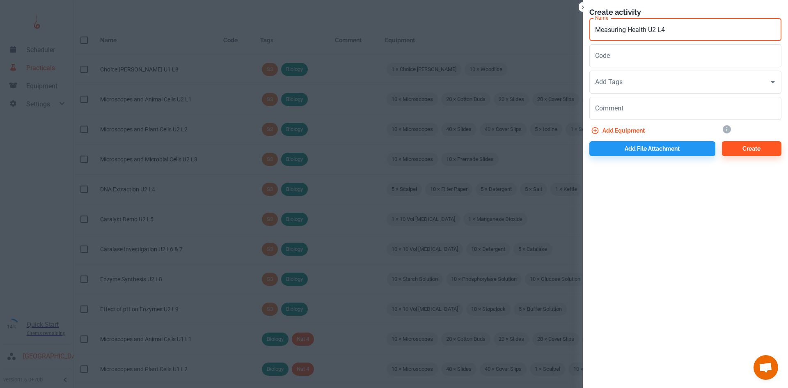
type input "Measuring Health U2 L4"
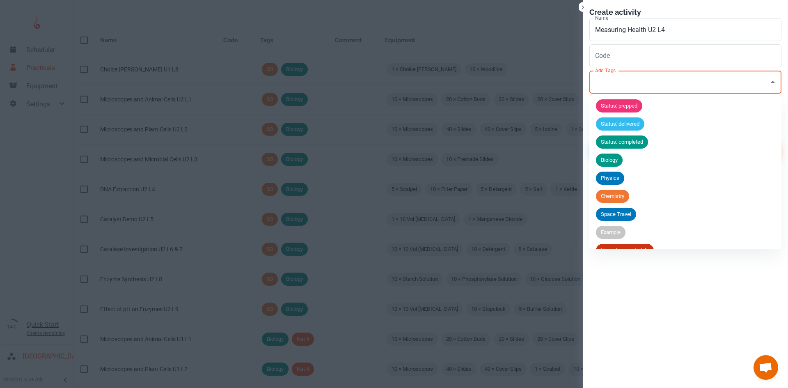
click at [614, 78] on div "Add Tags Add Tags" at bounding box center [685, 82] width 192 height 23
click at [616, 157] on span "Biology" at bounding box center [609, 160] width 27 height 8
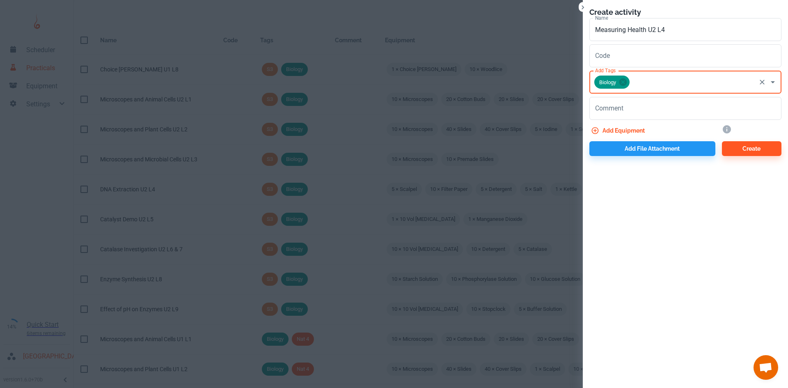
click at [653, 88] on input "Add Tags" at bounding box center [693, 82] width 124 height 16
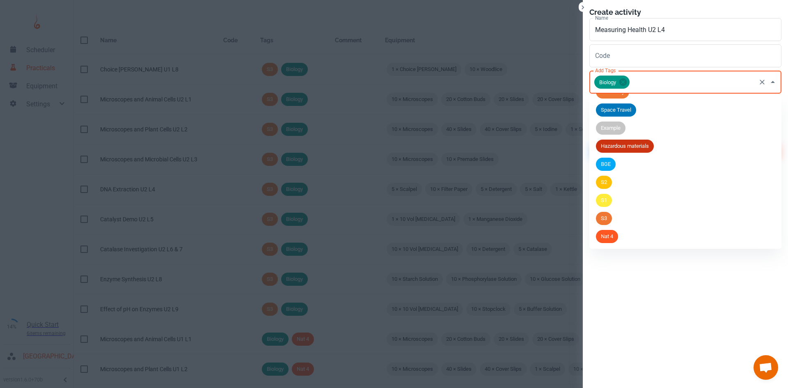
click at [617, 233] on span "Nat 4" at bounding box center [607, 236] width 22 height 8
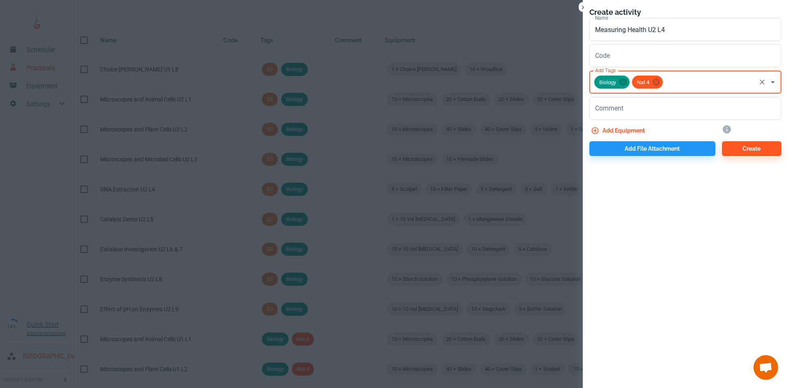
click at [615, 127] on button "Add equipment" at bounding box center [618, 130] width 59 height 15
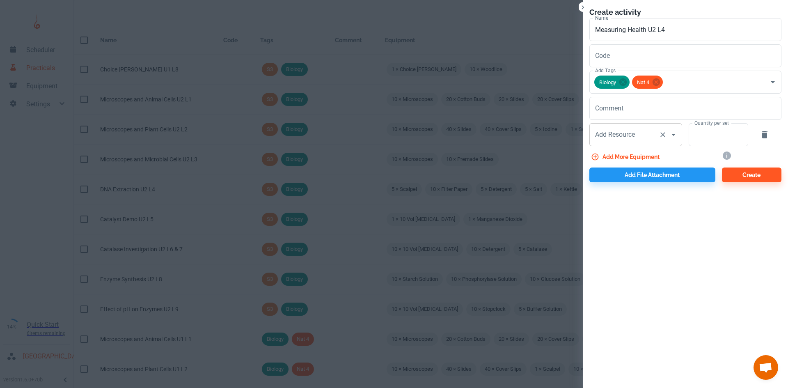
click at [617, 134] on div "Add Resource Add Resource" at bounding box center [635, 134] width 93 height 23
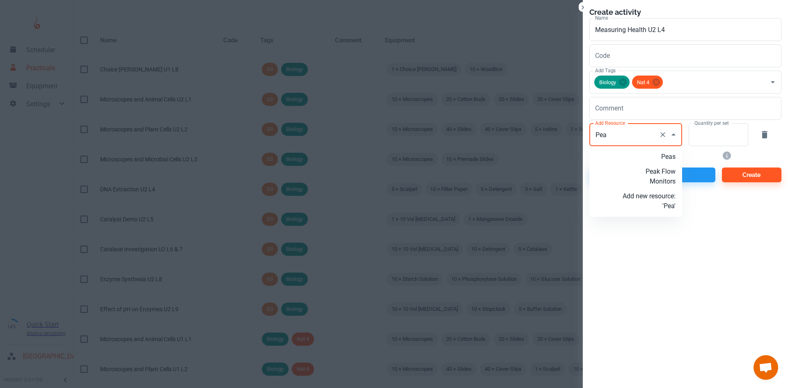
click at [667, 179] on p "Peak Flow Monitors" at bounding box center [648, 177] width 53 height 20
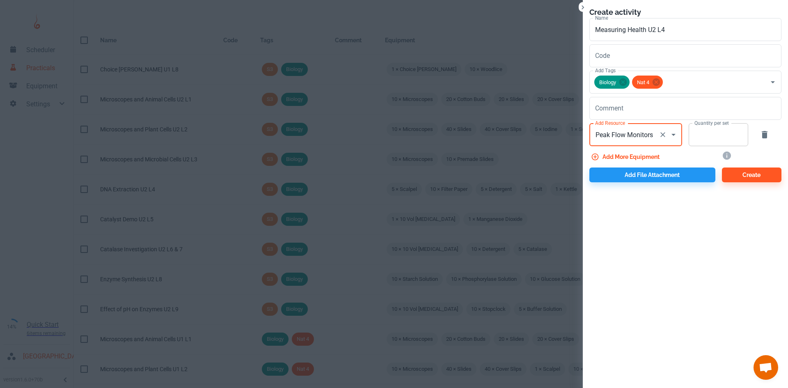
type input "Peak Flow Monitors"
click at [707, 139] on input "Quantity per set" at bounding box center [713, 134] width 50 height 23
type input "10"
click at [640, 159] on button "Add more equipment" at bounding box center [625, 156] width 73 height 15
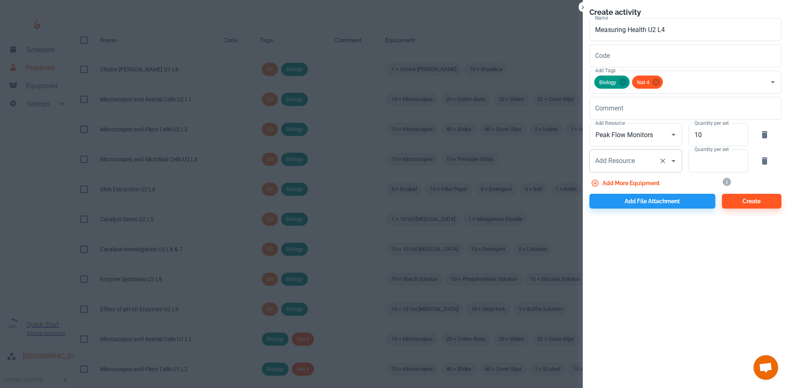
click at [605, 166] on input "Add Resource" at bounding box center [624, 161] width 62 height 16
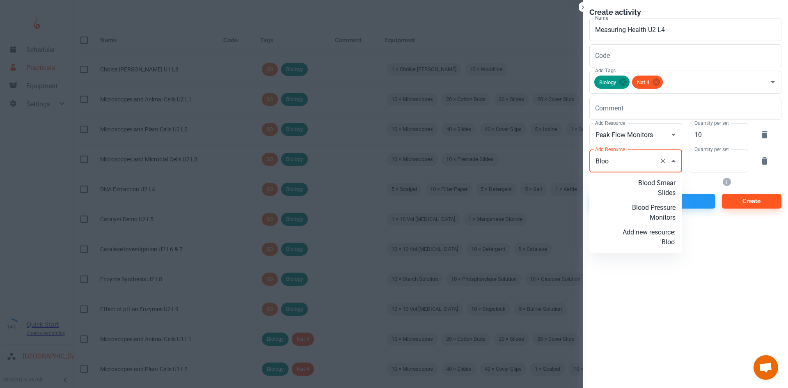
click at [648, 208] on p "Blood Pressure Monitors" at bounding box center [648, 213] width 53 height 20
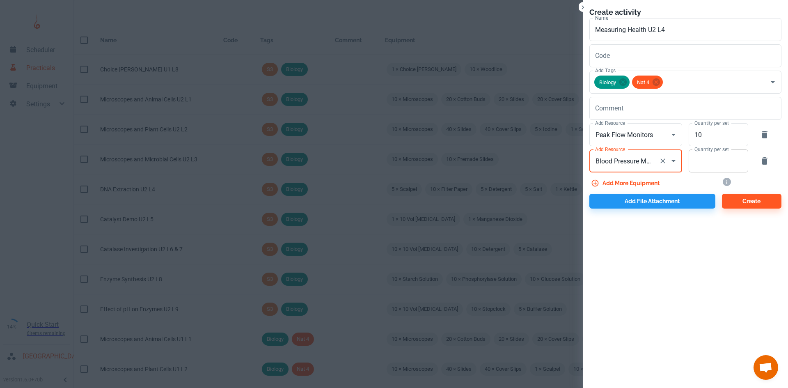
type input "Blood Pressure Monitors"
click at [703, 168] on input "Quantity per set" at bounding box center [713, 160] width 50 height 23
type input "10"
click at [642, 180] on button "Add more equipment" at bounding box center [625, 183] width 73 height 15
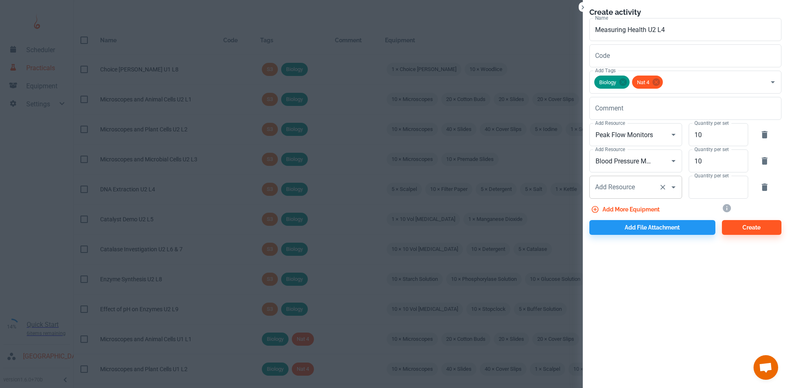
click at [618, 185] on div "Add Resource Add Resource" at bounding box center [635, 187] width 93 height 23
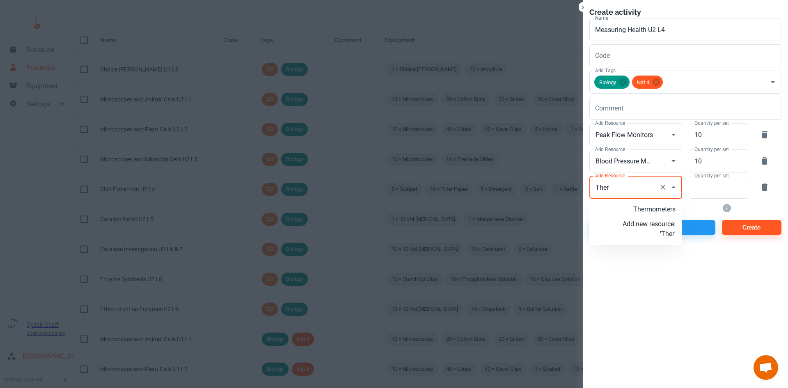
click at [651, 214] on li "Thermometers" at bounding box center [635, 209] width 93 height 15
type input "Thermometers"
click at [707, 195] on input "Quantity per set" at bounding box center [713, 187] width 50 height 23
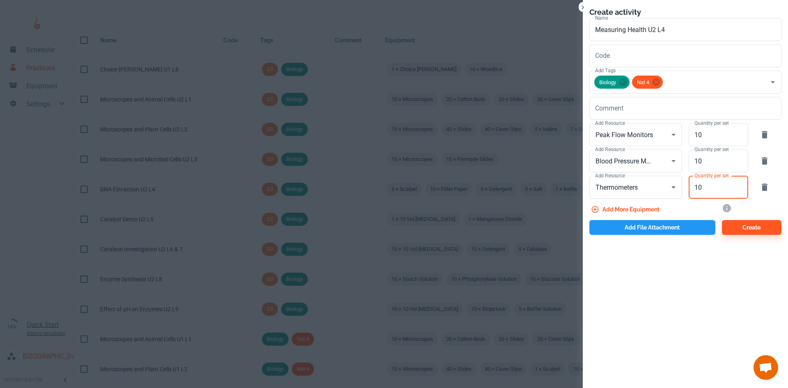
type input "10"
click at [643, 226] on button "Add file attachment" at bounding box center [652, 227] width 126 height 15
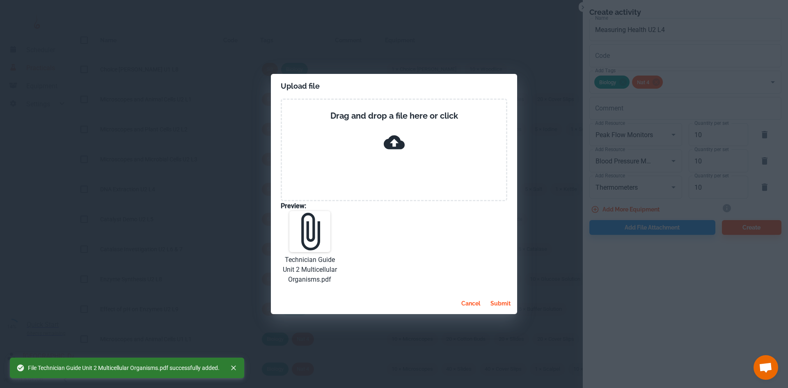
click at [497, 303] on button "submit" at bounding box center [500, 303] width 27 height 15
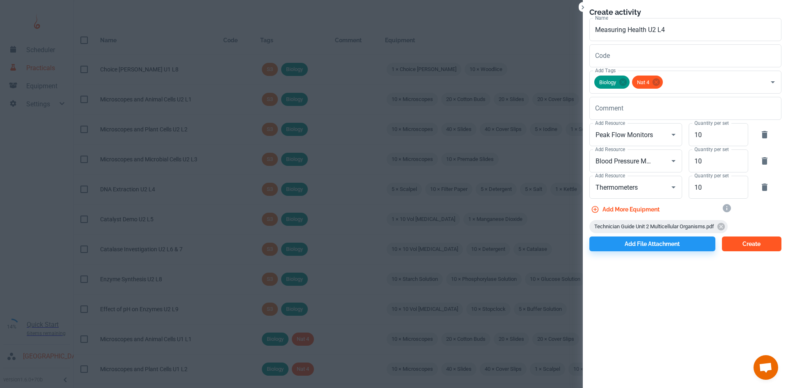
click at [756, 247] on button "Create" at bounding box center [751, 243] width 59 height 15
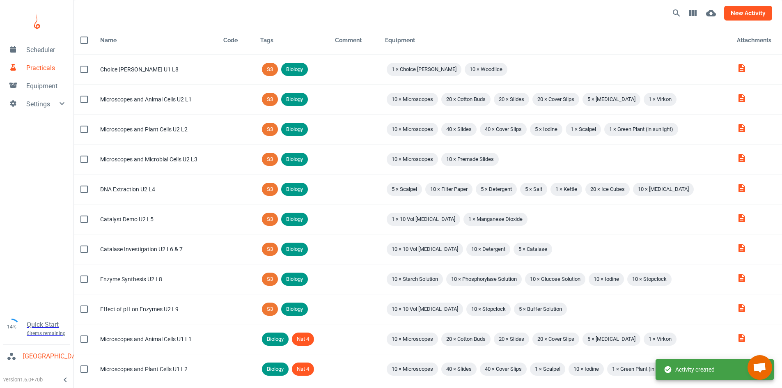
click at [746, 18] on button "new activity" at bounding box center [748, 13] width 48 height 15
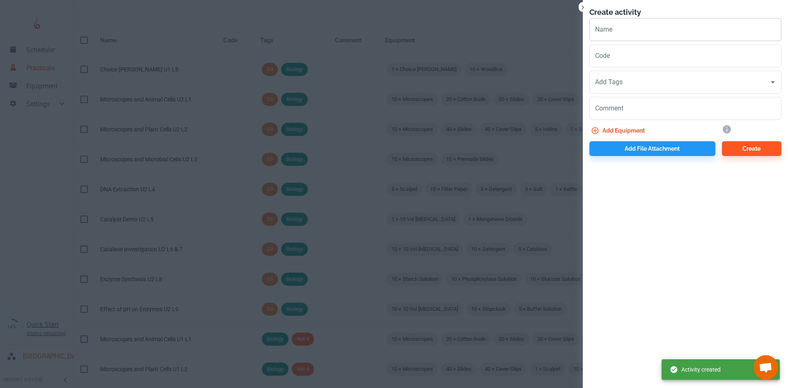
click at [610, 20] on input "Name" at bounding box center [685, 29] width 192 height 23
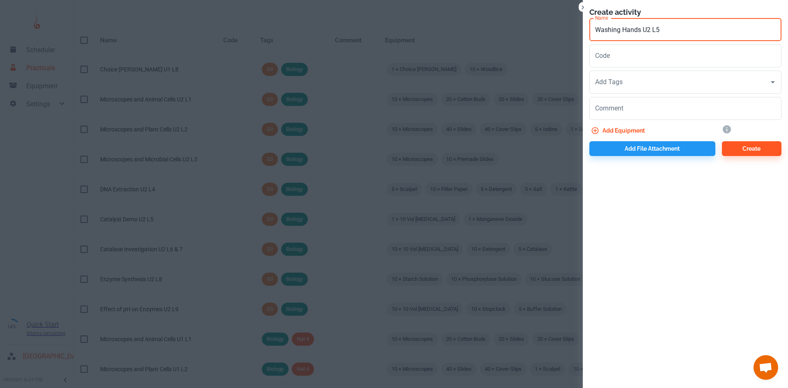
type input "Washing Hands U2 L5"
click at [615, 87] on input "Add Tags" at bounding box center [679, 82] width 172 height 16
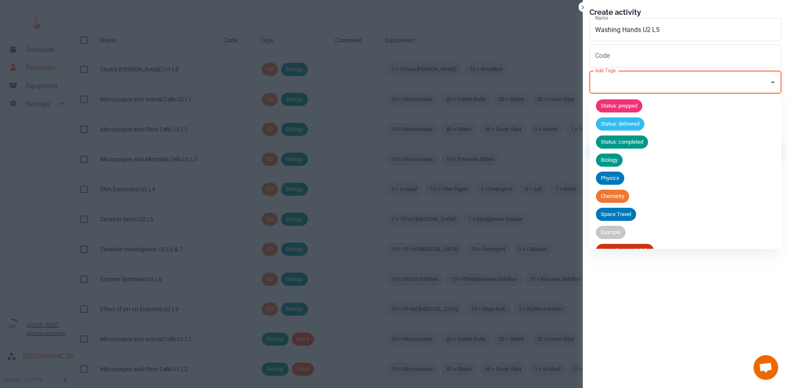
click at [619, 161] on span "Biology" at bounding box center [609, 160] width 27 height 8
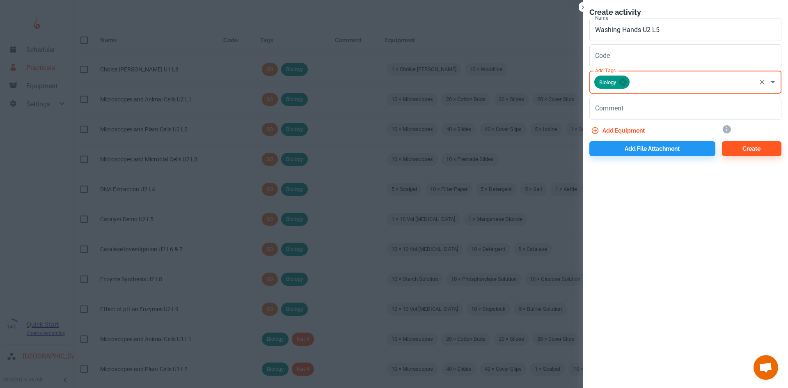
click at [647, 85] on input "Add Tags" at bounding box center [693, 82] width 124 height 16
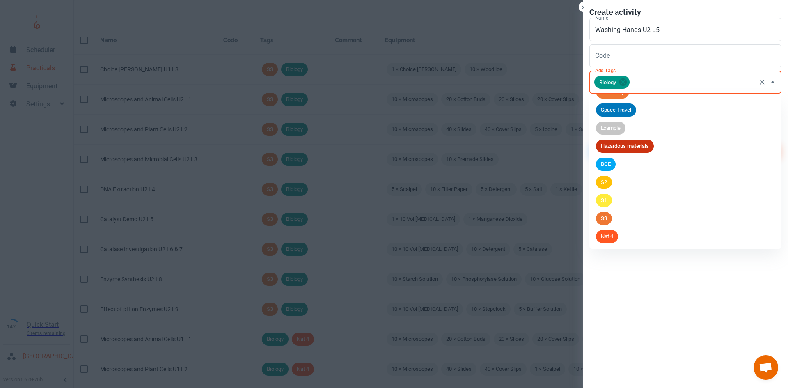
click at [620, 242] on li "Nat 4" at bounding box center [685, 236] width 192 height 18
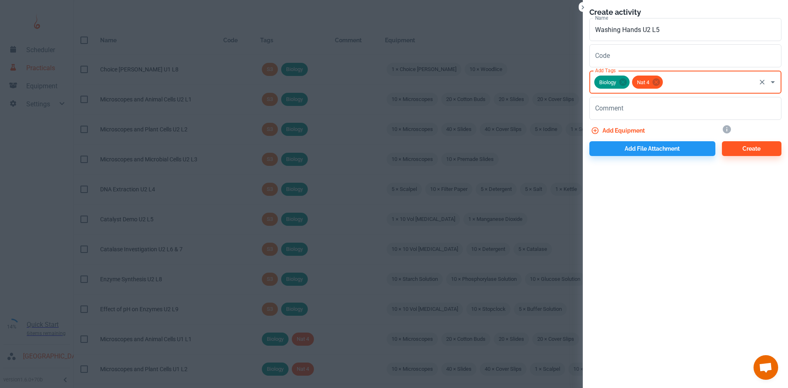
click at [618, 135] on button "Add equipment" at bounding box center [618, 130] width 59 height 15
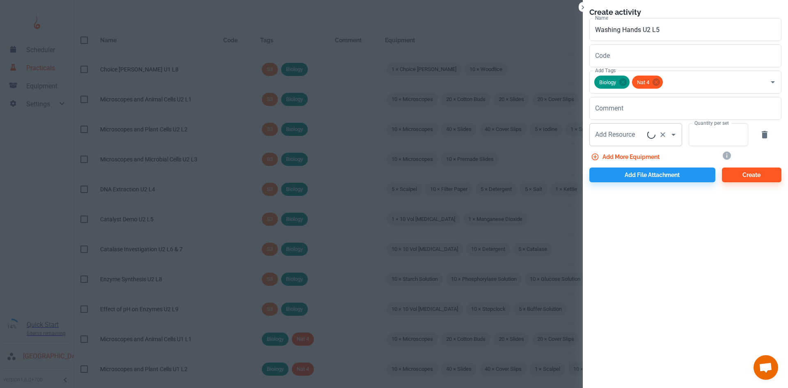
click at [615, 138] on div "Add Resource Add Resource" at bounding box center [635, 134] width 93 height 23
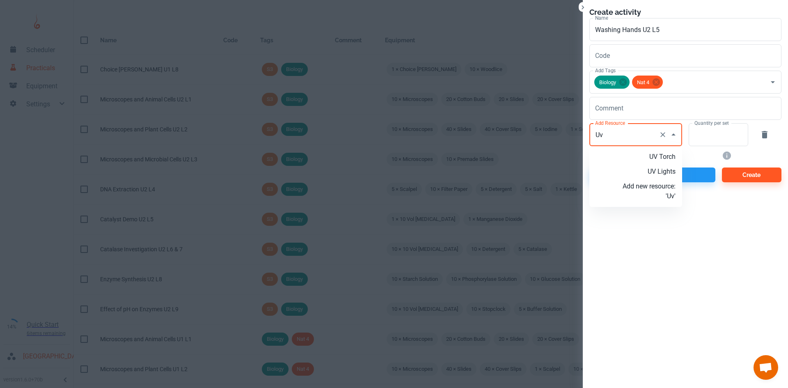
type input "Uv"
click at [665, 176] on li "UV Lights" at bounding box center [635, 171] width 93 height 15
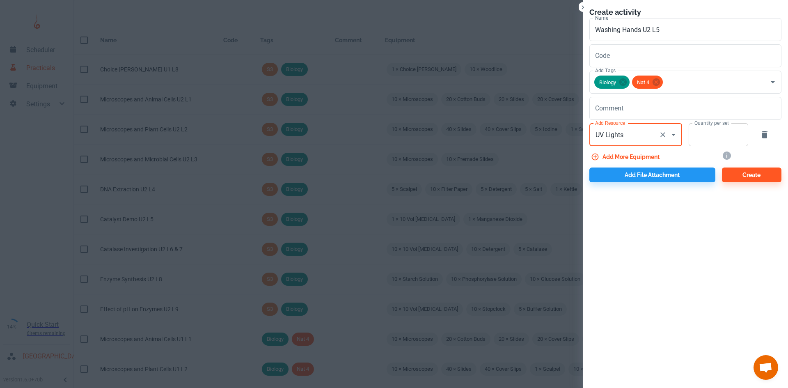
type input "UV Lights"
click at [691, 134] on input "Quantity per set" at bounding box center [713, 134] width 50 height 23
type input "10"
click at [652, 153] on button "Add more equipment" at bounding box center [625, 156] width 73 height 15
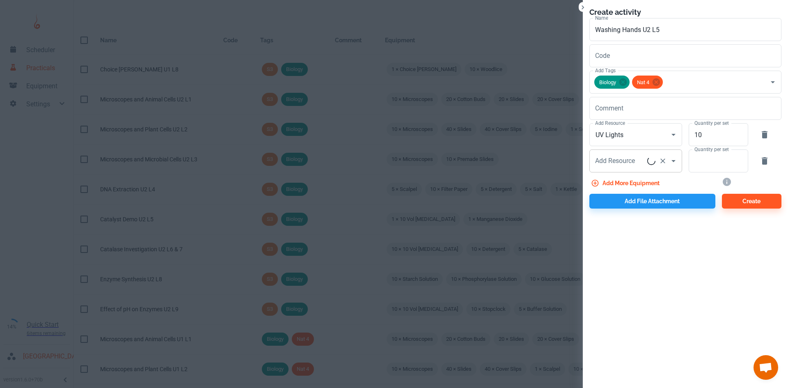
click at [633, 160] on div "Add Resource Add Resource" at bounding box center [635, 160] width 93 height 23
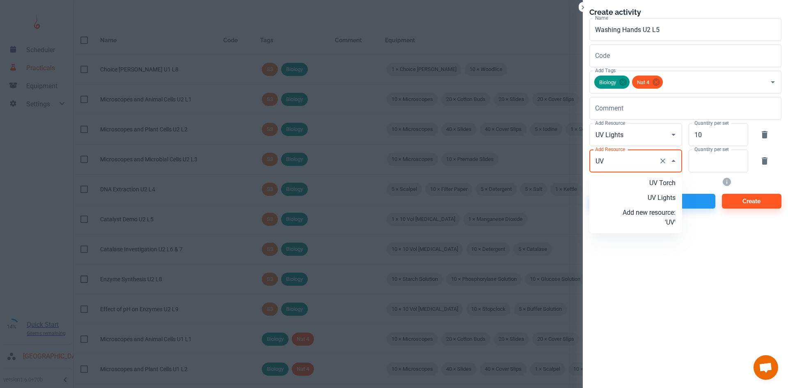
type input "U"
click at [655, 224] on p "Micro-organism Viewing Gel" at bounding box center [648, 227] width 53 height 20
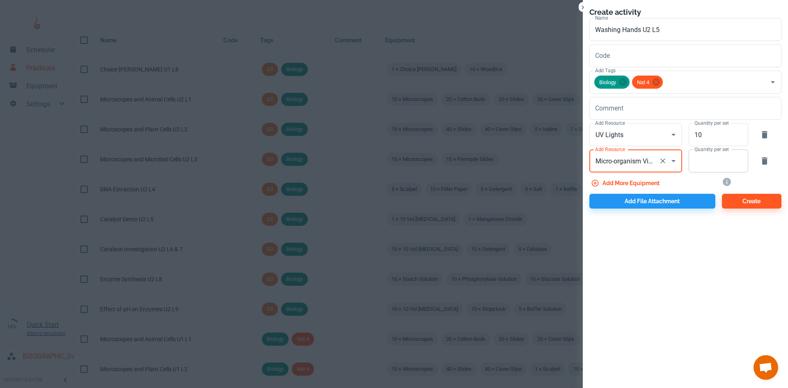
type input "Micro-organism Viewing Gel"
click at [715, 160] on input "Quantity per set" at bounding box center [713, 160] width 50 height 23
type input "10"
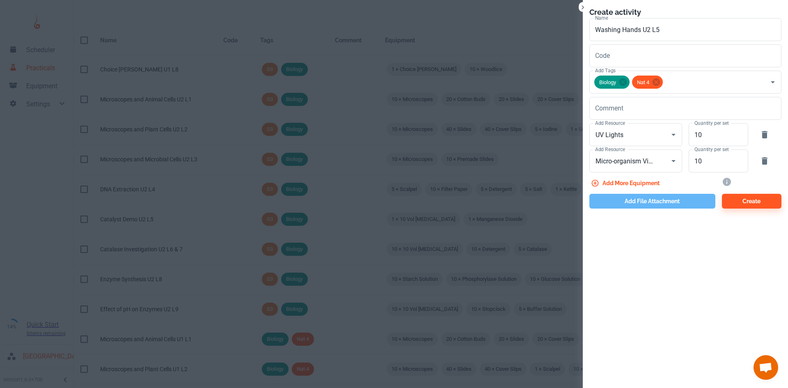
click at [664, 200] on button "Add file attachment" at bounding box center [652, 201] width 126 height 15
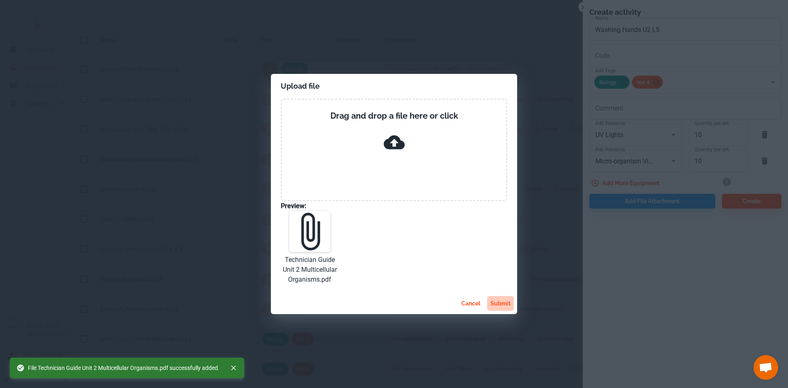
click at [497, 298] on button "submit" at bounding box center [500, 303] width 27 height 15
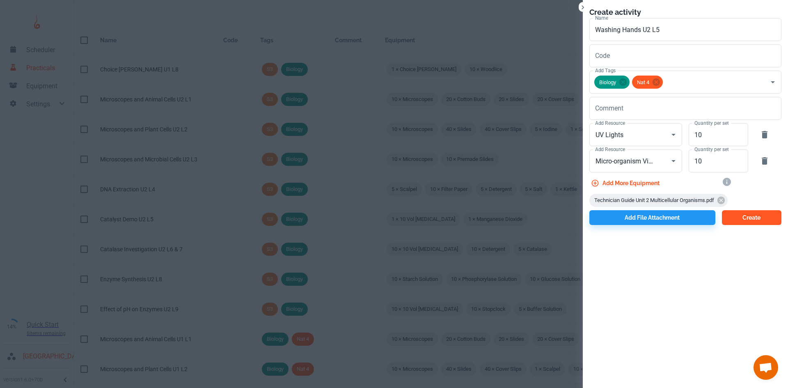
click at [735, 220] on button "Create" at bounding box center [751, 217] width 59 height 15
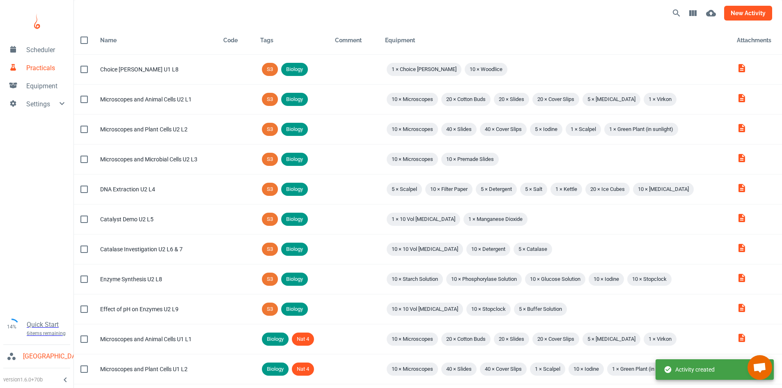
click at [747, 12] on button "new activity" at bounding box center [748, 13] width 48 height 15
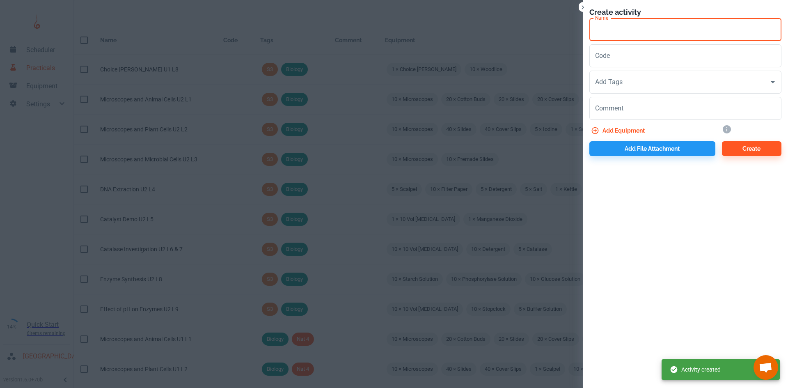
click at [605, 34] on input "Name" at bounding box center [685, 29] width 192 height 23
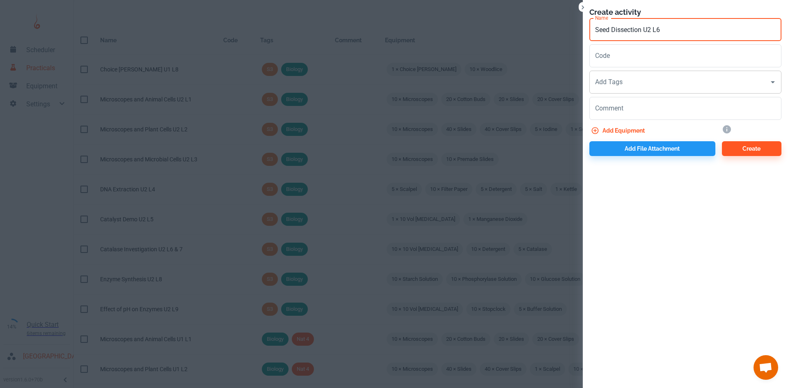
click at [625, 85] on input "Add Tags" at bounding box center [679, 82] width 172 height 16
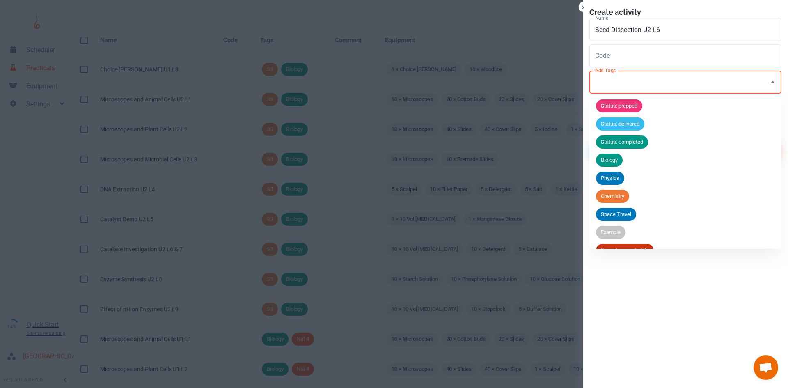
click at [626, 163] on li "Biology" at bounding box center [685, 160] width 192 height 18
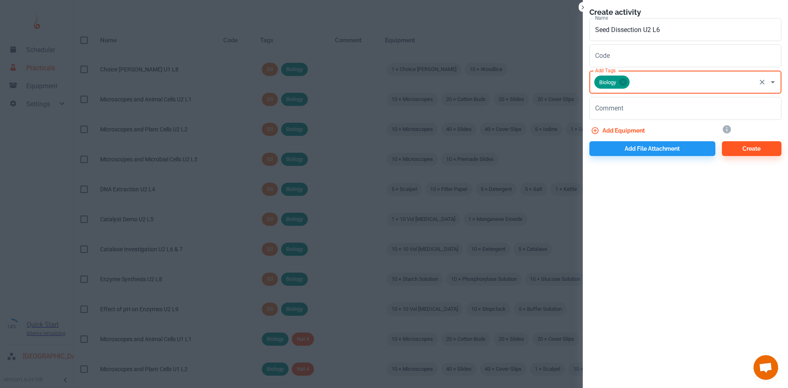
click at [646, 87] on input "Add Tags" at bounding box center [693, 82] width 124 height 16
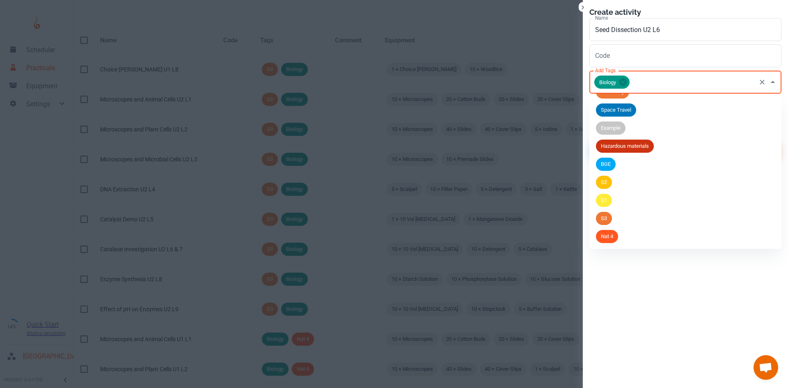
click at [637, 237] on li "Nat 4" at bounding box center [685, 236] width 192 height 18
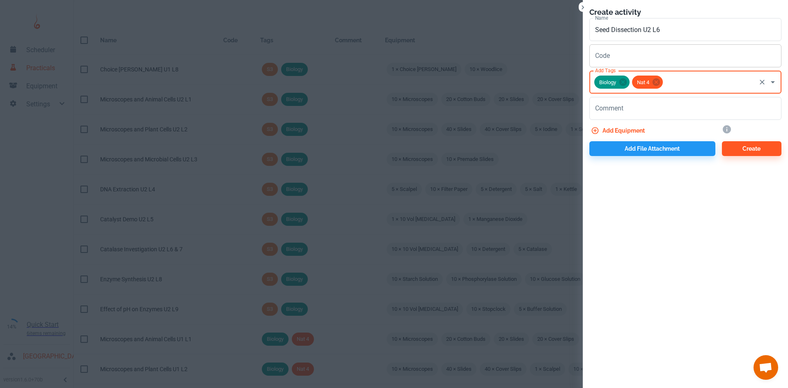
click at [678, 50] on input "Code" at bounding box center [685, 55] width 192 height 23
click at [676, 36] on input "Seed Dissection U2 L6" at bounding box center [685, 29] width 192 height 23
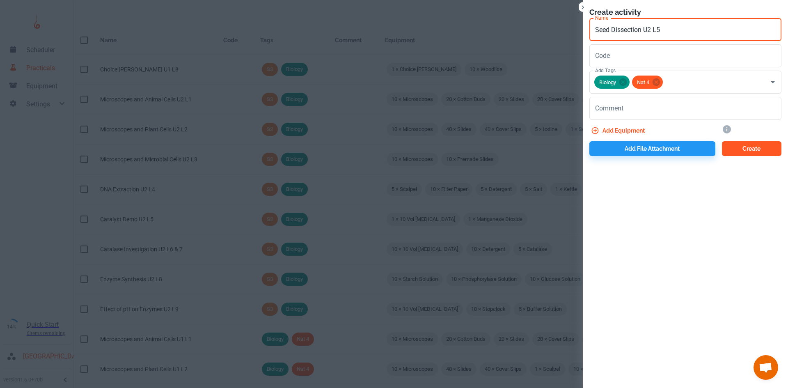
type input "Seed Dissection U2 L5"
click at [734, 149] on button "Create" at bounding box center [751, 148] width 59 height 15
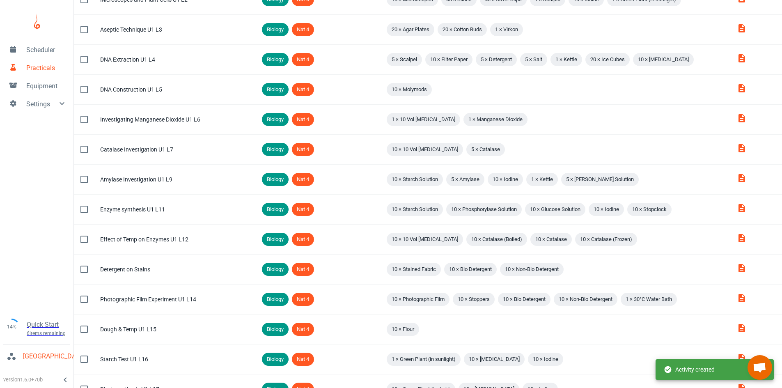
scroll to position [437, 0]
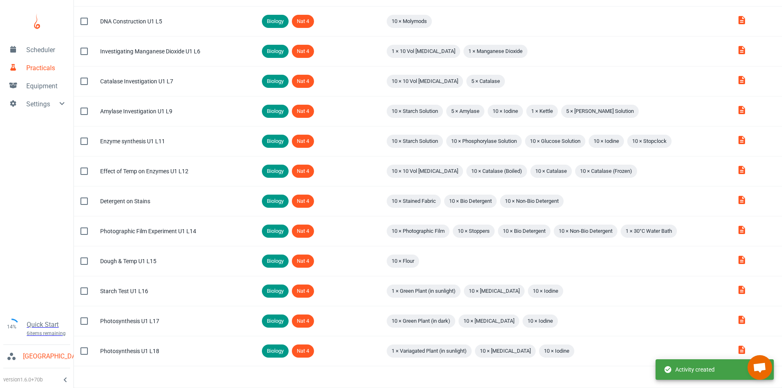
click at [763, 383] on button "Next Page" at bounding box center [763, 376] width 16 height 16
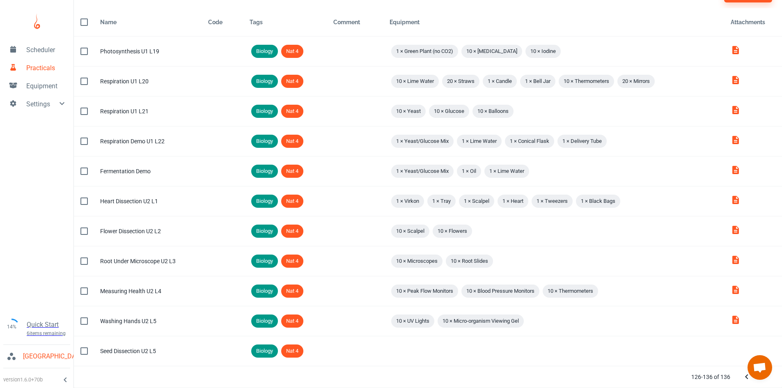
scroll to position [18, 0]
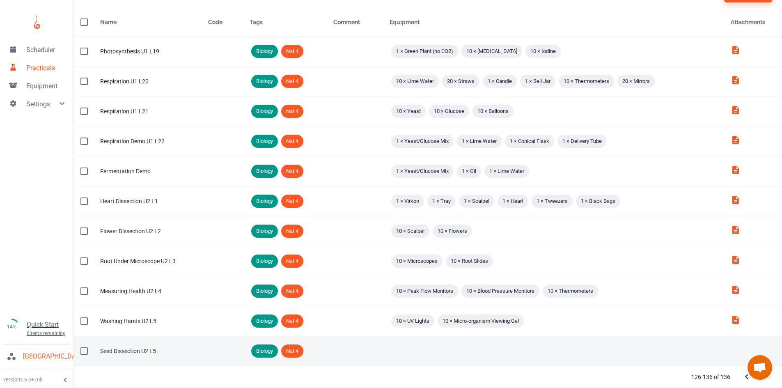
click at [379, 357] on td "Comment" at bounding box center [355, 351] width 57 height 30
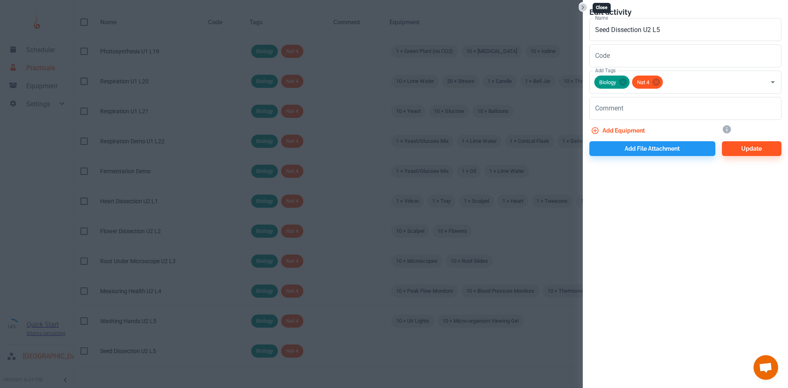
click at [584, 8] on icon "Close" at bounding box center [582, 7] width 8 height 8
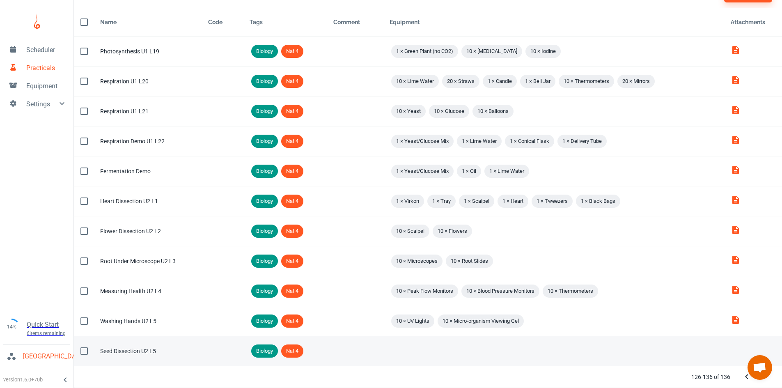
click at [86, 354] on input "checkbox" at bounding box center [83, 350] width 17 height 17
checkbox input "true"
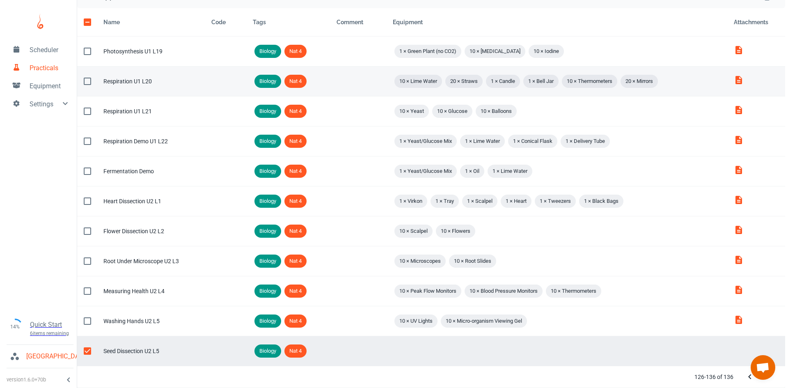
scroll to position [0, 0]
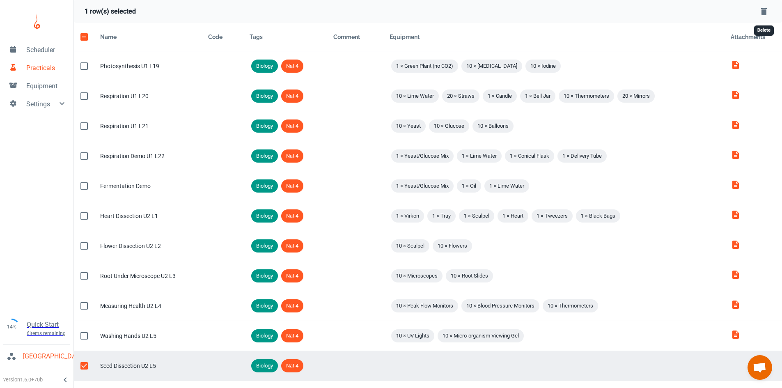
click at [764, 8] on icon "Delete Selected Rows" at bounding box center [764, 11] width 6 height 7
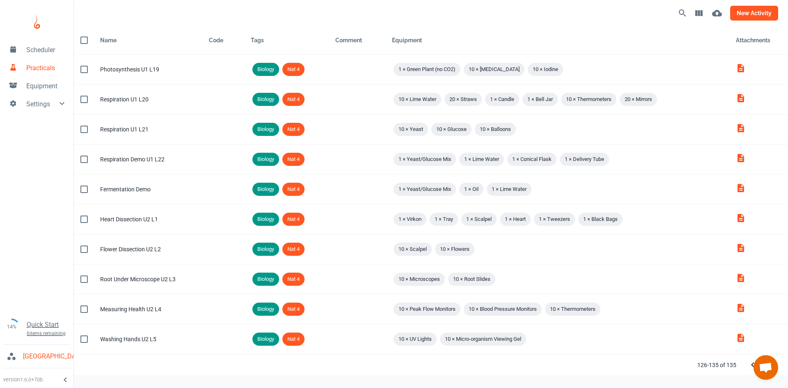
click at [752, 14] on button "new activity" at bounding box center [754, 13] width 48 height 15
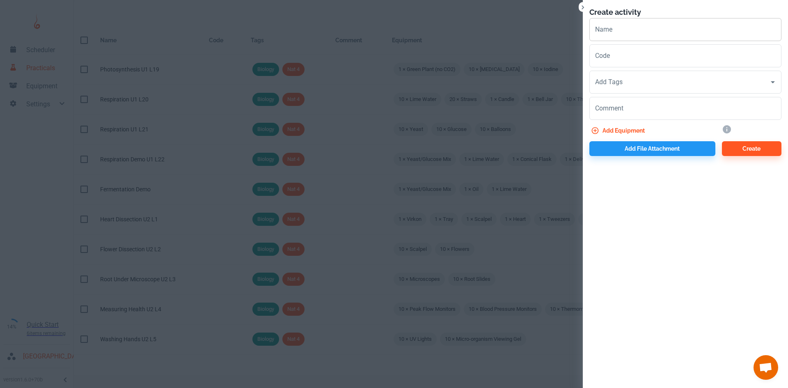
click at [653, 27] on input "Name" at bounding box center [685, 29] width 192 height 23
type input "Seed Dissection U2 L5"
click at [632, 80] on input "Add Tags" at bounding box center [679, 82] width 172 height 16
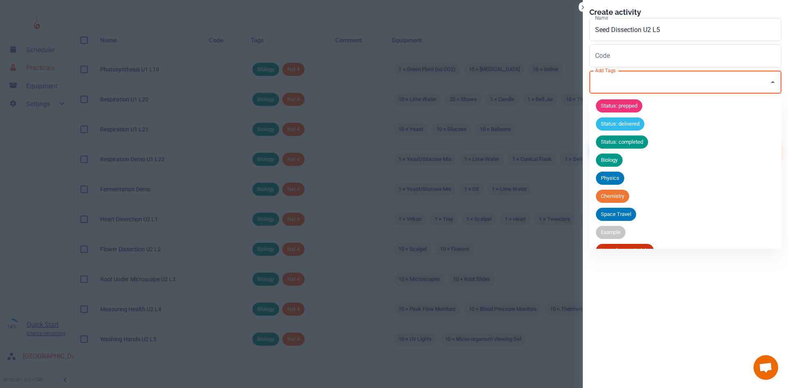
click at [612, 163] on span "Biology" at bounding box center [609, 160] width 27 height 8
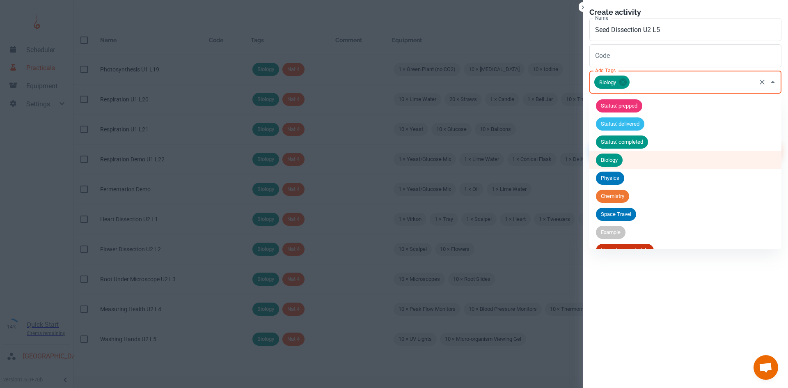
click at [647, 82] on input "Add Tags" at bounding box center [693, 82] width 124 height 16
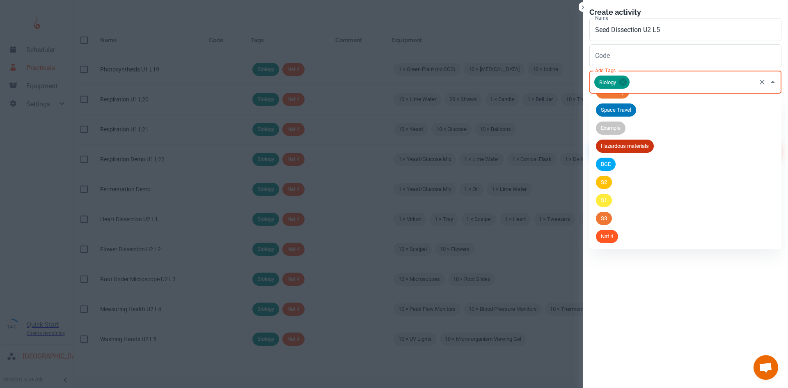
click at [624, 241] on li "Nat 4" at bounding box center [685, 236] width 192 height 18
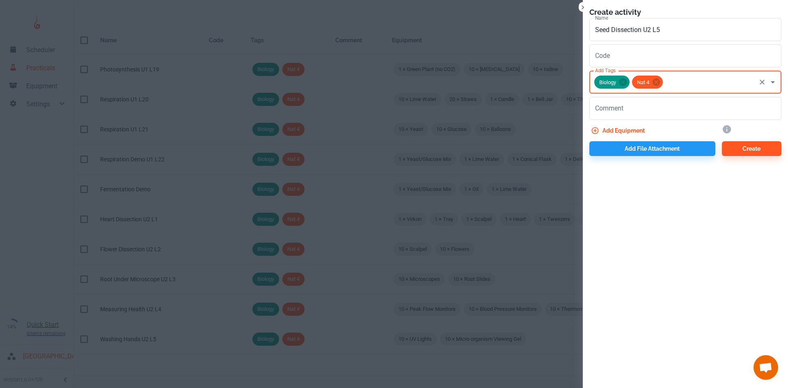
click at [620, 131] on button "Add equipment" at bounding box center [618, 130] width 59 height 15
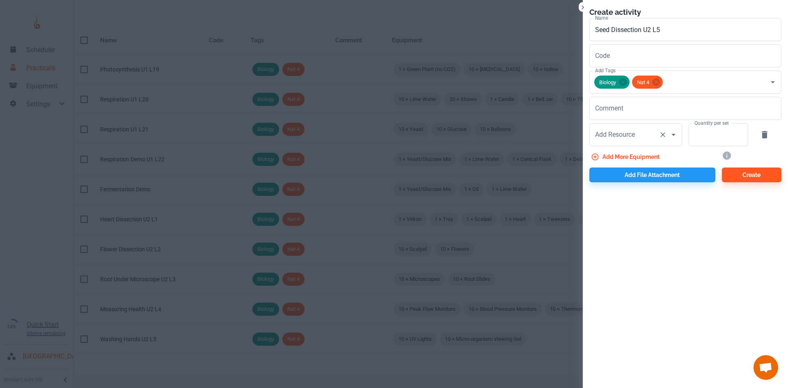
click at [616, 137] on div "Add Resource Add Resource" at bounding box center [635, 134] width 93 height 23
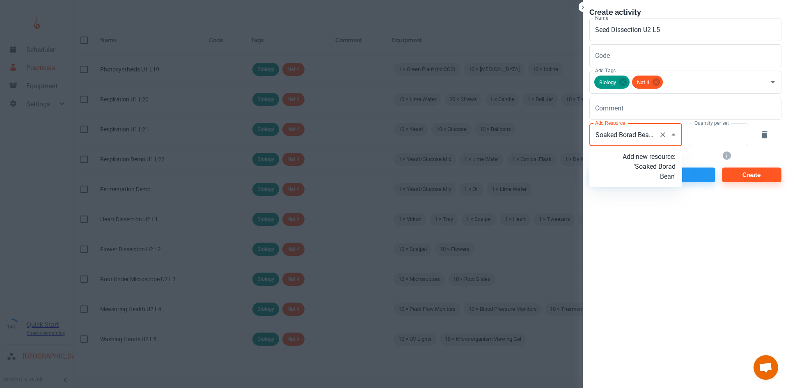
scroll to position [0, 2]
click at [629, 134] on input "Soaked Borad Beans" at bounding box center [624, 135] width 62 height 16
type input "Soaked Broad Beans"
click at [648, 178] on p "Add new resource: 'Soaked Broad Beans'" at bounding box center [648, 167] width 53 height 30
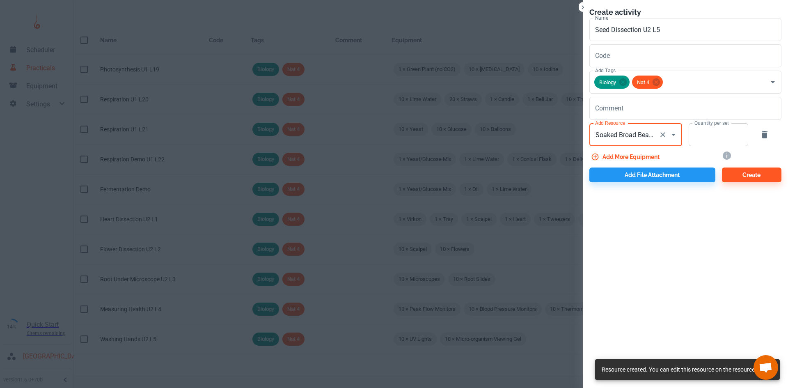
type input "Soaked Broad Beans"
click at [706, 139] on input "Quantity per set" at bounding box center [713, 134] width 50 height 23
type input "10"
click at [640, 155] on button "Add more equipment" at bounding box center [625, 156] width 73 height 15
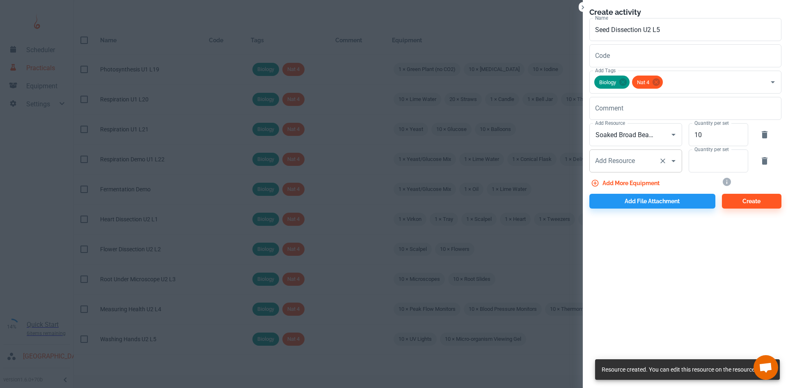
click at [615, 159] on div "Add Resource Add Resource" at bounding box center [635, 160] width 93 height 23
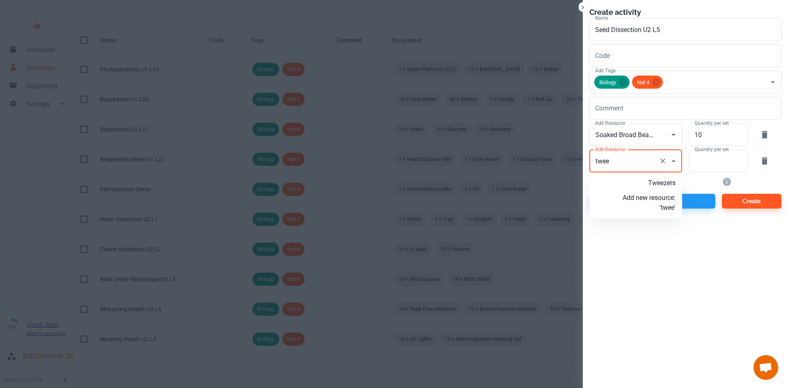
click at [656, 185] on p "Tweezers" at bounding box center [648, 183] width 53 height 10
type input "Tweezers"
click at [711, 165] on input "Quantity per set" at bounding box center [713, 160] width 50 height 23
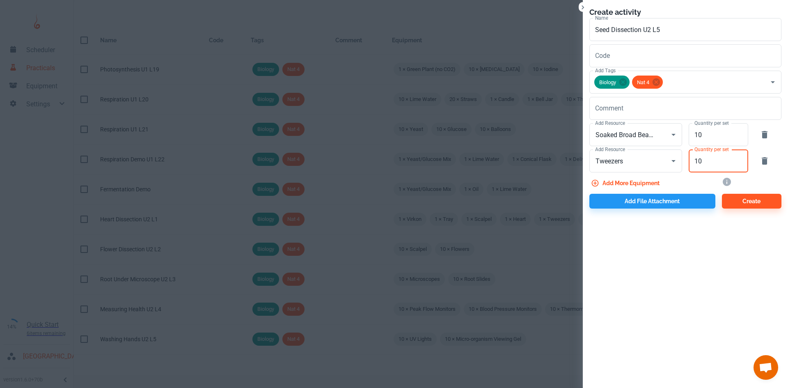
type input "10"
click at [651, 181] on button "Add more equipment" at bounding box center [625, 183] width 73 height 15
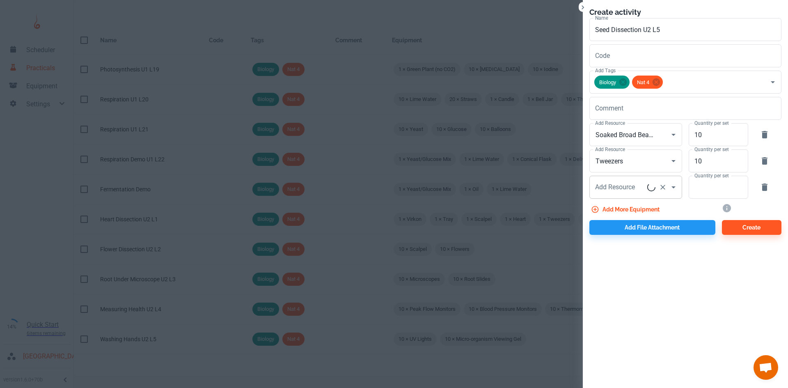
click at [623, 187] on div "Add Resource Add Resource" at bounding box center [635, 187] width 93 height 23
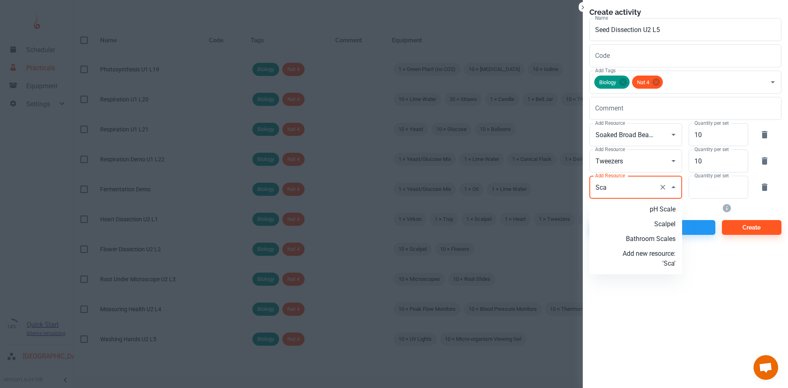
click at [649, 219] on li "Scalpel" at bounding box center [635, 224] width 93 height 15
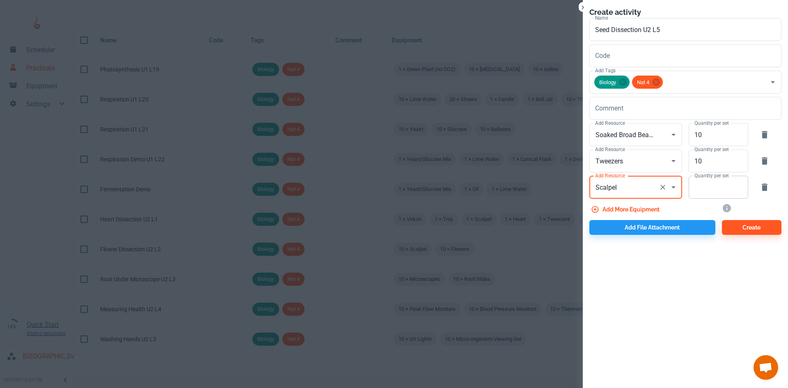
type input "Scalpel"
click at [707, 187] on input "Quantity per set" at bounding box center [713, 187] width 50 height 23
type input "10"
click at [617, 210] on button "Add more equipment" at bounding box center [625, 209] width 73 height 15
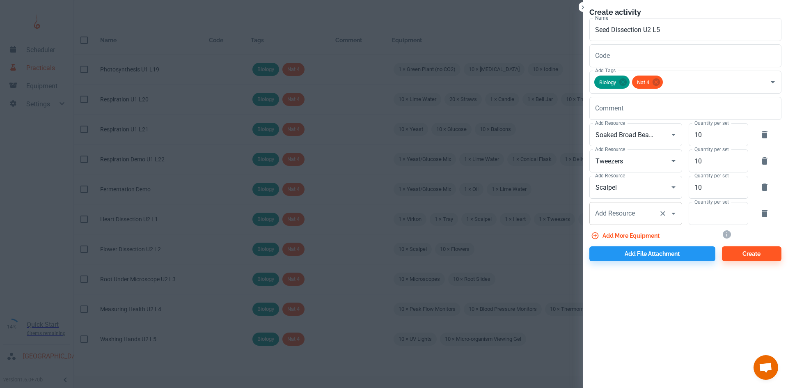
click at [618, 214] on div "Add Resource Add Resource" at bounding box center [635, 213] width 93 height 23
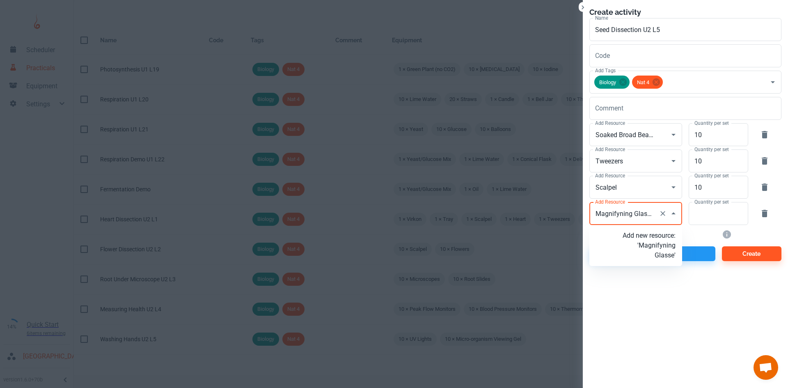
scroll to position [0, 2]
click at [620, 212] on input "Magnifyning Glasses" at bounding box center [624, 214] width 62 height 16
type input "Magnifying Glasses"
click at [624, 219] on input "Add Resource" at bounding box center [624, 214] width 62 height 16
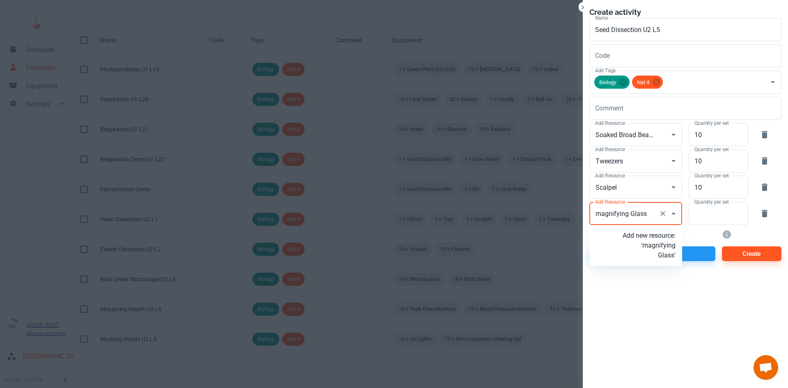
click at [603, 210] on input "magnifying Glass" at bounding box center [624, 214] width 62 height 16
type input "Magnifying Glass"
click at [660, 253] on p "Add new resource: 'Magnifying Glass'" at bounding box center [648, 246] width 53 height 30
click at [702, 221] on input "Quantity per set" at bounding box center [713, 213] width 50 height 23
type input "Magnifying Glass"
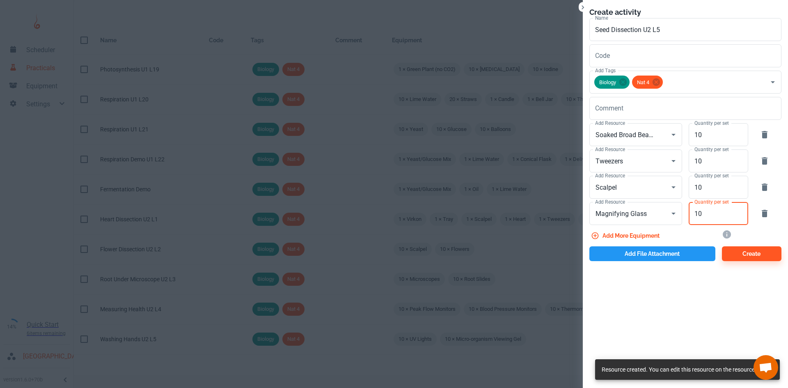
type input "10"
click at [652, 247] on button "Add file attachment" at bounding box center [652, 253] width 126 height 15
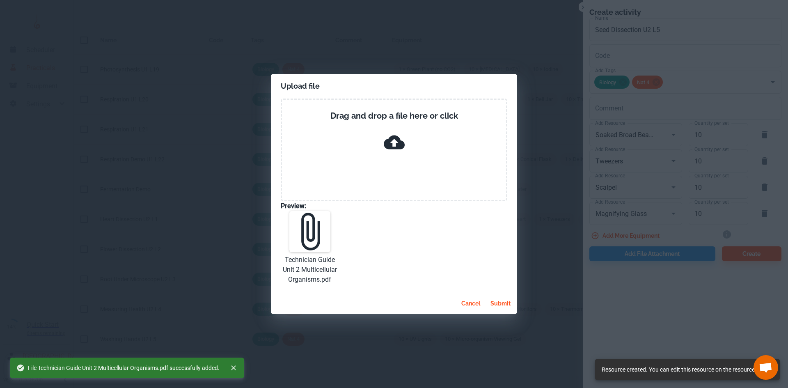
click at [497, 302] on button "submit" at bounding box center [500, 303] width 27 height 15
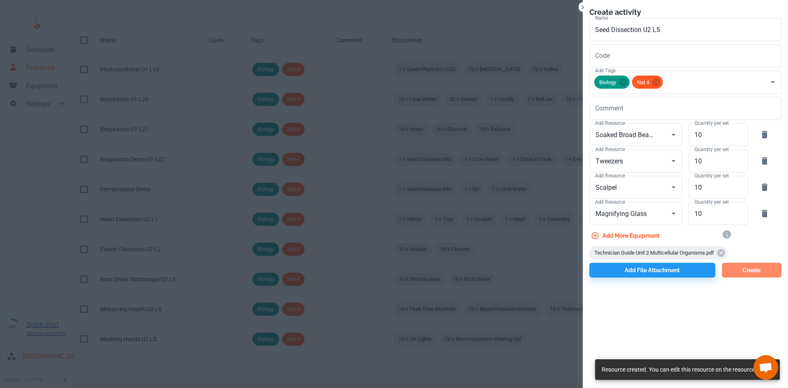
click at [736, 269] on button "Create" at bounding box center [751, 270] width 59 height 15
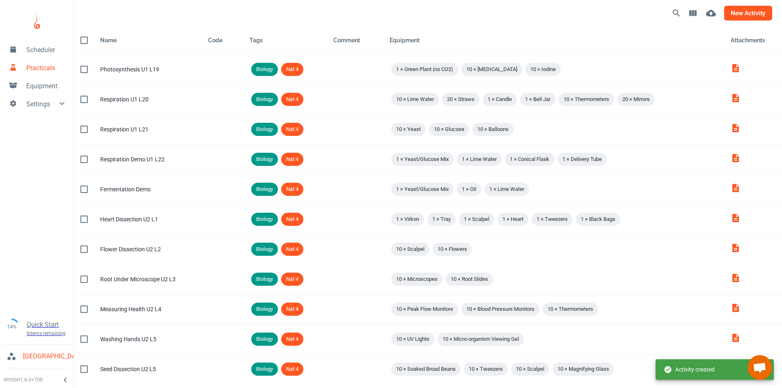
click at [743, 12] on button "new activity" at bounding box center [748, 13] width 48 height 15
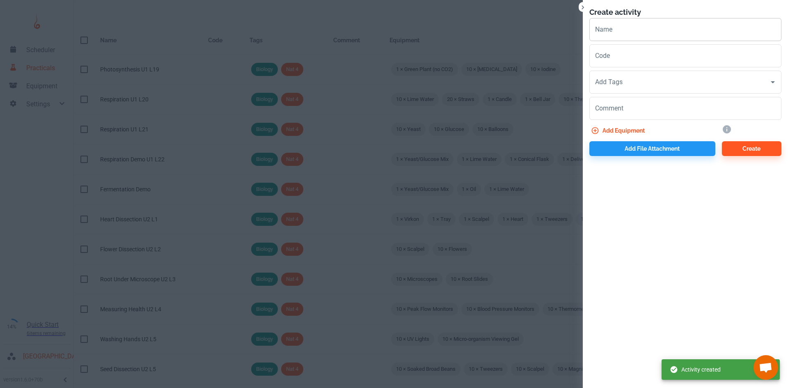
click at [619, 32] on input "Name" at bounding box center [685, 29] width 192 height 23
paste input "Germination Investigation"
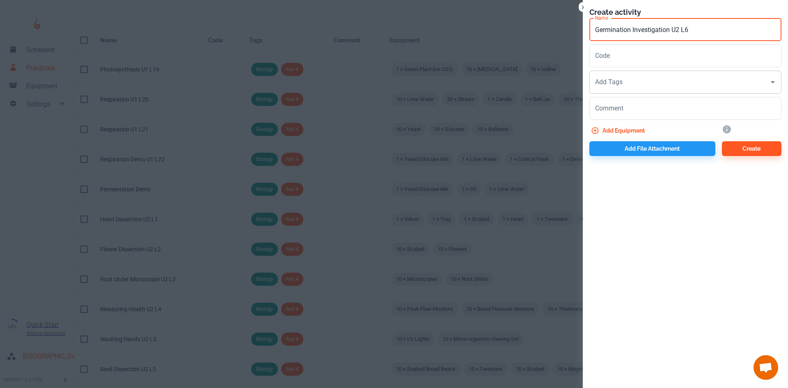
type input "Germination Investigation U2 L6"
click at [624, 85] on input "Add Tags" at bounding box center [679, 82] width 172 height 16
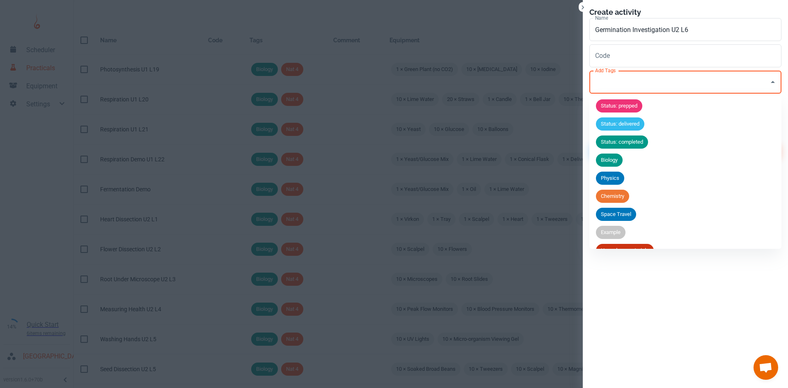
click at [629, 162] on li "Biology" at bounding box center [685, 160] width 192 height 18
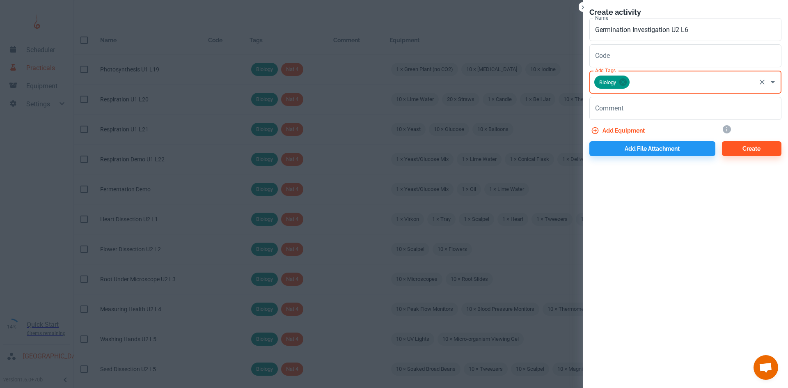
click at [654, 91] on div "Biology Add Tags" at bounding box center [685, 82] width 192 height 23
click at [653, 84] on input "Add Tags" at bounding box center [693, 82] width 124 height 16
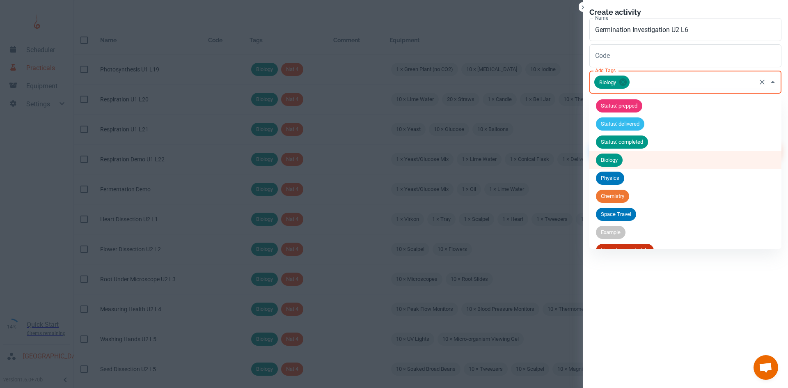
scroll to position [104, 0]
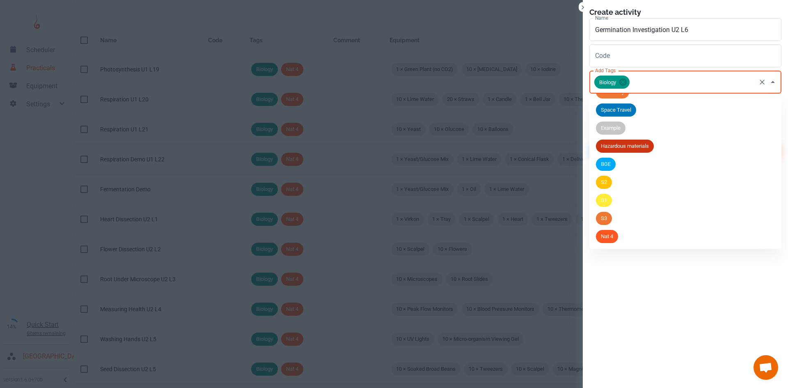
click at [614, 239] on span "Nat 4" at bounding box center [607, 236] width 22 height 8
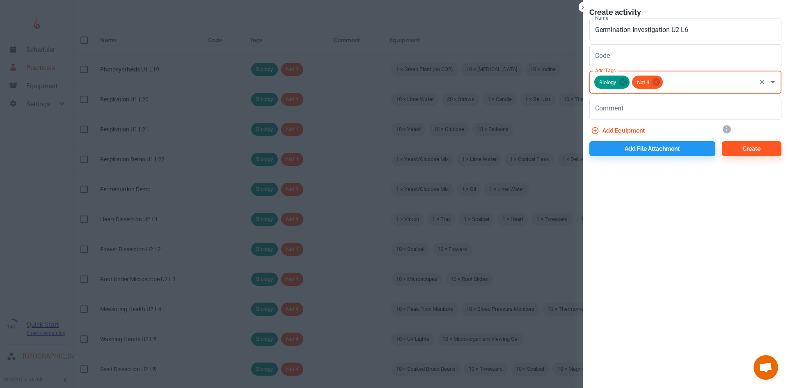
click at [609, 132] on button "Add equipment" at bounding box center [618, 130] width 59 height 15
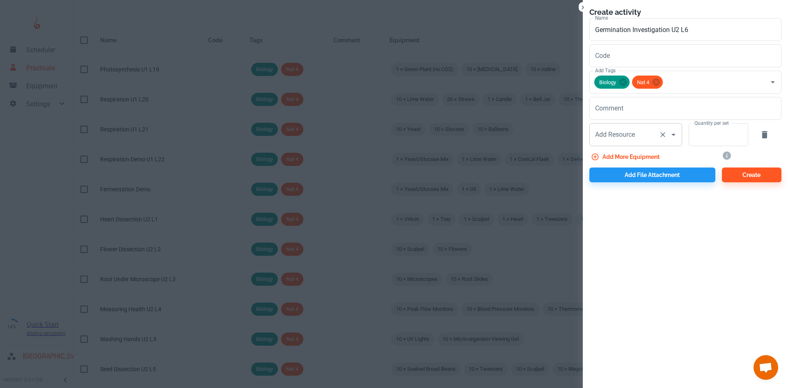
click at [617, 136] on div "Add Resource Add Resource" at bounding box center [635, 134] width 93 height 23
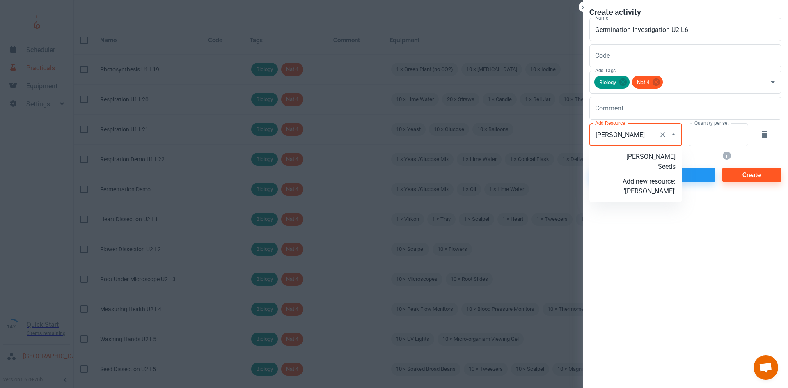
click at [666, 160] on p "[PERSON_NAME] Seeds" at bounding box center [648, 162] width 53 height 20
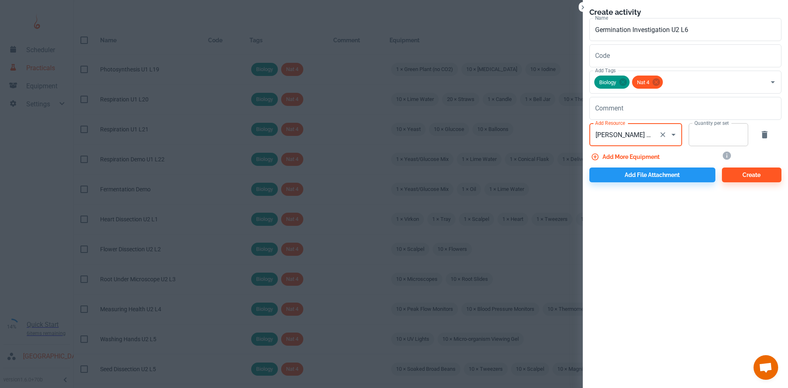
type input "[PERSON_NAME] Seeds"
click at [709, 138] on input "Quantity per set" at bounding box center [713, 134] width 50 height 23
type input "4"
type input "50"
click at [639, 152] on button "Add more equipment" at bounding box center [625, 156] width 73 height 15
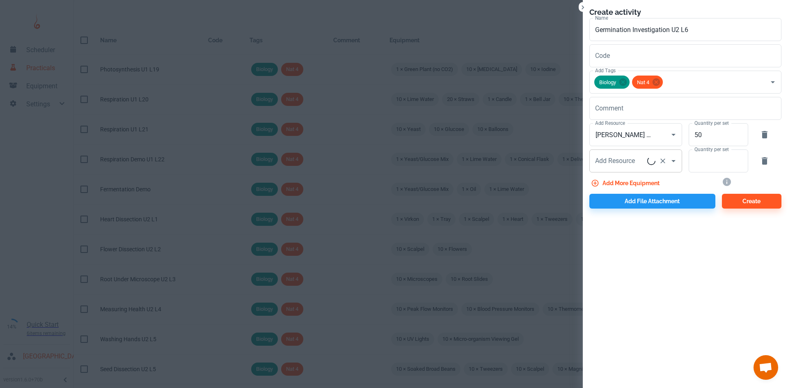
click at [627, 158] on div "Add Resource Add Resource" at bounding box center [635, 160] width 93 height 23
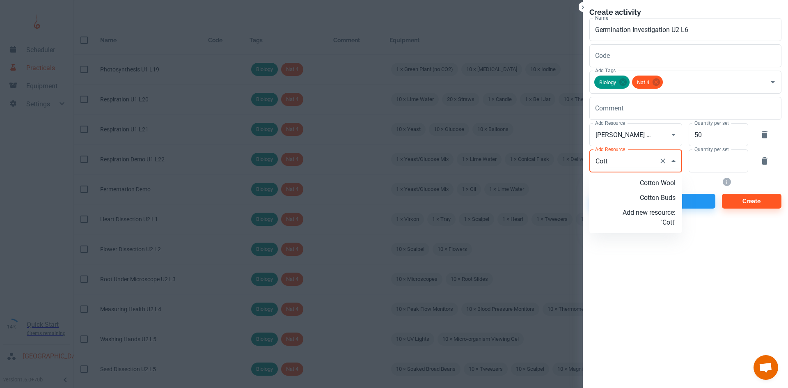
click at [655, 178] on p "Cotton Wool" at bounding box center [648, 183] width 53 height 10
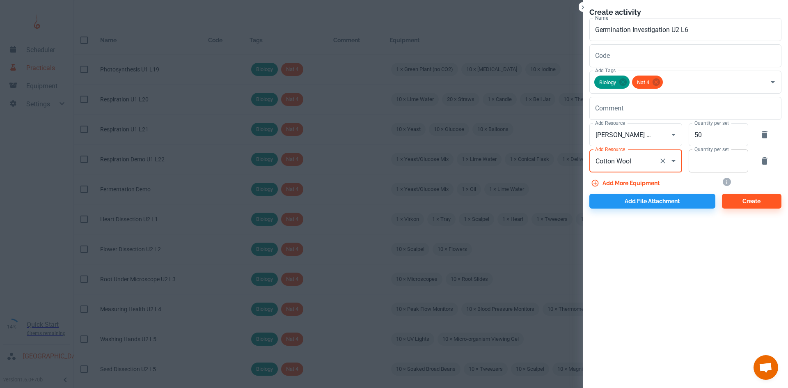
type input "Cotton Wool"
click at [711, 167] on input "Quantity per set" at bounding box center [713, 160] width 50 height 23
type input "10"
click at [627, 180] on button "Add more equipment" at bounding box center [625, 183] width 73 height 15
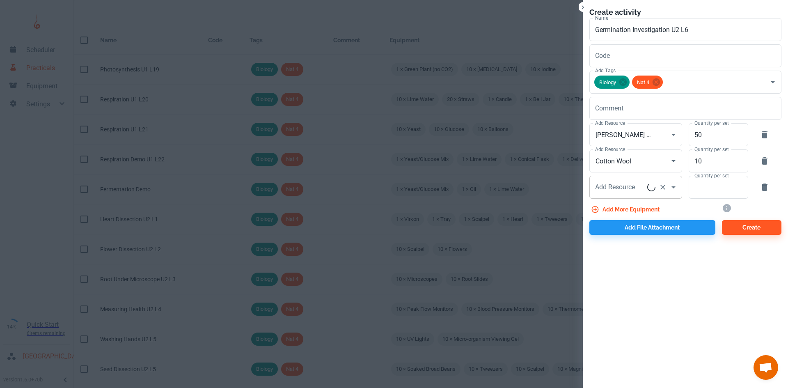
click at [625, 183] on div "Add Resource Add Resource" at bounding box center [635, 187] width 93 height 23
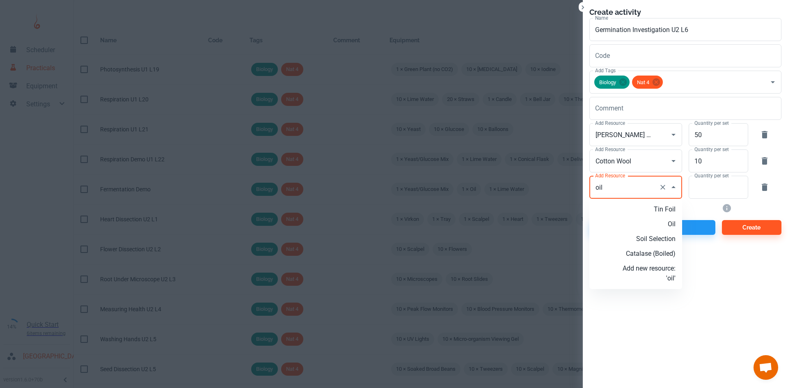
click at [661, 226] on p "Oil" at bounding box center [648, 224] width 53 height 10
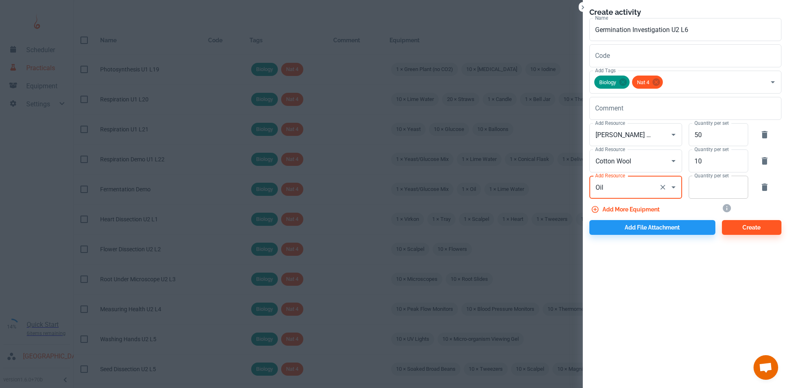
click at [718, 191] on input "Quantity per set" at bounding box center [713, 187] width 50 height 23
click at [658, 229] on button "Add file attachment" at bounding box center [652, 227] width 126 height 15
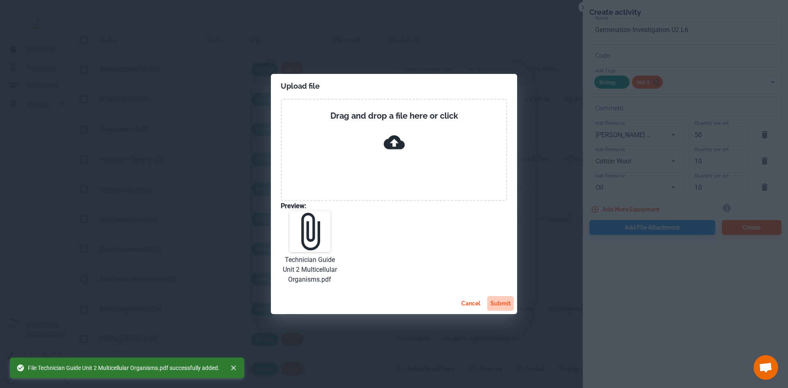
click at [491, 301] on button "submit" at bounding box center [500, 303] width 27 height 15
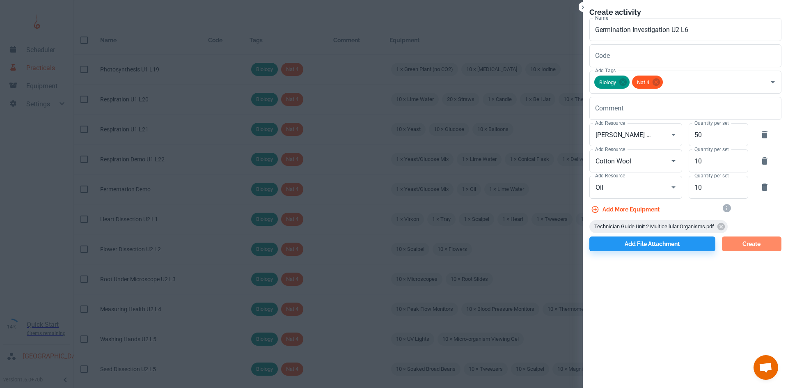
click at [748, 238] on button "Create" at bounding box center [751, 243] width 59 height 15
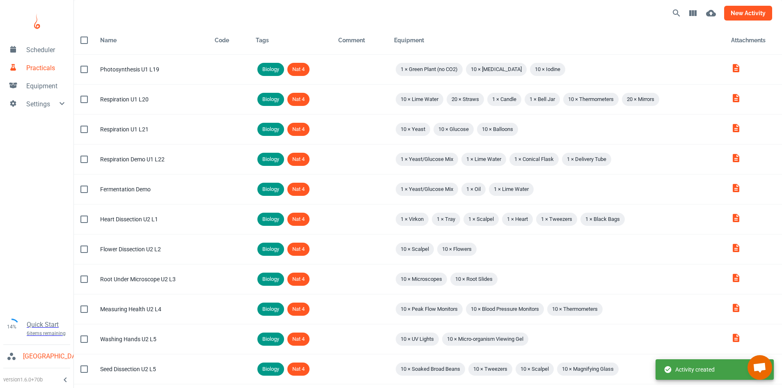
click at [761, 15] on button "new activity" at bounding box center [748, 13] width 48 height 15
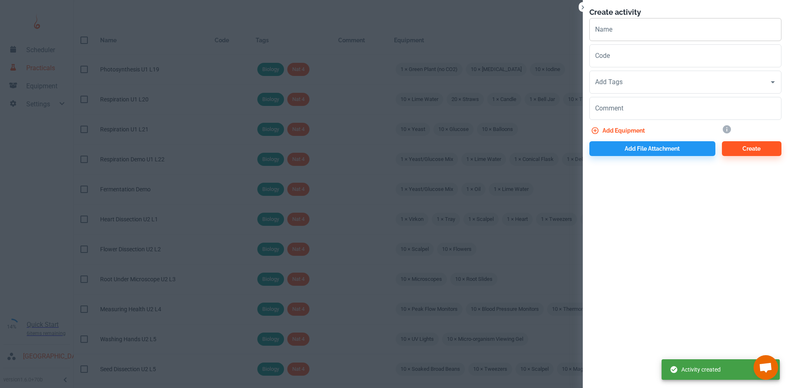
click at [610, 31] on input "Name" at bounding box center [685, 29] width 192 height 23
paste input "Measuring Abiotic Factors"
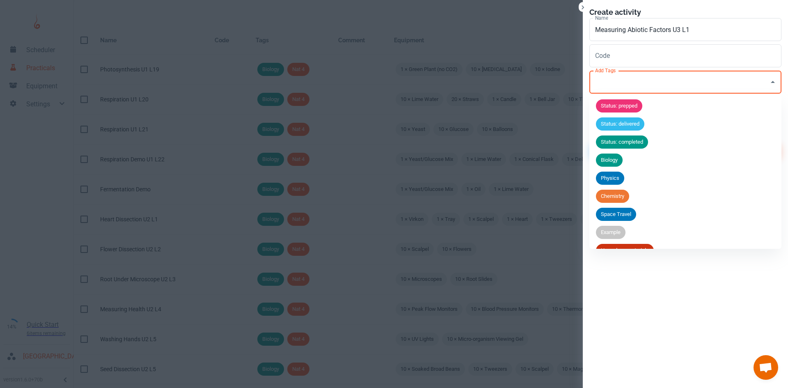
click at [638, 87] on input "Add Tags" at bounding box center [679, 82] width 172 height 16
click at [614, 163] on span "Biology" at bounding box center [609, 160] width 27 height 8
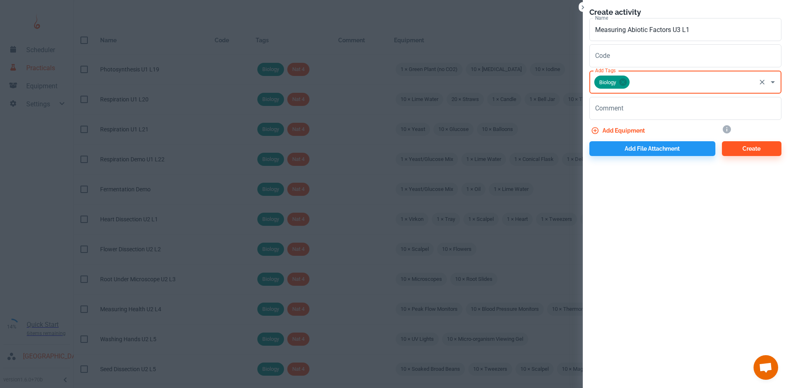
click at [645, 88] on input "Add Tags" at bounding box center [693, 82] width 124 height 16
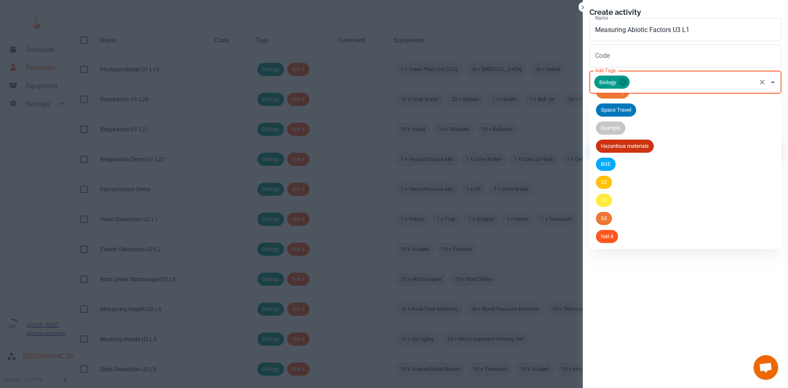
click at [613, 235] on span "Nat 4" at bounding box center [607, 236] width 22 height 8
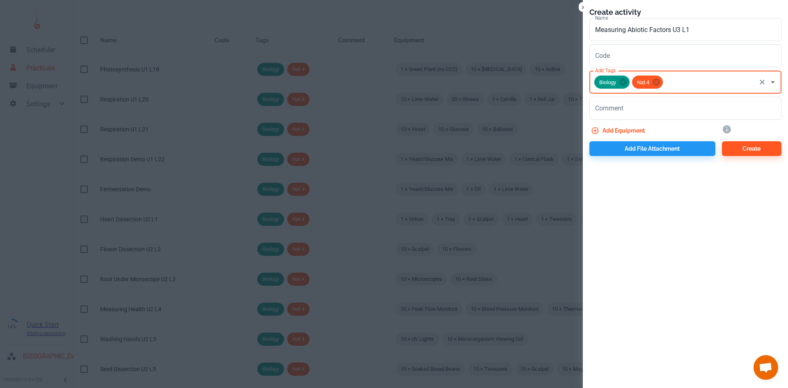
click at [624, 134] on button "Add equipment" at bounding box center [618, 130] width 59 height 15
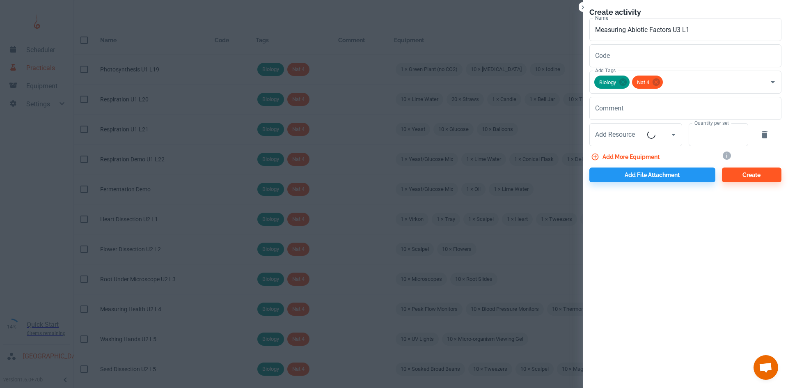
click at [624, 134] on input "Add Resource" at bounding box center [620, 135] width 54 height 16
click at [611, 137] on input "Add Resource" at bounding box center [624, 135] width 62 height 16
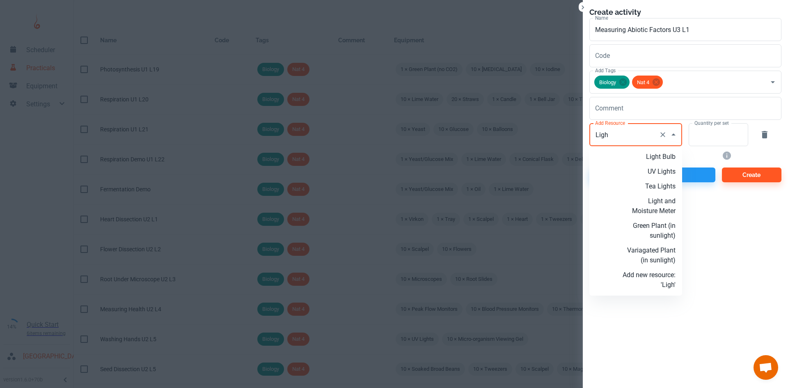
click at [667, 202] on p "Light and Moisture Meter" at bounding box center [648, 206] width 53 height 20
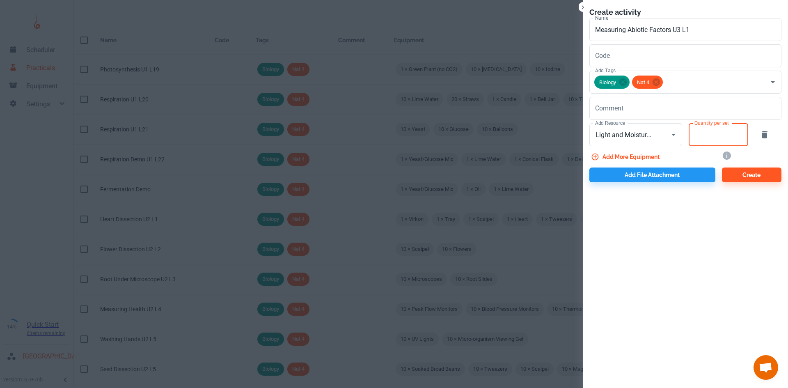
click at [698, 140] on input "Quantity per set" at bounding box center [713, 134] width 50 height 23
click at [645, 155] on button "Add more equipment" at bounding box center [625, 156] width 73 height 15
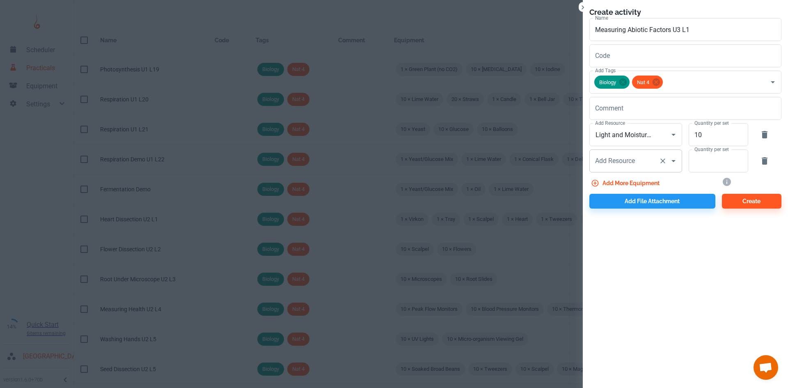
click at [606, 156] on div "Add Resource Add Resource" at bounding box center [635, 160] width 93 height 23
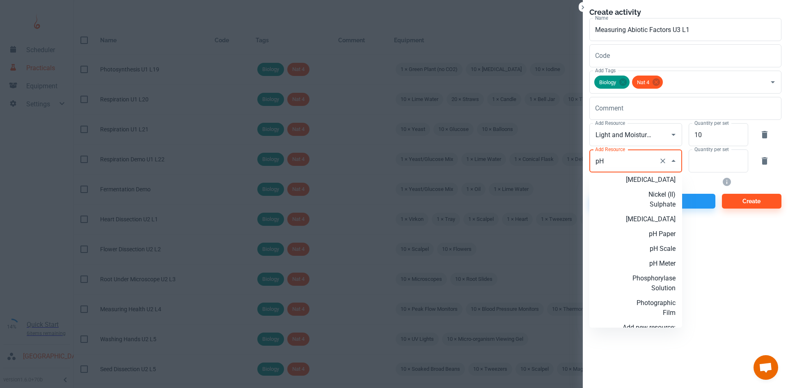
scroll to position [122, 0]
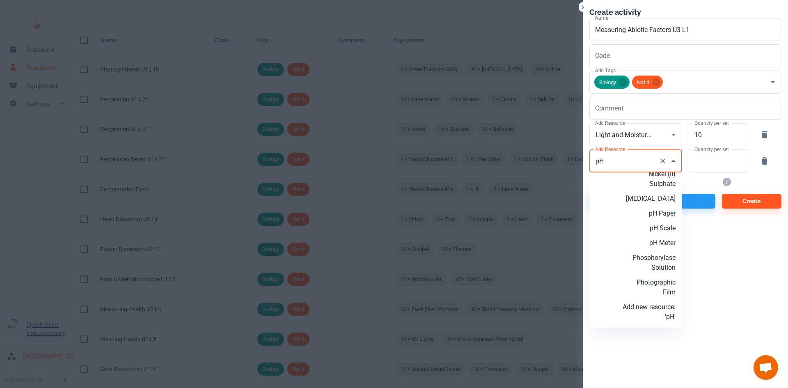
click at [666, 245] on p "pH Meter" at bounding box center [648, 243] width 53 height 10
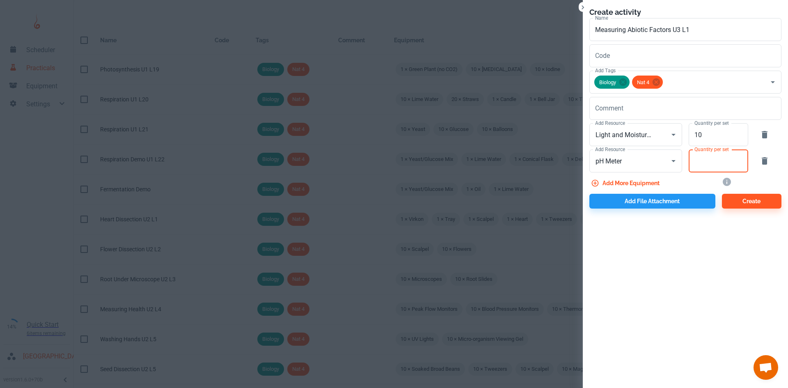
click at [693, 164] on input "Quantity per set" at bounding box center [713, 160] width 50 height 23
click at [631, 181] on button "Add more equipment" at bounding box center [625, 183] width 73 height 15
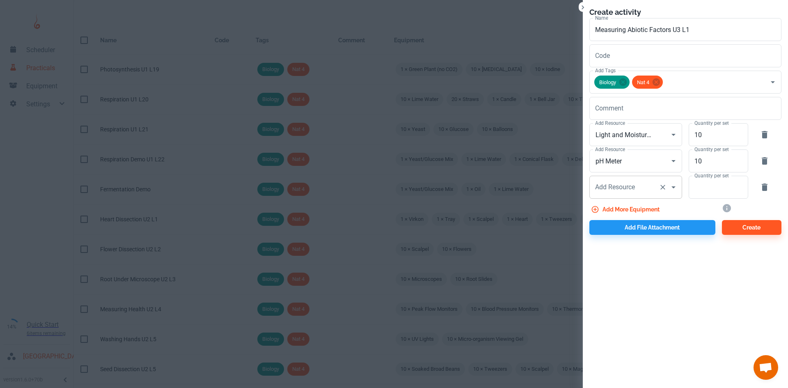
click at [621, 183] on div "Add Resource Add Resource" at bounding box center [635, 187] width 93 height 23
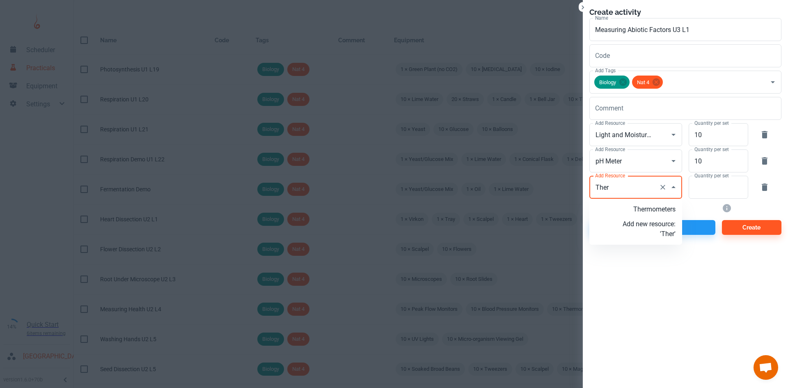
click at [655, 207] on p "Thermometers" at bounding box center [648, 209] width 53 height 10
click at [704, 183] on input "Quantity per set" at bounding box center [713, 187] width 50 height 23
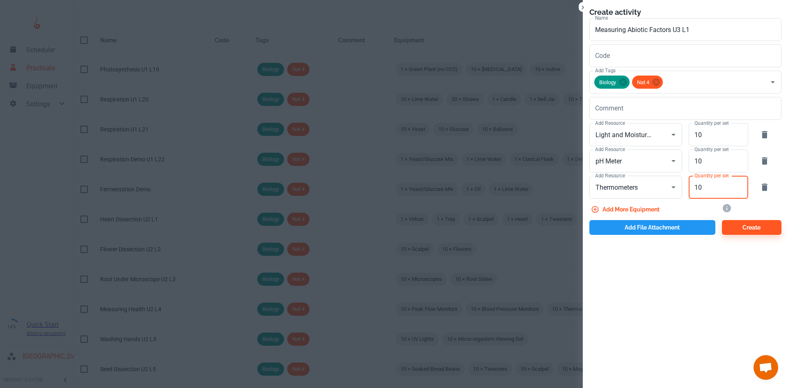
click at [663, 231] on button "Add file attachment" at bounding box center [652, 227] width 126 height 15
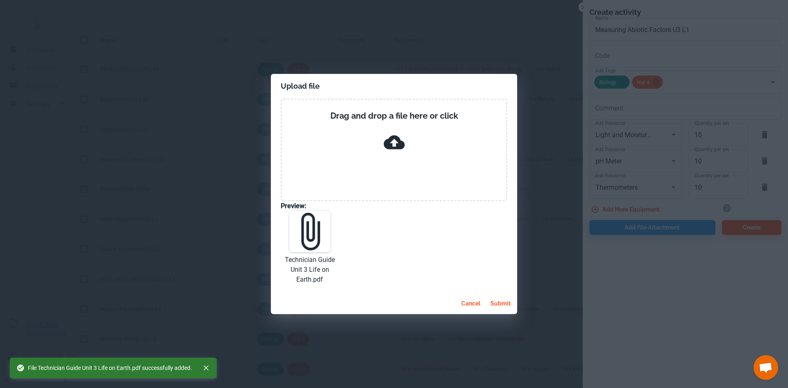
click at [499, 302] on button "submit" at bounding box center [500, 303] width 27 height 15
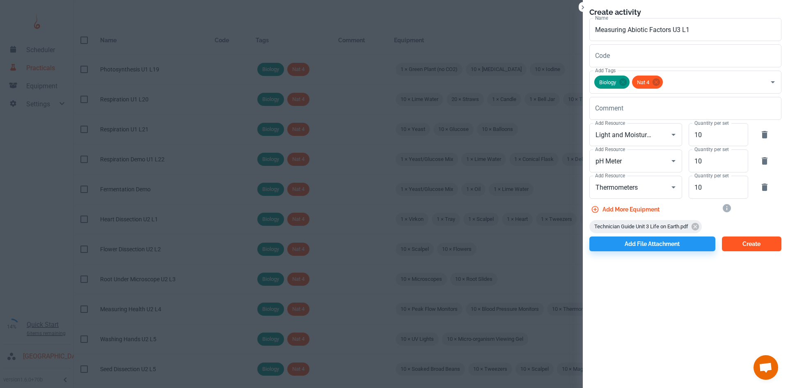
click at [759, 246] on button "Create" at bounding box center [751, 243] width 59 height 15
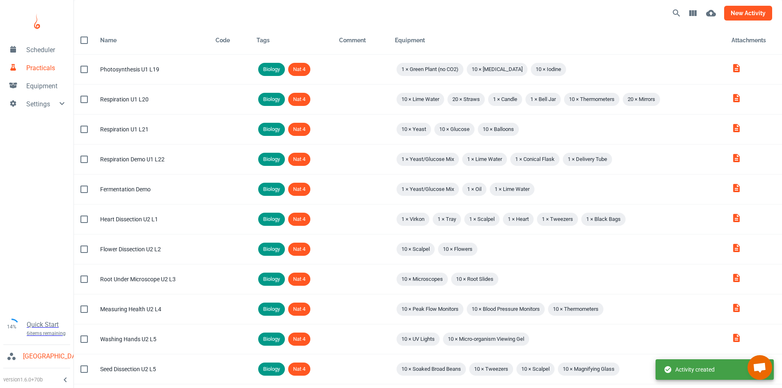
click at [751, 10] on button "new activity" at bounding box center [748, 13] width 48 height 15
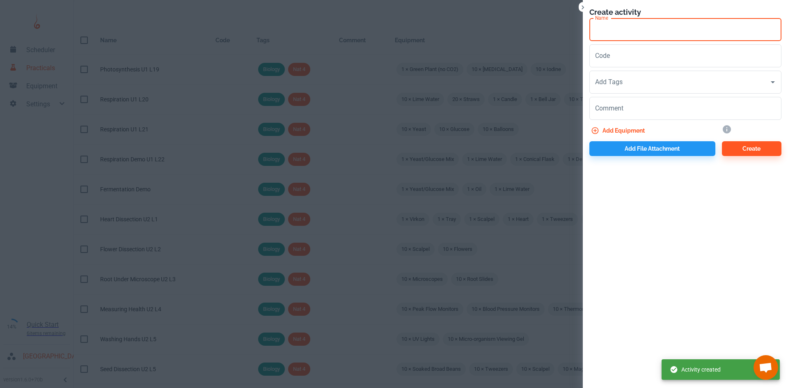
drag, startPoint x: 601, startPoint y: 23, endPoint x: 583, endPoint y: 17, distance: 18.6
click at [601, 23] on div "Name Name" at bounding box center [685, 29] width 192 height 23
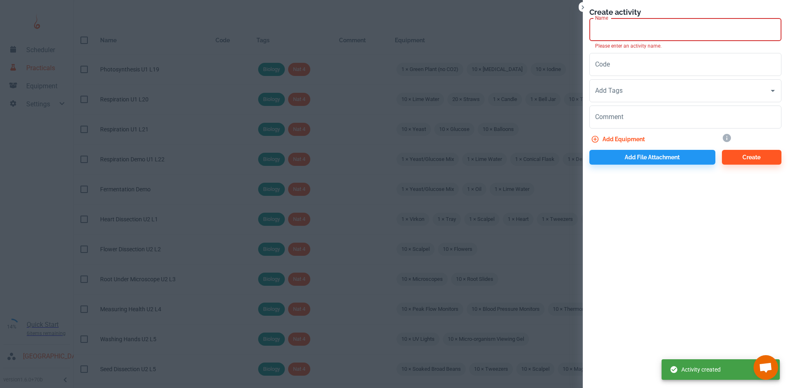
click at [629, 27] on input "Name" at bounding box center [685, 29] width 192 height 23
paste input "Sampling technique"
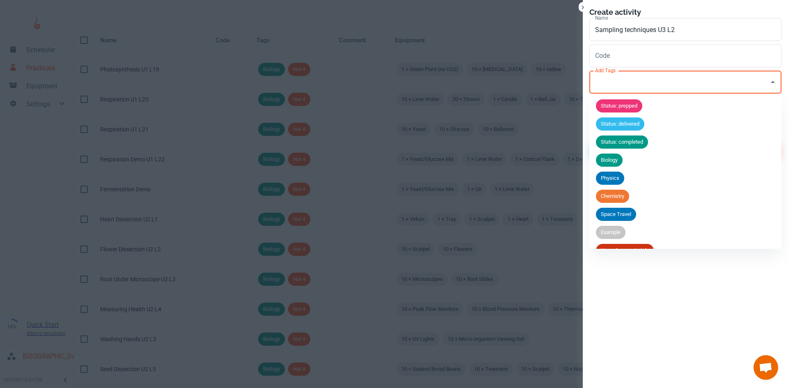
click at [644, 89] on input "Add Tags" at bounding box center [679, 82] width 172 height 16
click at [621, 157] on span "Biology" at bounding box center [609, 160] width 27 height 8
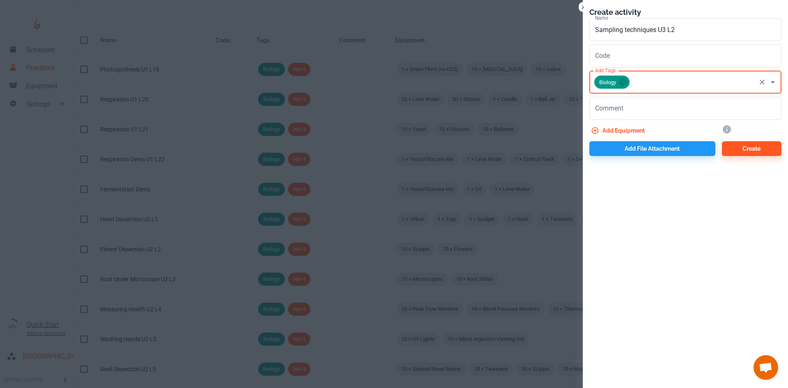
click at [649, 73] on div "Biology Add Tags" at bounding box center [685, 82] width 192 height 23
click at [649, 89] on input "Add Tags" at bounding box center [693, 82] width 124 height 16
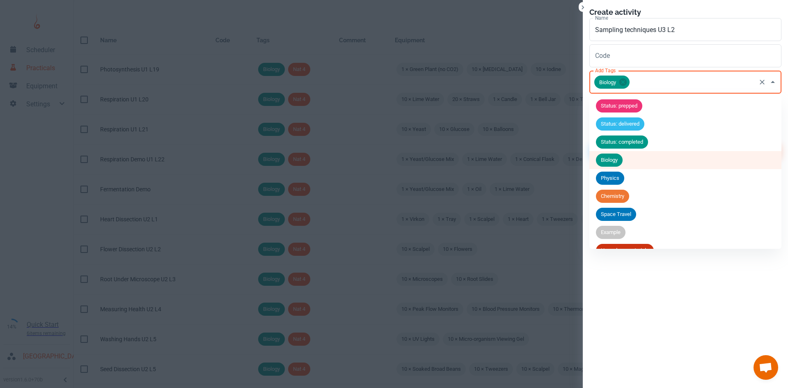
scroll to position [104, 0]
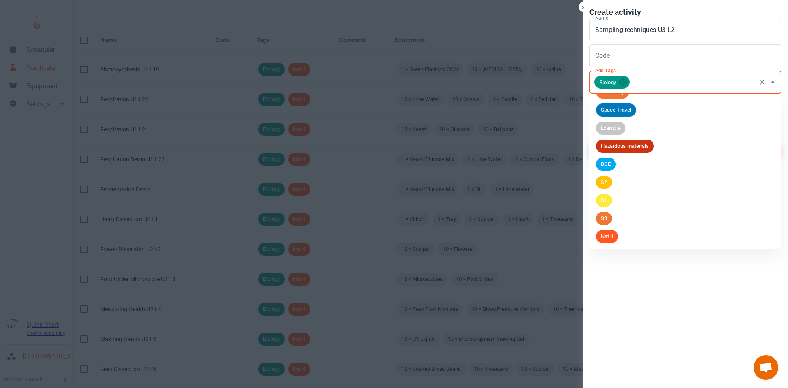
click at [618, 243] on li "Nat 4" at bounding box center [685, 236] width 192 height 18
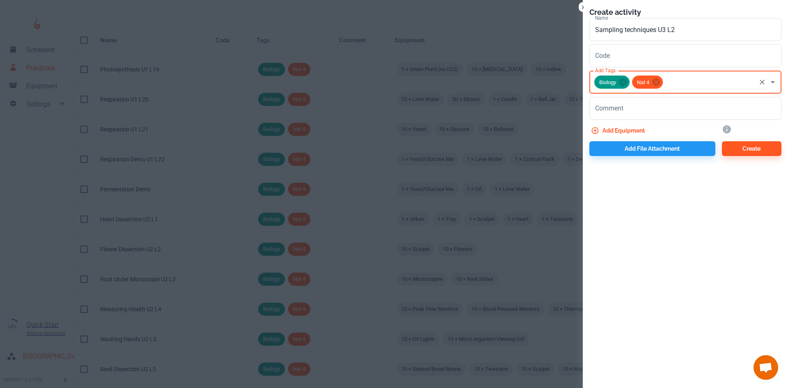
click at [623, 132] on button "Add equipment" at bounding box center [618, 130] width 59 height 15
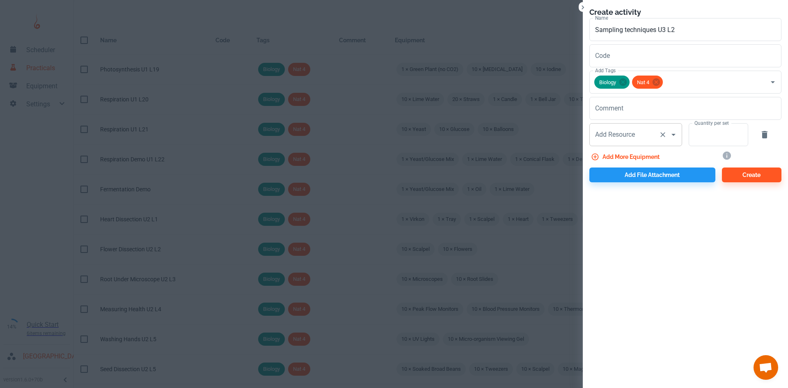
click at [613, 138] on div "Add Resource Add Resource" at bounding box center [635, 134] width 93 height 23
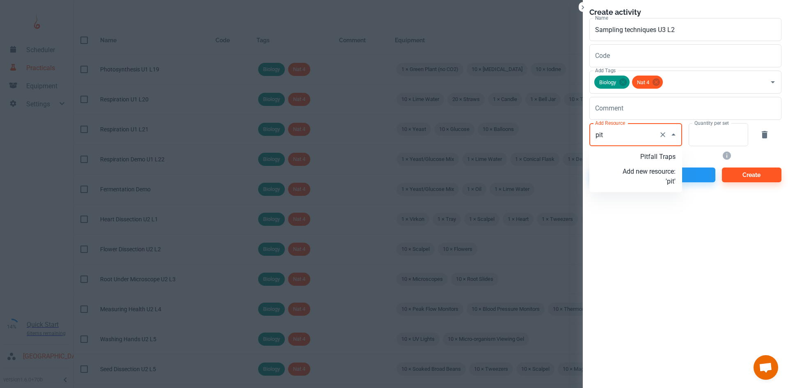
click at [636, 153] on p "Pitfall Traps" at bounding box center [648, 157] width 53 height 10
click at [692, 141] on input "Quantity per set" at bounding box center [713, 134] width 50 height 23
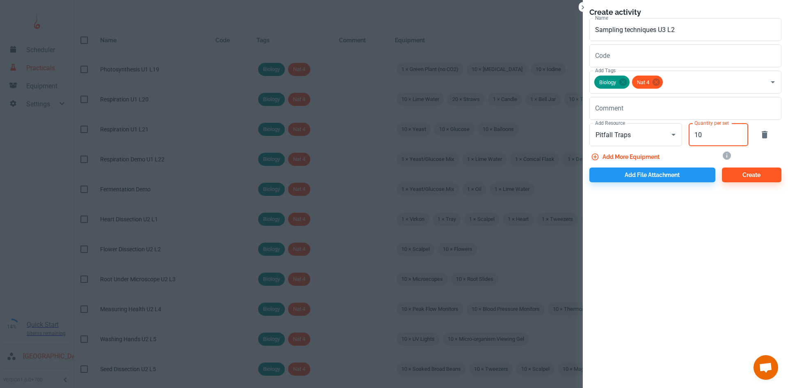
click at [633, 156] on button "Add more equipment" at bounding box center [625, 156] width 73 height 15
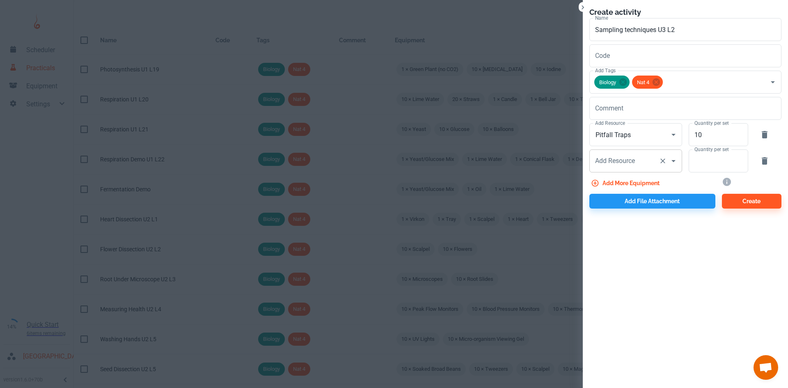
click at [620, 159] on div "Add Resource Add Resource" at bounding box center [635, 160] width 93 height 23
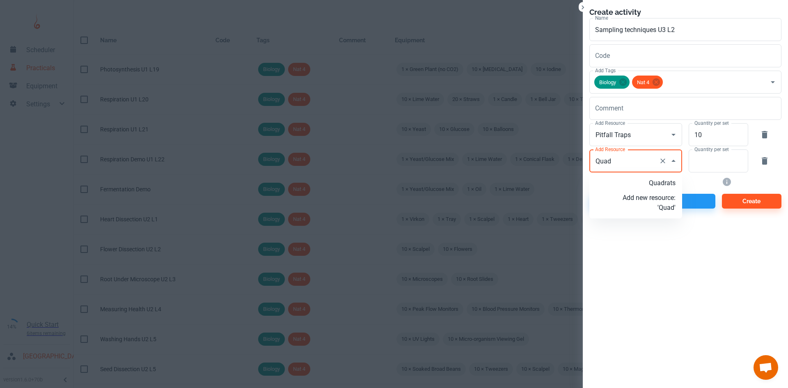
click at [668, 185] on p "Quadrats" at bounding box center [648, 183] width 53 height 10
click at [717, 162] on input "Quantity per set" at bounding box center [713, 160] width 50 height 23
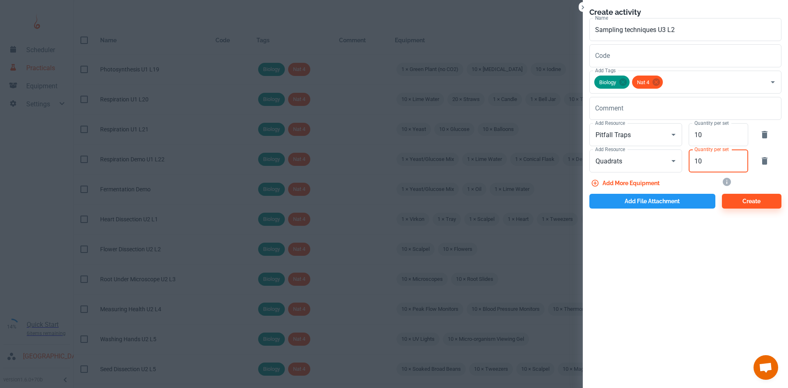
click at [639, 199] on button "Add file attachment" at bounding box center [652, 201] width 126 height 15
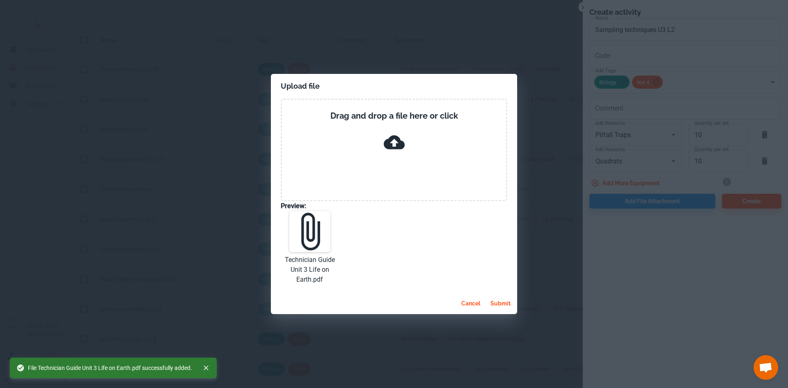
click at [498, 300] on button "submit" at bounding box center [500, 303] width 27 height 15
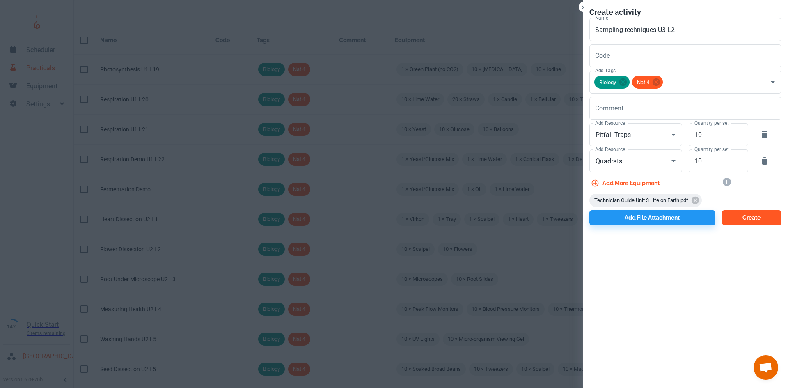
click at [745, 220] on button "Create" at bounding box center [751, 217] width 59 height 15
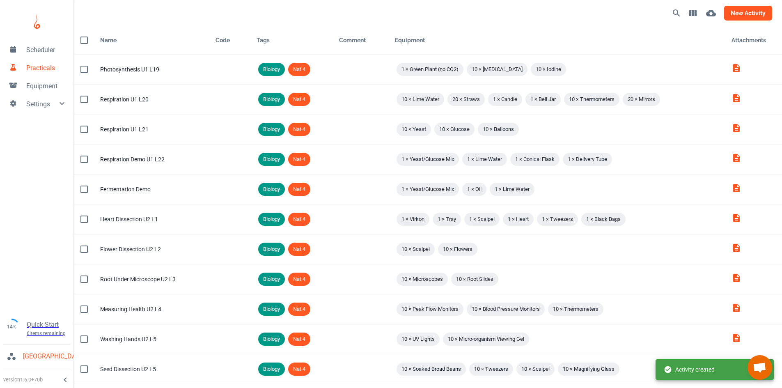
click at [743, 20] on button "new activity" at bounding box center [748, 13] width 48 height 15
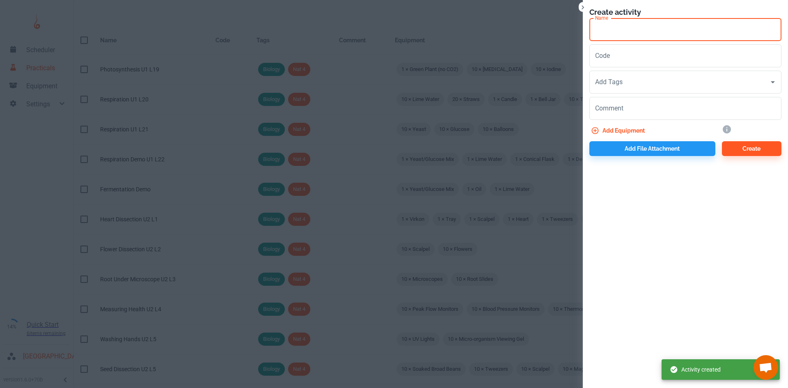
click at [621, 32] on input "Name" at bounding box center [685, 29] width 192 height 23
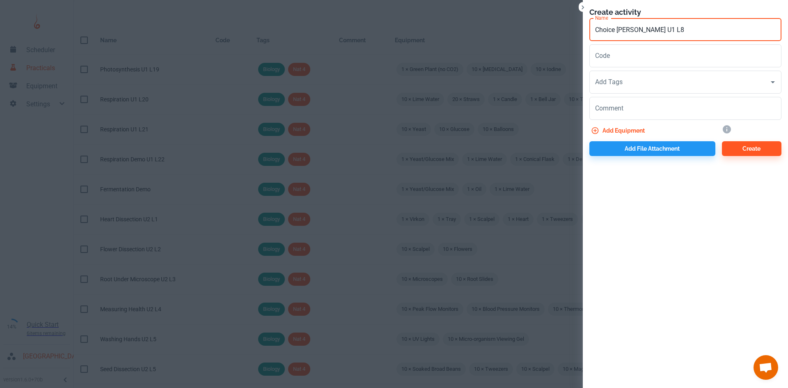
click at [654, 29] on input "Choice [PERSON_NAME] U1 L8" at bounding box center [685, 29] width 192 height 23
click at [656, 30] on input "Choice [PERSON_NAME] U1 L8" at bounding box center [685, 29] width 192 height 23
click at [665, 31] on input "Choice [PERSON_NAME] U3 L8" at bounding box center [685, 29] width 192 height 23
click at [625, 81] on input "Add Tags" at bounding box center [679, 82] width 172 height 16
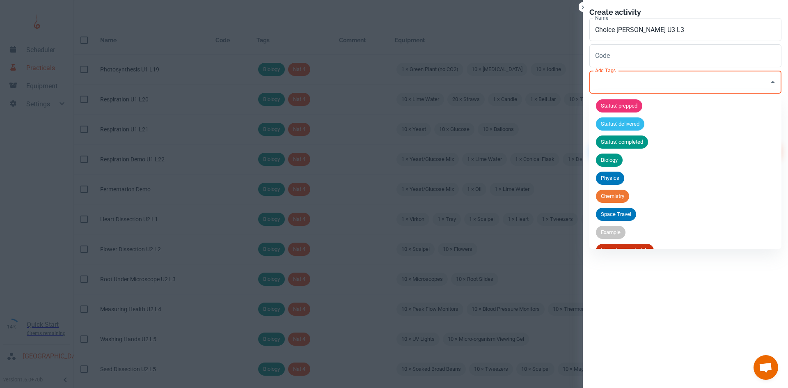
click at [614, 158] on span "Biology" at bounding box center [609, 160] width 27 height 8
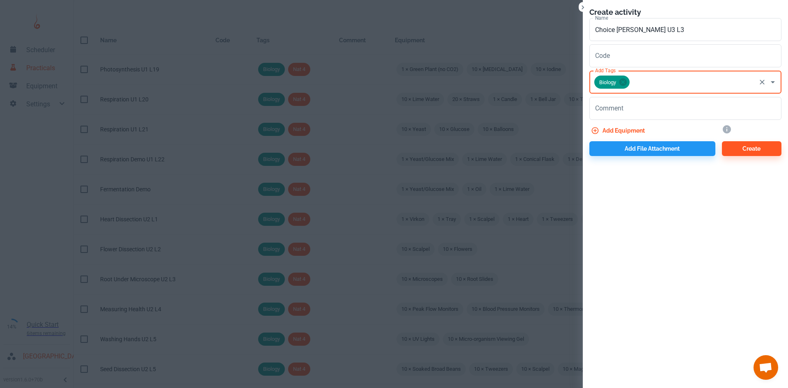
click at [641, 78] on input "Add Tags" at bounding box center [693, 82] width 124 height 16
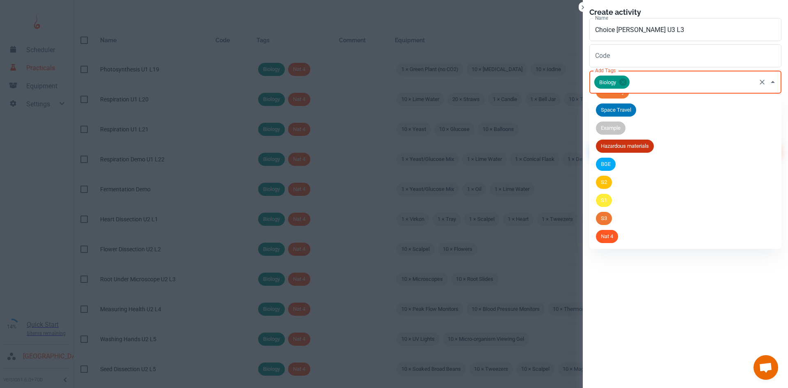
click at [628, 233] on li "Nat 4" at bounding box center [685, 236] width 192 height 18
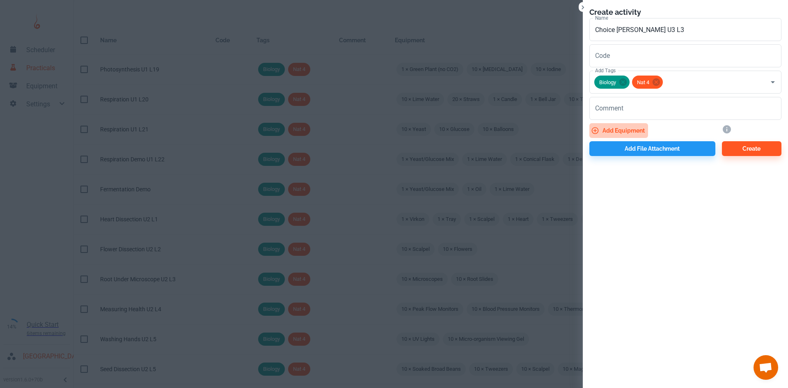
click at [629, 135] on button "Add equipment" at bounding box center [618, 130] width 59 height 15
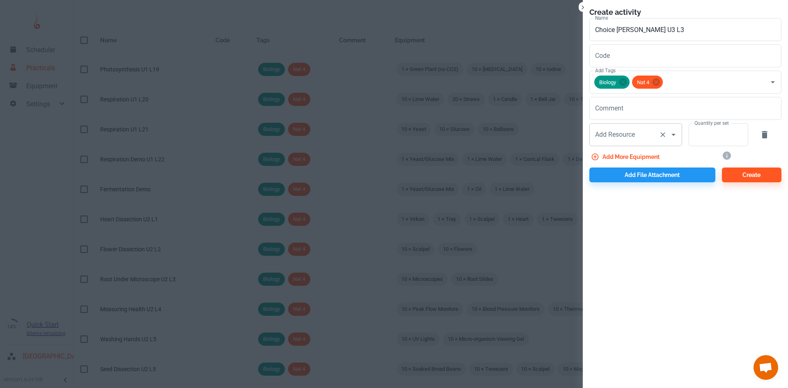
click at [626, 132] on div "Add Resource Add Resource" at bounding box center [635, 134] width 93 height 23
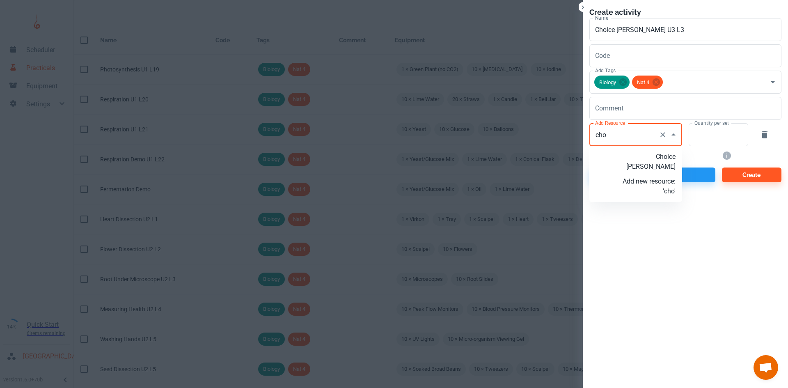
click at [646, 159] on p "Choice [PERSON_NAME]" at bounding box center [648, 162] width 53 height 20
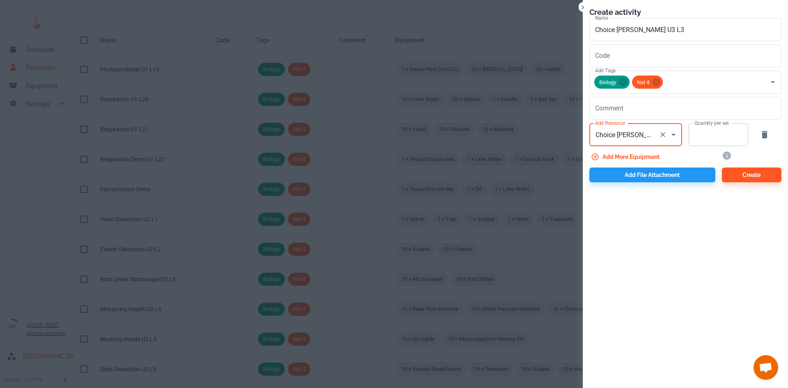
click at [696, 135] on input "Quantity per set" at bounding box center [713, 134] width 50 height 23
click at [642, 155] on button "Add more equipment" at bounding box center [625, 156] width 73 height 15
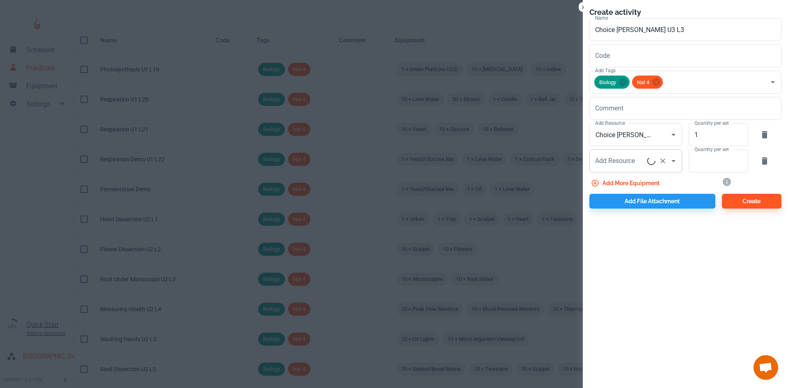
click at [625, 160] on div "Add Resource Add Resource" at bounding box center [635, 160] width 93 height 23
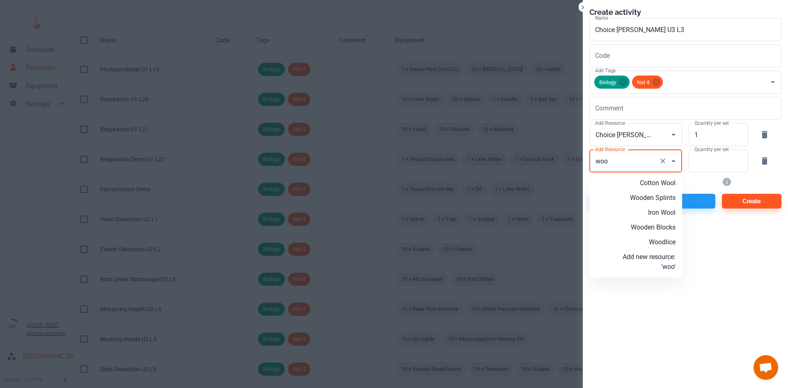
click at [660, 239] on p "Woodlice" at bounding box center [648, 242] width 53 height 10
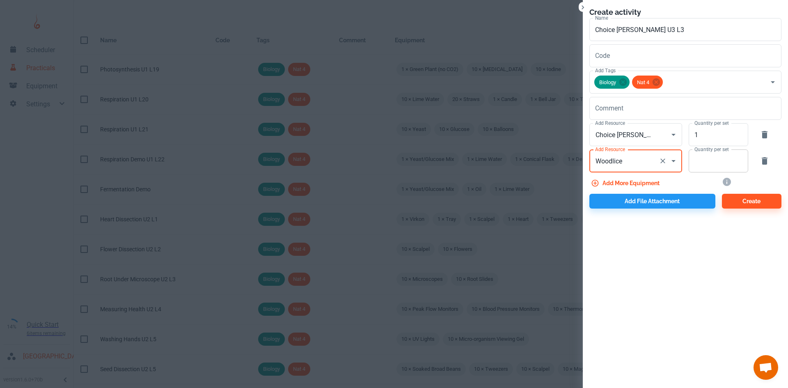
click at [703, 162] on input "Quantity per set" at bounding box center [713, 160] width 50 height 23
click at [652, 198] on button "Add file attachment" at bounding box center [652, 201] width 126 height 15
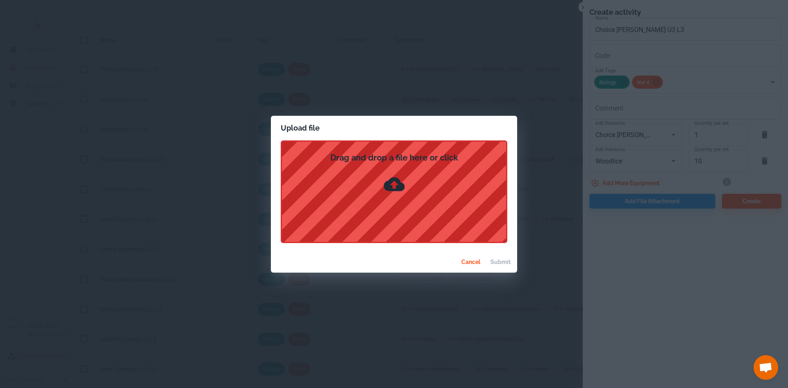
click at [475, 186] on div "Drag and drop a file here or click" at bounding box center [394, 191] width 226 height 103
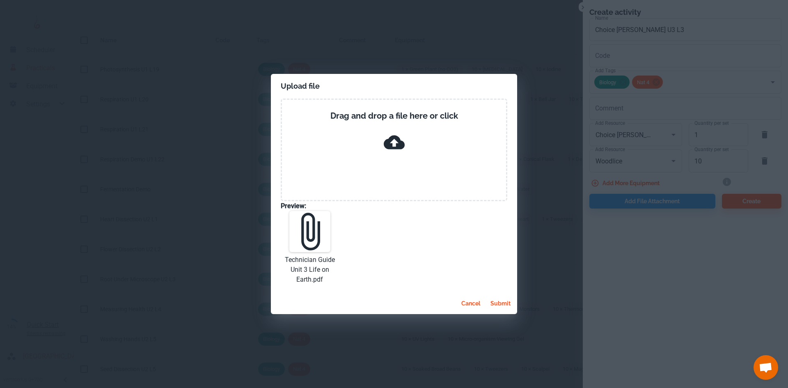
click at [505, 304] on button "submit" at bounding box center [500, 303] width 27 height 15
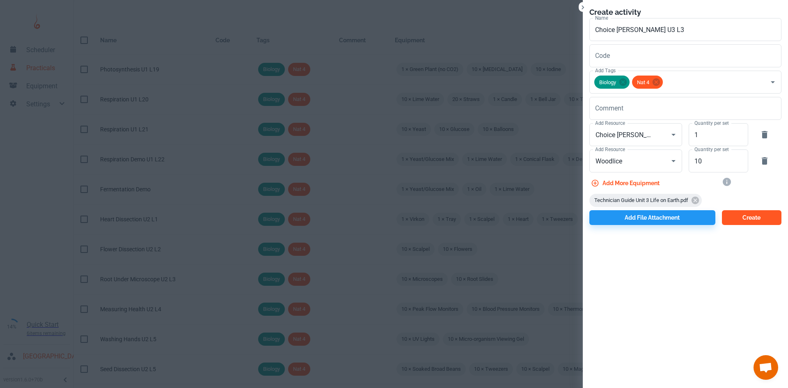
click at [757, 212] on button "Create" at bounding box center [751, 217] width 59 height 15
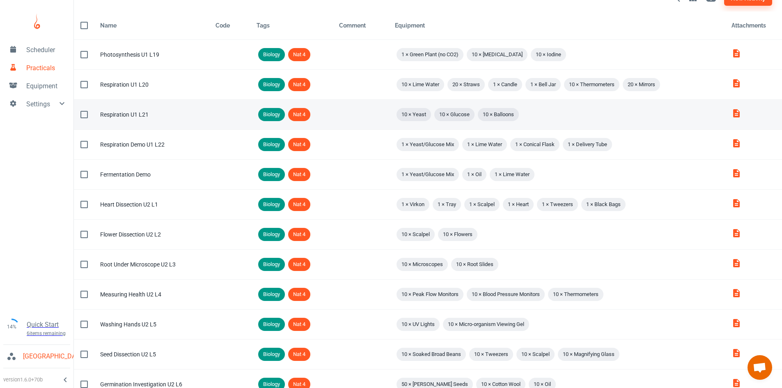
scroll to position [0, 0]
